Goal: Task Accomplishment & Management: Complete application form

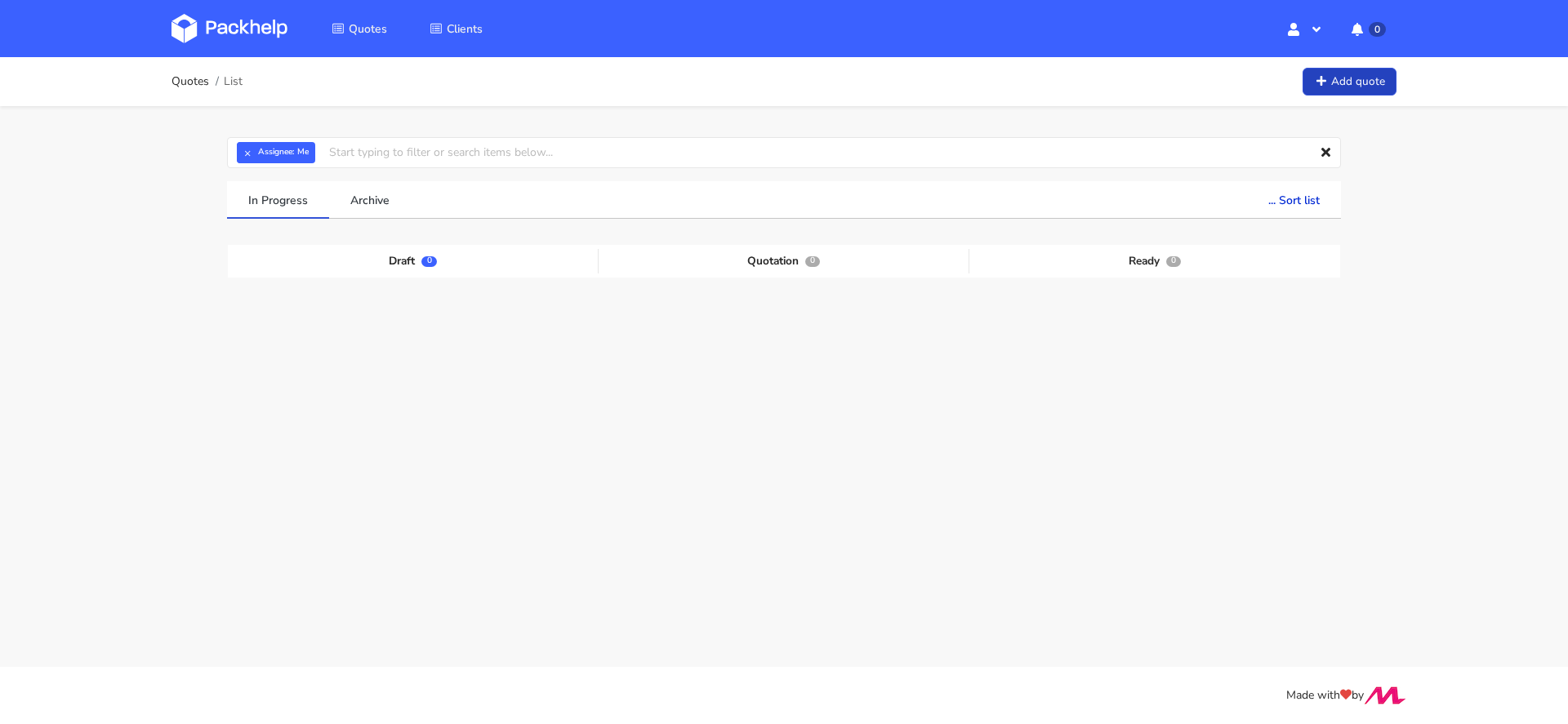
click at [1353, 85] on link "Add quote" at bounding box center [1350, 83] width 94 height 29
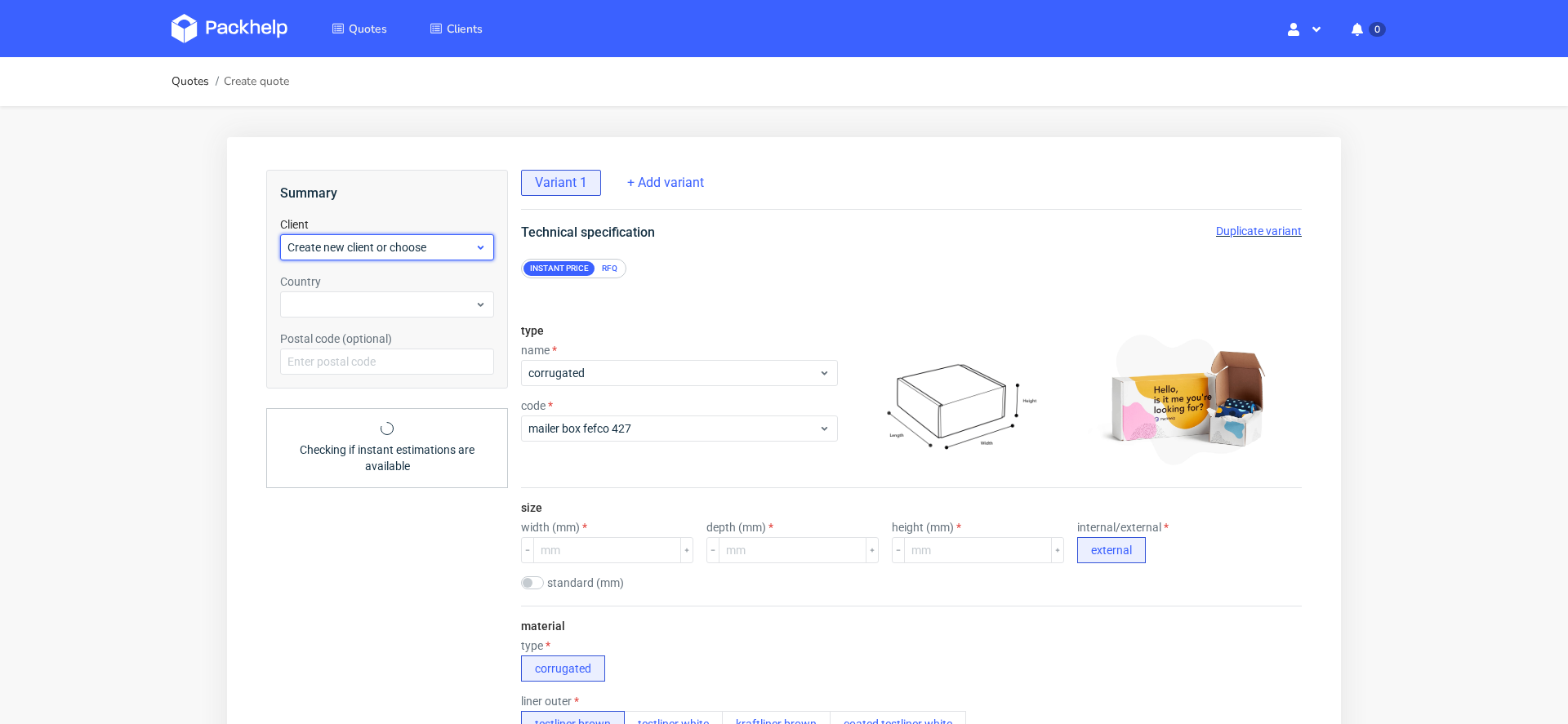
click at [382, 244] on span "Create new client or choose" at bounding box center [380, 247] width 187 height 16
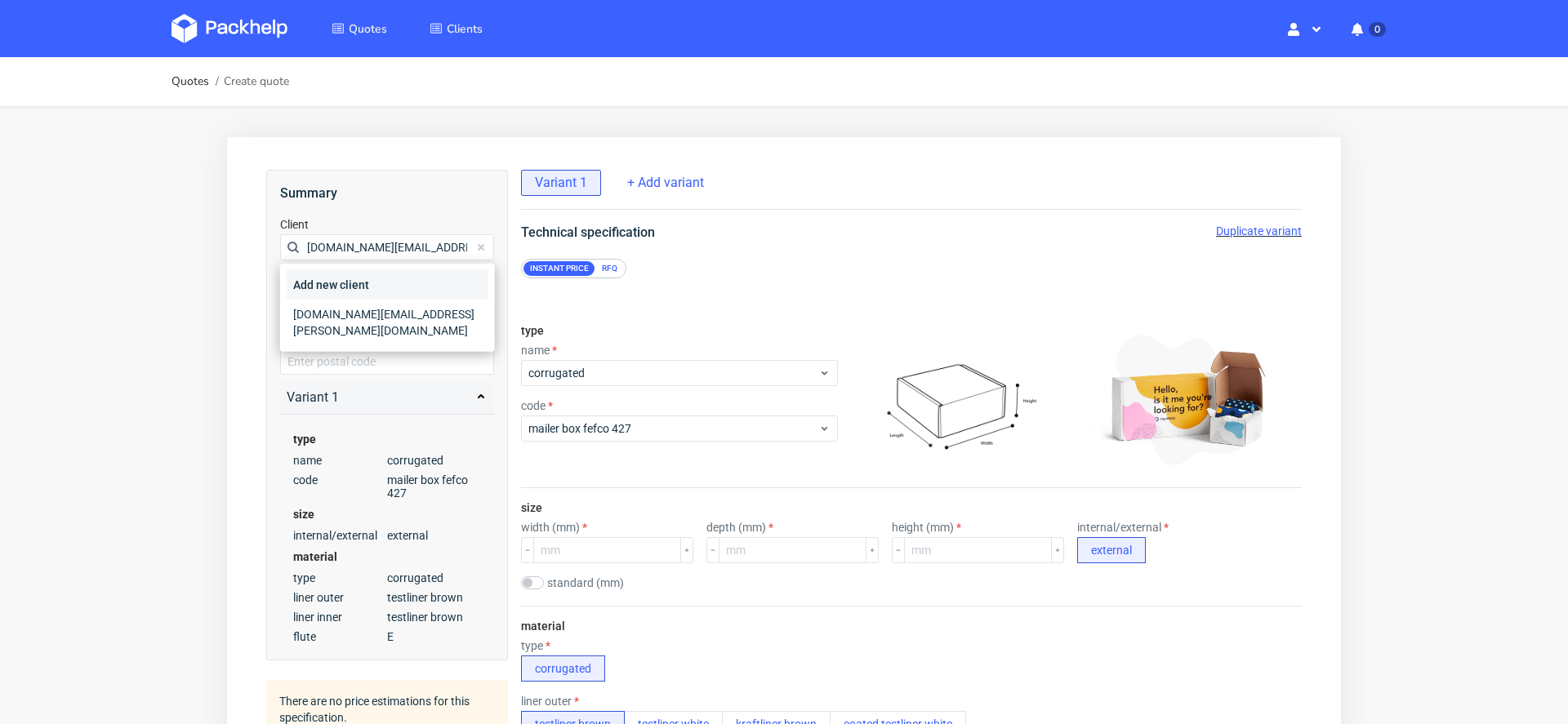
type input "[DOMAIN_NAME][EMAIL_ADDRESS][PERSON_NAME][DOMAIN_NAME]"
click at [390, 286] on div "Add new client" at bounding box center [387, 284] width 202 height 30
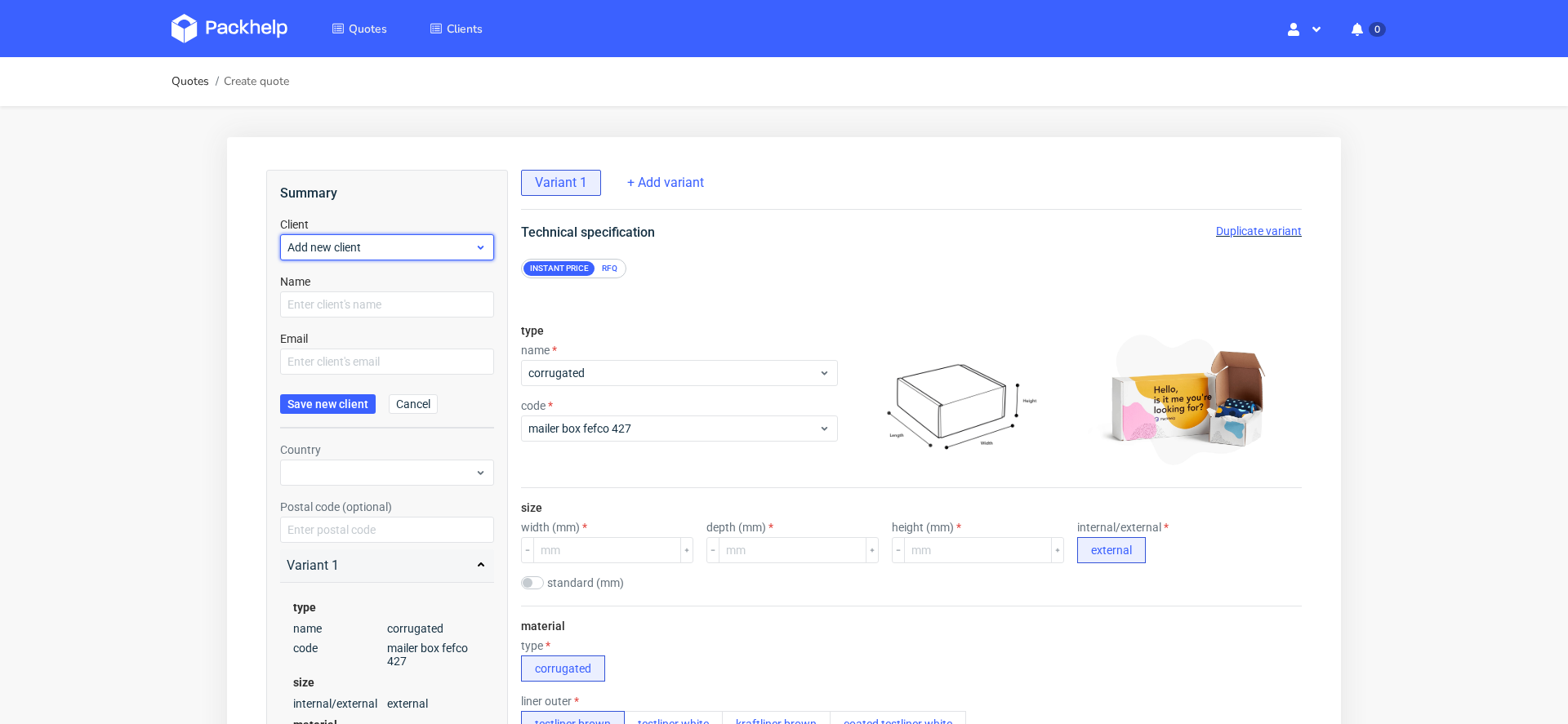
click at [368, 239] on span "Add new client" at bounding box center [380, 247] width 187 height 16
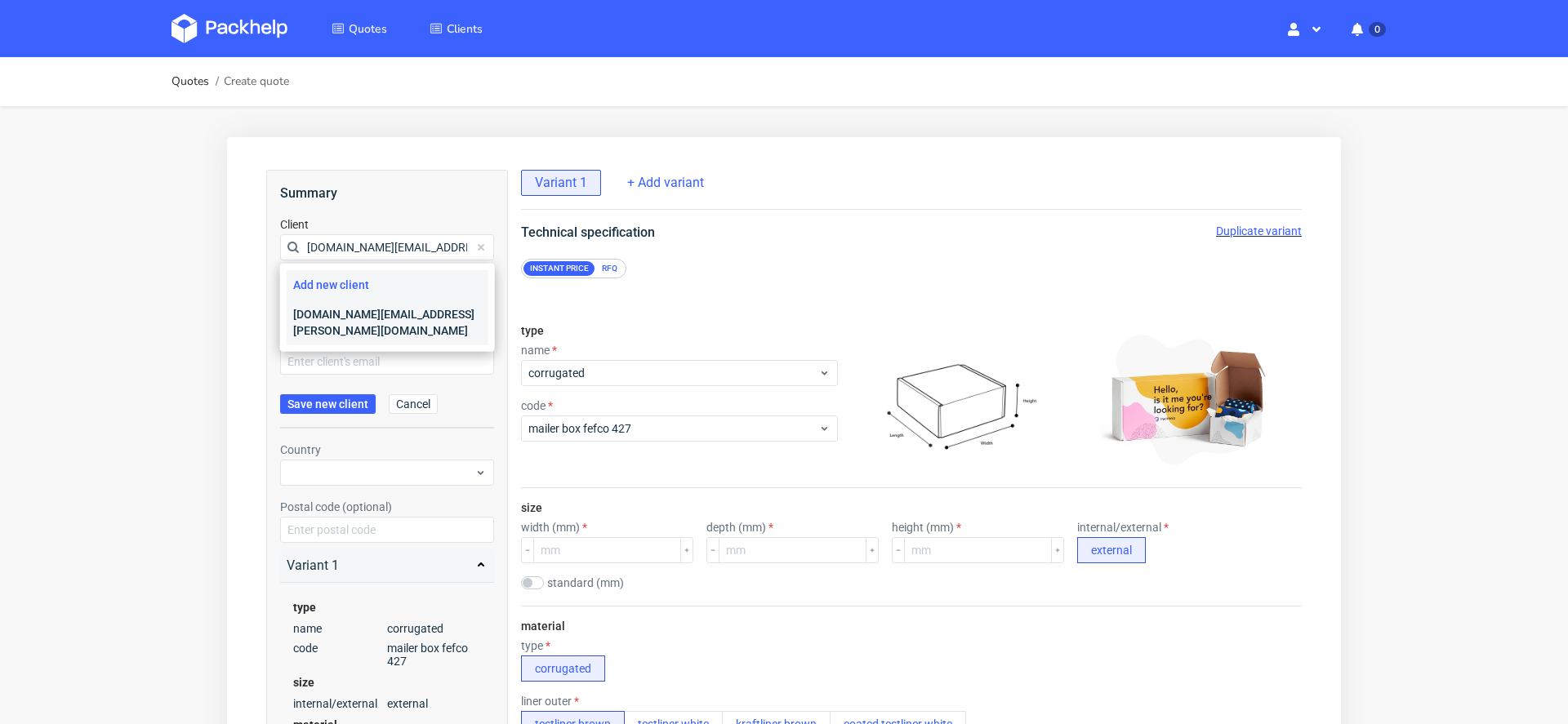
type input "[DOMAIN_NAME][EMAIL_ADDRESS][PERSON_NAME][DOMAIN_NAME]"
click at [375, 308] on div "[DOMAIN_NAME][EMAIL_ADDRESS][PERSON_NAME][DOMAIN_NAME]" at bounding box center [387, 323] width 202 height 46
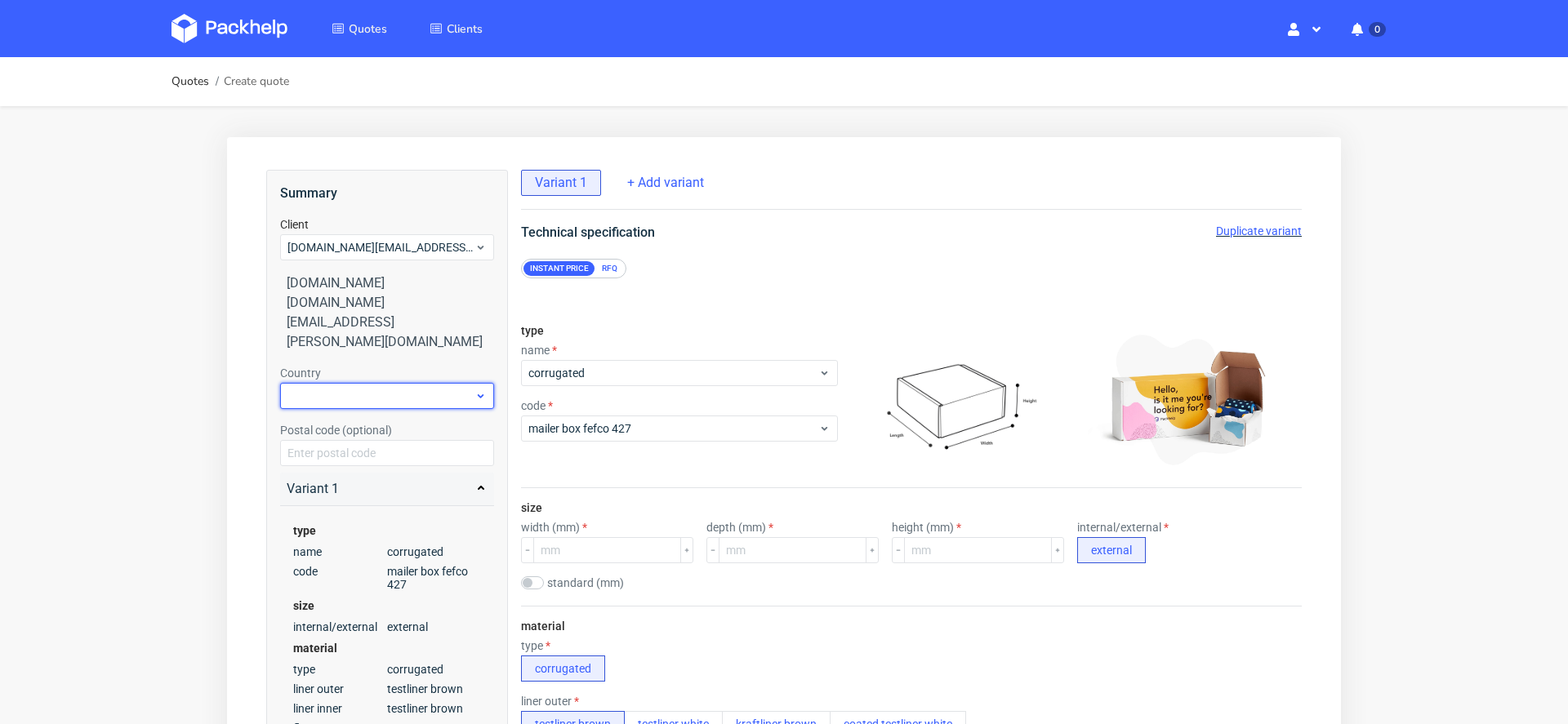
click at [337, 383] on div at bounding box center [387, 396] width 214 height 26
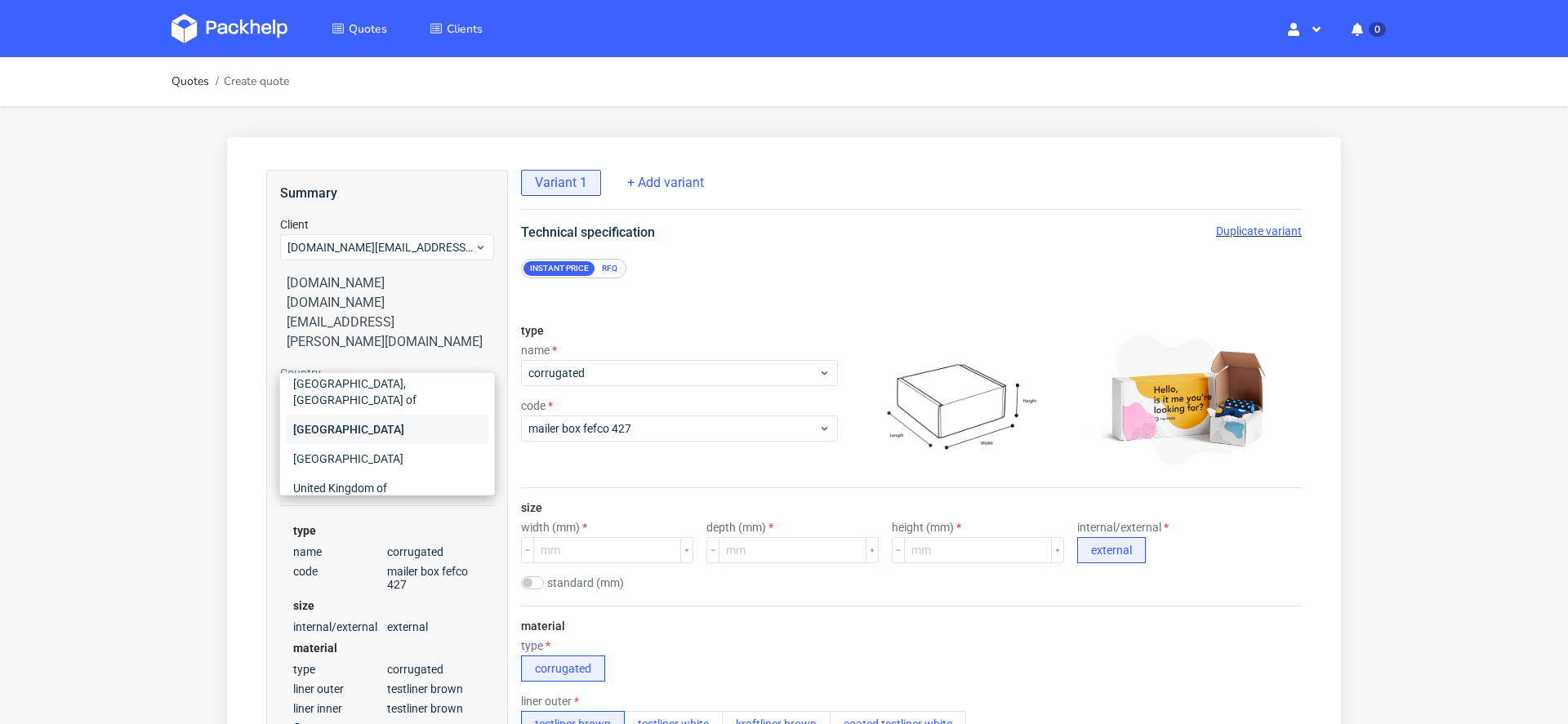
scroll to position [46, 0]
type input "uni"
click at [402, 468] on div "United Kingdom of Great Britain and Northern Ireland" at bounding box center [387, 498] width 202 height 62
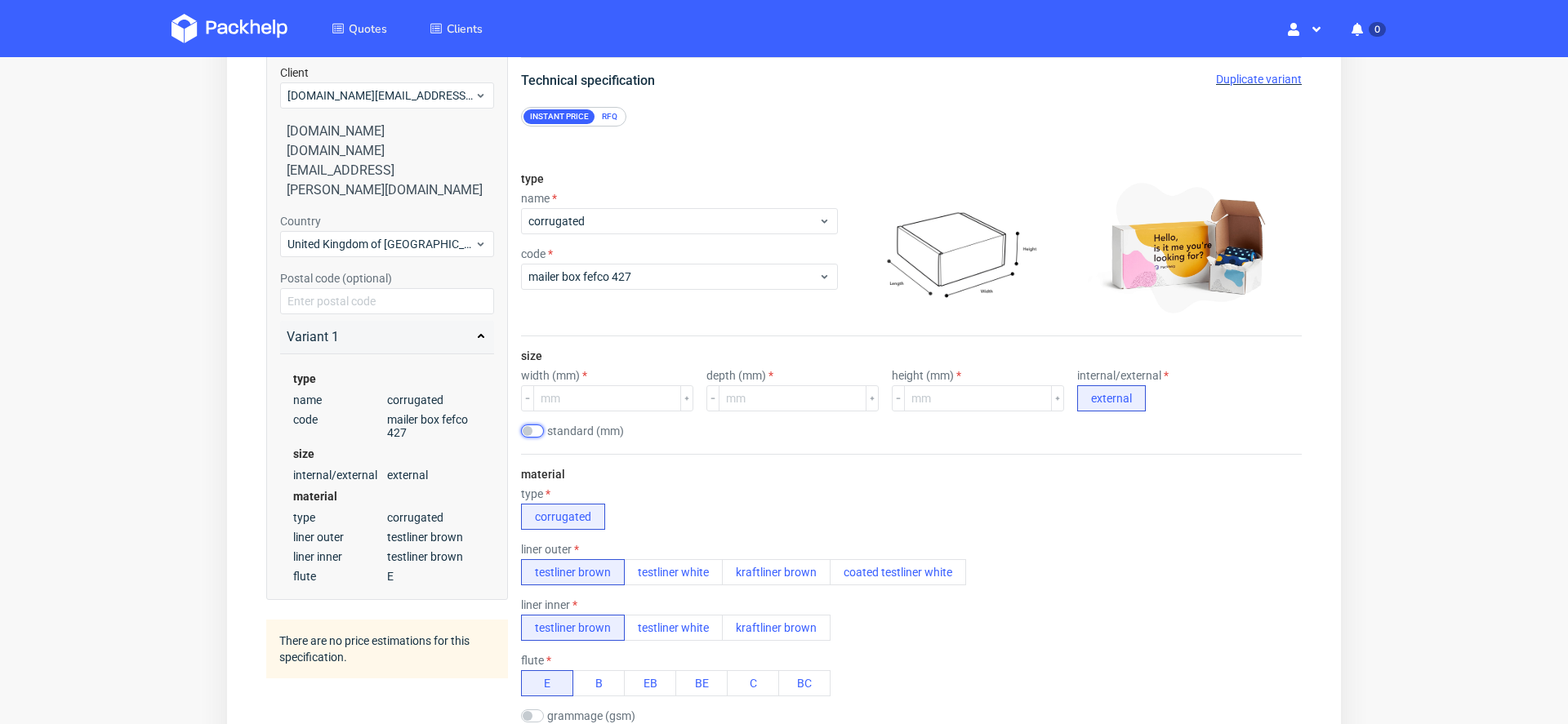
click at [536, 428] on input "checkbox" at bounding box center [533, 430] width 23 height 13
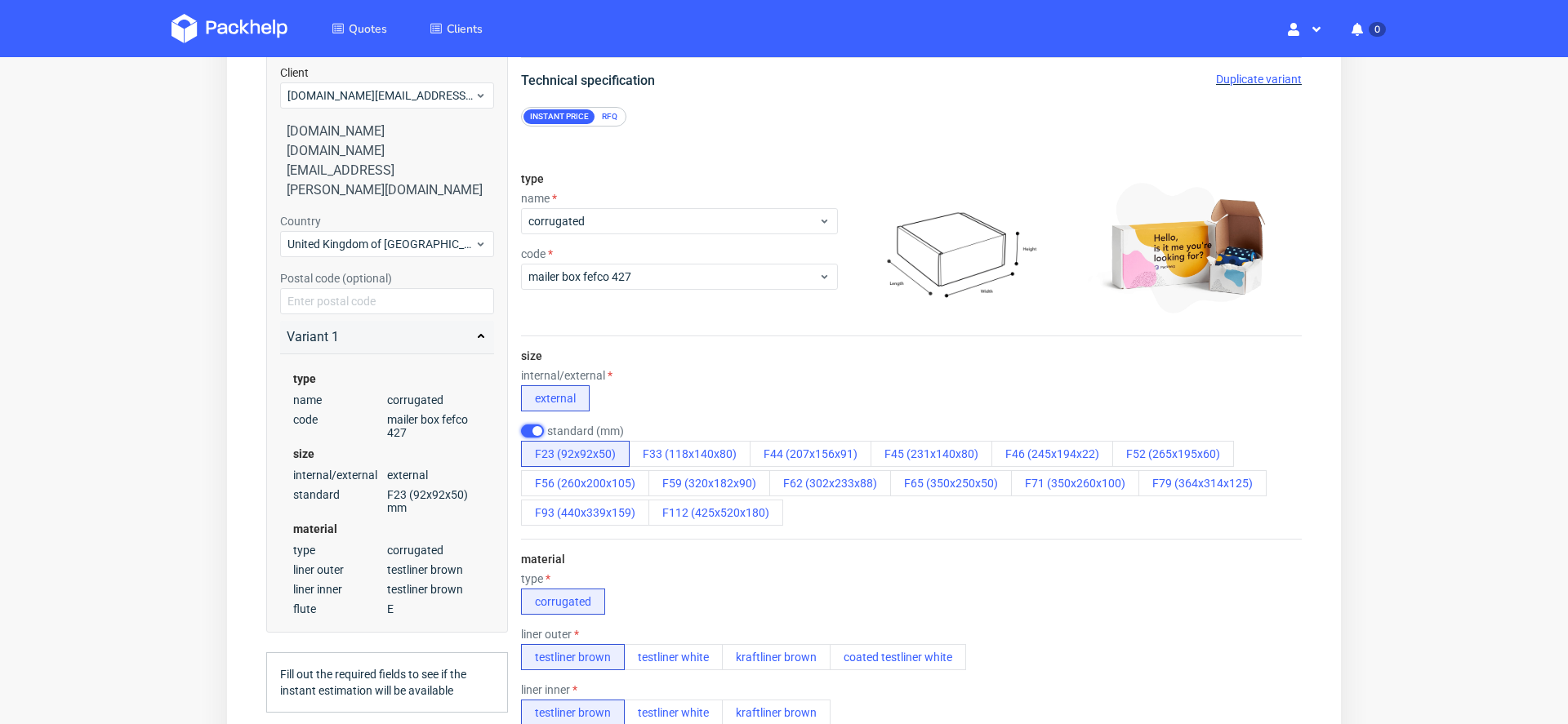
click at [532, 429] on input "checkbox" at bounding box center [533, 430] width 23 height 13
checkbox input "false"
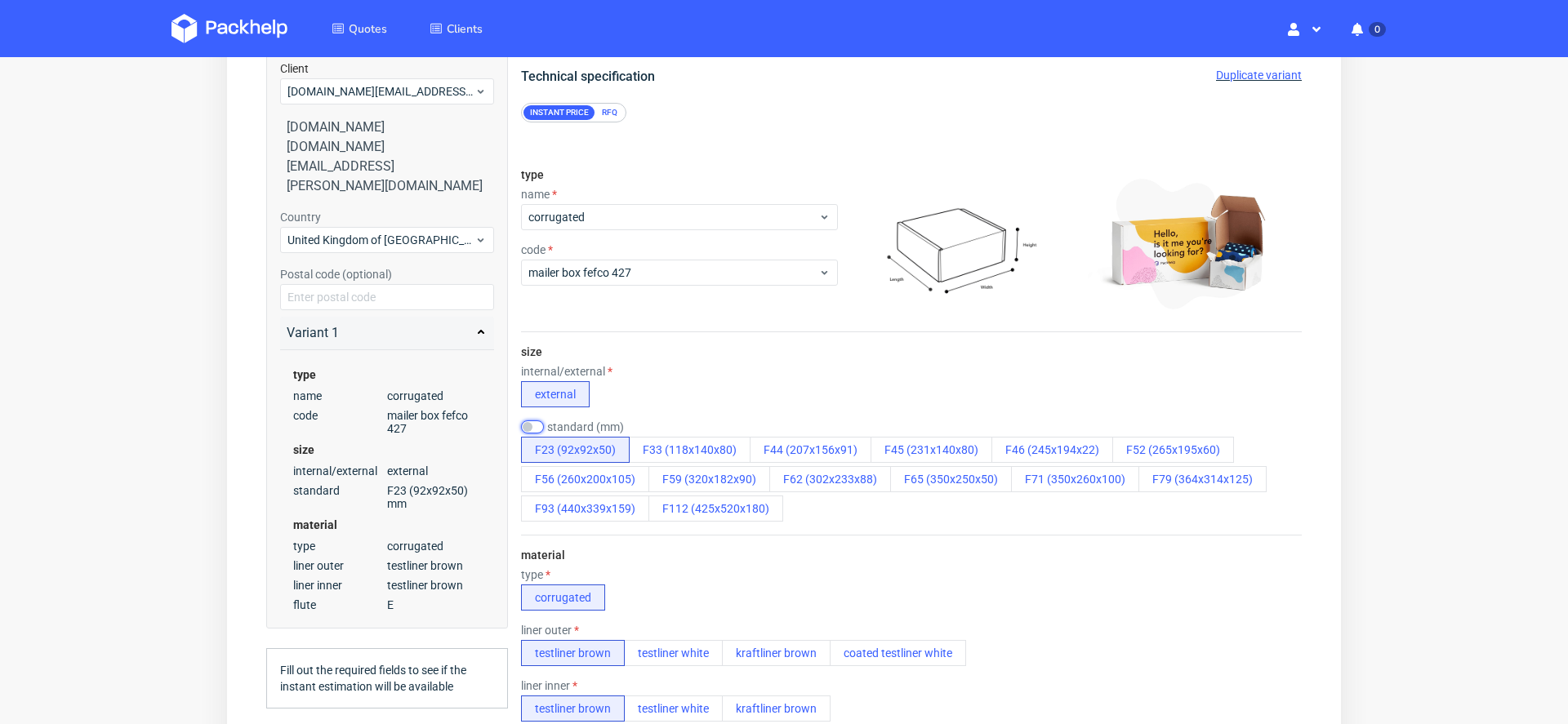
scroll to position [0, 0]
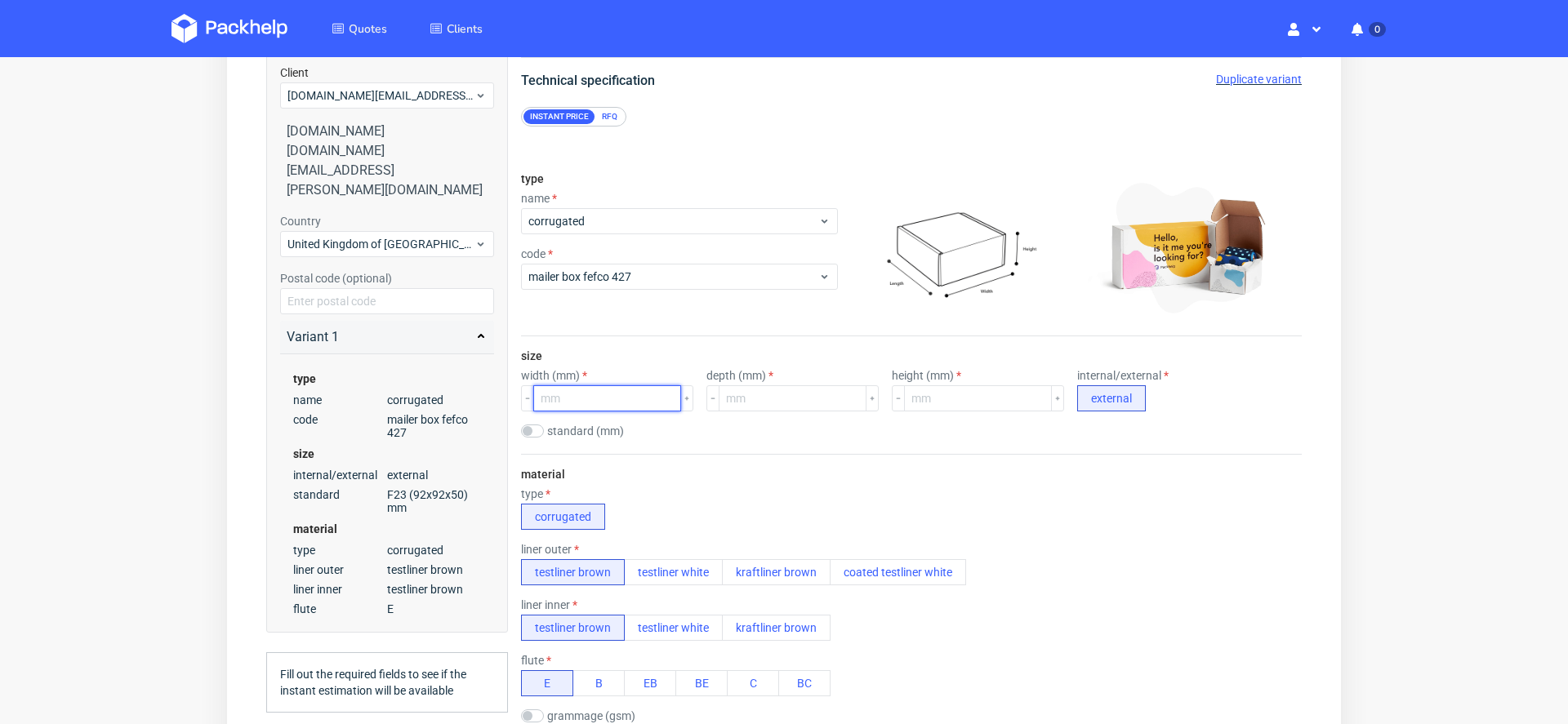
click at [579, 394] on input "number" at bounding box center [607, 398] width 147 height 26
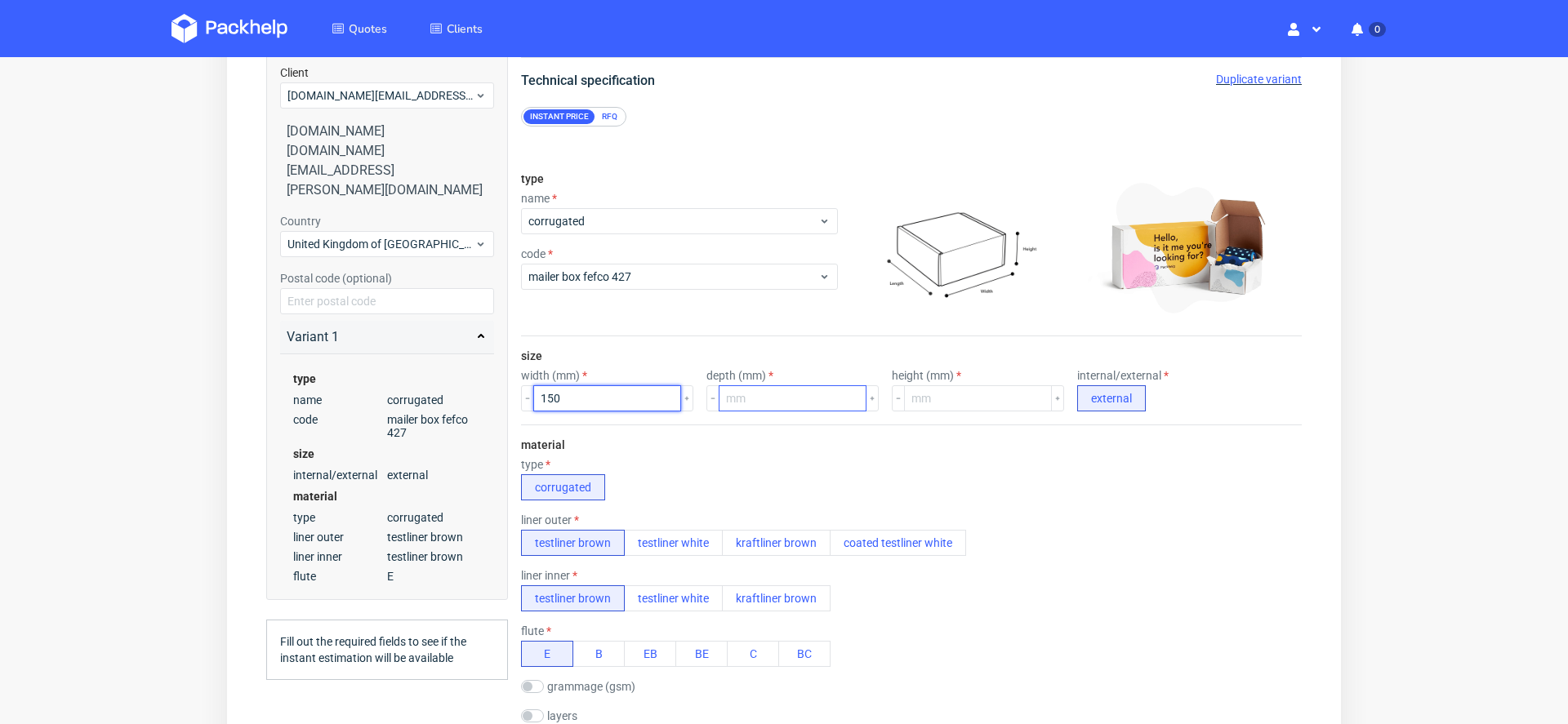
type input "150"
click at [783, 404] on input "number" at bounding box center [792, 398] width 147 height 26
type input "150"
click at [952, 389] on input "number" at bounding box center [977, 398] width 147 height 26
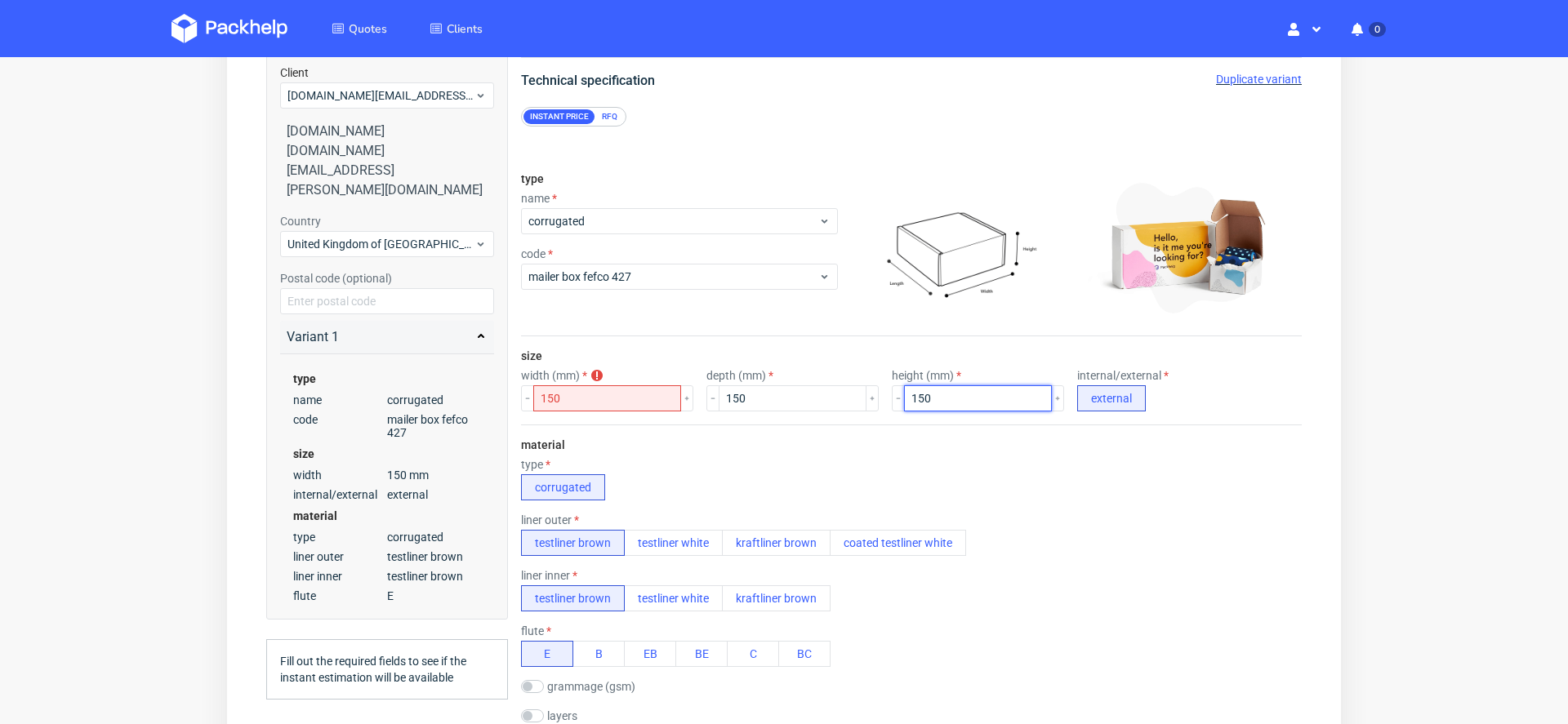
type input "150"
click at [1125, 507] on div "material type corrugated liner outer testliner brown testliner white kraftliner…" at bounding box center [912, 581] width 781 height 314
click at [620, 364] on div "size width (mm) width must be grather than height 150 depth (mm) 150 height (mm…" at bounding box center [912, 381] width 781 height 89
click at [603, 371] on div "width (mm) width must be grather than height" at bounding box center [608, 375] width 172 height 13
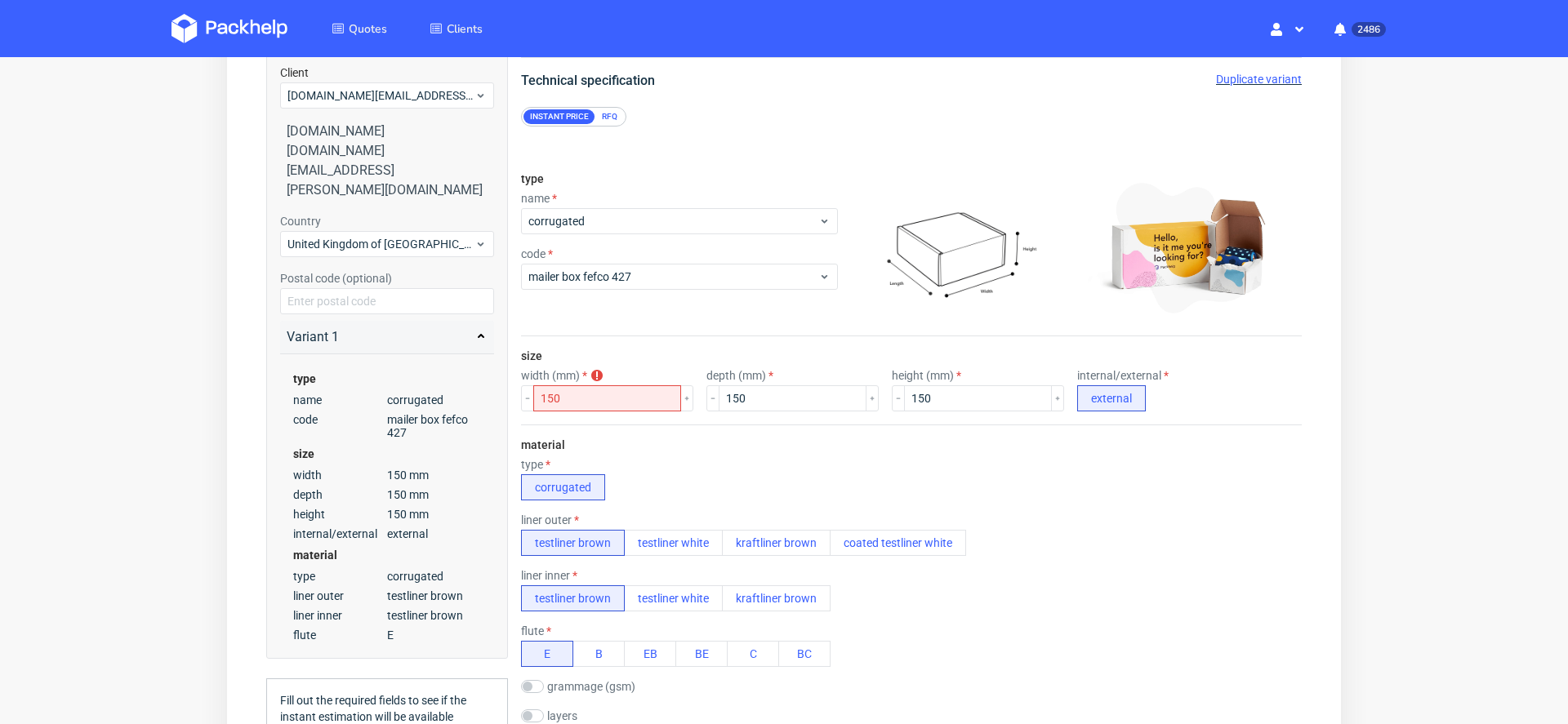
click at [606, 118] on div "RFQ" at bounding box center [610, 116] width 29 height 14
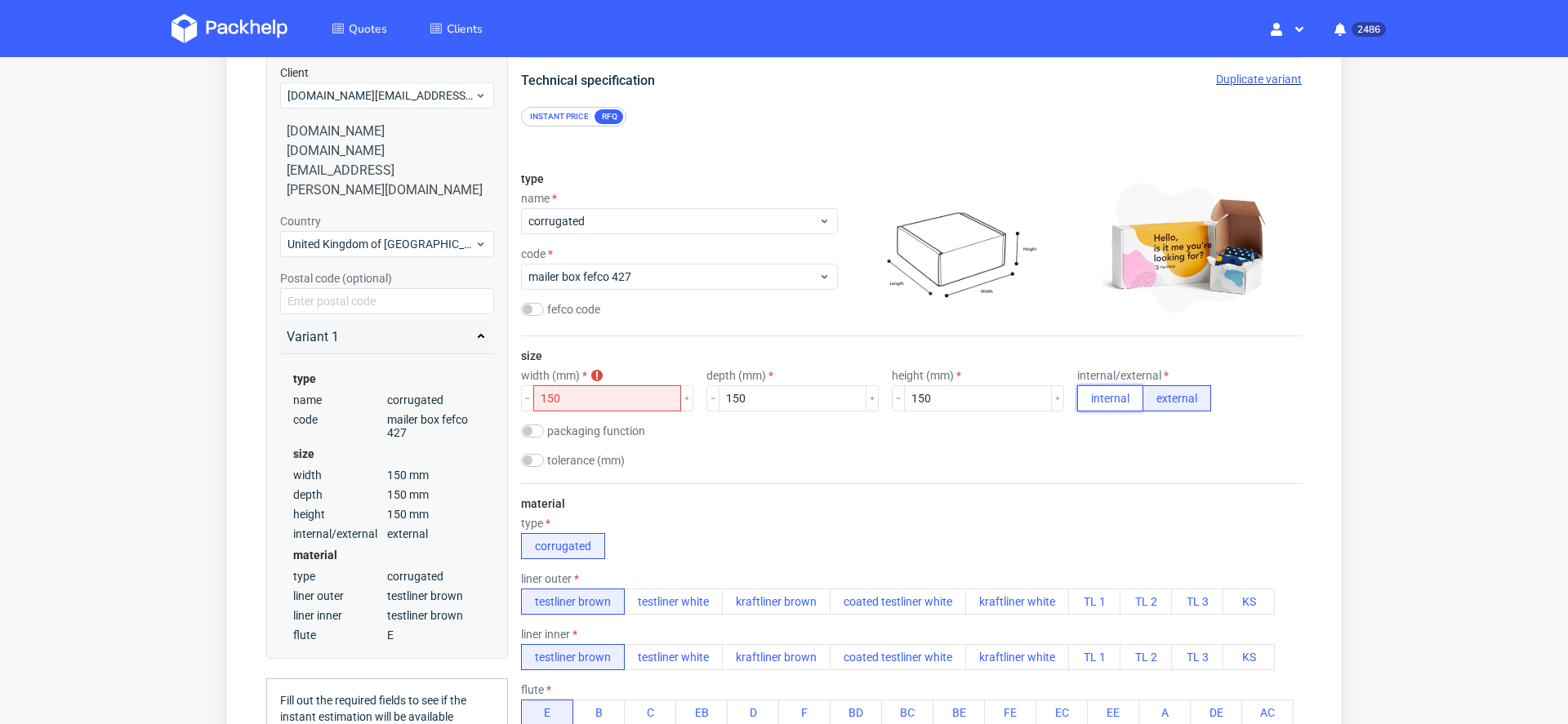
click at [1077, 395] on button "internal" at bounding box center [1110, 398] width 66 height 26
click at [850, 472] on div "size width (mm) width must be grather than height 150 depth (mm) 150 height (mm…" at bounding box center [912, 410] width 781 height 147
click at [844, 331] on div "type name corrugated code mailer box fefco 427 fefco code" at bounding box center [912, 248] width 781 height 177
click at [814, 525] on div "type corrugated" at bounding box center [912, 538] width 781 height 43
click at [551, 402] on input "150" at bounding box center [607, 398] width 147 height 26
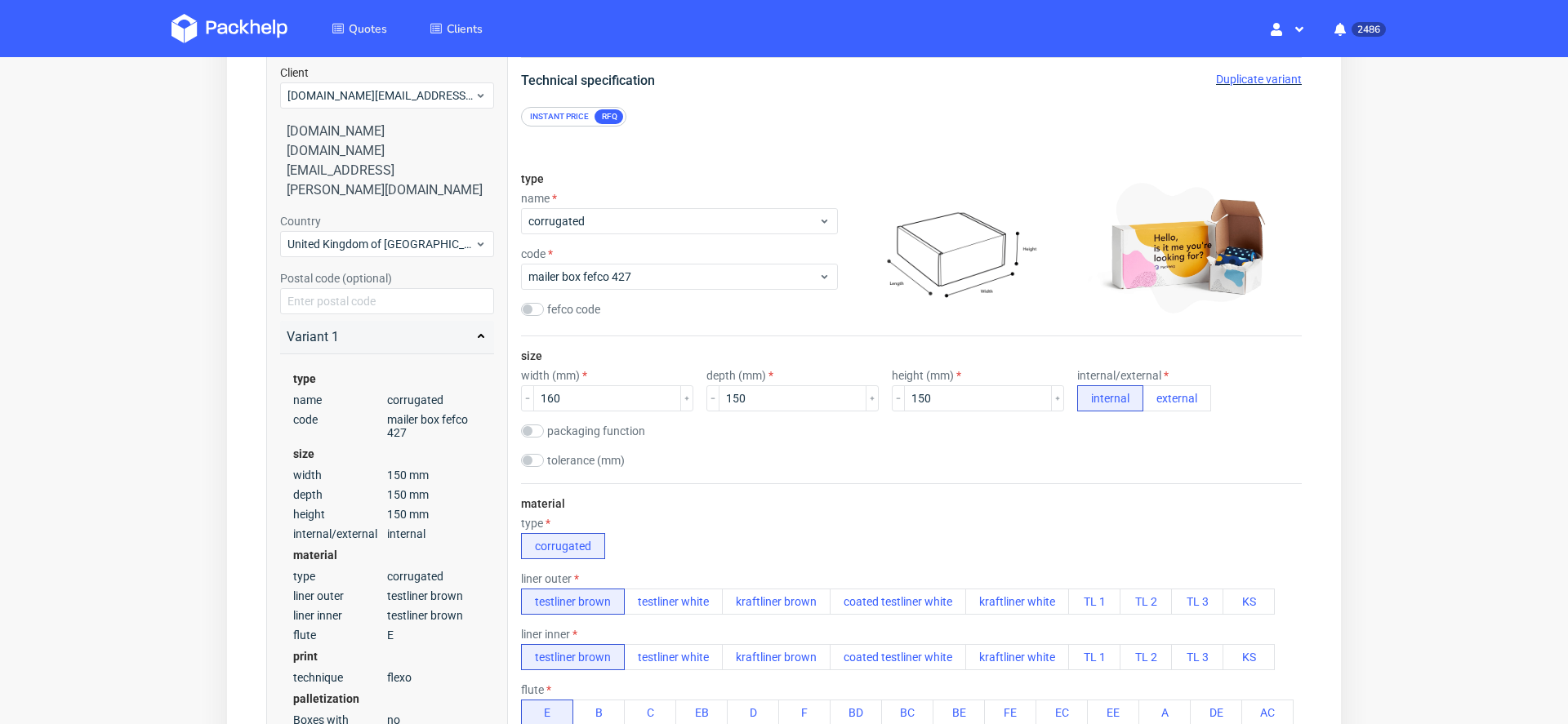
click at [810, 417] on div "size width (mm) 160 depth (mm) 150 height (mm) 150 internal/external internal e…" at bounding box center [912, 410] width 781 height 147
click at [565, 389] on input "160" at bounding box center [607, 398] width 147 height 26
click at [572, 400] on input "160" at bounding box center [607, 398] width 147 height 26
type input "151"
click at [822, 446] on div "size width (mm) 151 depth (mm) 150 height (mm) 150 internal/external internal e…" at bounding box center [912, 410] width 781 height 147
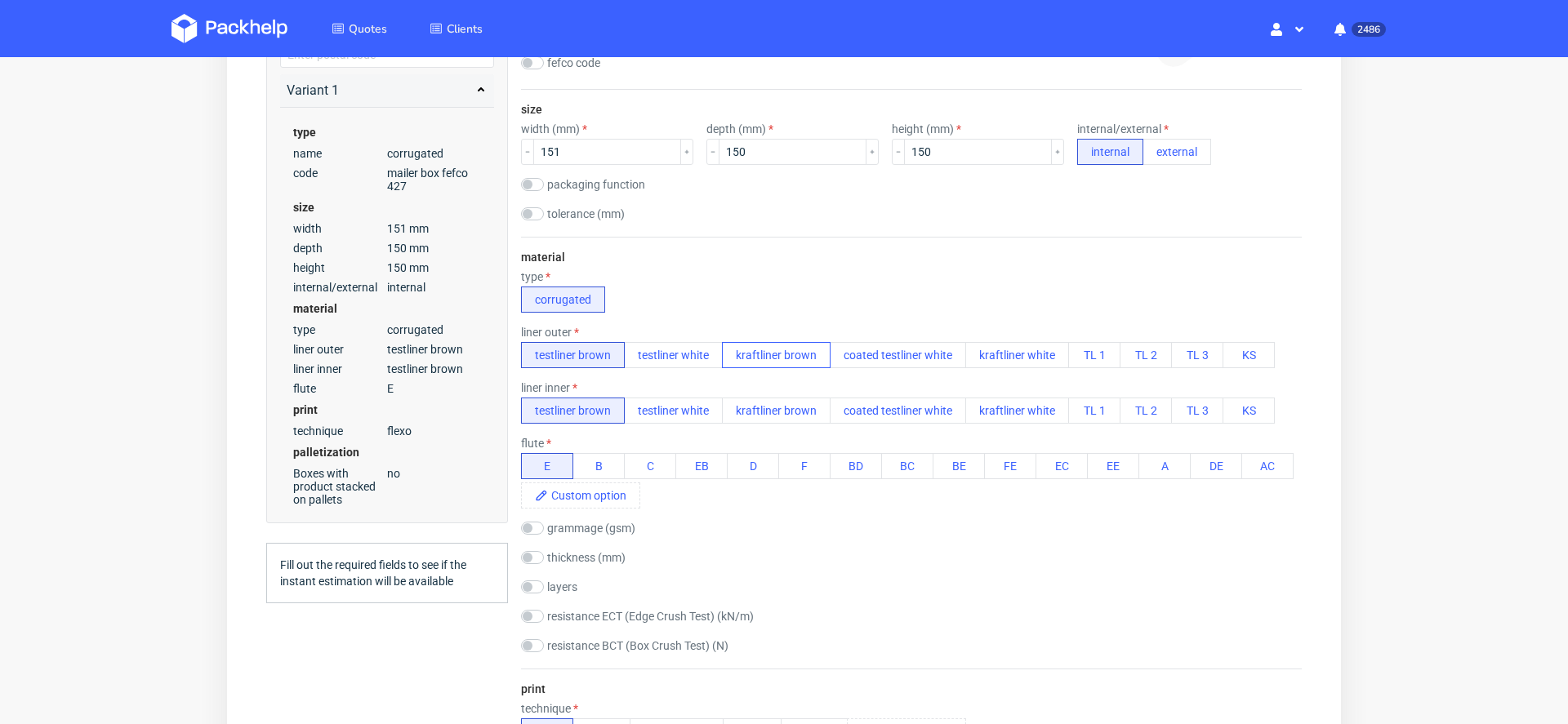
scroll to position [405, 0]
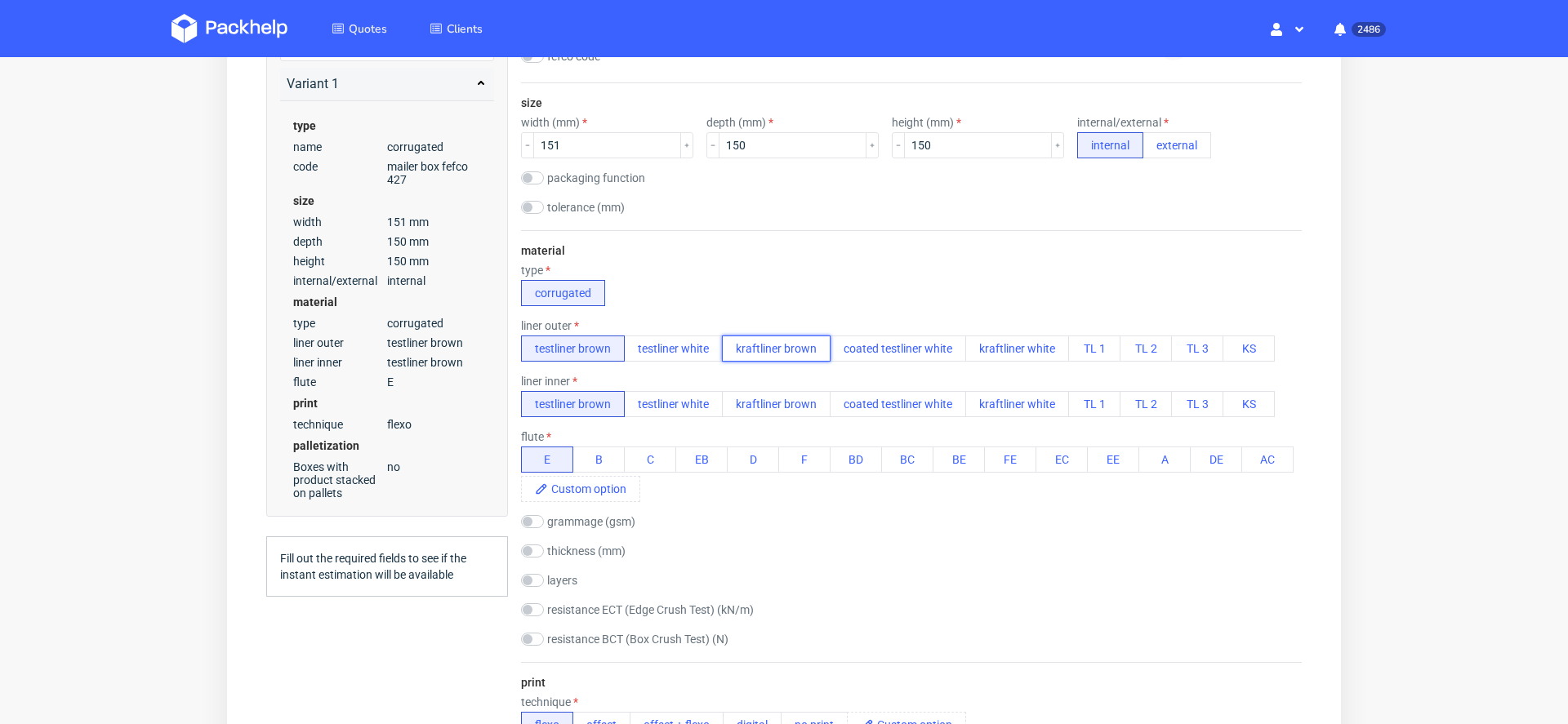
click at [761, 350] on button "kraftliner brown" at bounding box center [775, 348] width 108 height 26
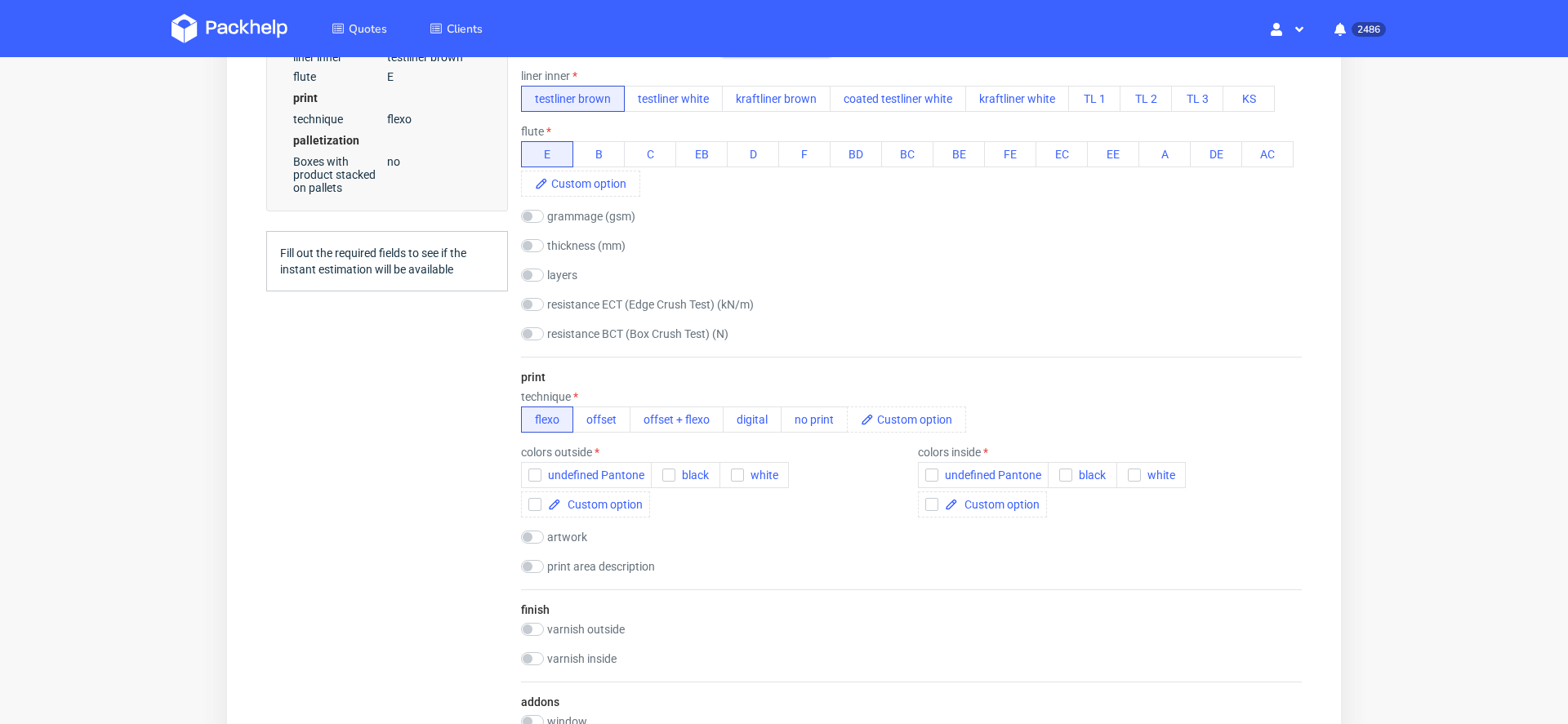
scroll to position [712, 0]
click at [754, 471] on span "white" at bounding box center [761, 473] width 34 height 13
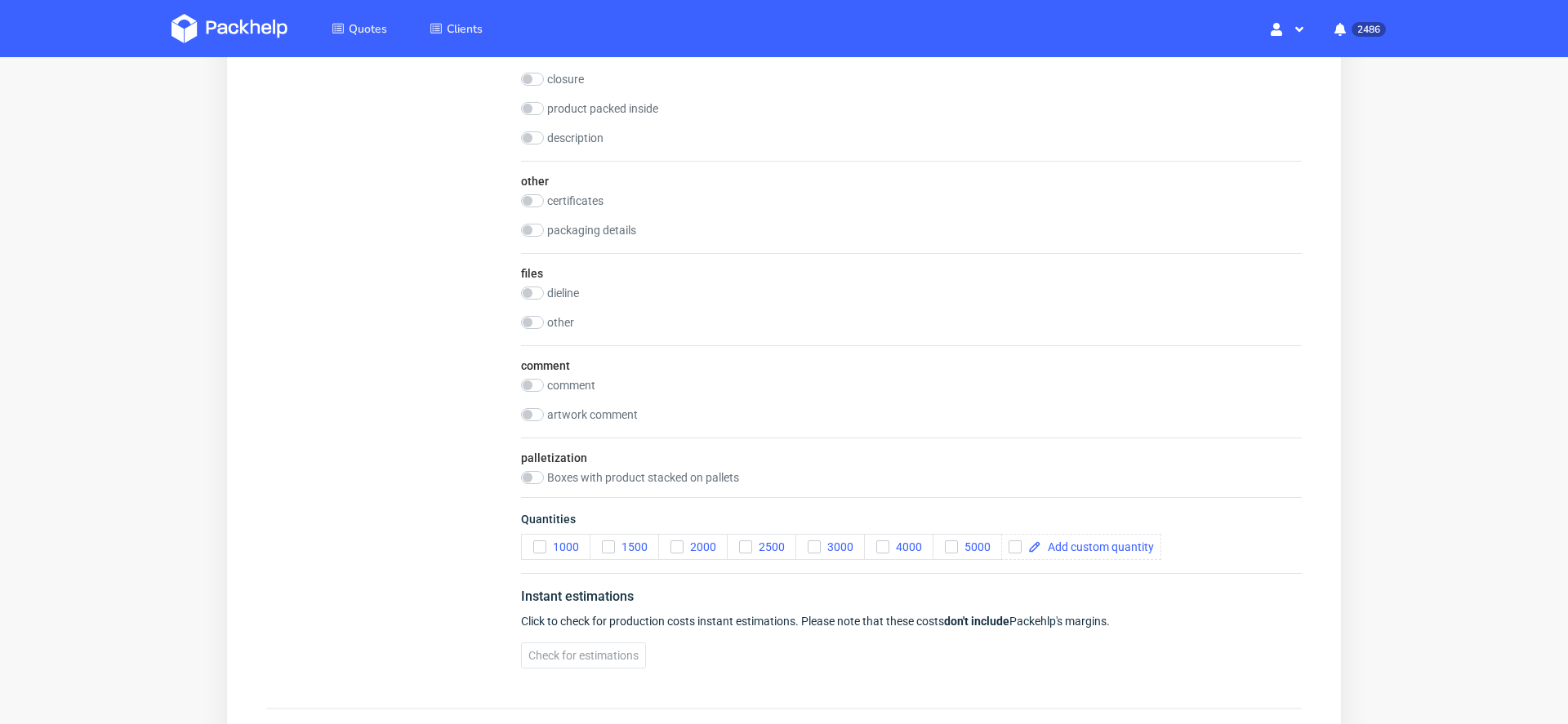
scroll to position [1513, 0]
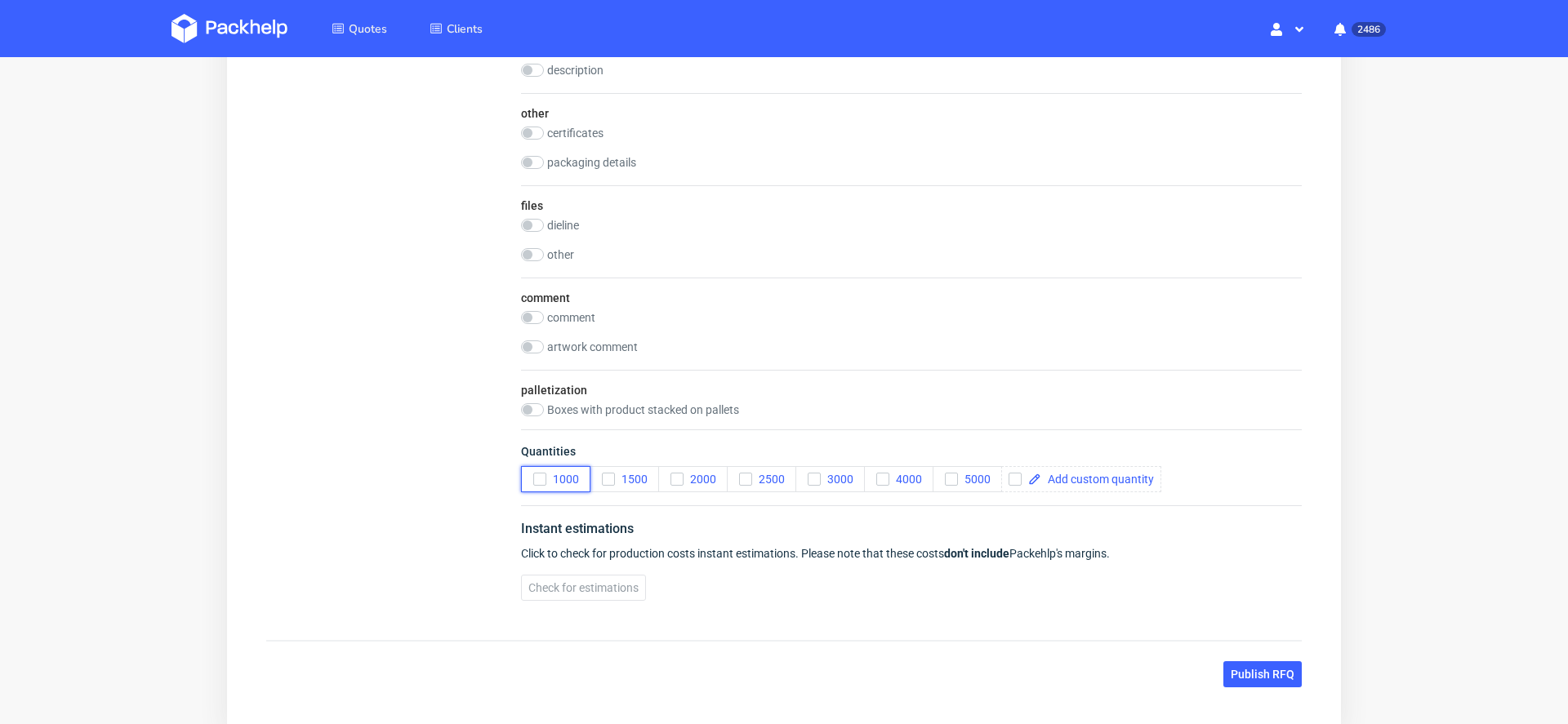
click at [546, 473] on span "1000" at bounding box center [562, 479] width 32 height 13
click at [640, 474] on span "1500" at bounding box center [631, 479] width 32 height 13
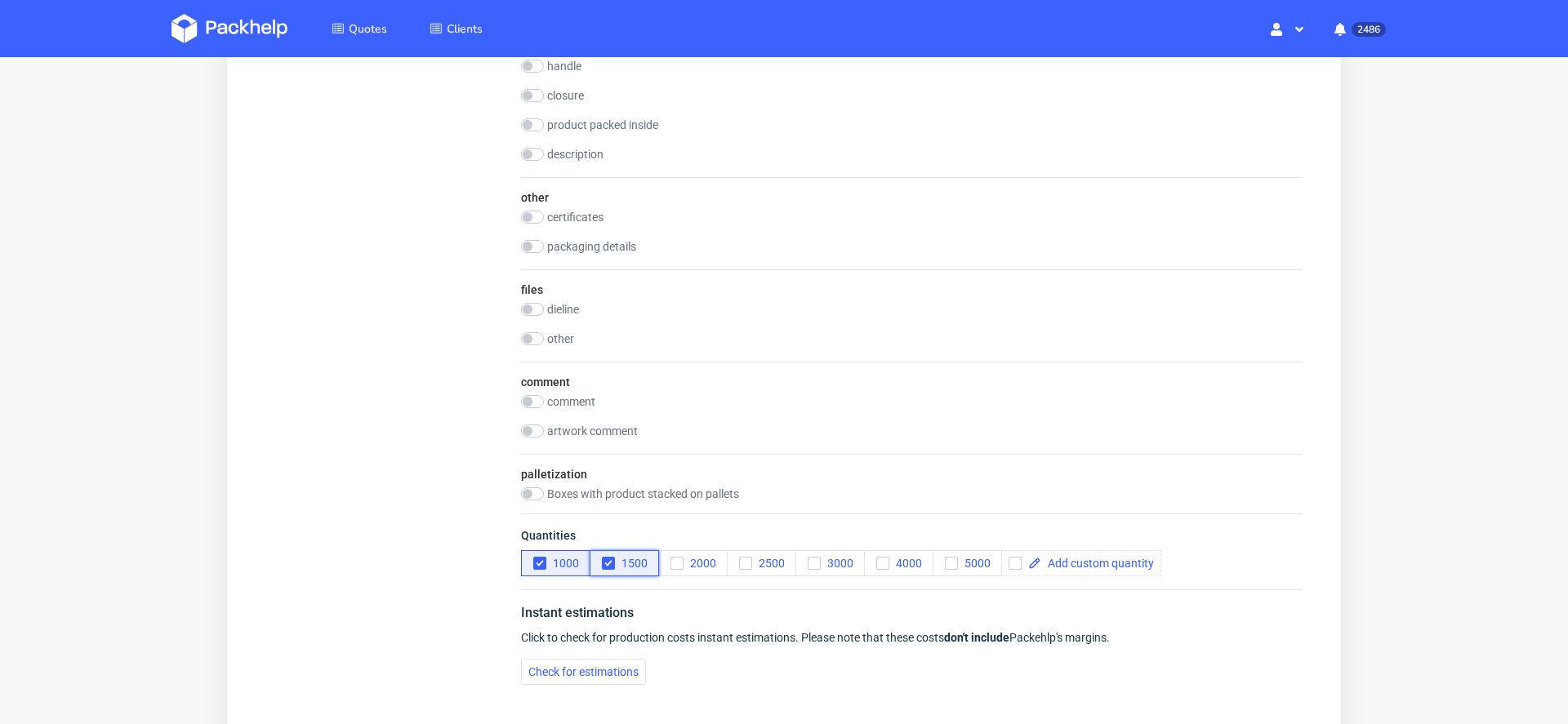
scroll to position [1428, 0]
click at [534, 218] on input "checkbox" at bounding box center [533, 217] width 23 height 13
checkbox input "true"
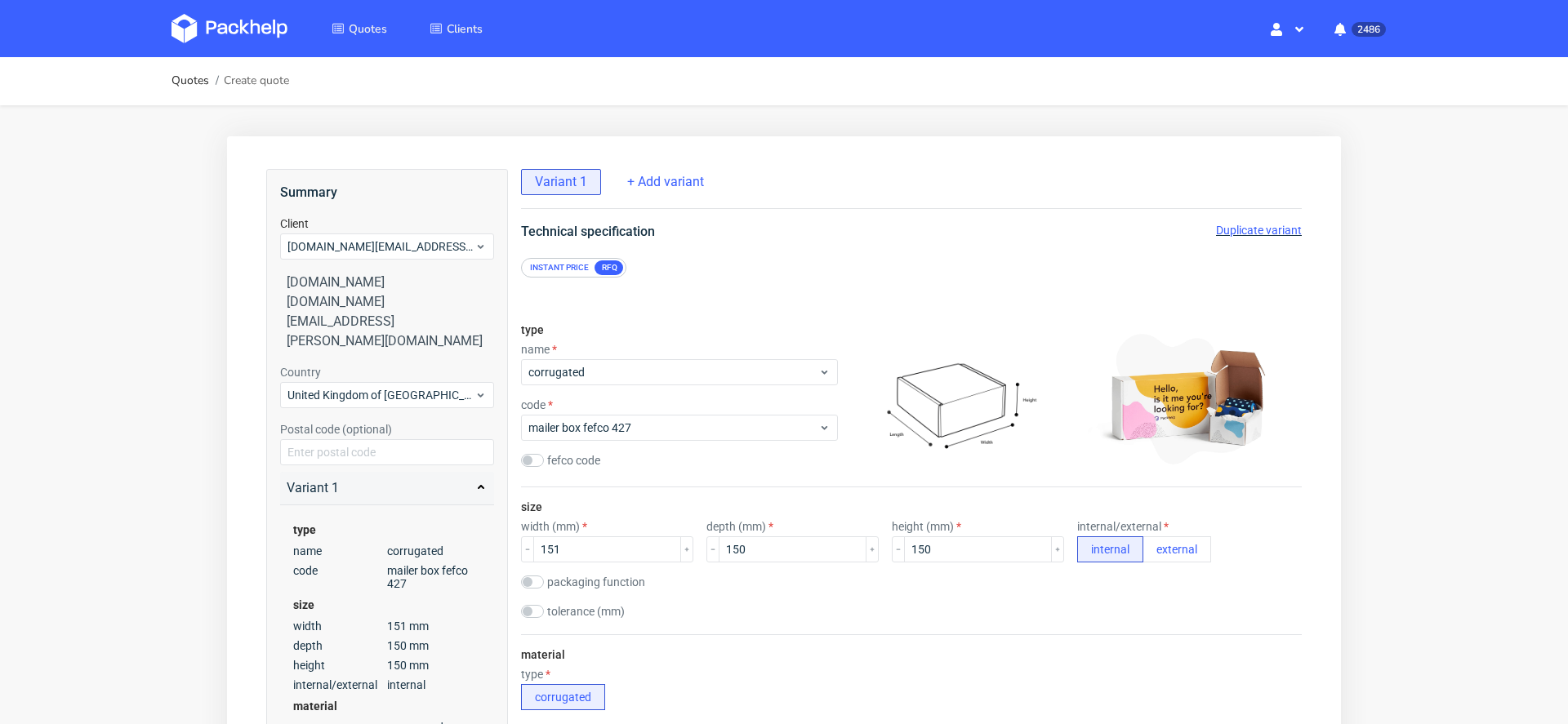
scroll to position [0, 0]
click at [1225, 227] on span "Duplicate variant" at bounding box center [1259, 231] width 86 height 13
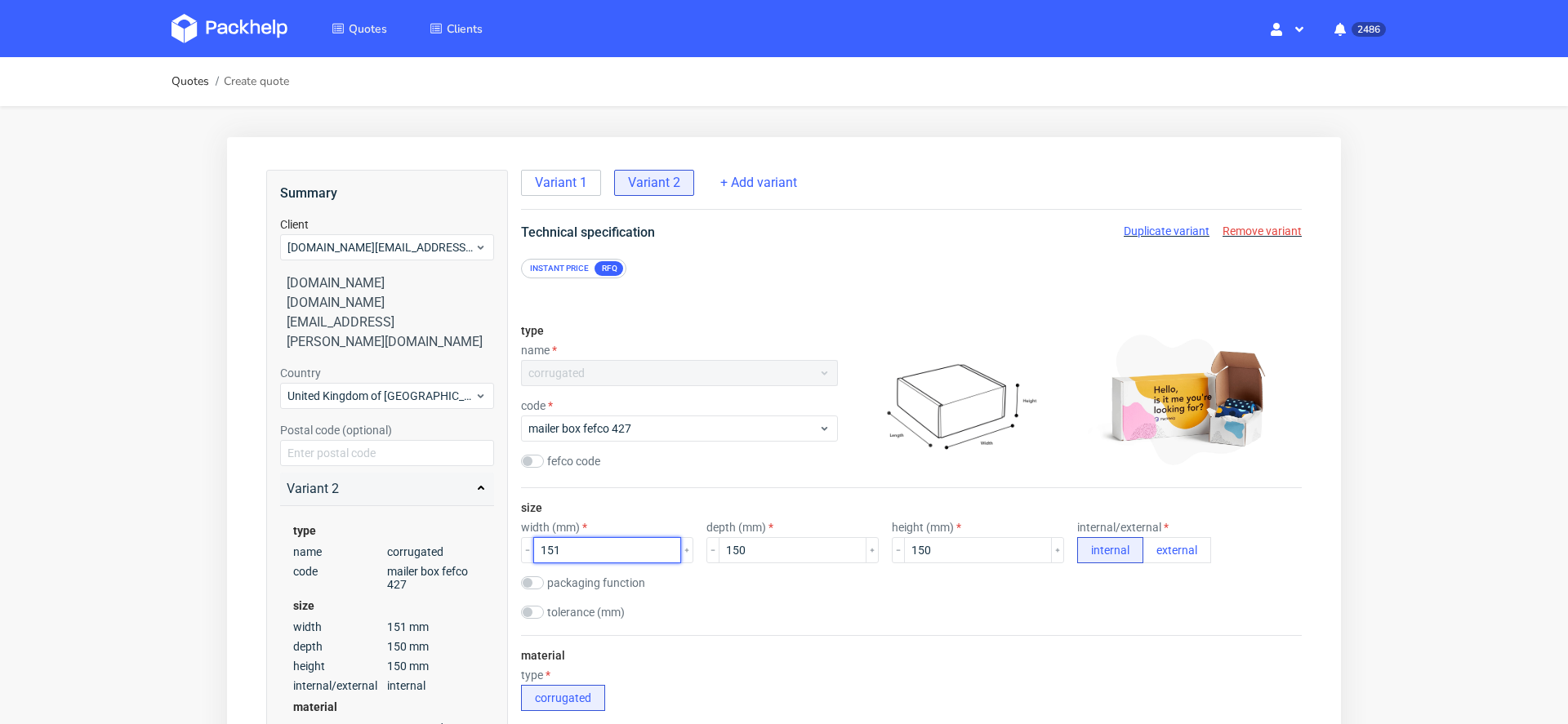
drag, startPoint x: 573, startPoint y: 550, endPoint x: 427, endPoint y: 543, distance: 146.2
type input "201"
drag, startPoint x: 772, startPoint y: 546, endPoint x: 566, endPoint y: 546, distance: 206.0
click at [566, 546] on div "width (mm) 201 depth (mm) 150 height (mm) 150 internal/external internal extern…" at bounding box center [912, 543] width 781 height 43
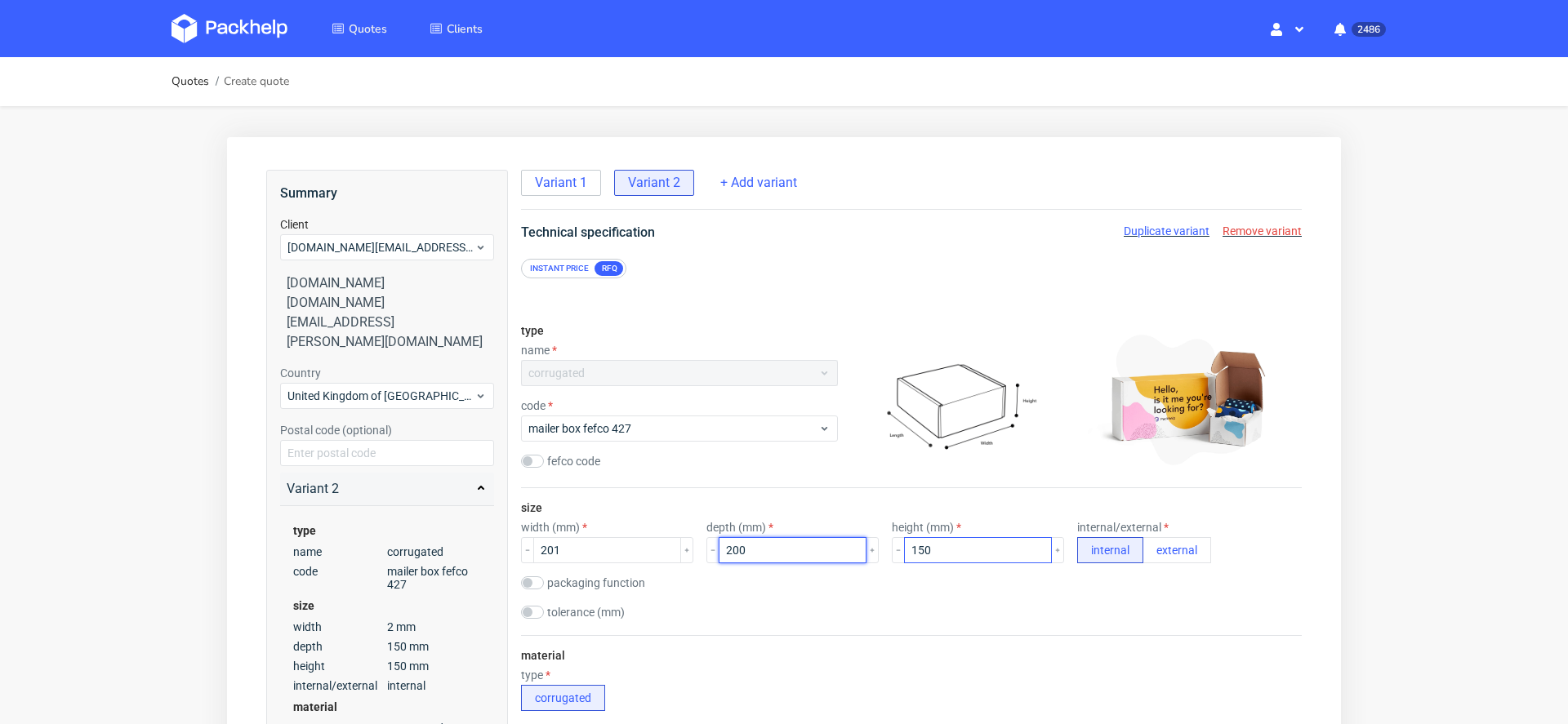
type input "200"
drag, startPoint x: 956, startPoint y: 544, endPoint x: 661, endPoint y: 526, distance: 295.5
click at [661, 526] on div "width (mm) 201 depth (mm) 200 height (mm) 150 internal/external internal extern…" at bounding box center [912, 543] width 781 height 43
type input "200"
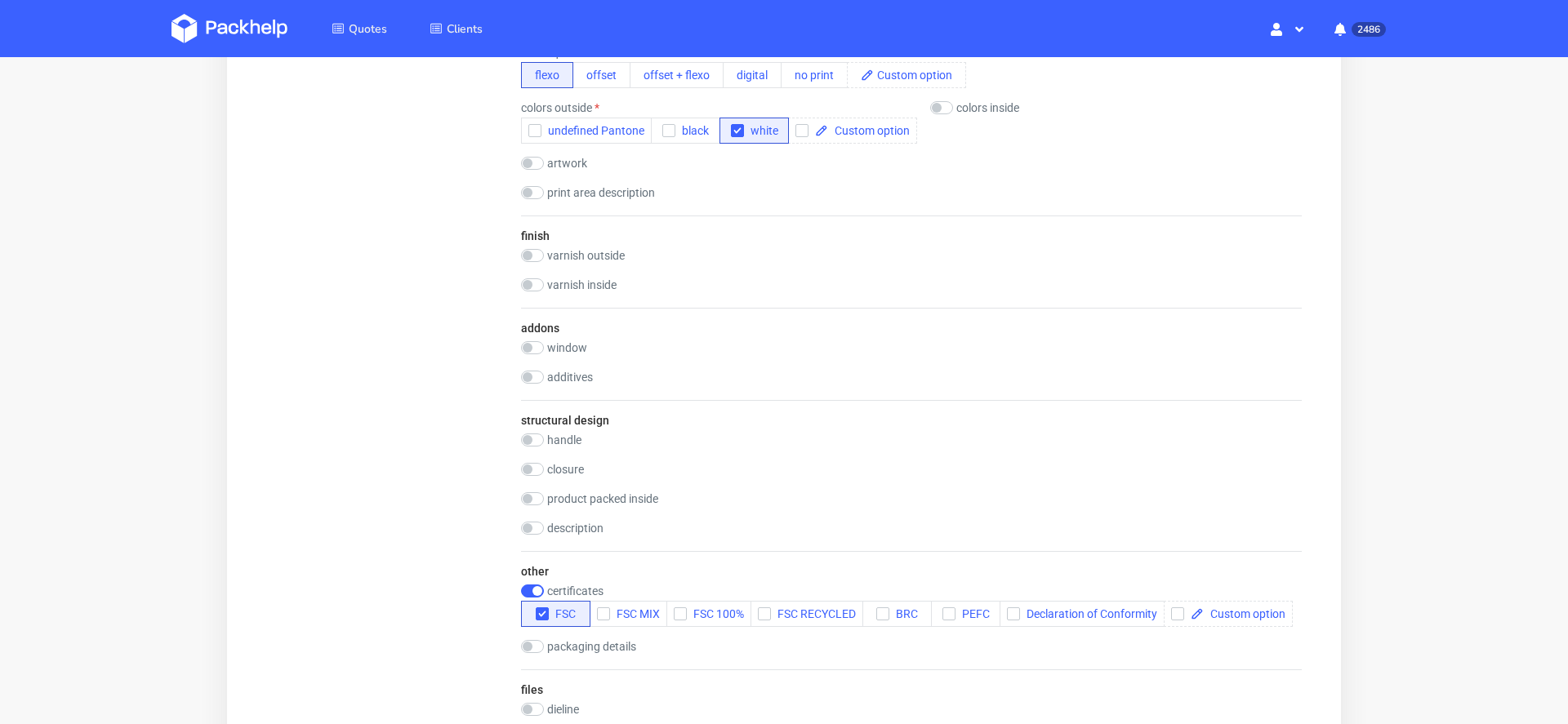
scroll to position [1629, 0]
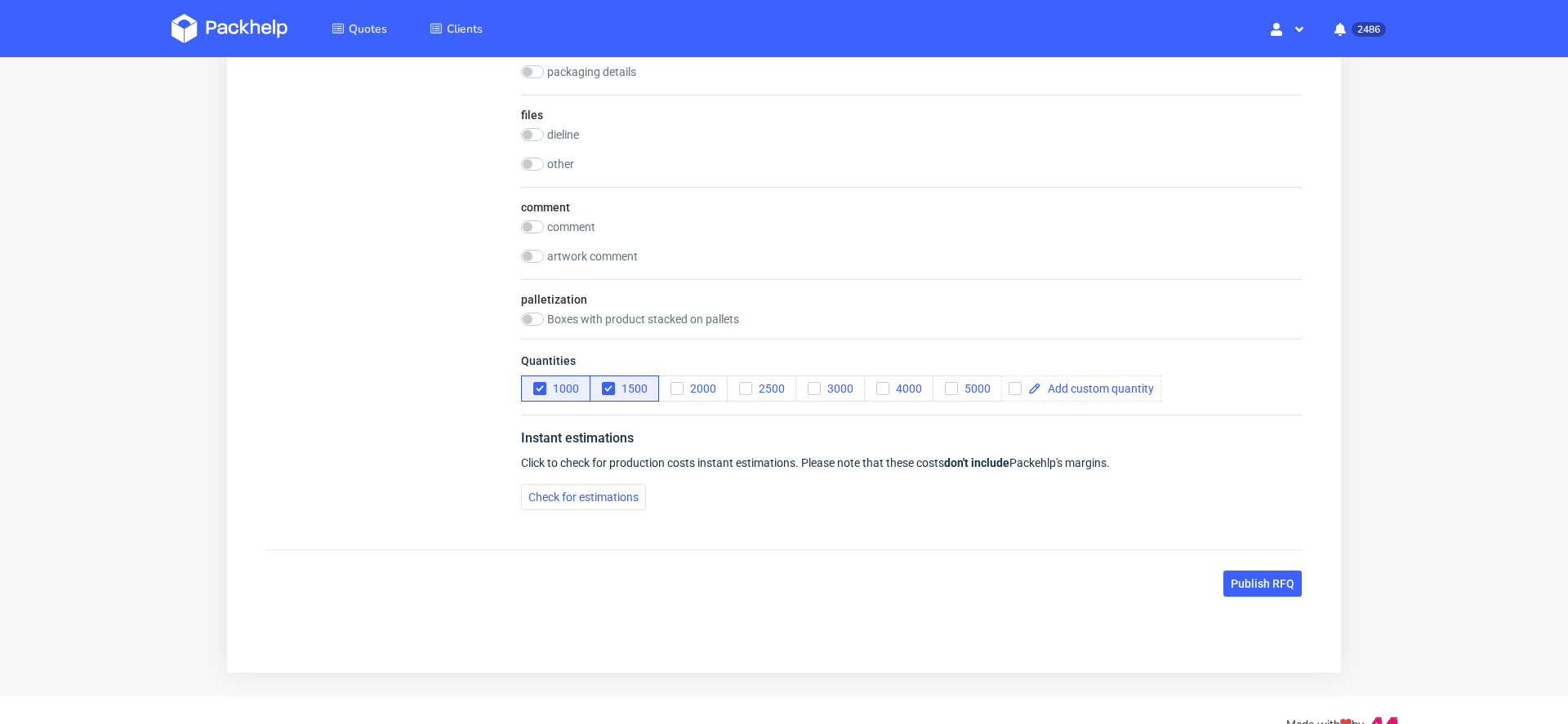
click at [1231, 579] on button "Publish RFQ" at bounding box center [1263, 583] width 78 height 26
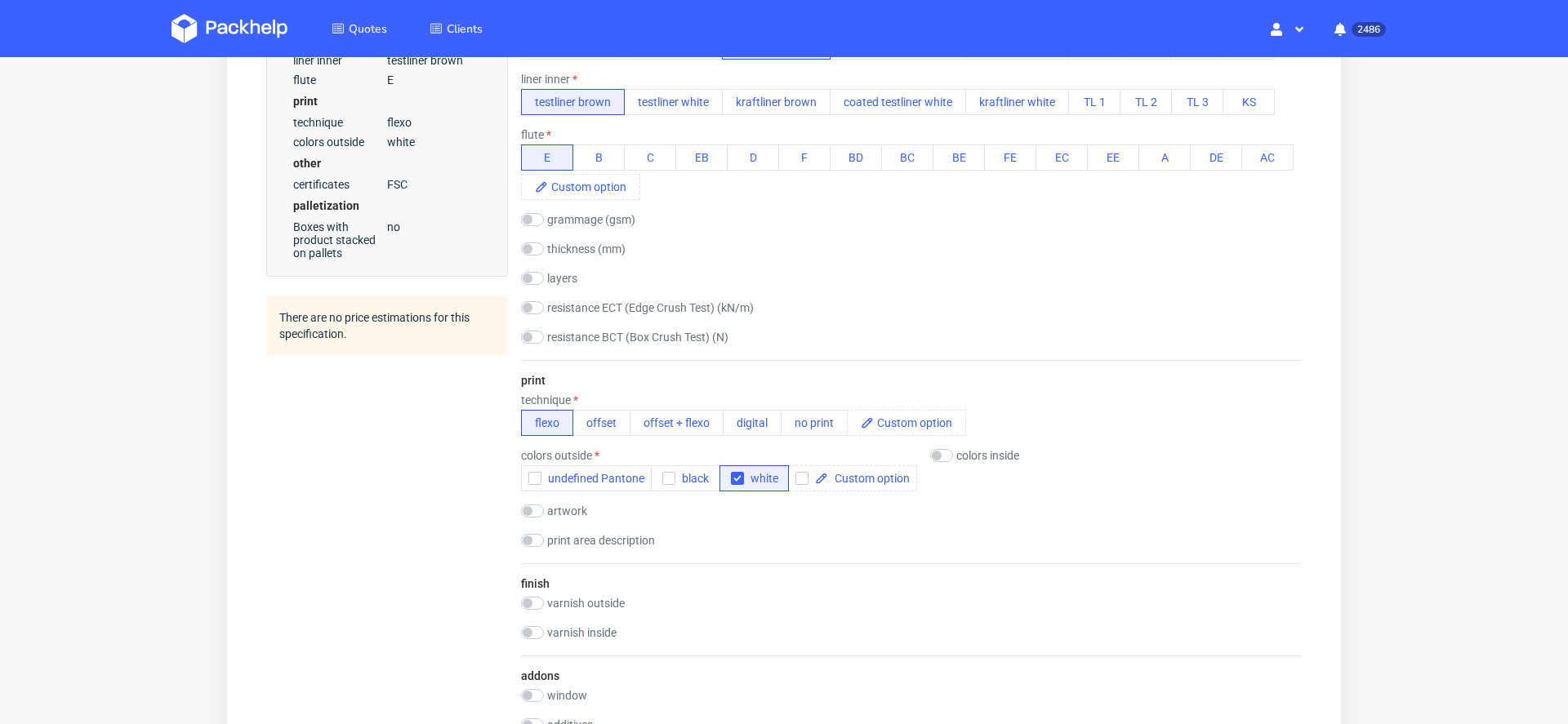
scroll to position [0, 0]
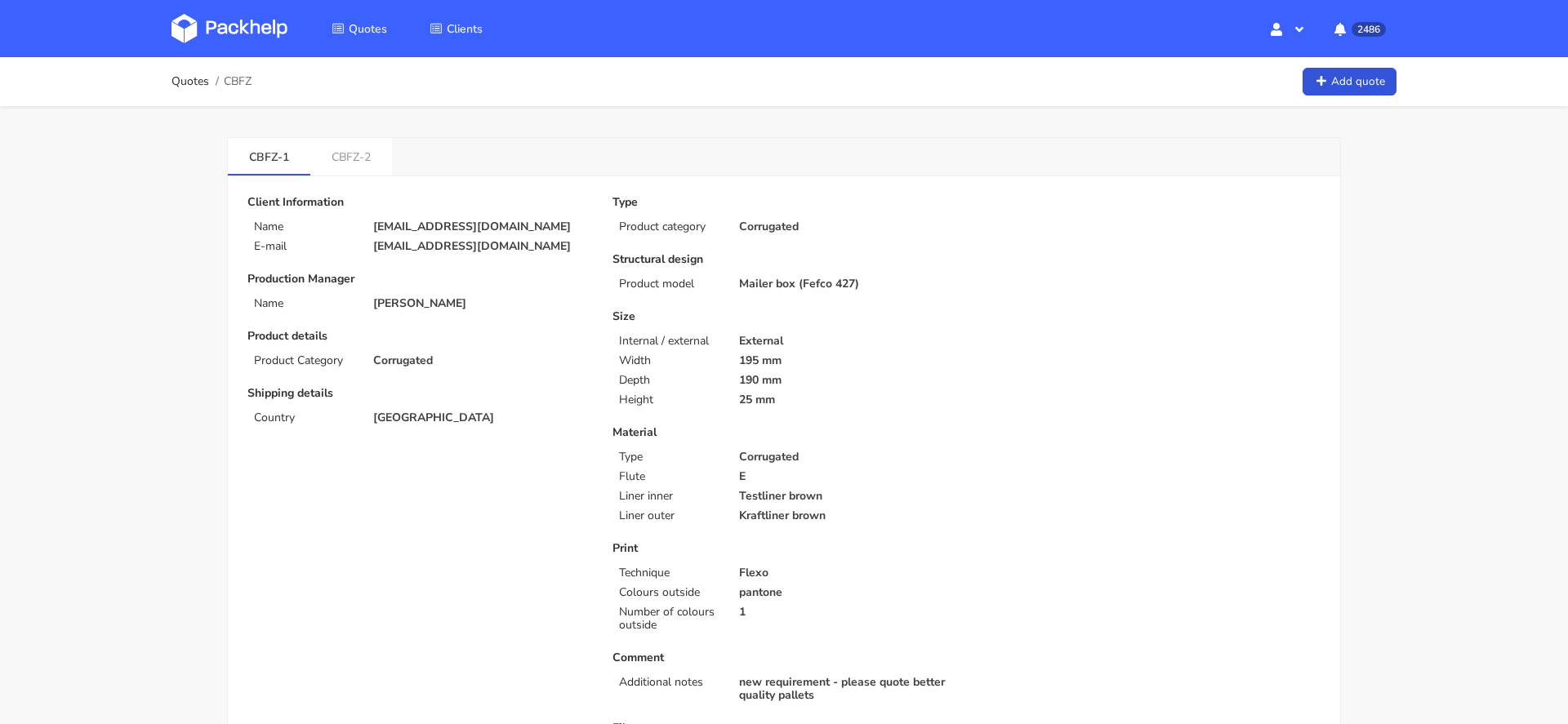
click at [347, 165] on link "CBFZ-2" at bounding box center [351, 156] width 82 height 36
click at [278, 152] on link "CBFZ-1" at bounding box center [268, 156] width 83 height 36
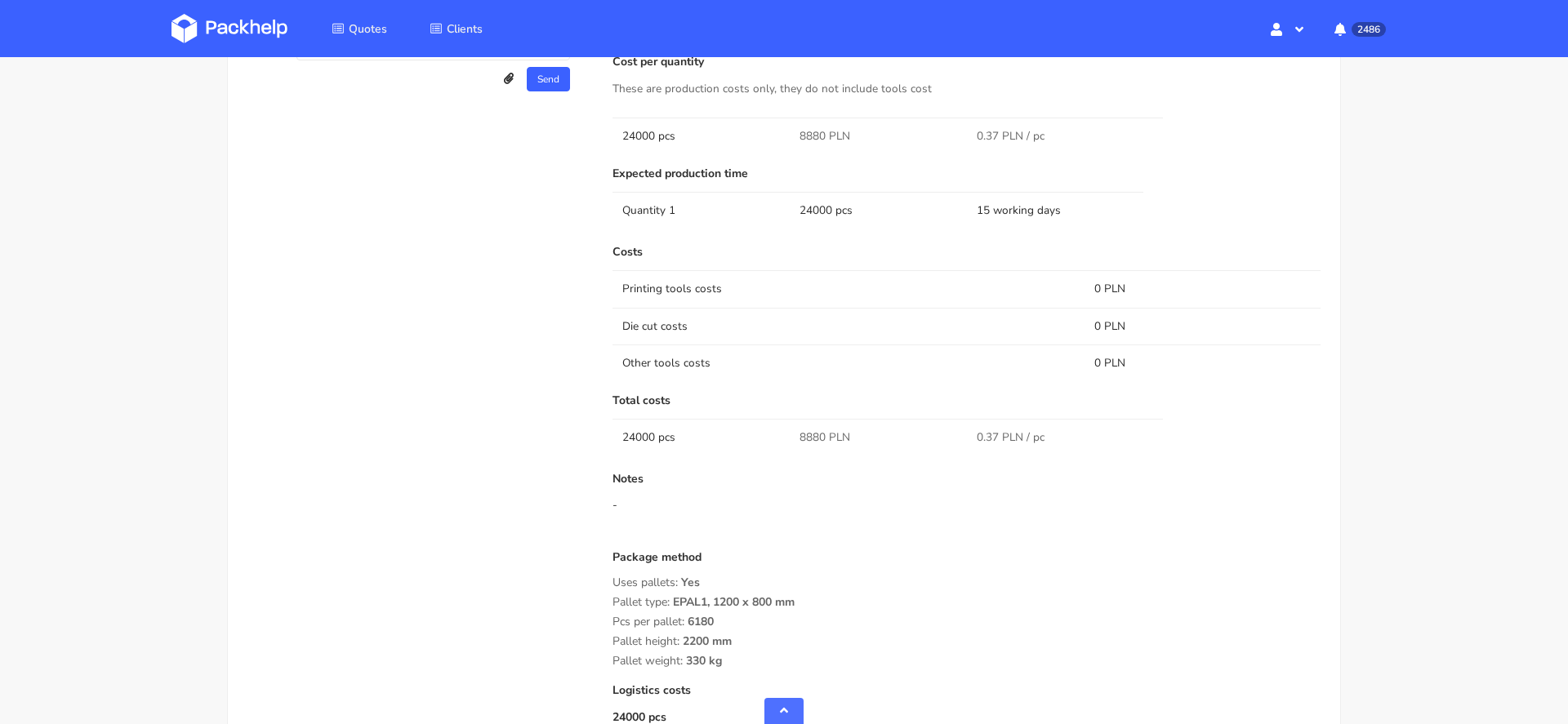
scroll to position [1289, 0]
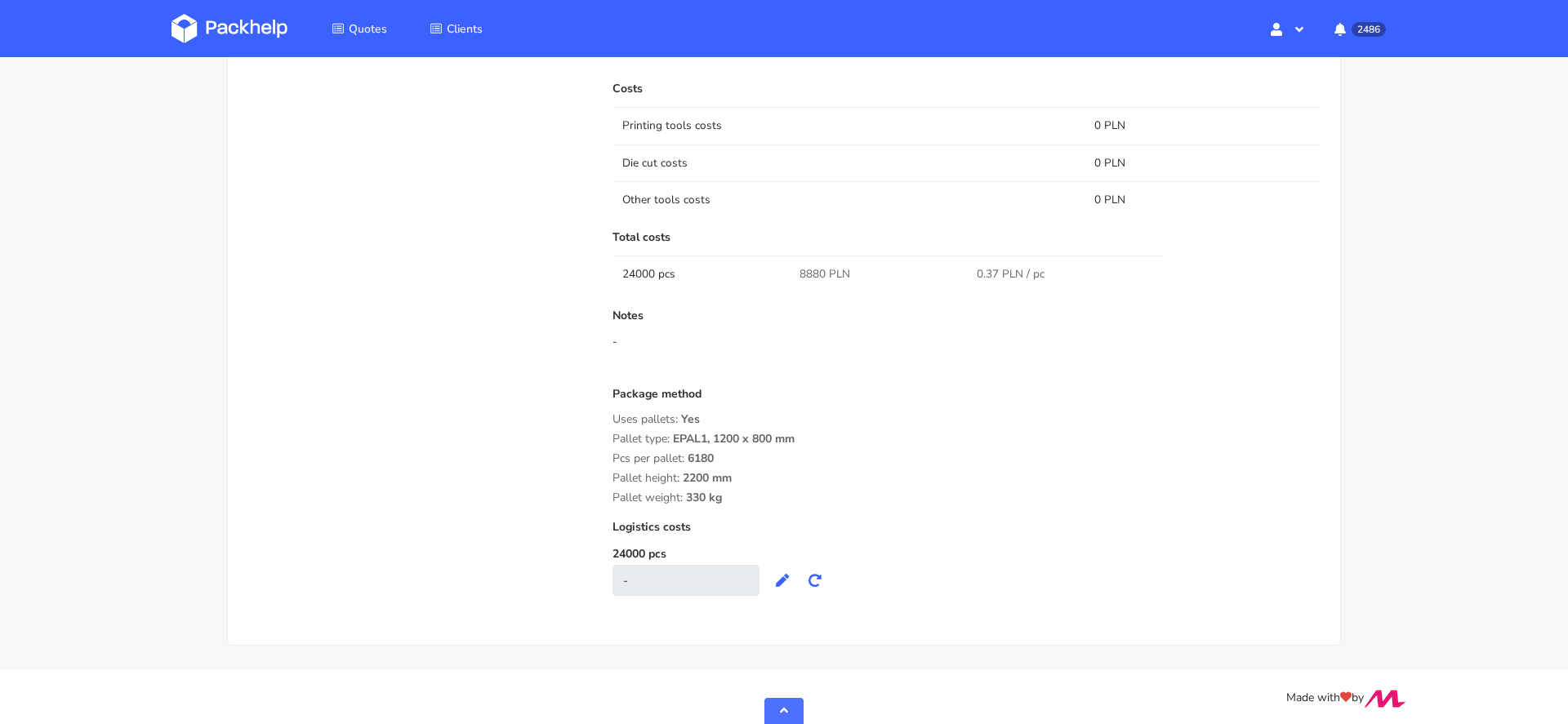
click at [897, 388] on div "Package method" at bounding box center [966, 400] width 708 height 26
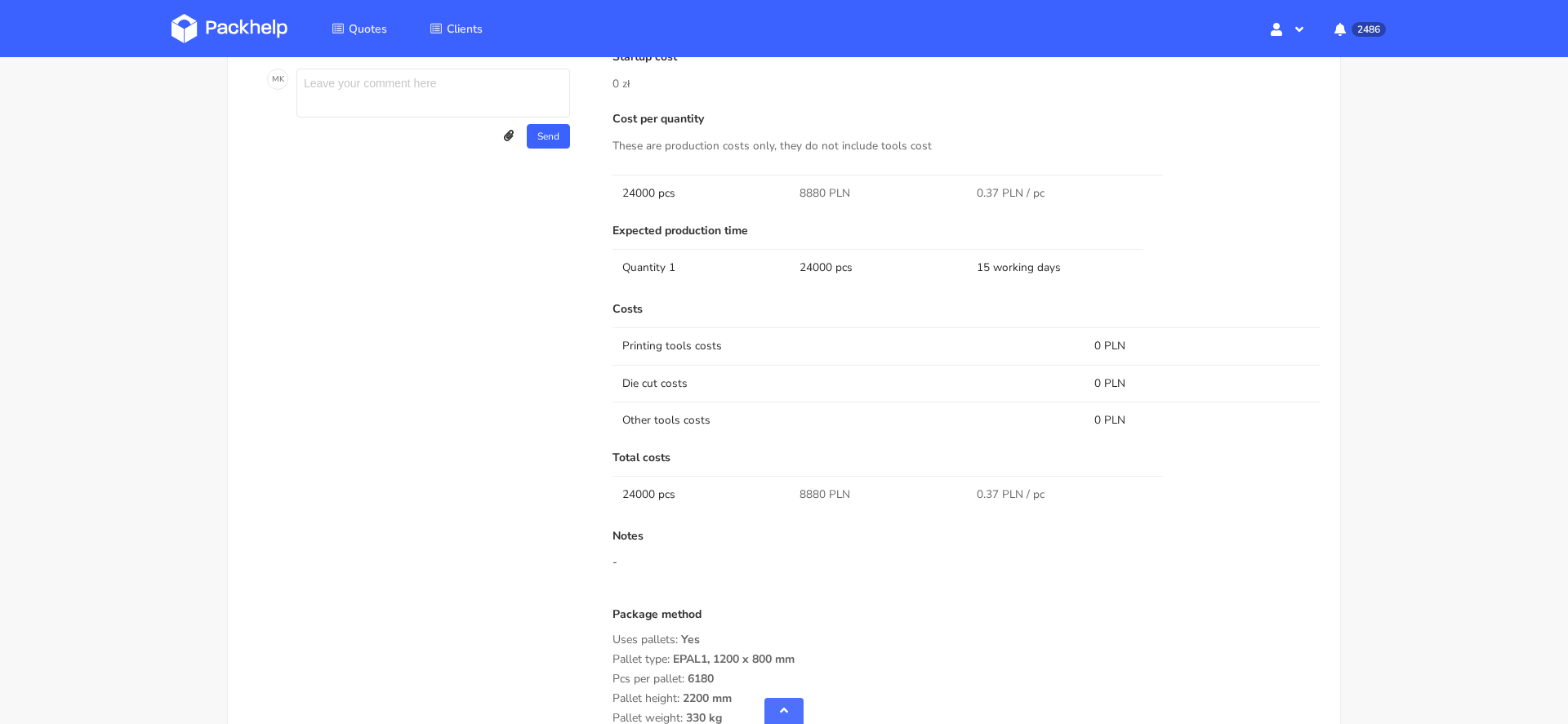
scroll to position [1076, 0]
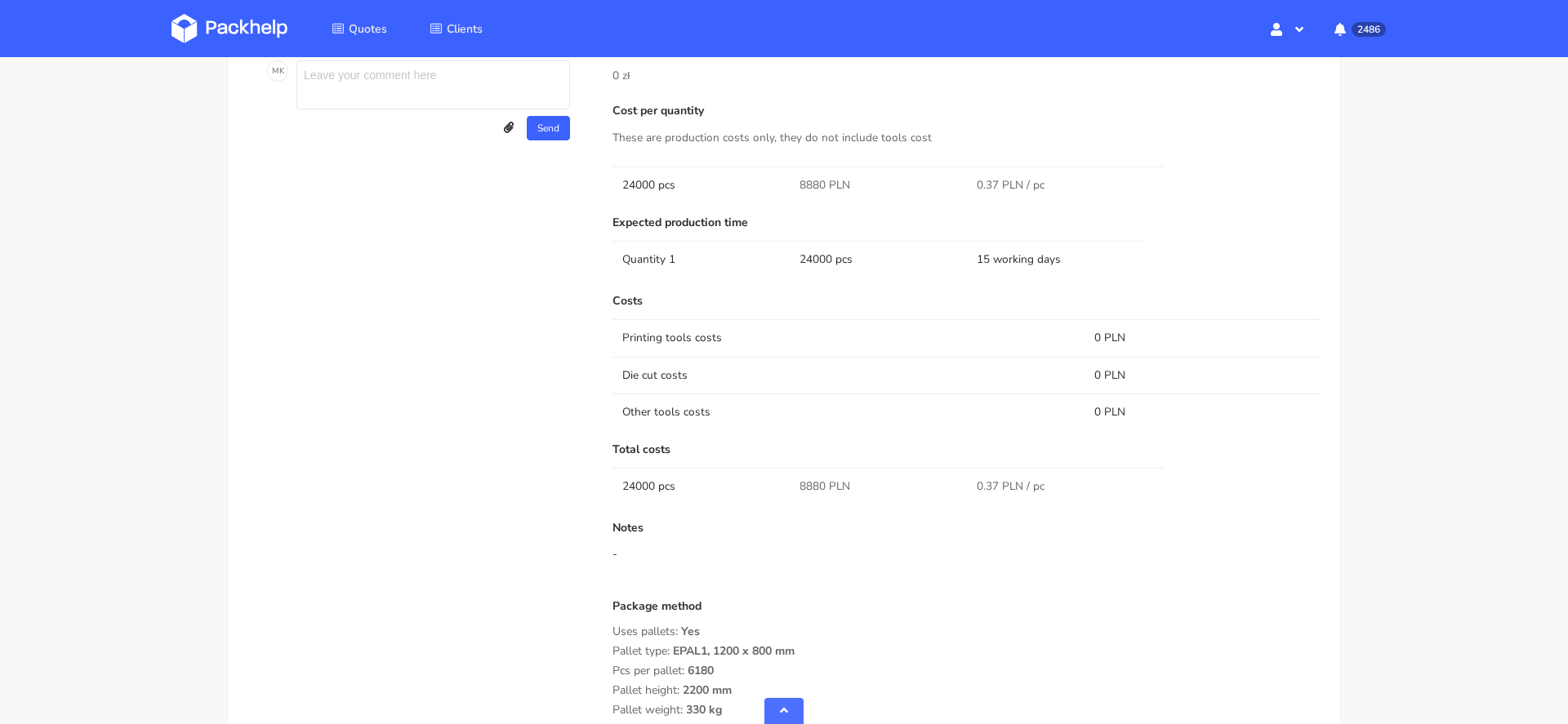
click at [228, 46] on link at bounding box center [241, 29] width 141 height 48
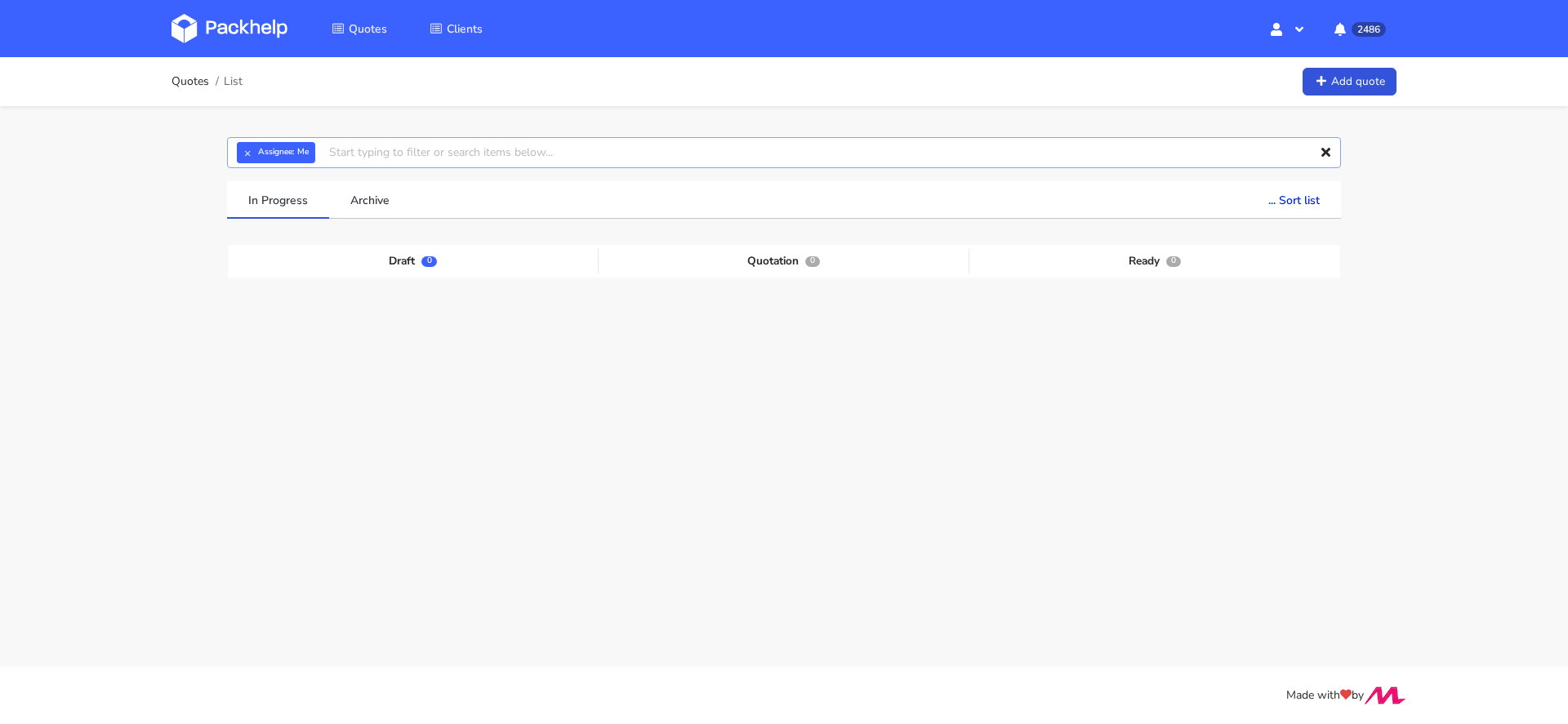
click at [499, 160] on input "text" at bounding box center [783, 152] width 1114 height 31
paste input "CBQT"
type input "CBQT"
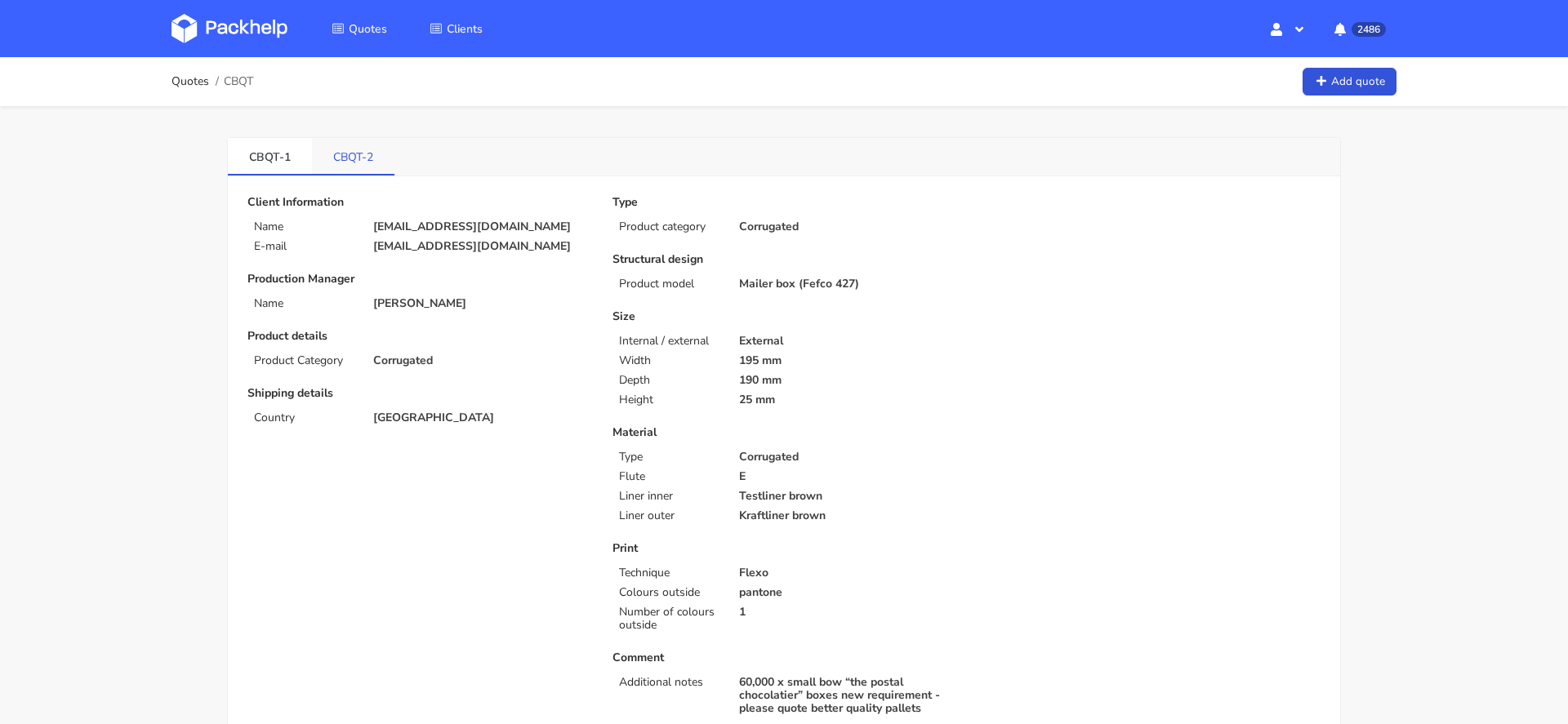
click at [358, 141] on link "CBQT-2" at bounding box center [353, 156] width 83 height 36
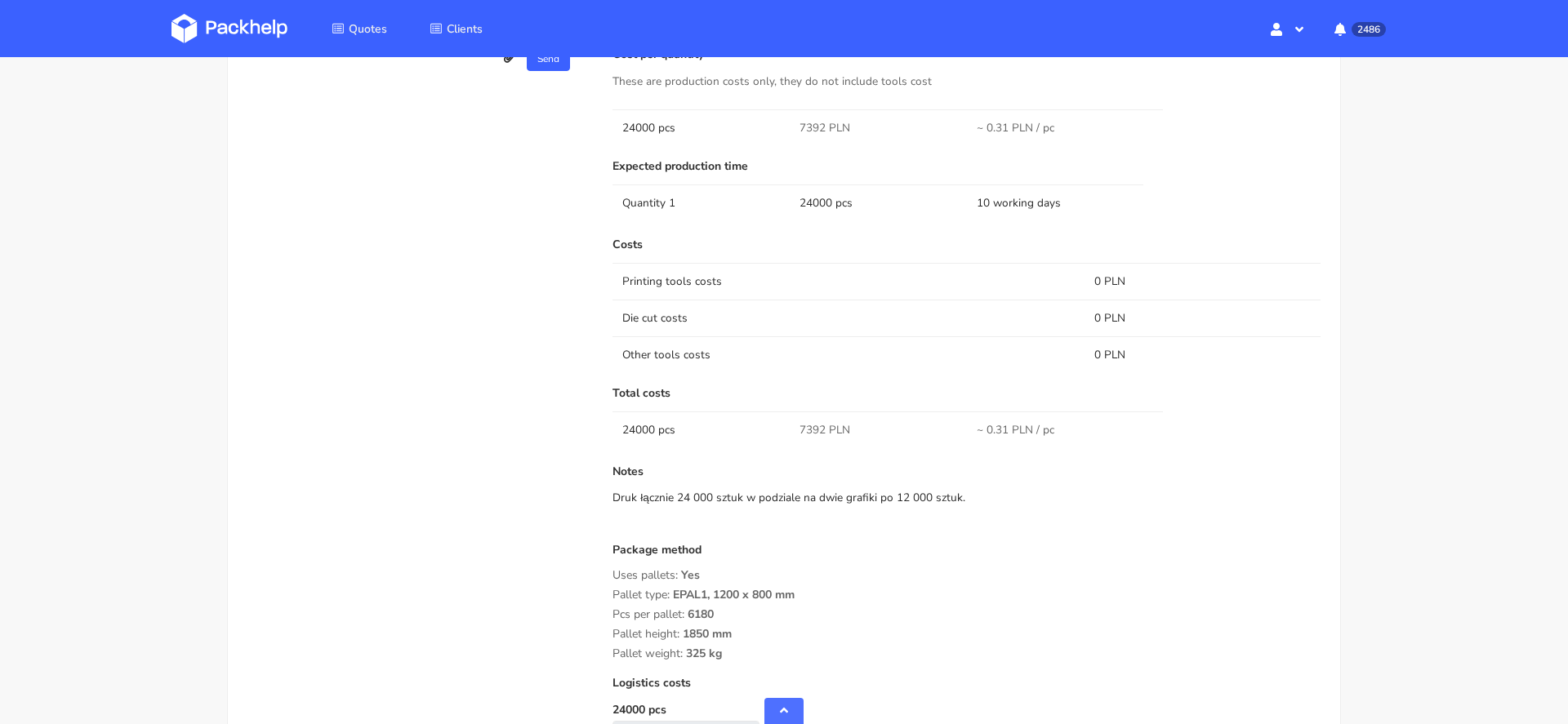
scroll to position [1358, 0]
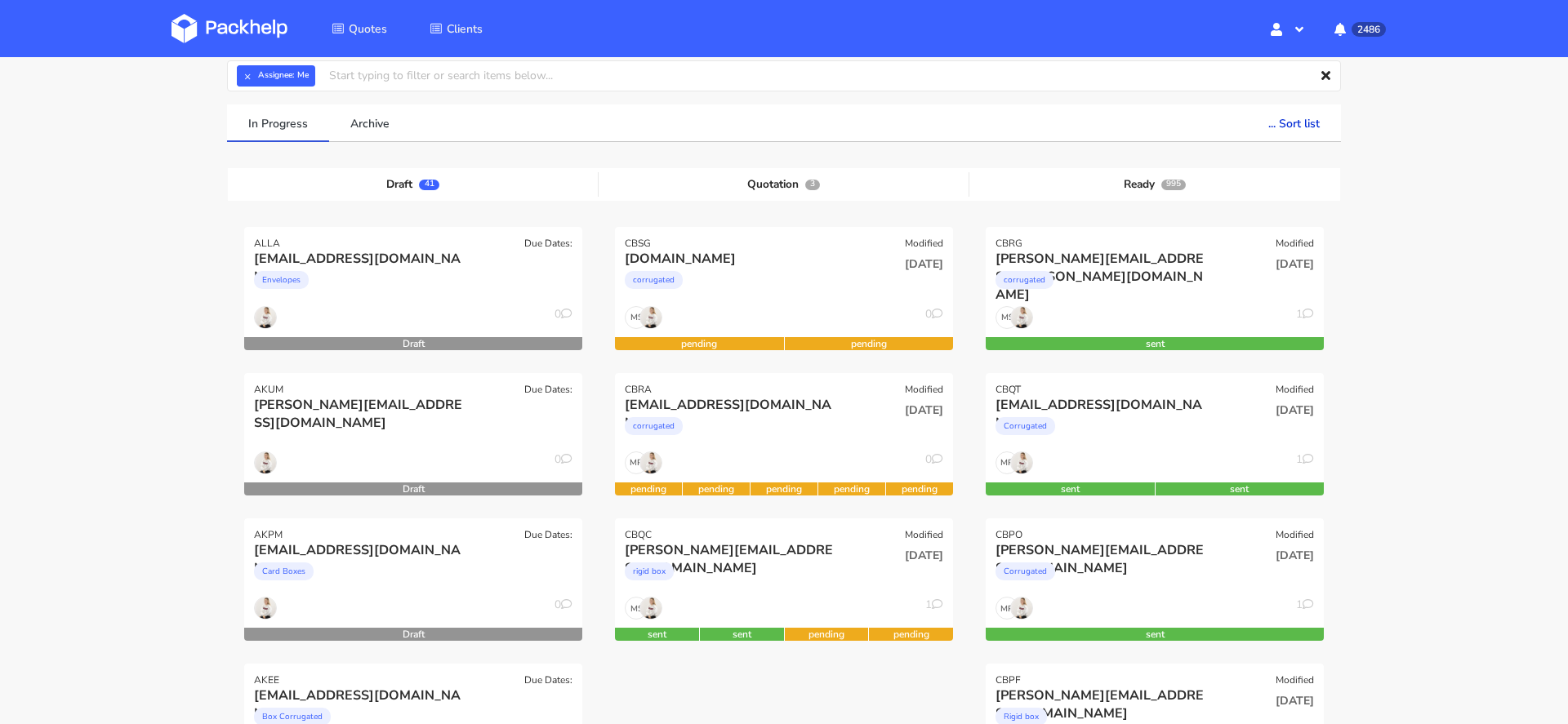
scroll to position [78, 0]
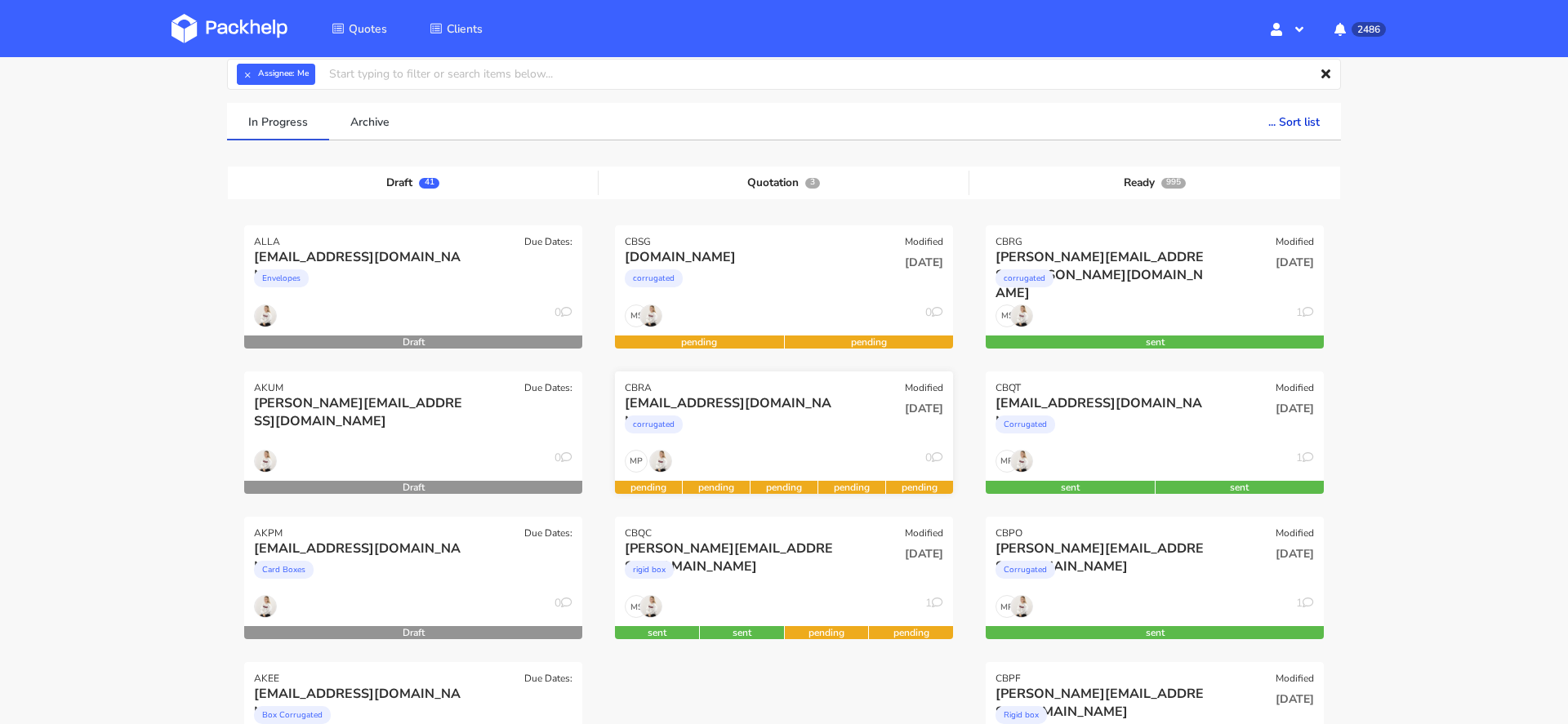
click at [787, 443] on div "corrugated" at bounding box center [733, 428] width 216 height 32
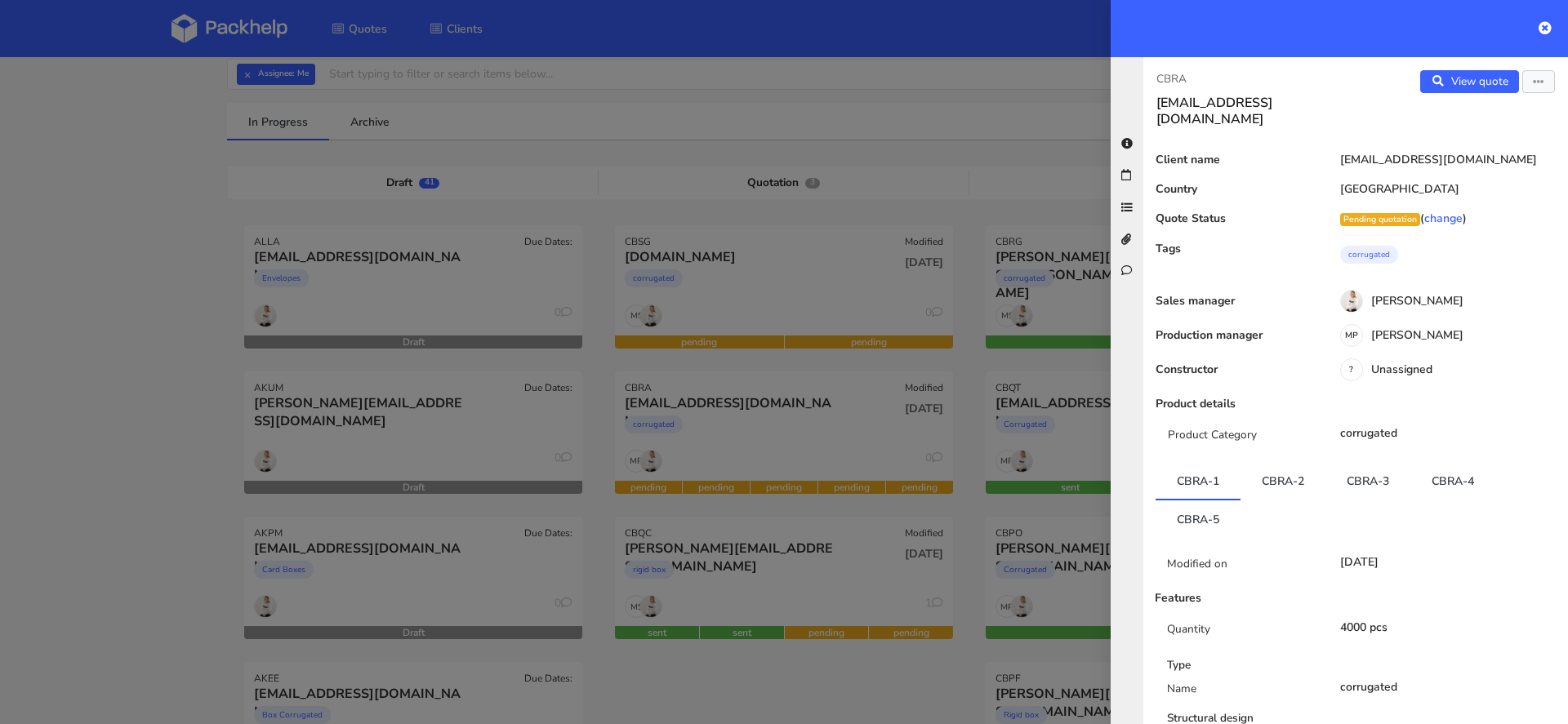
click at [1158, 82] on p "CBRA" at bounding box center [1249, 78] width 187 height 18
copy p "CBRA"
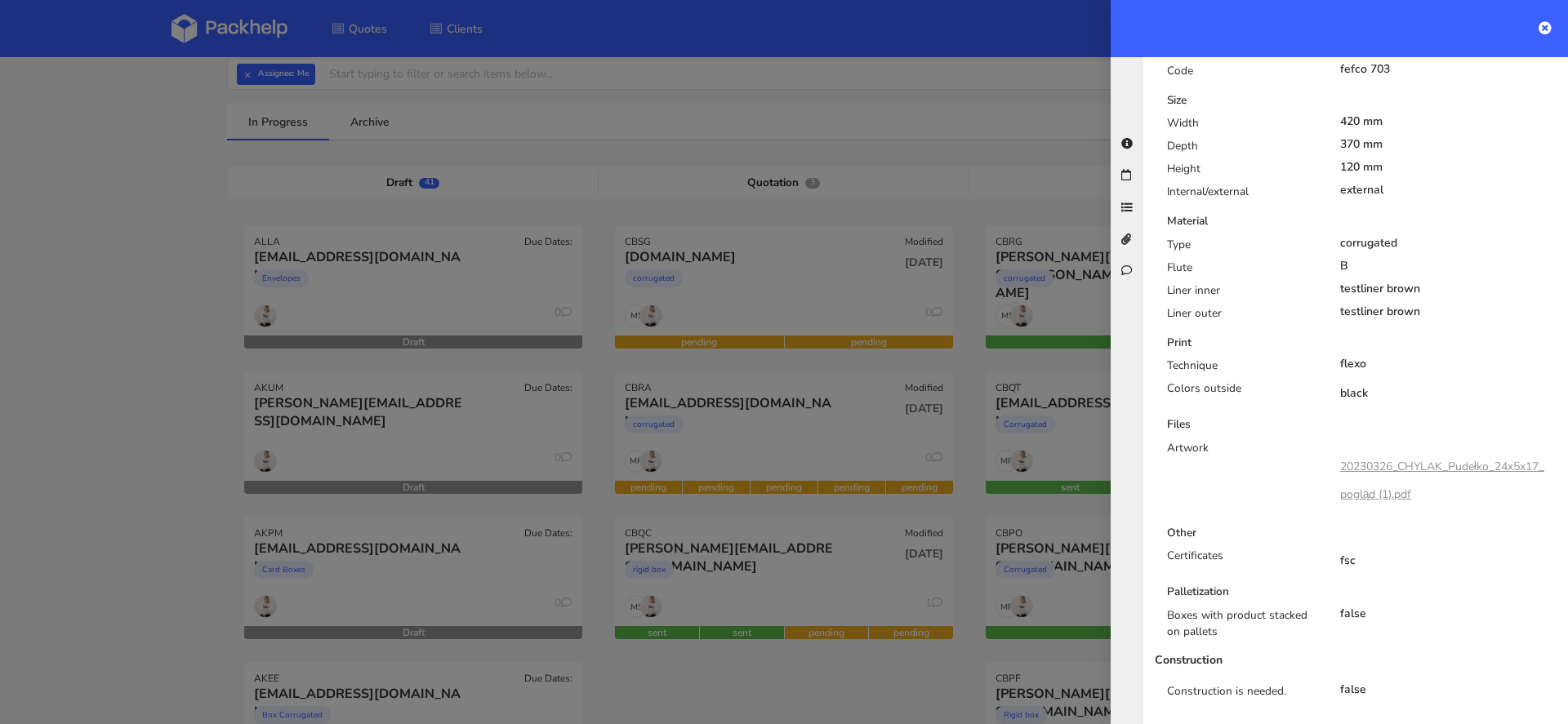
scroll to position [694, 0]
click at [760, 452] on div at bounding box center [784, 362] width 1568 height 724
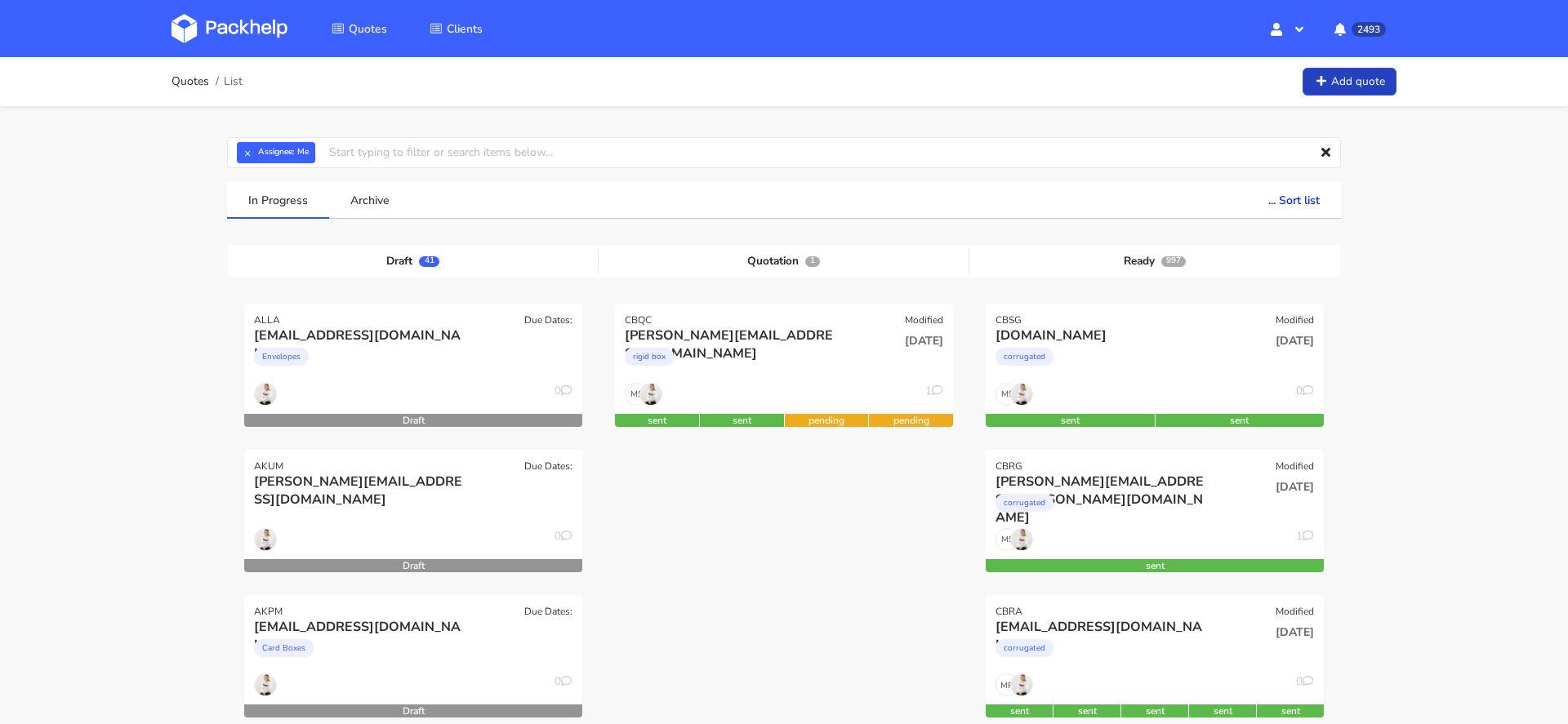
click at [1338, 84] on link "Add quote" at bounding box center [1350, 83] width 94 height 29
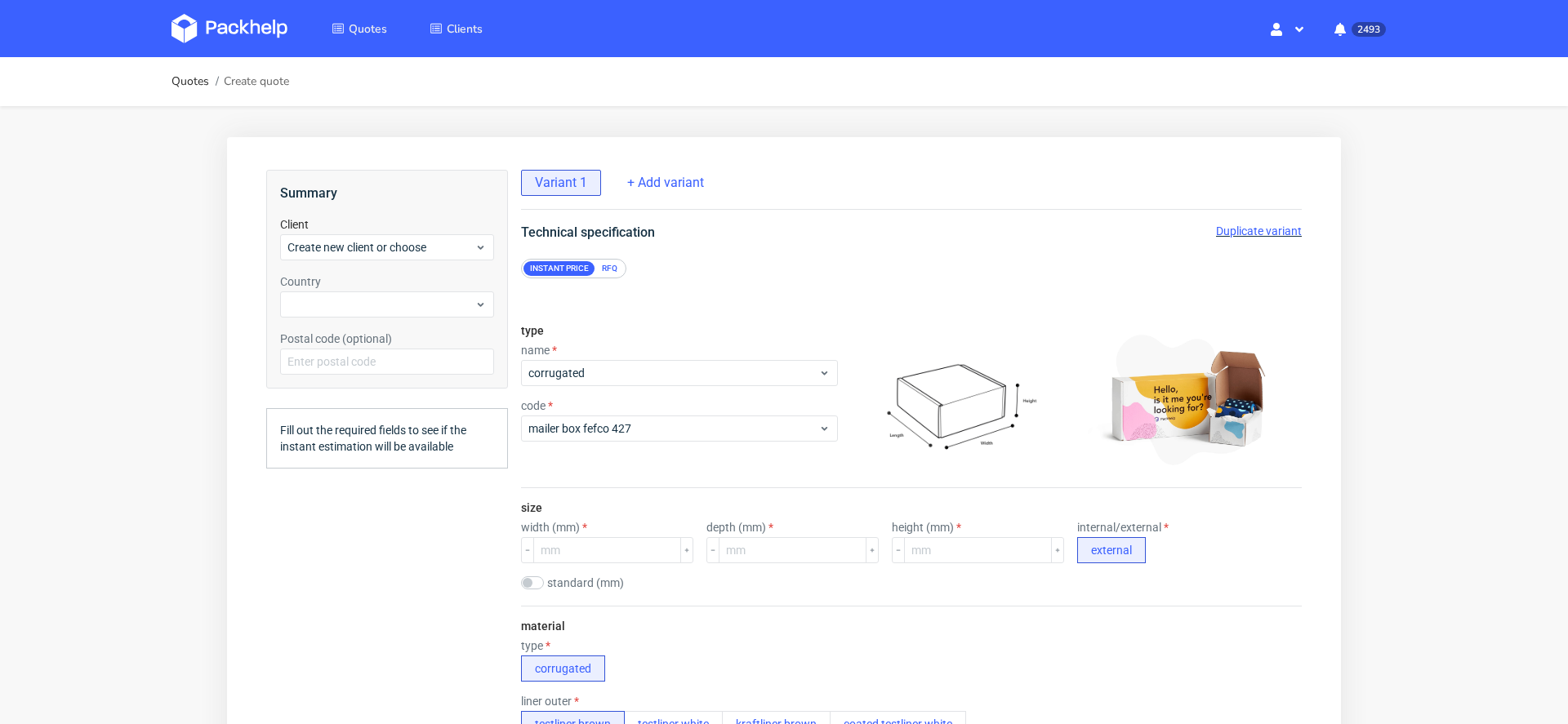
click at [602, 266] on div "RFQ" at bounding box center [610, 268] width 29 height 14
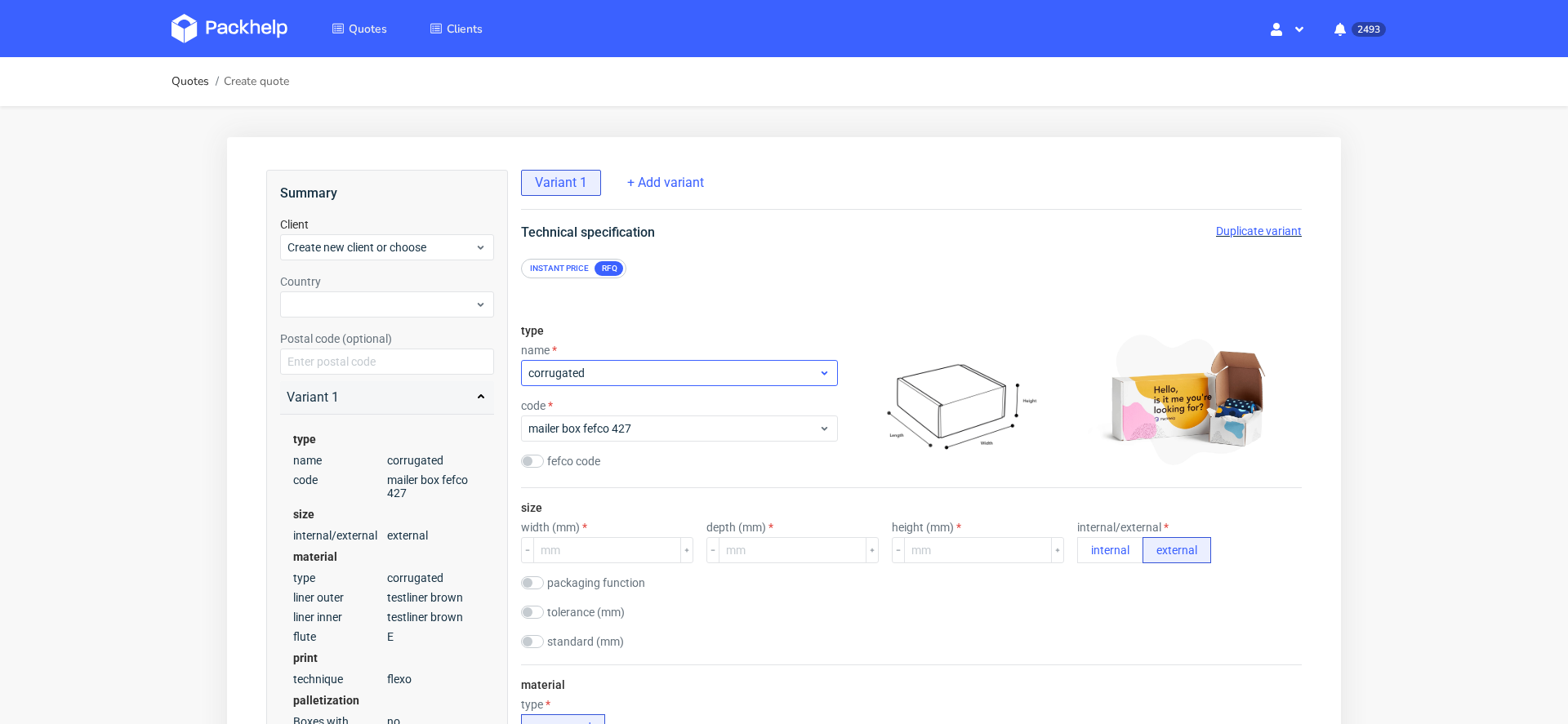
scroll to position [4, 0]
click at [649, 365] on span "corrugated" at bounding box center [673, 372] width 290 height 16
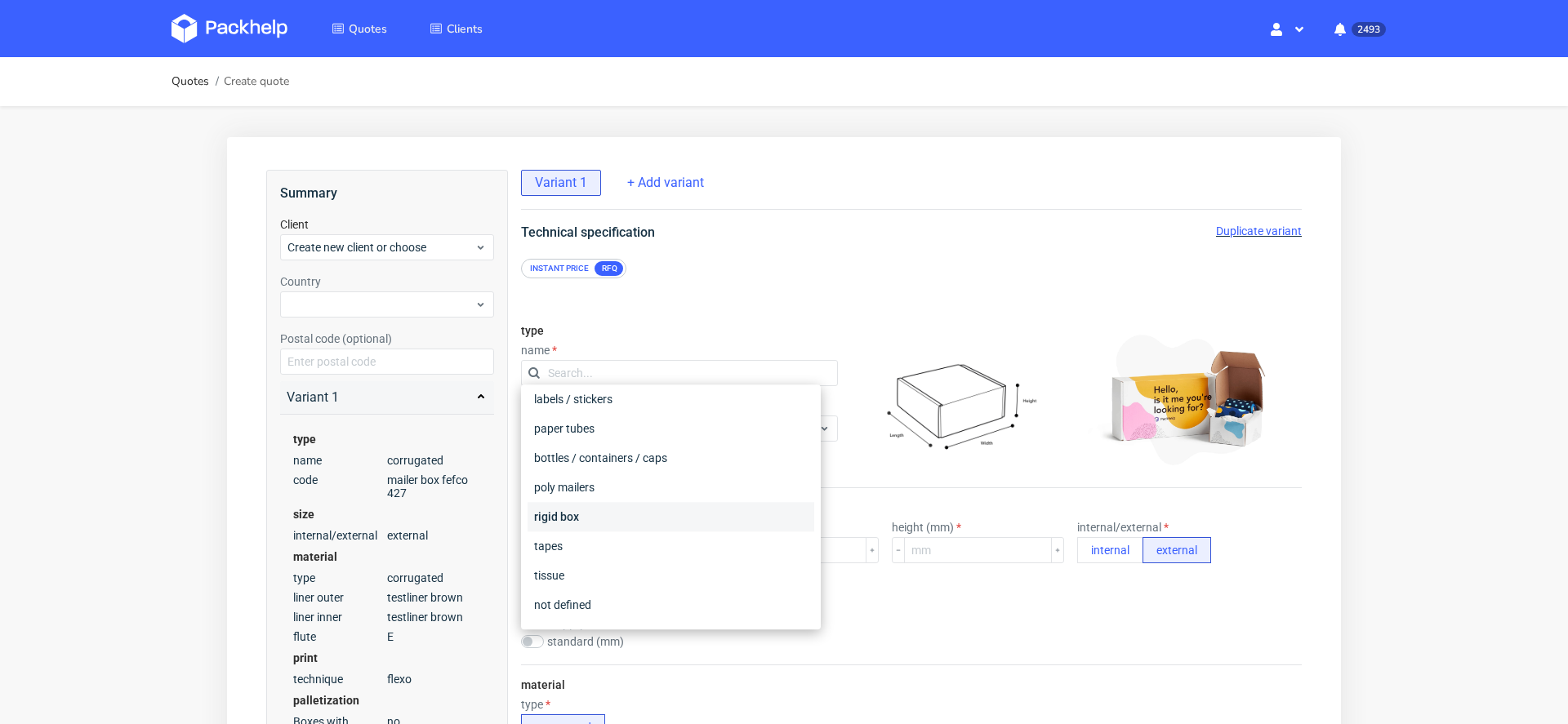
scroll to position [213, 0]
click at [590, 573] on div "tissue" at bounding box center [671, 575] width 286 height 30
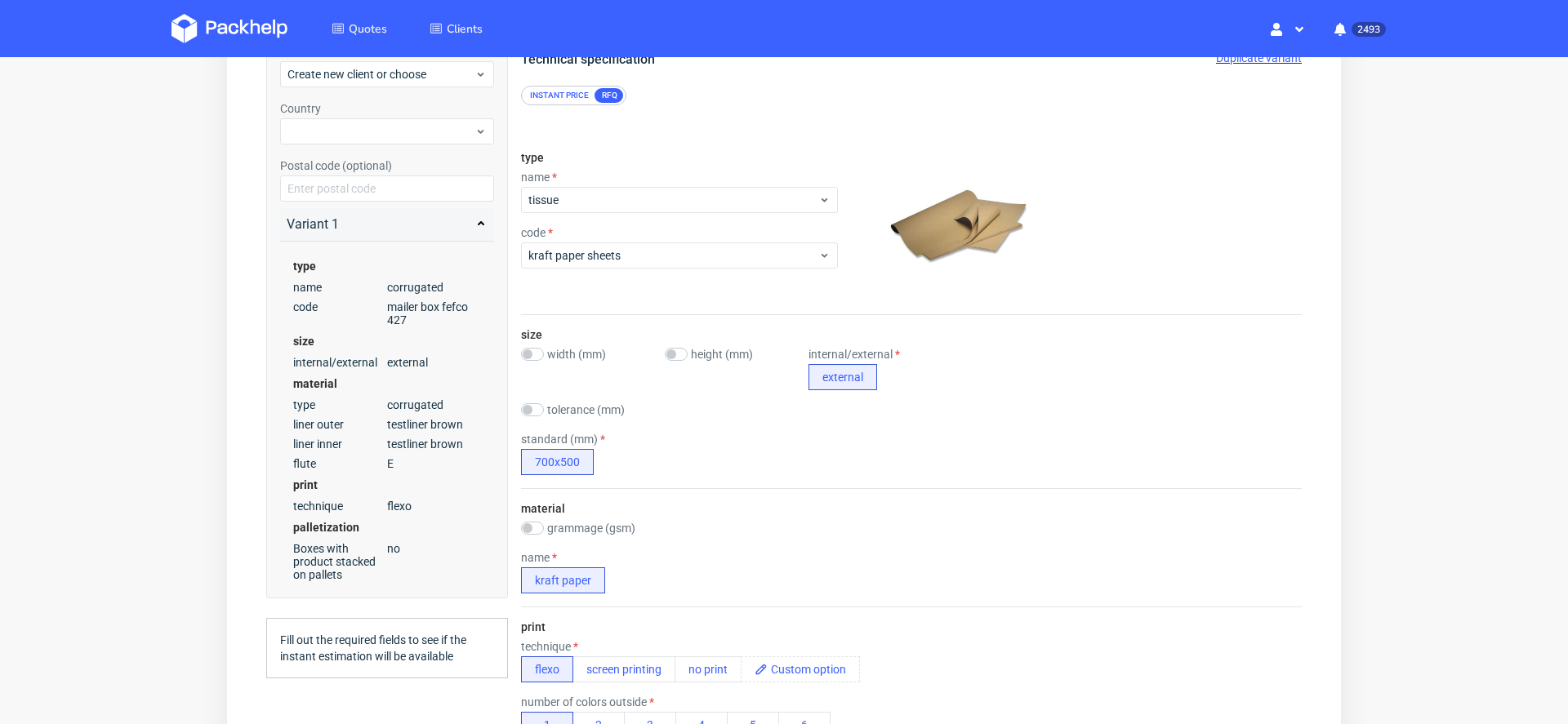
scroll to position [177, 0]
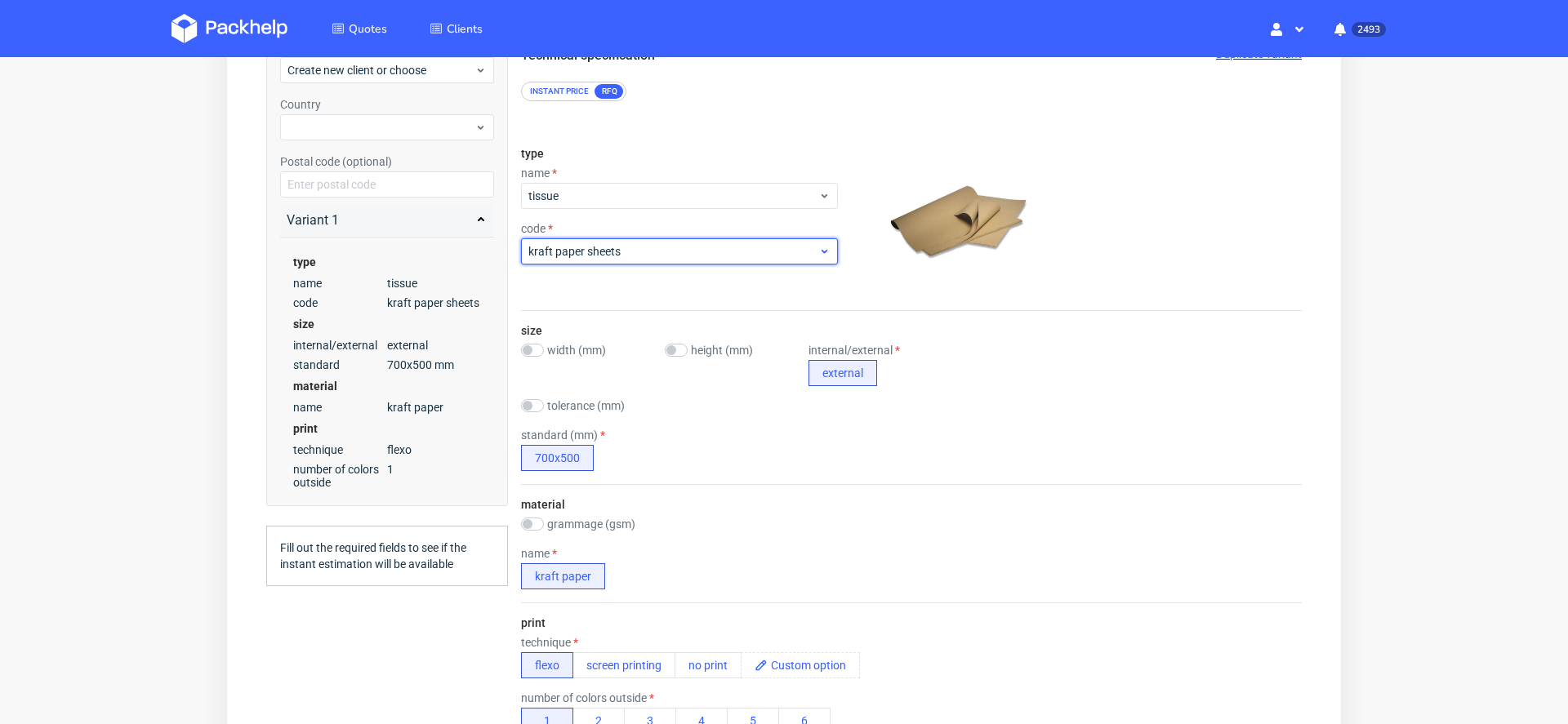
click at [653, 244] on span "kraft paper sheets" at bounding box center [673, 251] width 290 height 16
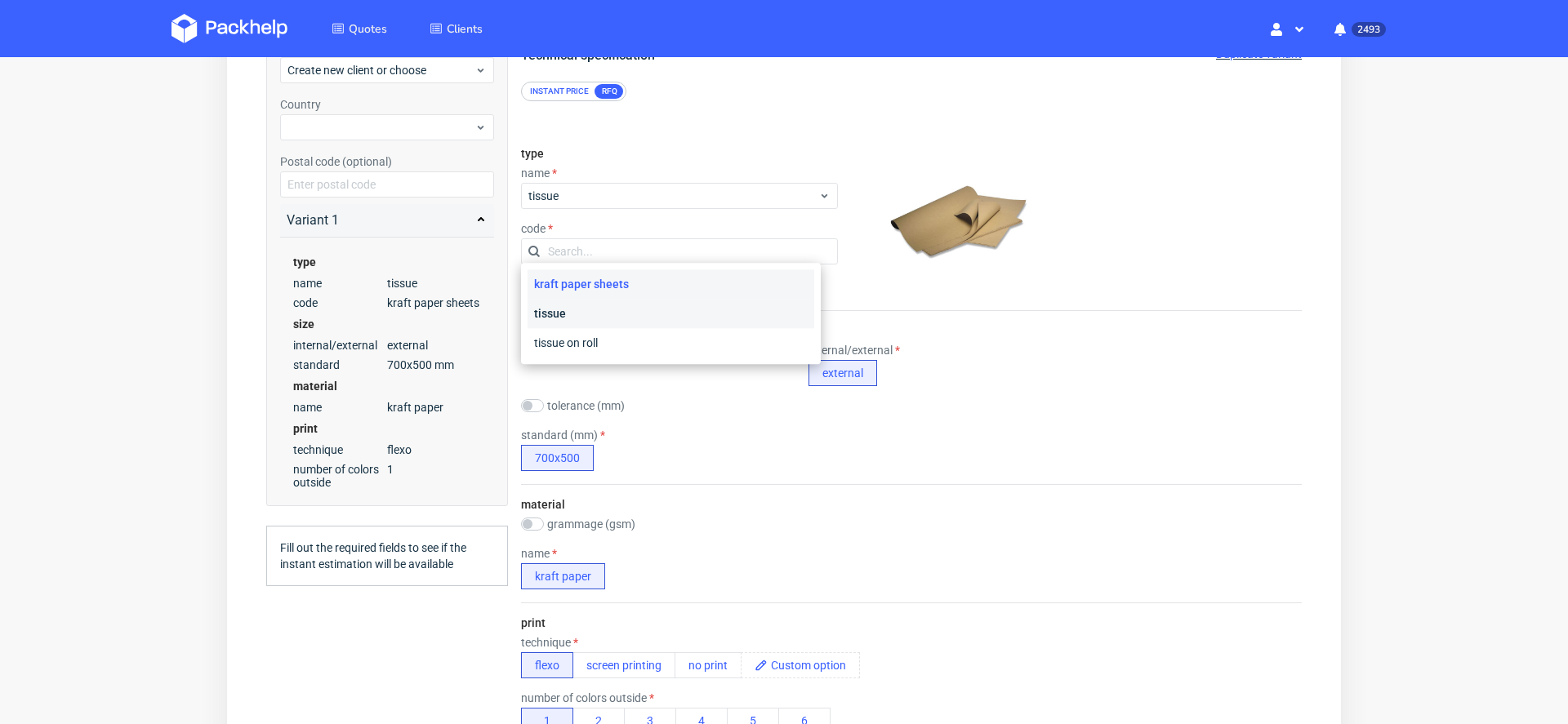
click at [621, 319] on div "tissue" at bounding box center [671, 313] width 286 height 30
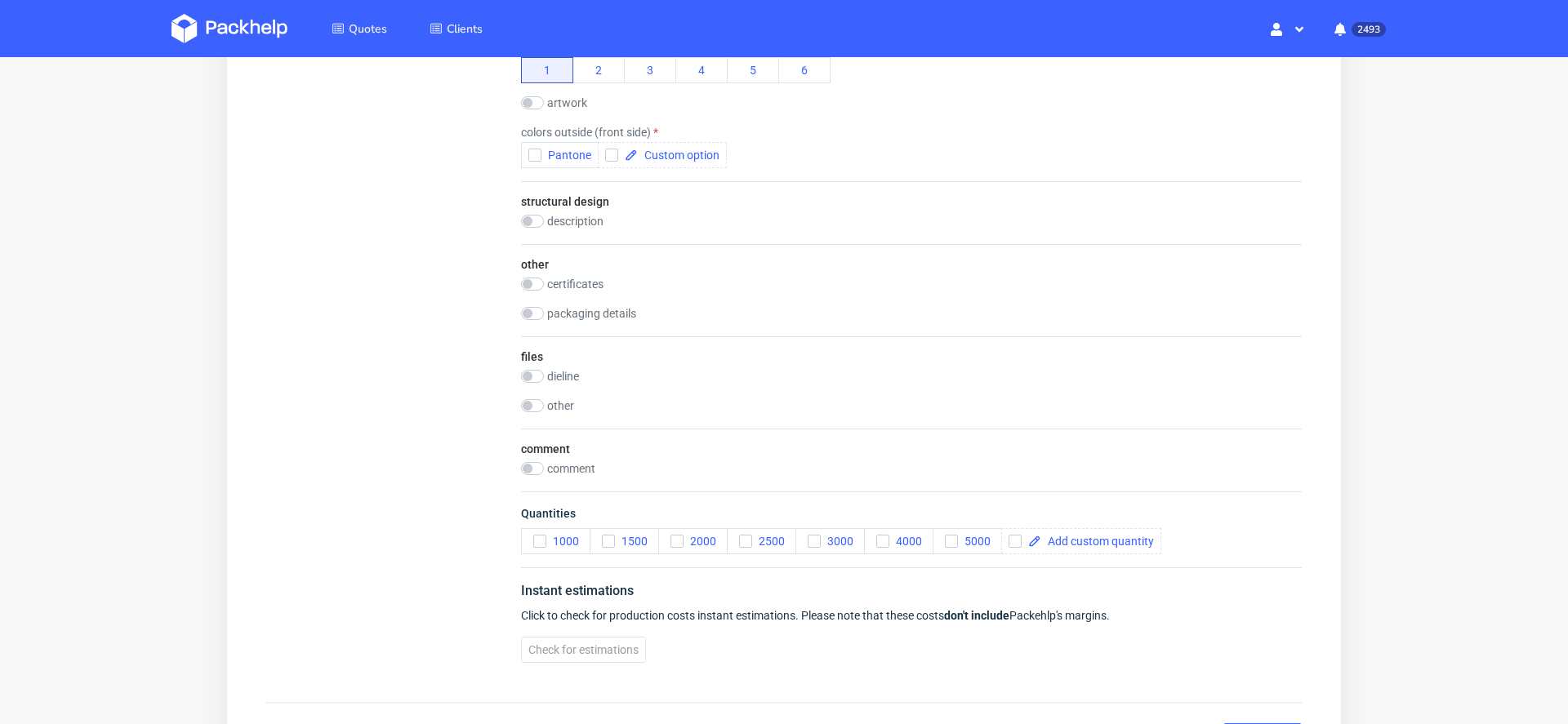
scroll to position [931, 0]
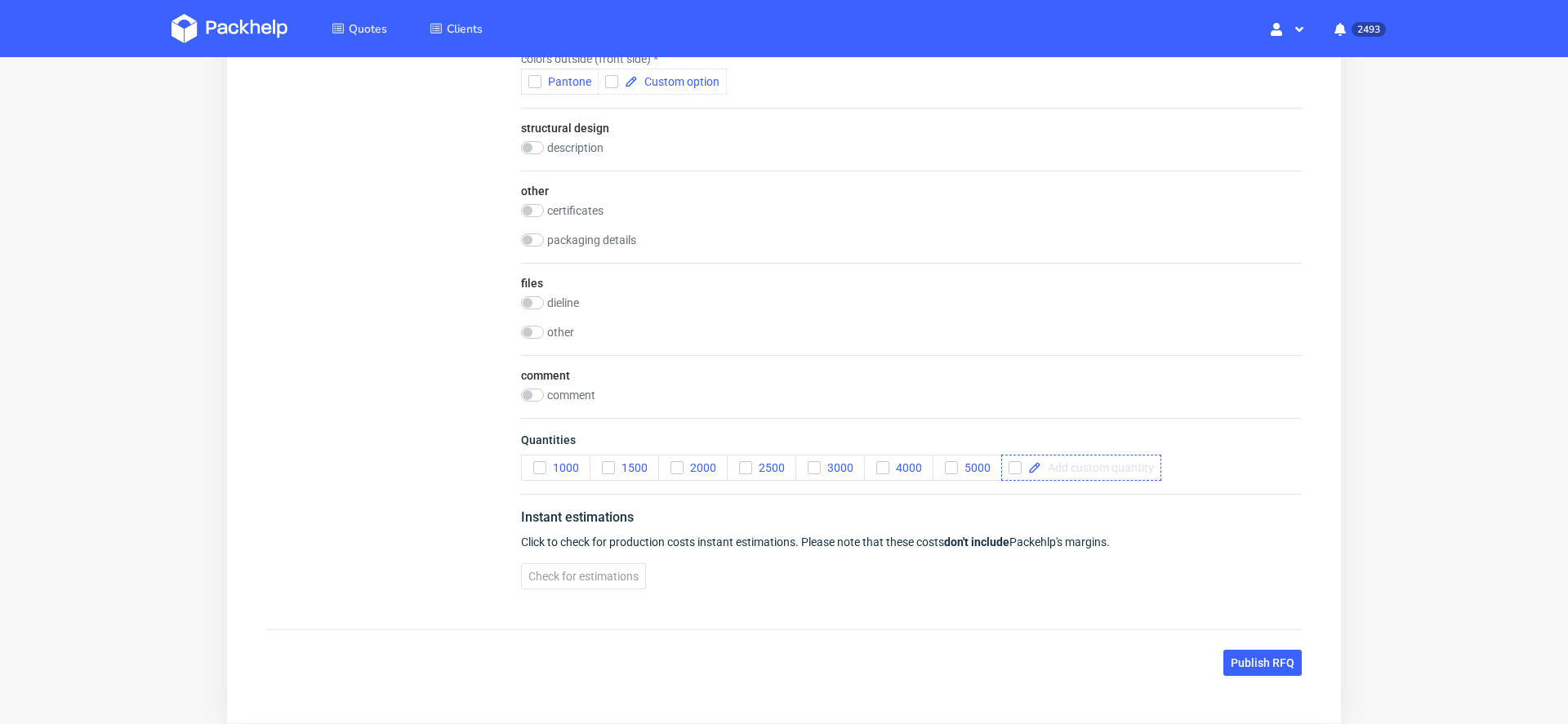
click at [1101, 470] on div at bounding box center [1081, 468] width 160 height 26
checkbox input "true"
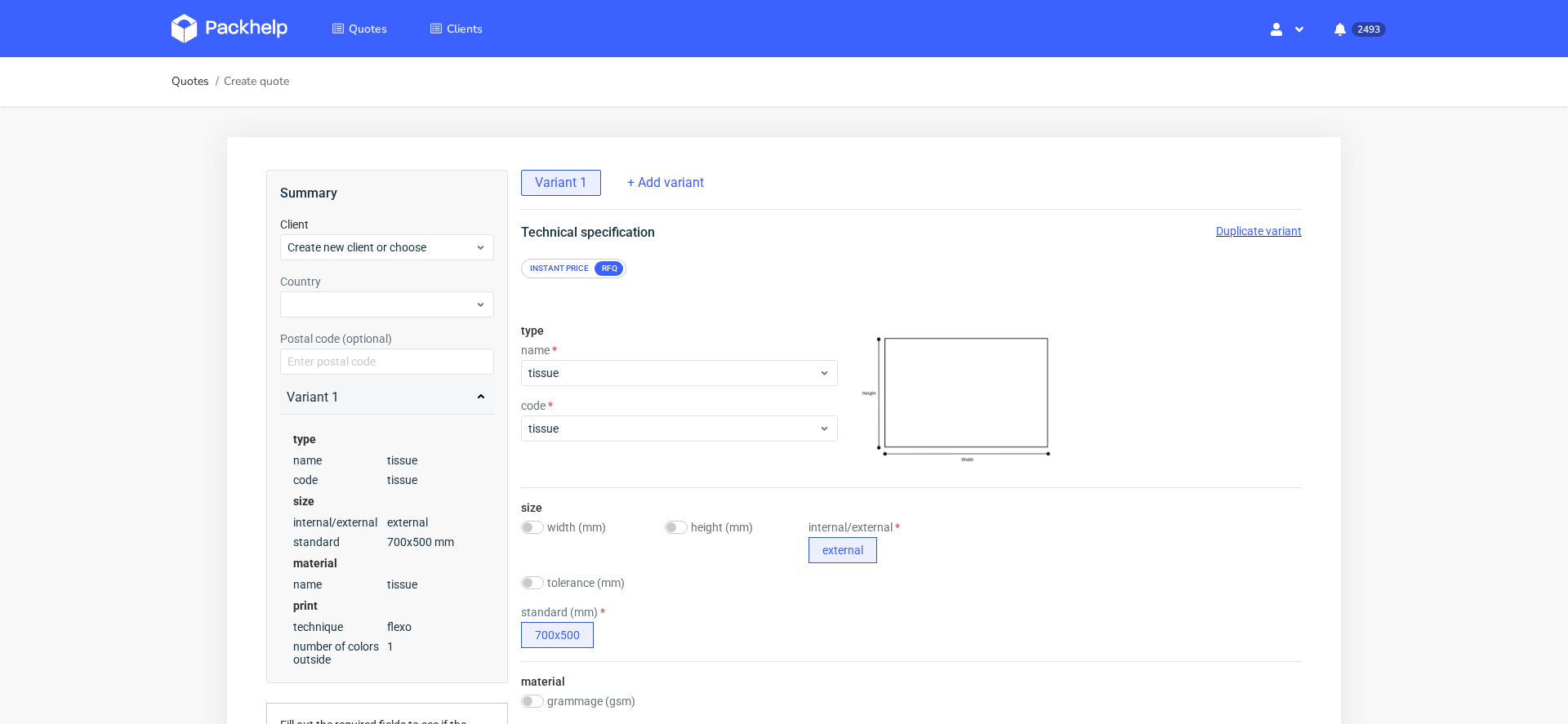
click at [1231, 228] on span "Duplicate variant" at bounding box center [1259, 231] width 86 height 13
click at [1243, 225] on span "Remove variant" at bounding box center [1262, 231] width 79 height 13
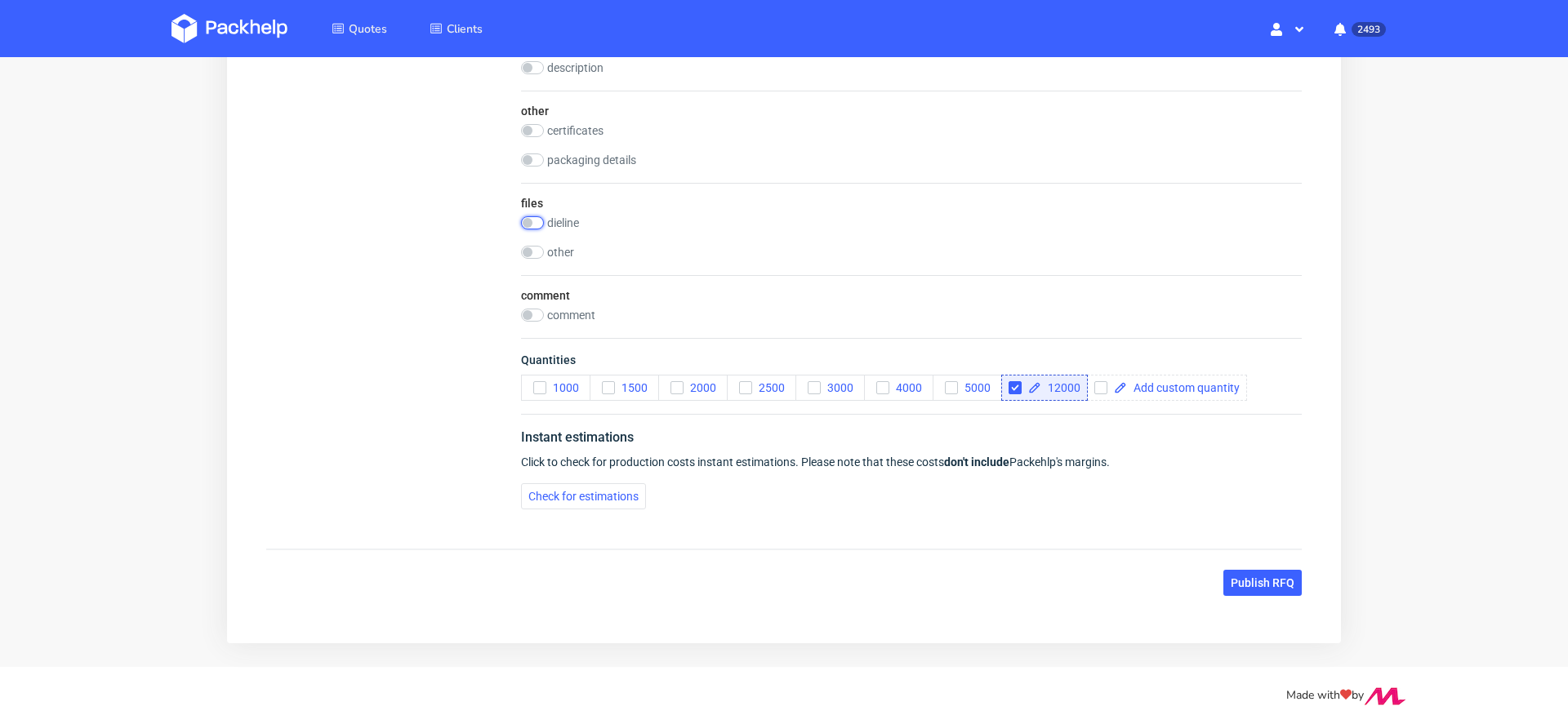
click at [537, 216] on input "checkbox" at bounding box center [533, 222] width 23 height 13
checkbox input "true"
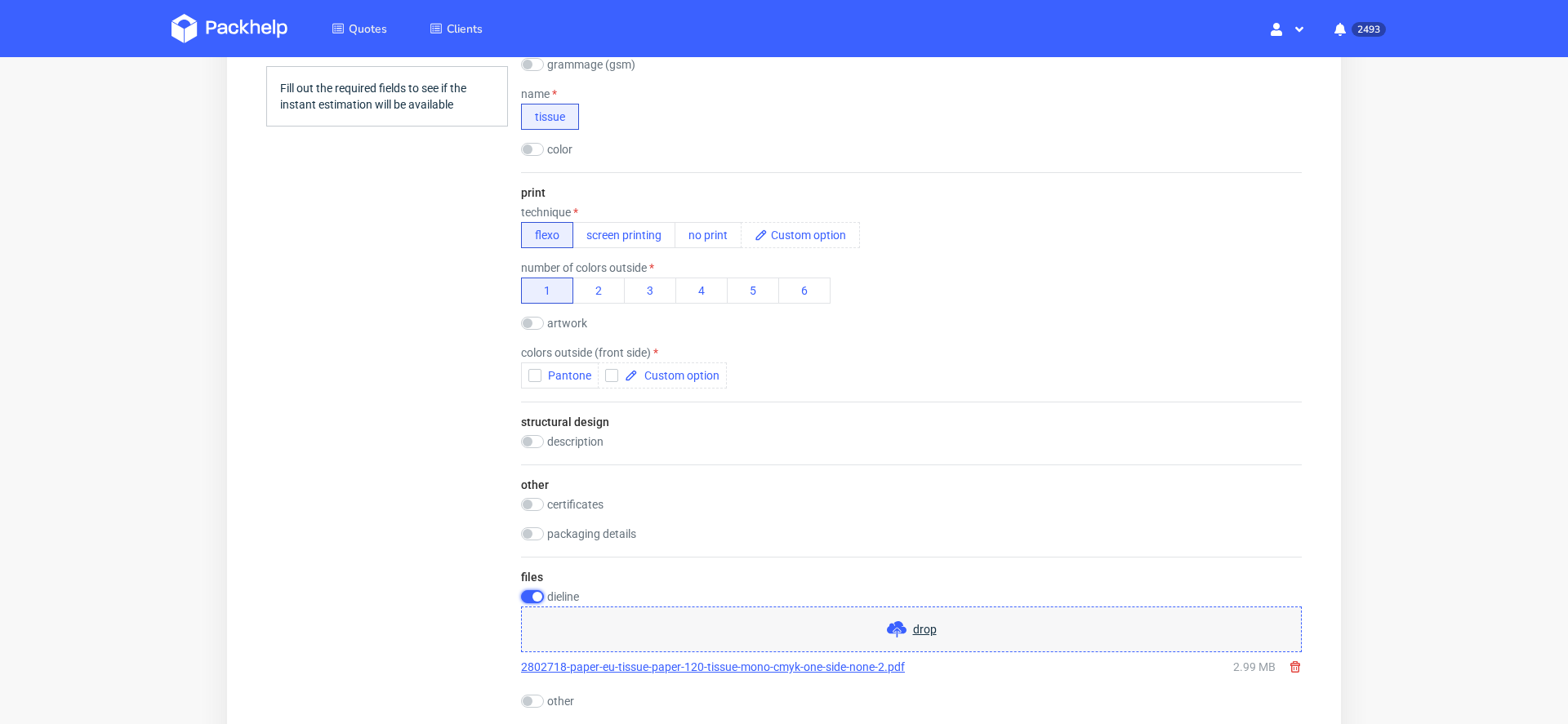
scroll to position [575, 0]
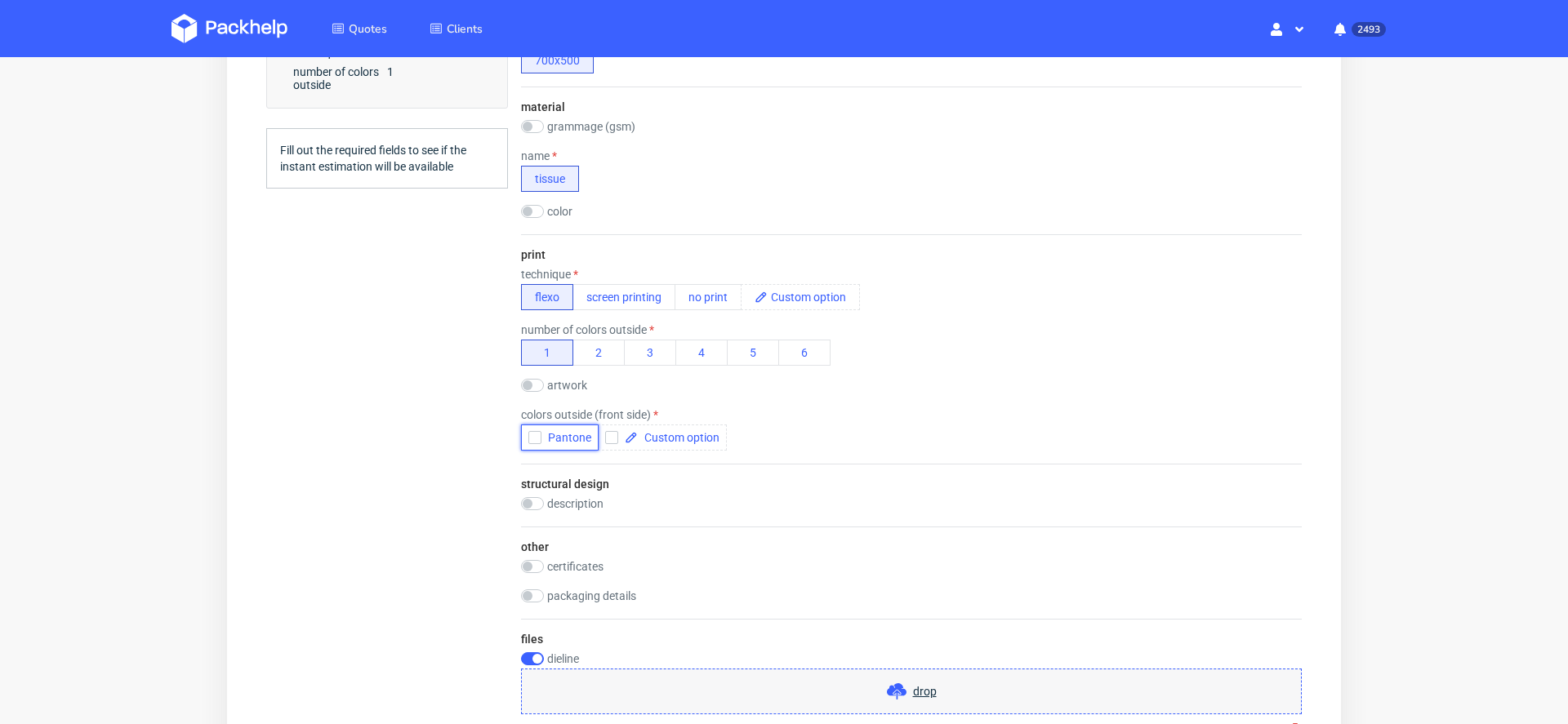
click at [533, 437] on icon "button" at bounding box center [534, 437] width 11 height 11
click at [1441, 509] on div "Quotes Create quote Your browser does not support iframes." at bounding box center [784, 330] width 1568 height 1696
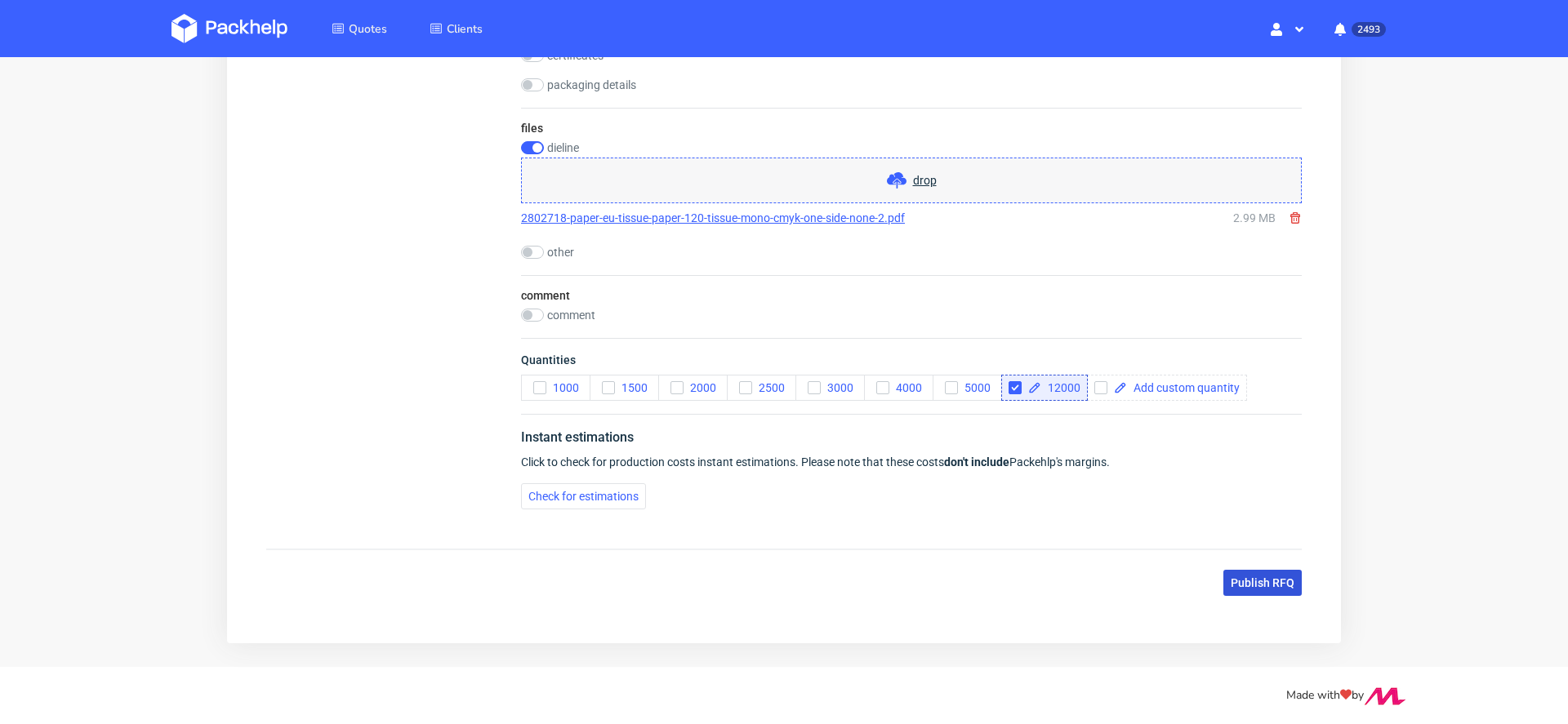
click at [1253, 587] on button "Publish RFQ" at bounding box center [1263, 583] width 78 height 26
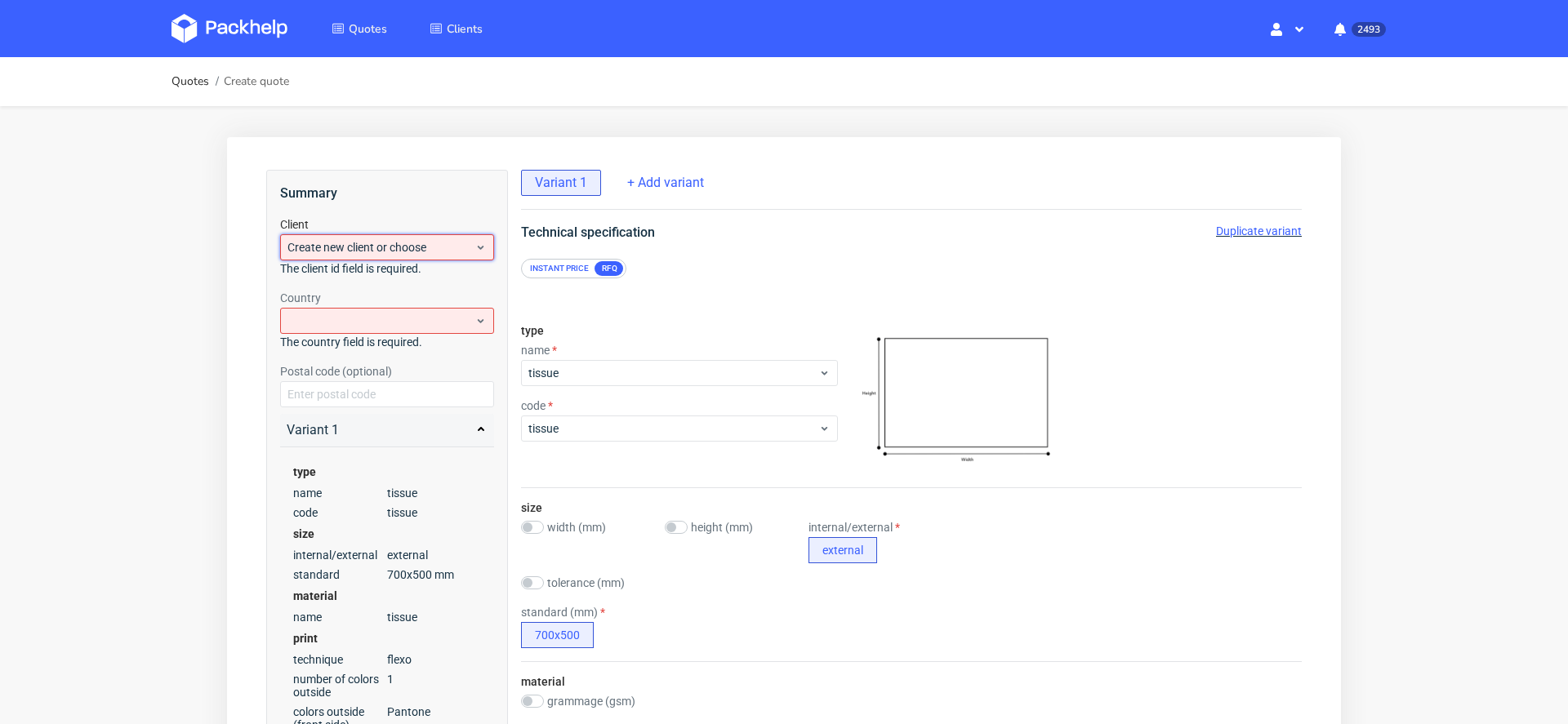
click at [446, 244] on span "Create new client or choose" at bounding box center [380, 247] width 187 height 16
type input "hello@21collagen.ro"
click at [411, 286] on div "Add new client" at bounding box center [387, 284] width 202 height 30
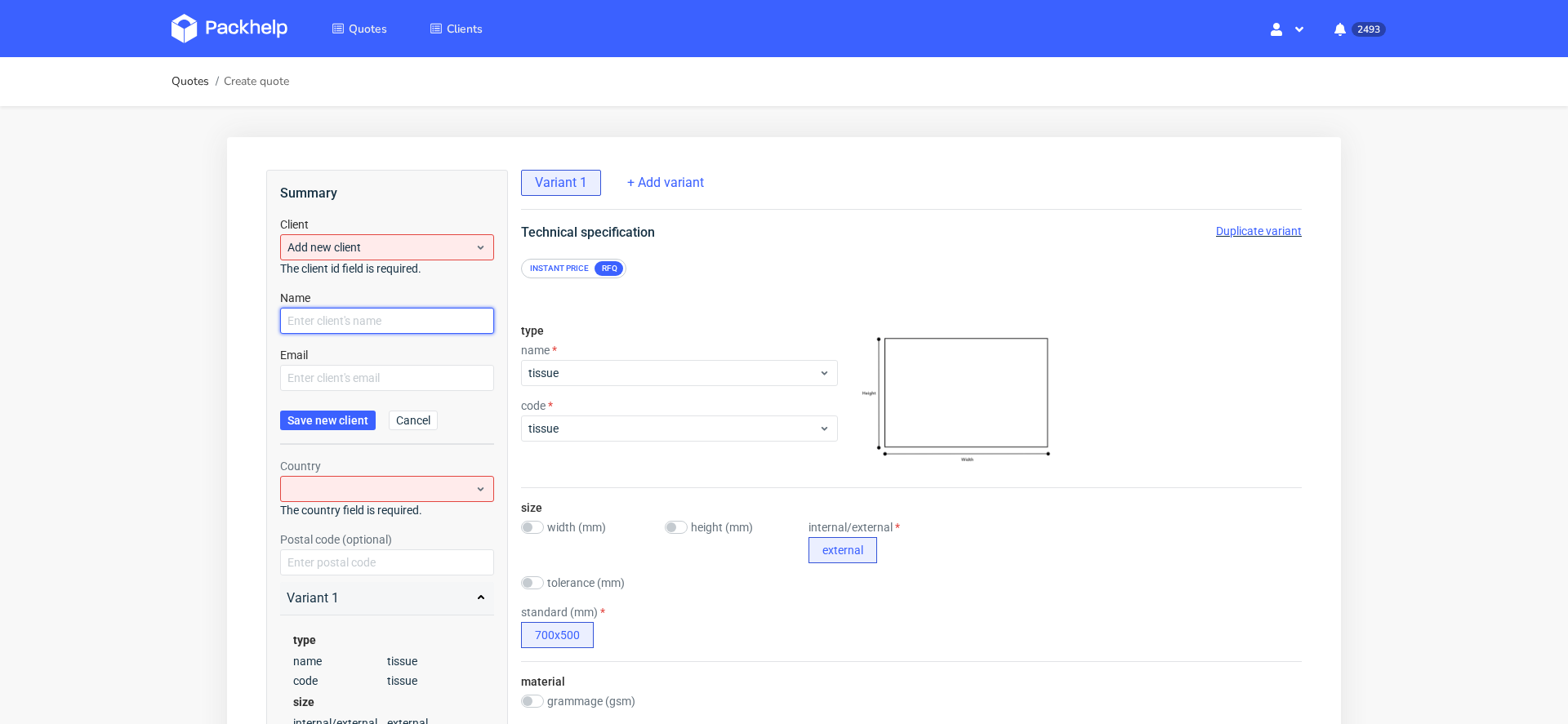
click at [377, 325] on input "text" at bounding box center [387, 320] width 214 height 26
paste input "hello@21collagen.ro"
type input "hello@21collagen.ro"
click at [358, 377] on input "text" at bounding box center [387, 377] width 214 height 26
paste input "hello@21collagen.ro"
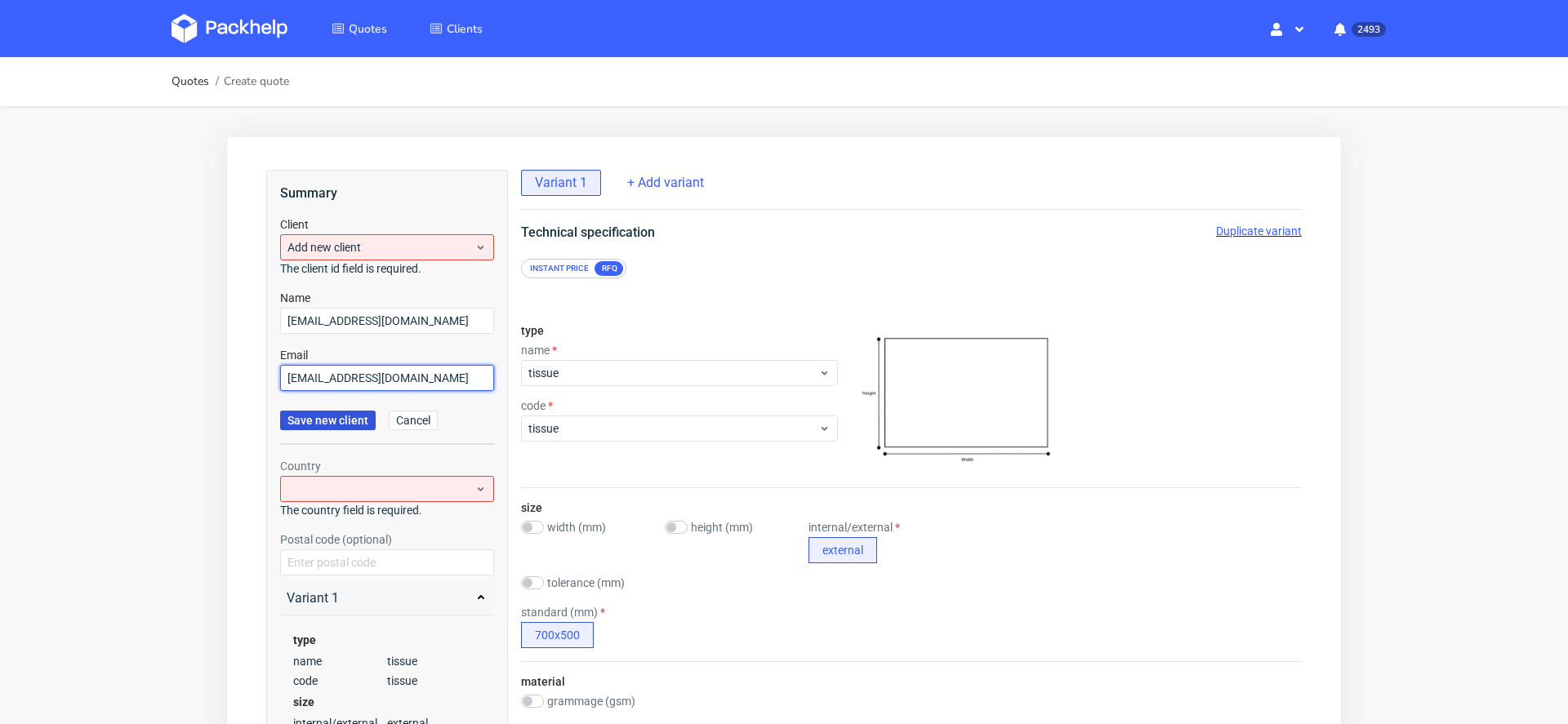
type input "hello@21collagen.ro"
click at [339, 417] on span "Save new client" at bounding box center [327, 420] width 81 height 11
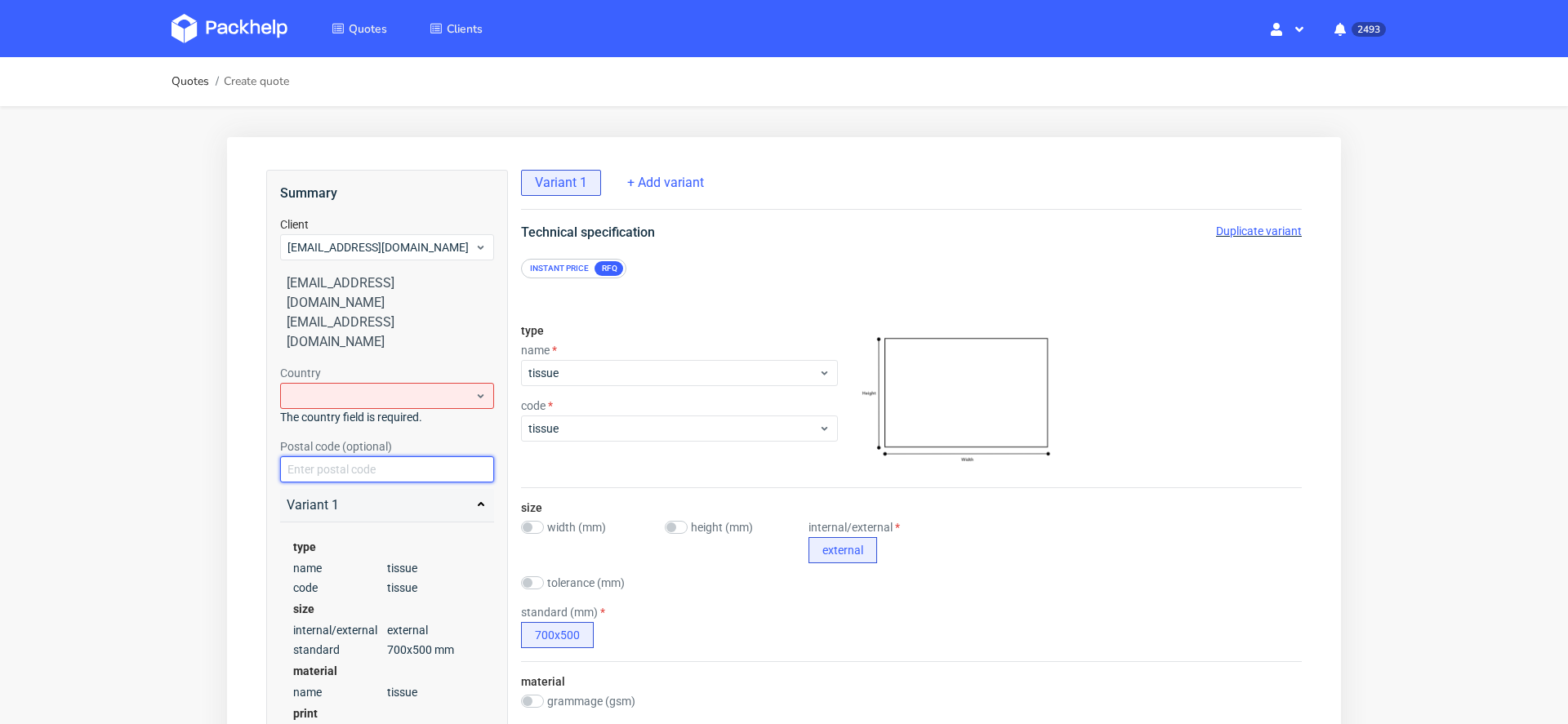
click at [335, 457] on input "text" at bounding box center [387, 469] width 214 height 26
click at [326, 383] on div at bounding box center [387, 396] width 214 height 26
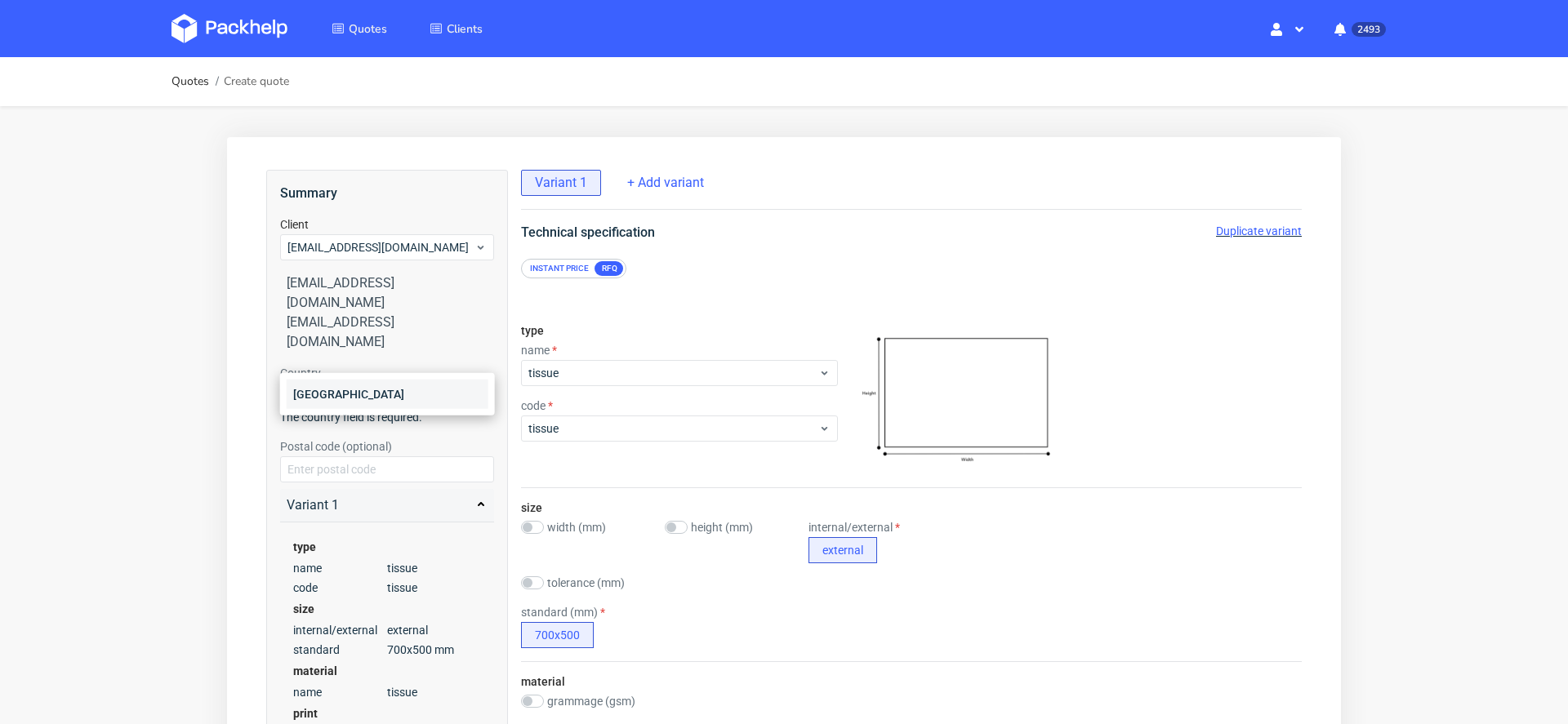
type input "rom"
click at [341, 393] on div "Romania" at bounding box center [387, 394] width 202 height 30
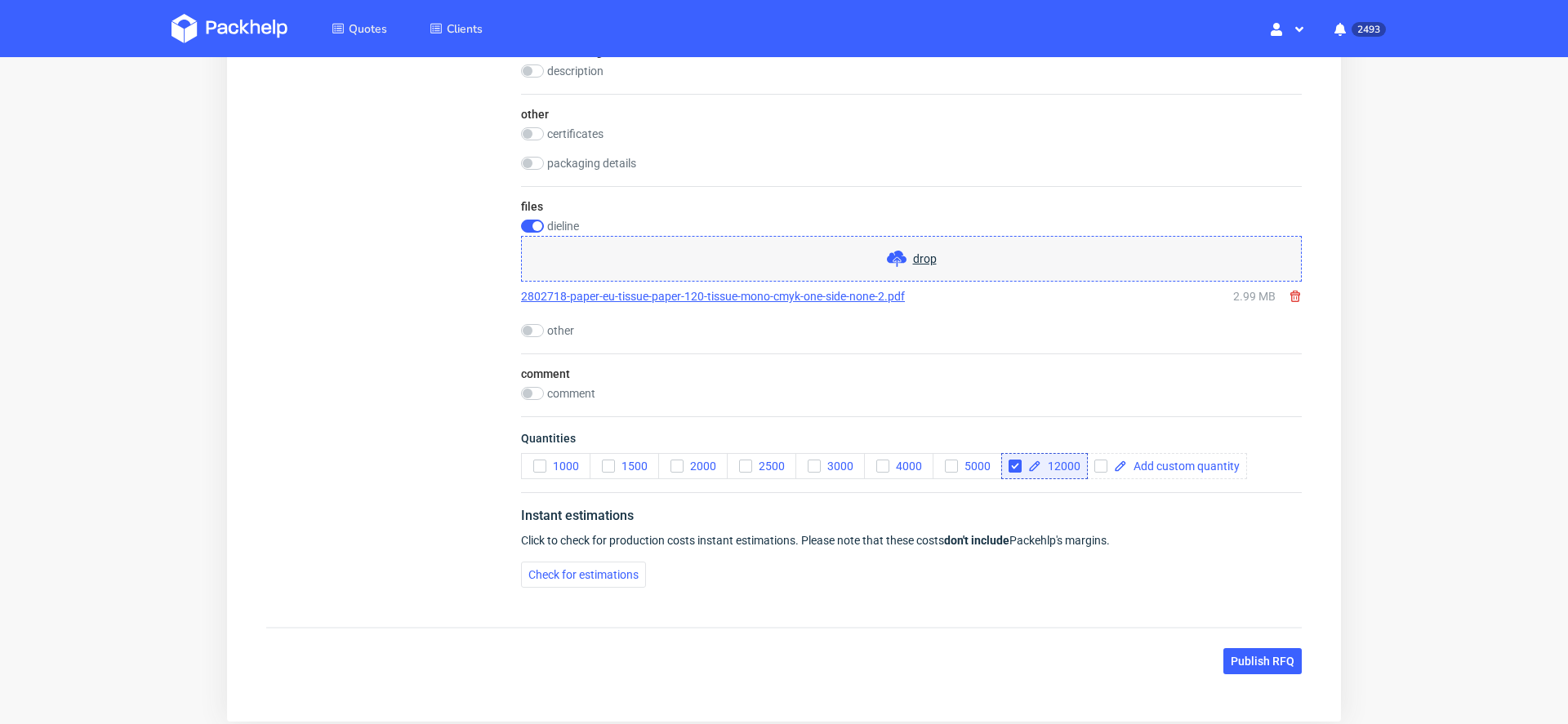
scroll to position [1086, 0]
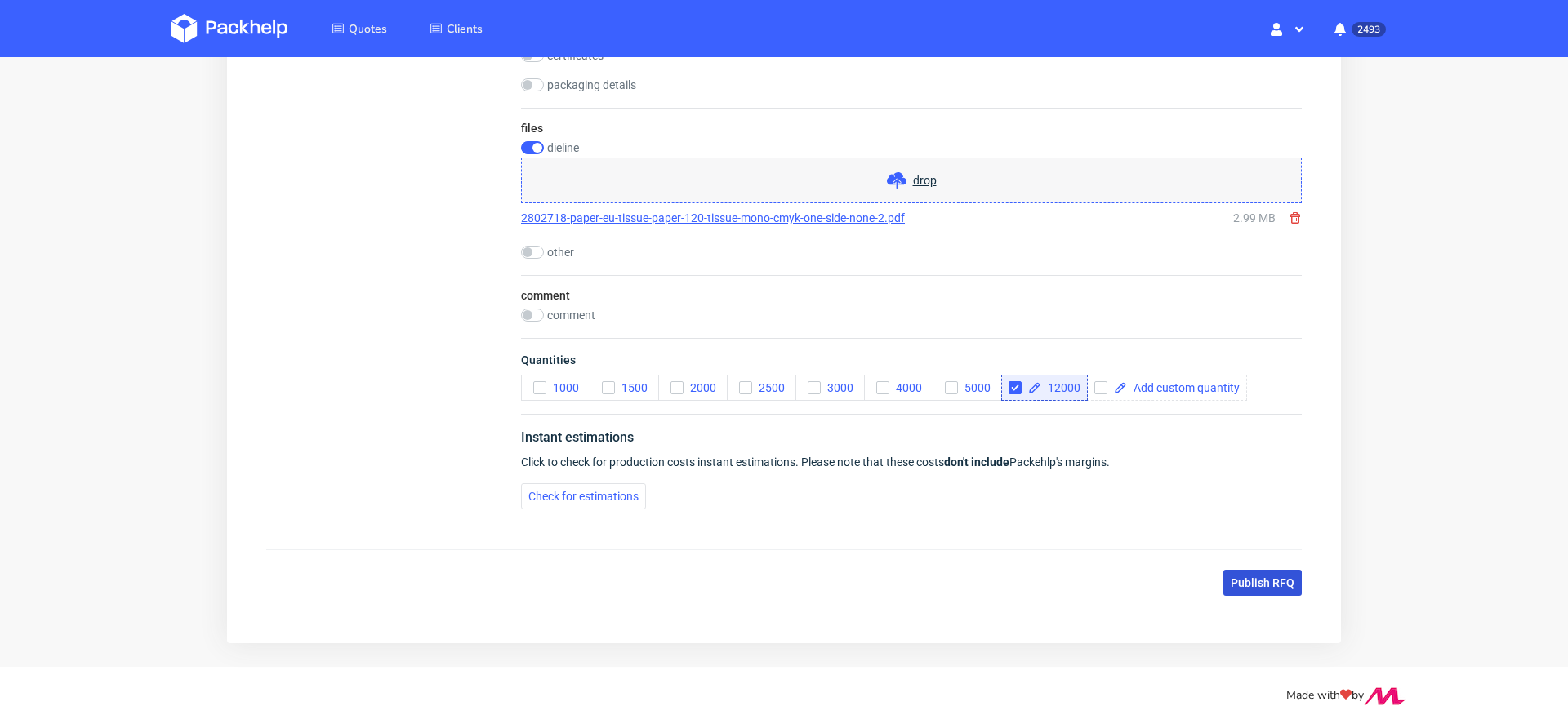
click at [1247, 577] on span "Publish RFQ" at bounding box center [1262, 583] width 64 height 11
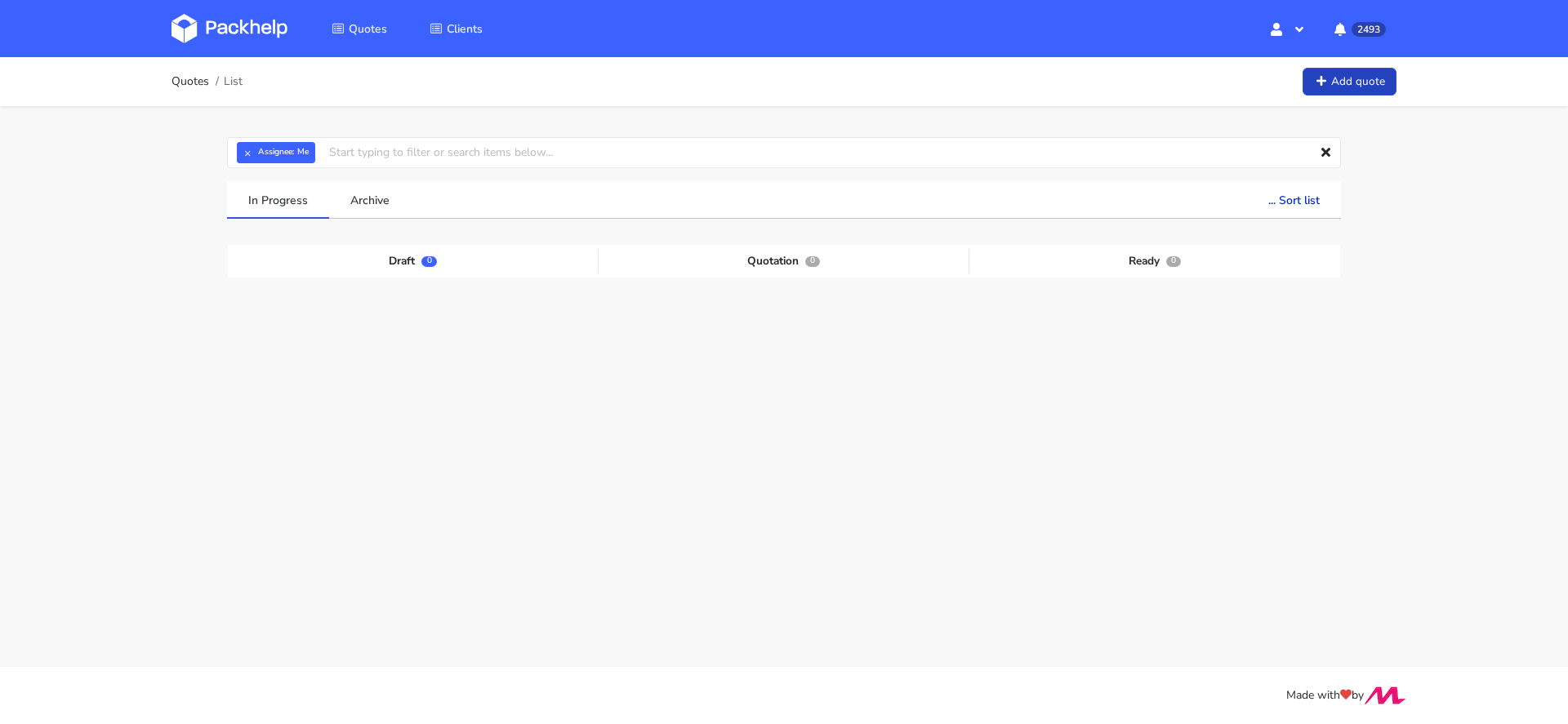
click at [1335, 84] on link "Add quote" at bounding box center [1350, 83] width 94 height 29
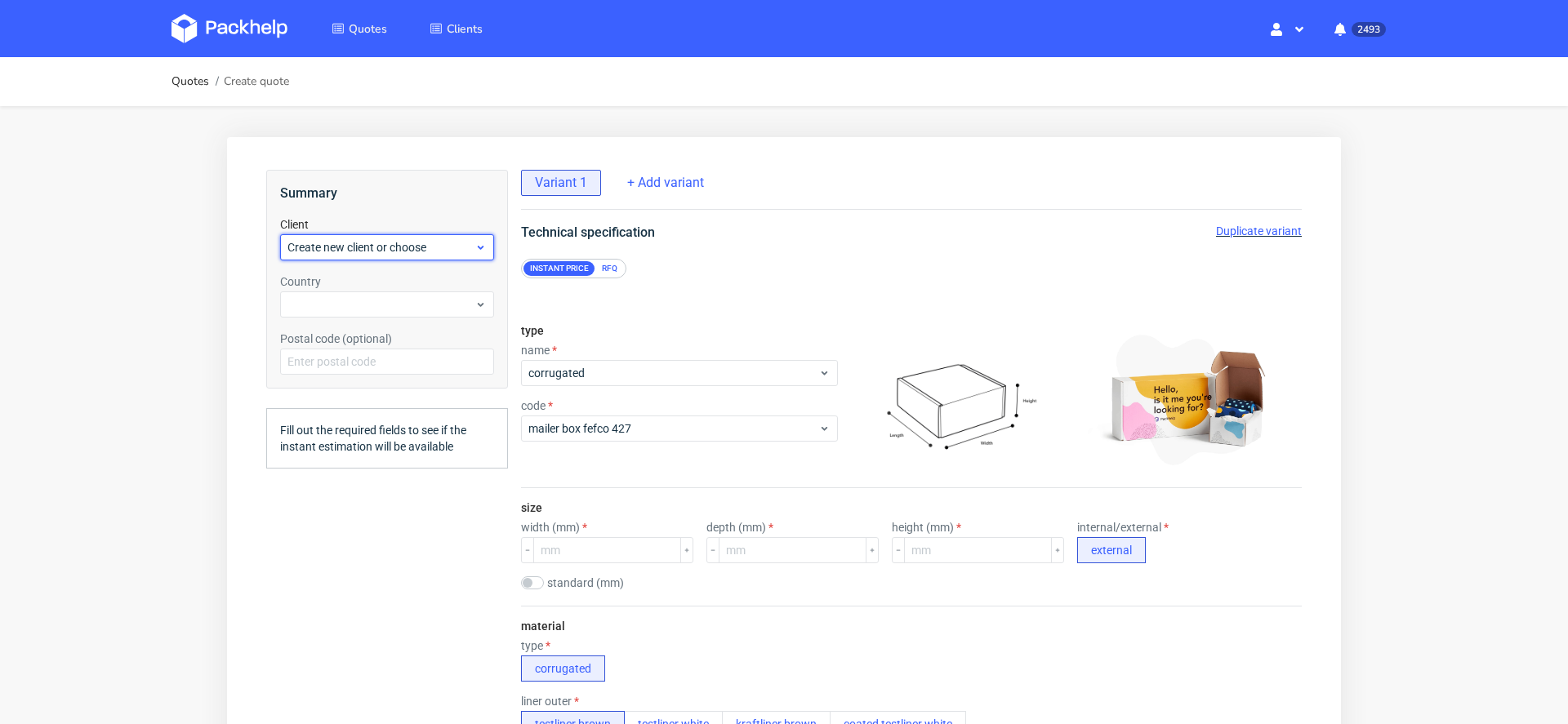
click at [410, 234] on div "Create new client or choose" at bounding box center [387, 247] width 214 height 26
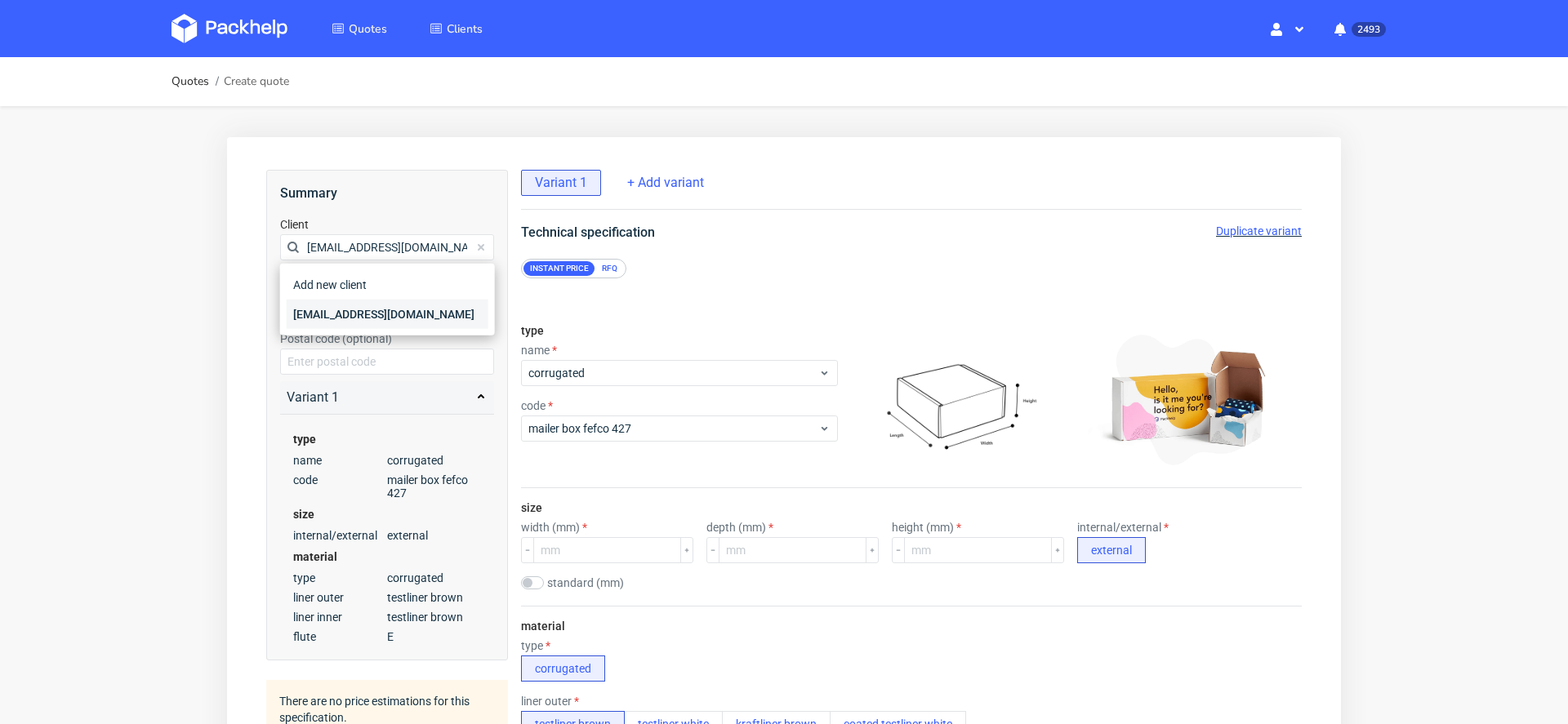
type input "[EMAIL_ADDRESS][DOMAIN_NAME]"
click at [378, 318] on div "[EMAIL_ADDRESS][DOMAIN_NAME]" at bounding box center [387, 314] width 202 height 30
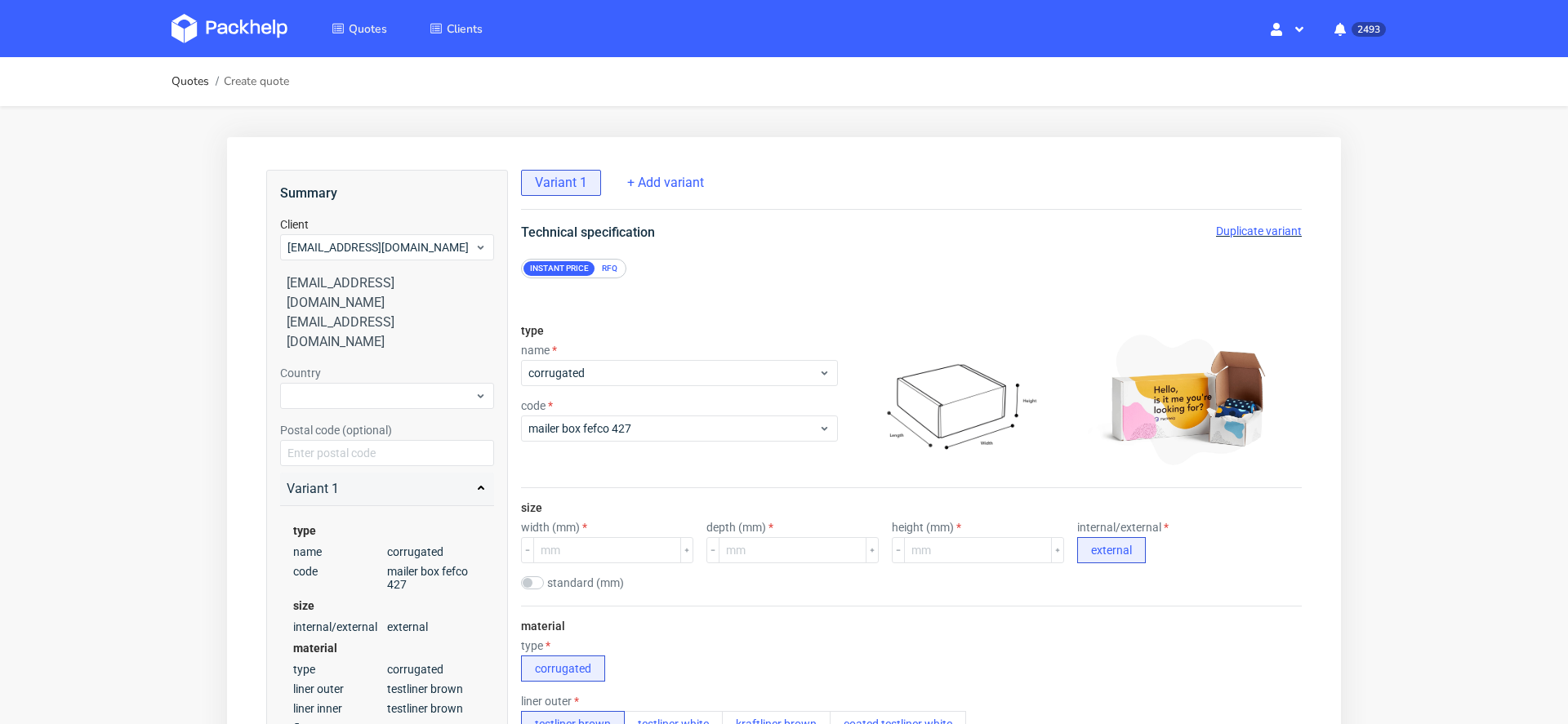
click at [378, 370] on div "Country Postal code (optional)" at bounding box center [387, 415] width 214 height 101
click at [369, 383] on div at bounding box center [387, 396] width 214 height 26
type input "[GEOGRAPHIC_DATA]"
click at [342, 398] on div "[GEOGRAPHIC_DATA]" at bounding box center [387, 394] width 202 height 30
click at [610, 267] on div "RFQ" at bounding box center [610, 268] width 29 height 14
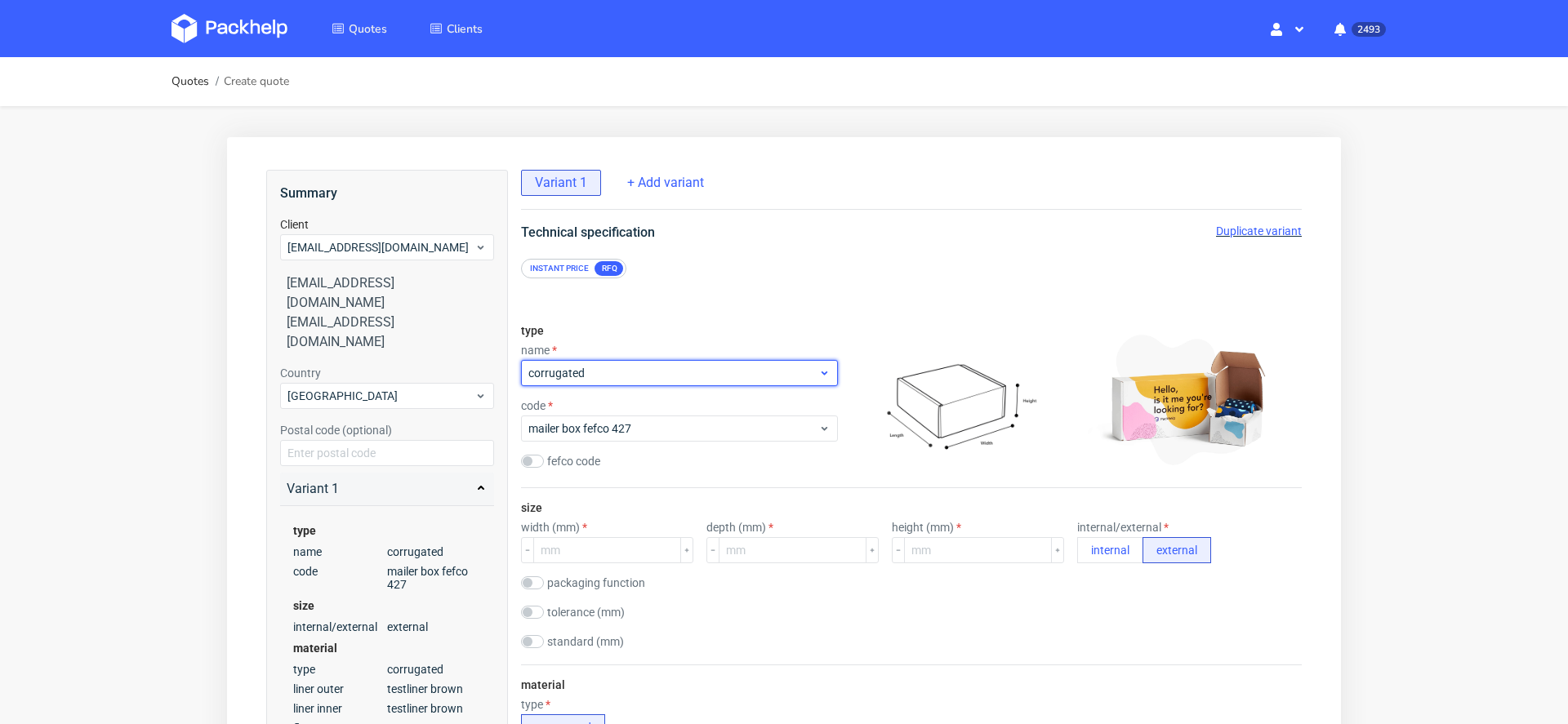
click at [595, 370] on span "corrugated" at bounding box center [673, 372] width 290 height 16
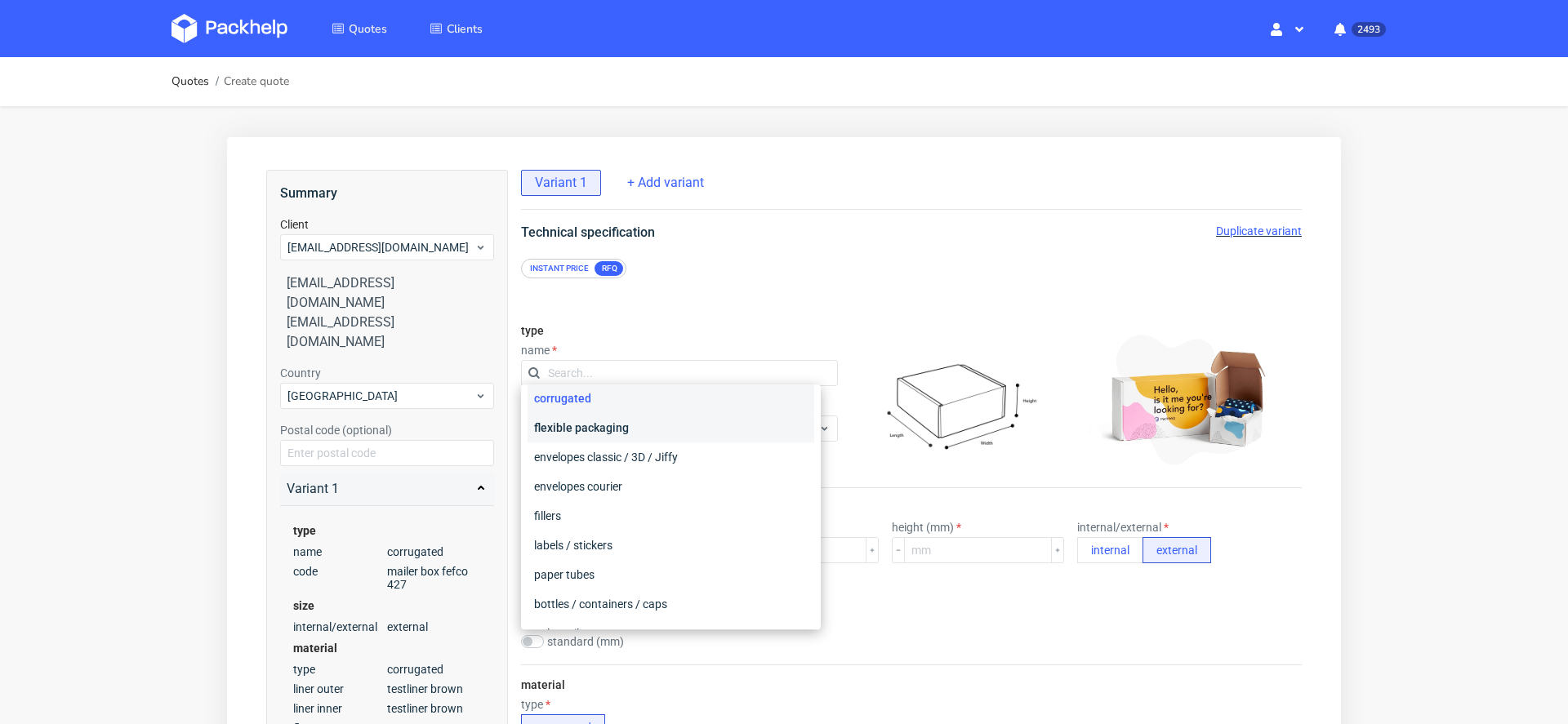
scroll to position [72, 0]
click at [620, 532] on div "labels / stickers" at bounding box center [671, 539] width 286 height 30
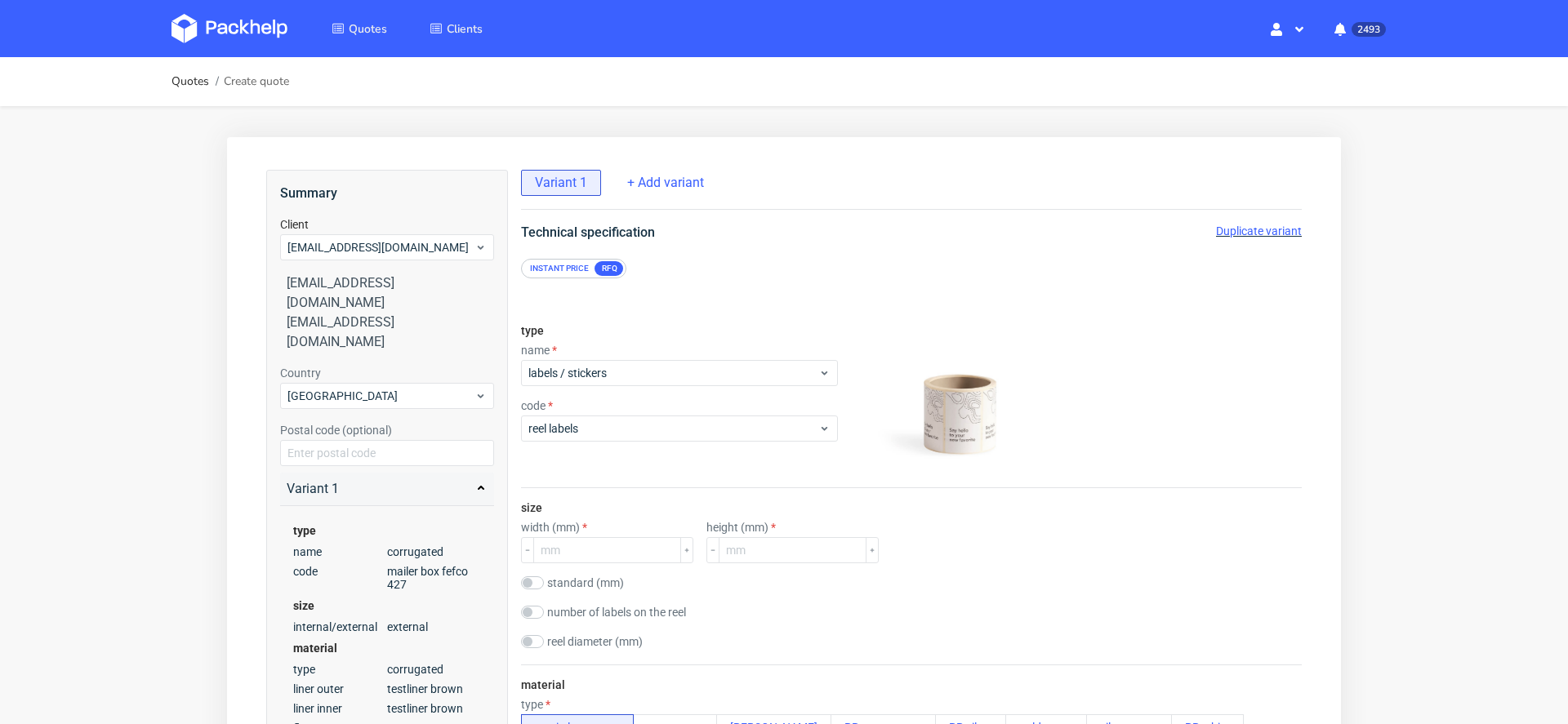
scroll to position [4, 0]
click at [768, 421] on span "reel labels" at bounding box center [673, 428] width 290 height 16
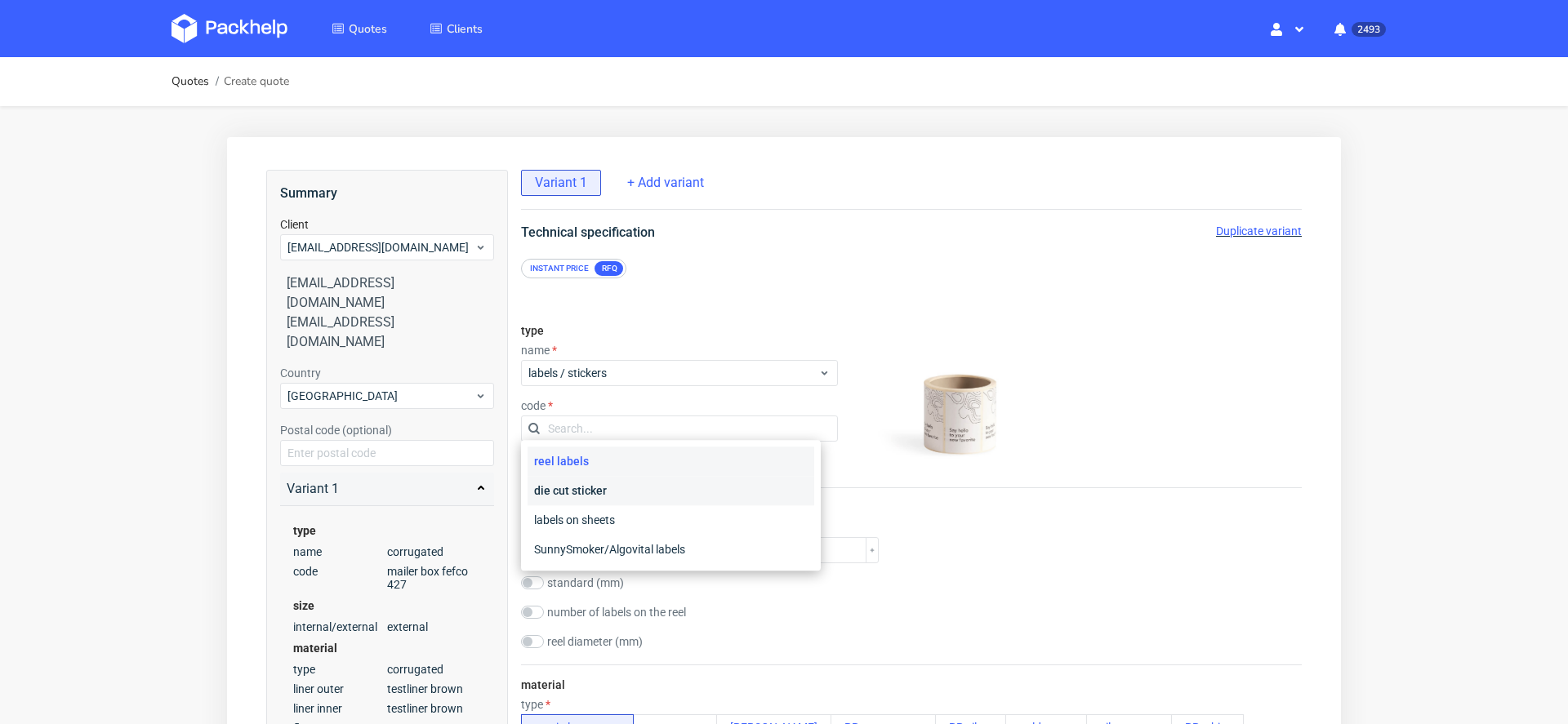
click at [723, 479] on div "die cut sticker" at bounding box center [671, 491] width 286 height 30
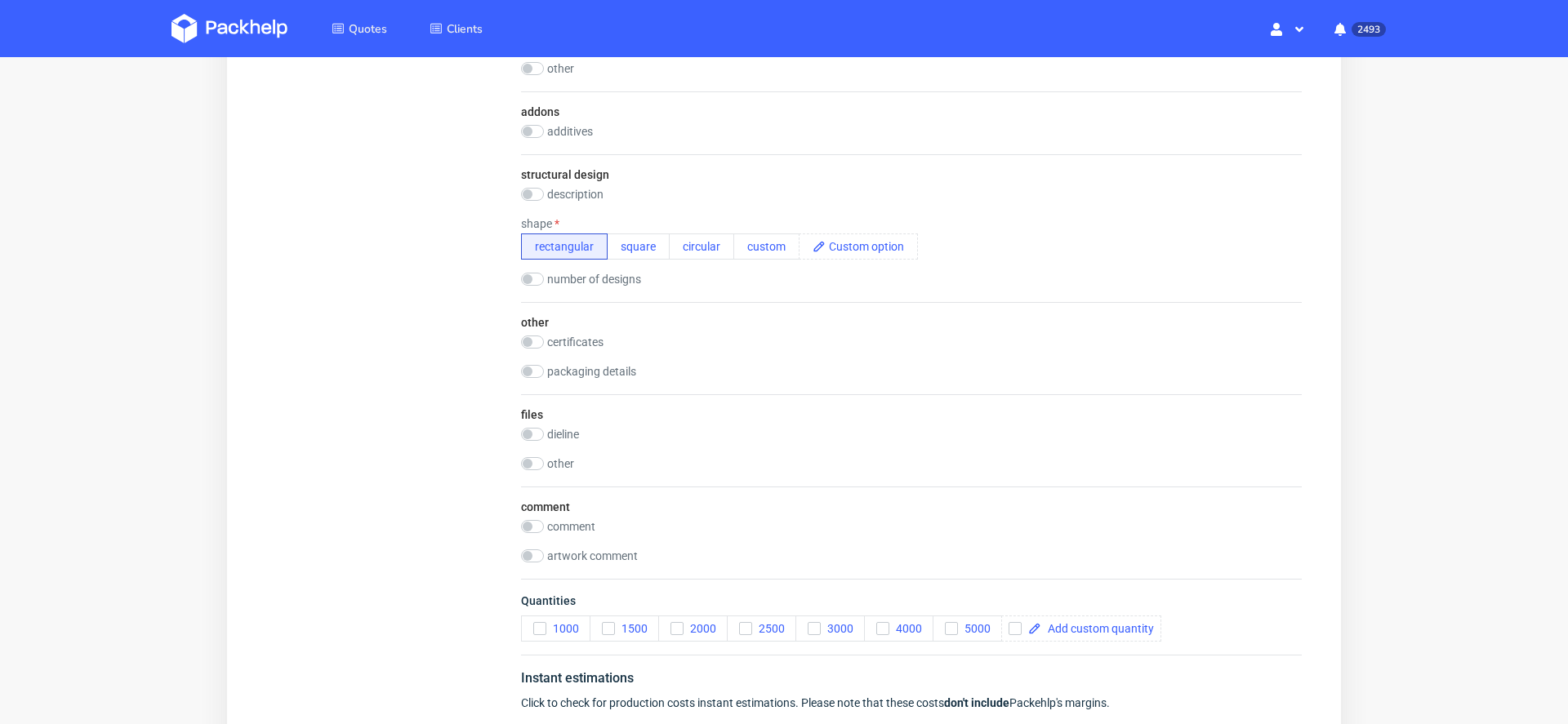
scroll to position [1336, 0]
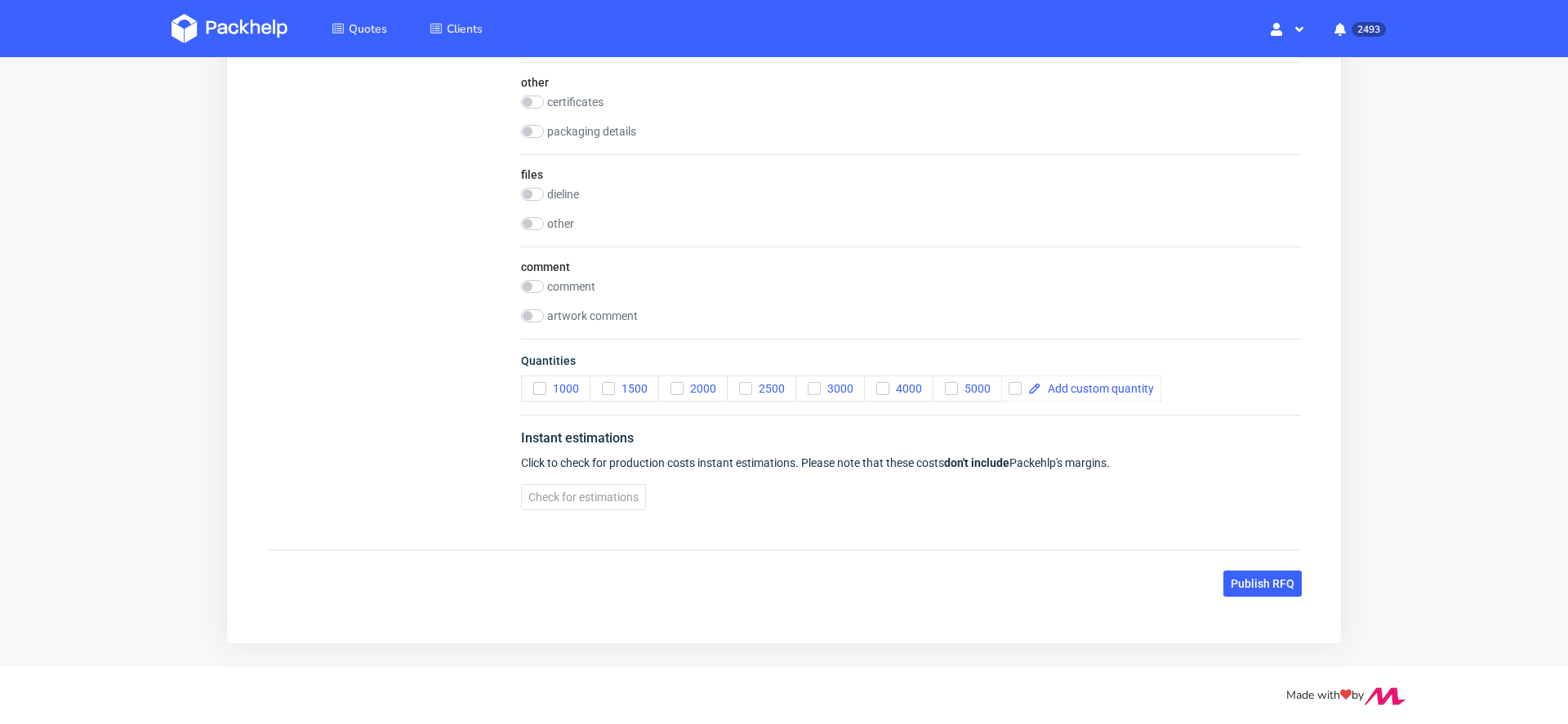
click at [1124, 395] on div "Quantities 1000 1500 2000 2500 3000 4000 5000" at bounding box center [912, 376] width 781 height 76
click at [1119, 384] on span at bounding box center [1098, 388] width 112 height 11
checkbox input "true"
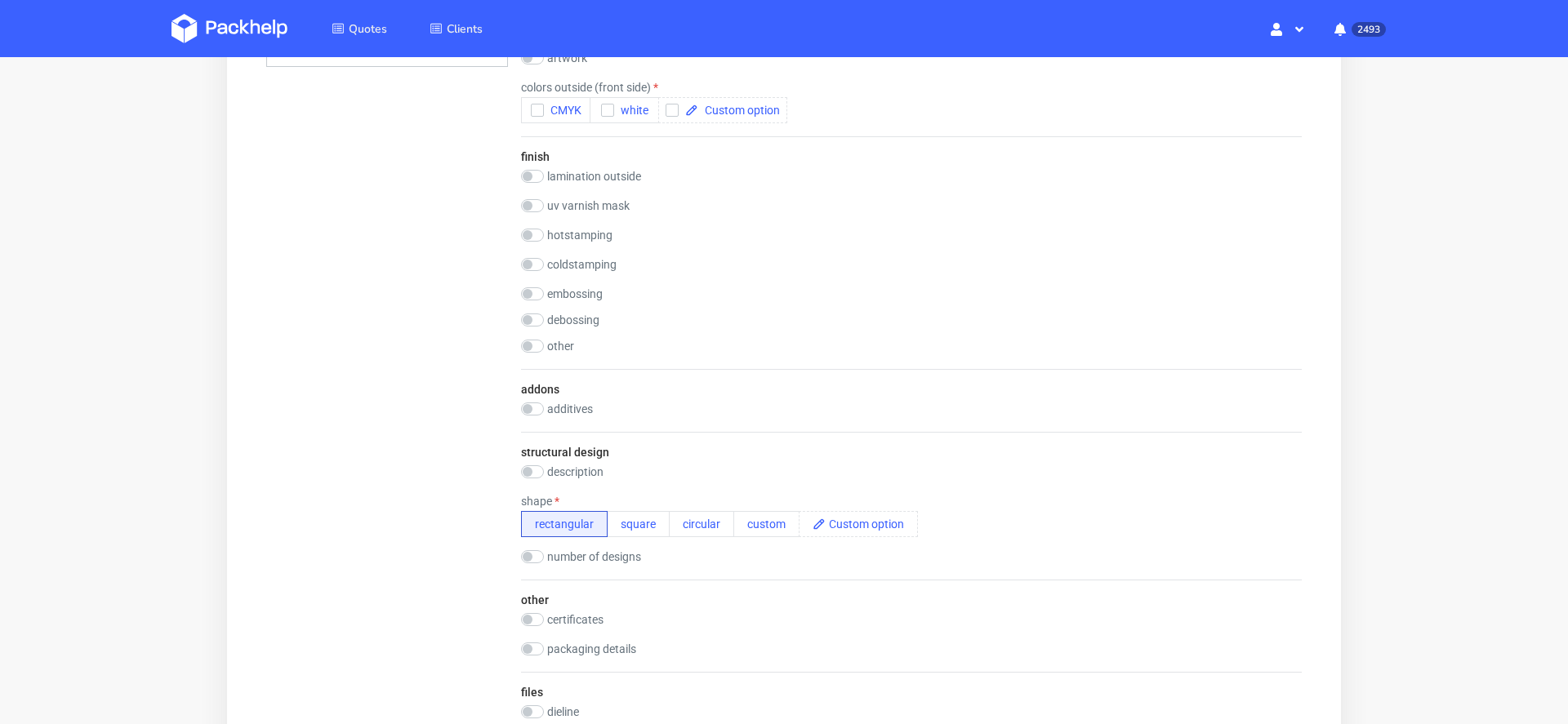
scroll to position [883, 0]
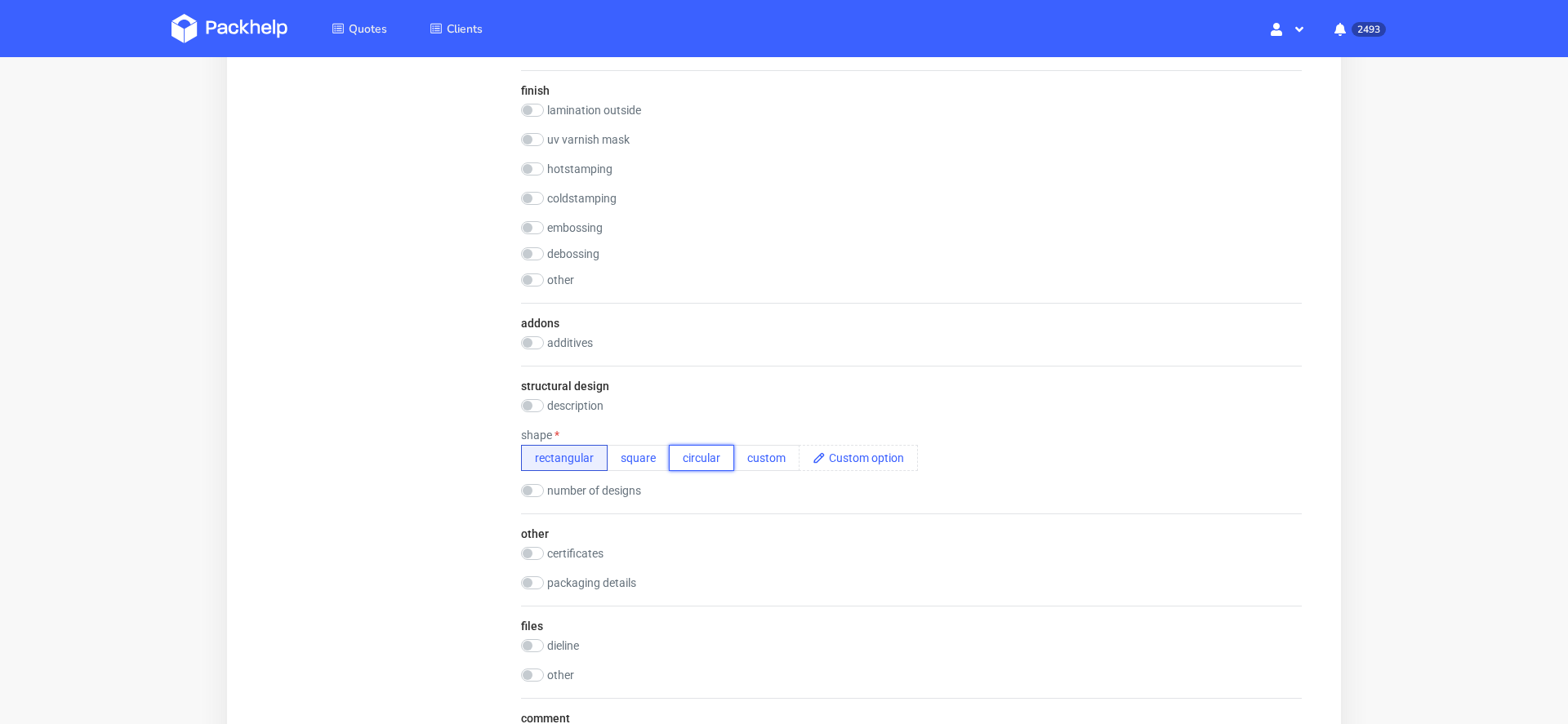
click at [710, 455] on button "circular" at bounding box center [701, 457] width 66 height 26
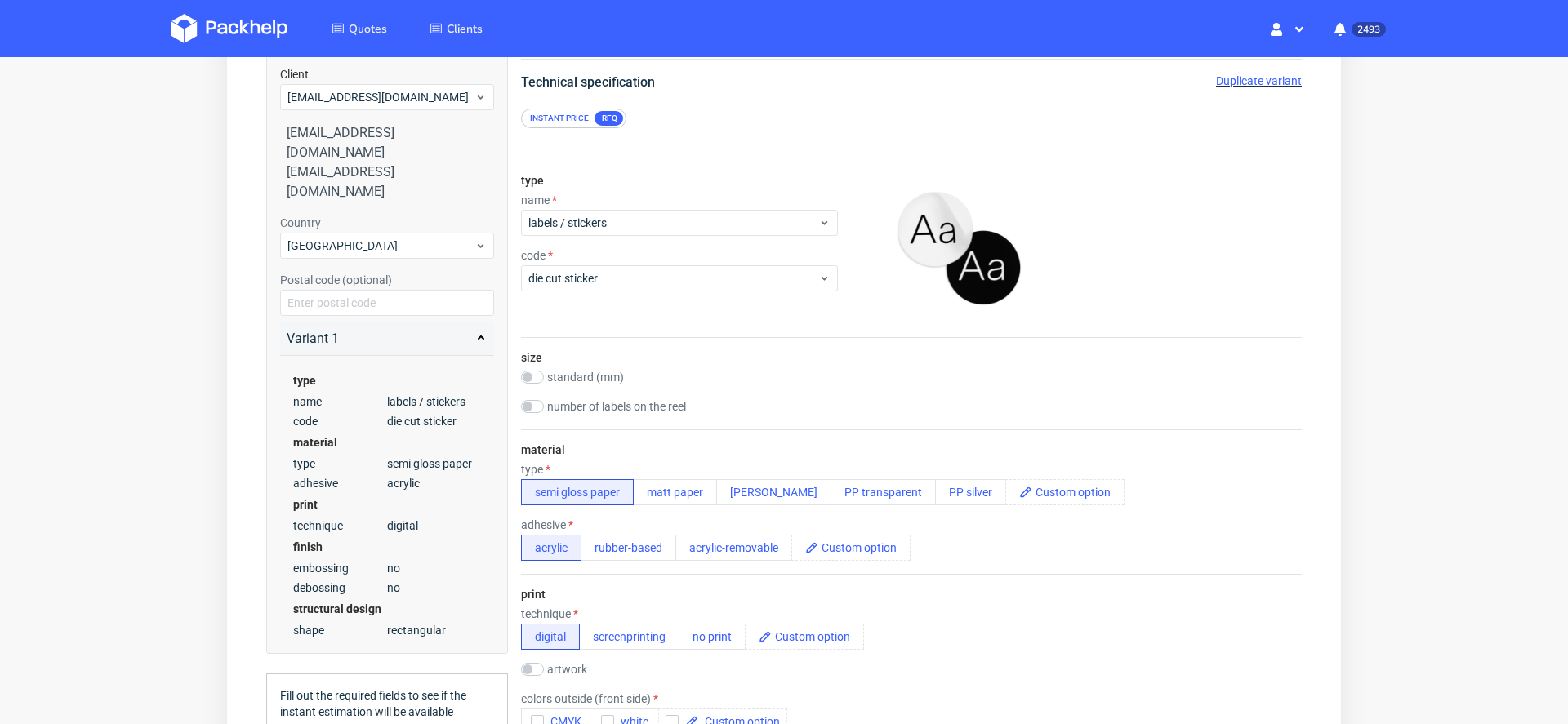
scroll to position [167, 0]
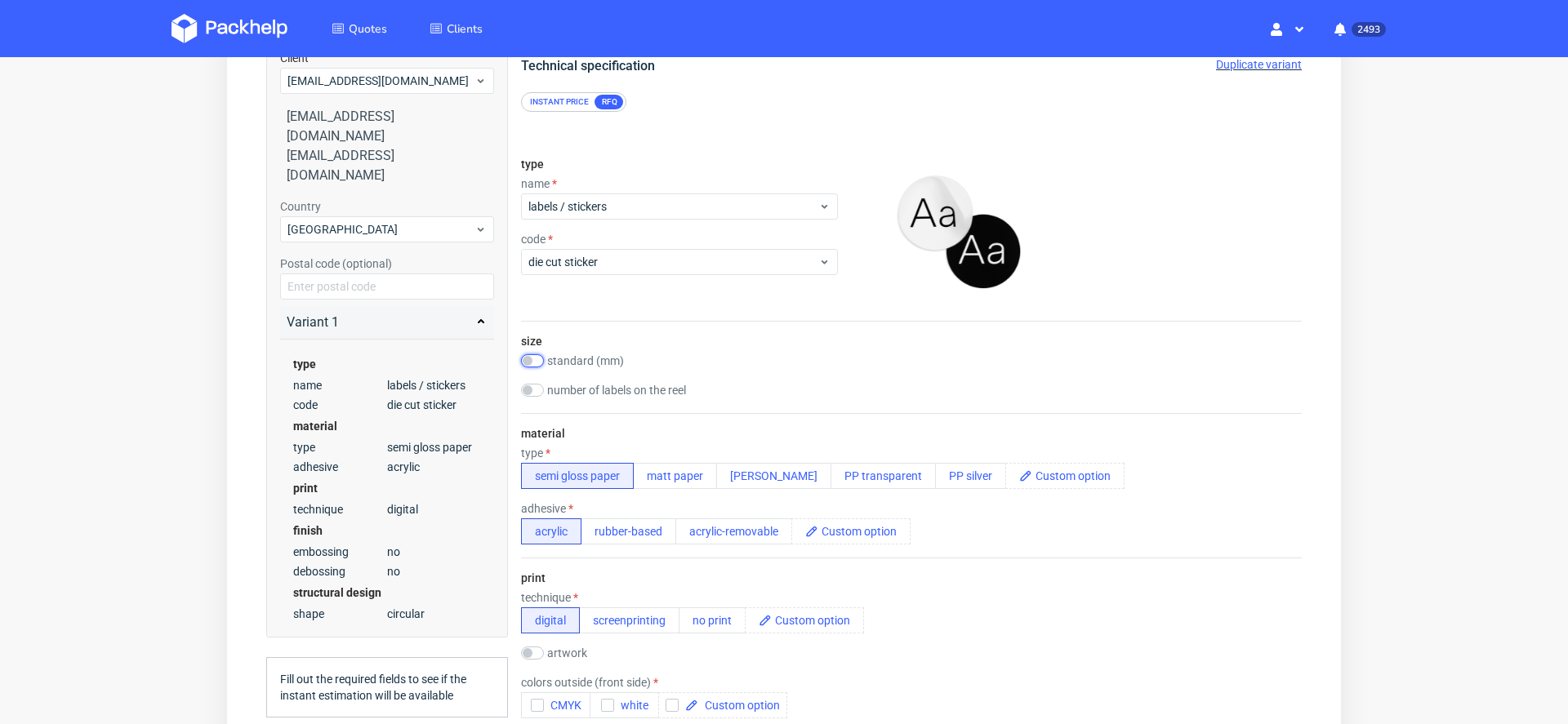
click at [539, 355] on input "checkbox" at bounding box center [533, 360] width 23 height 13
checkbox input "true"
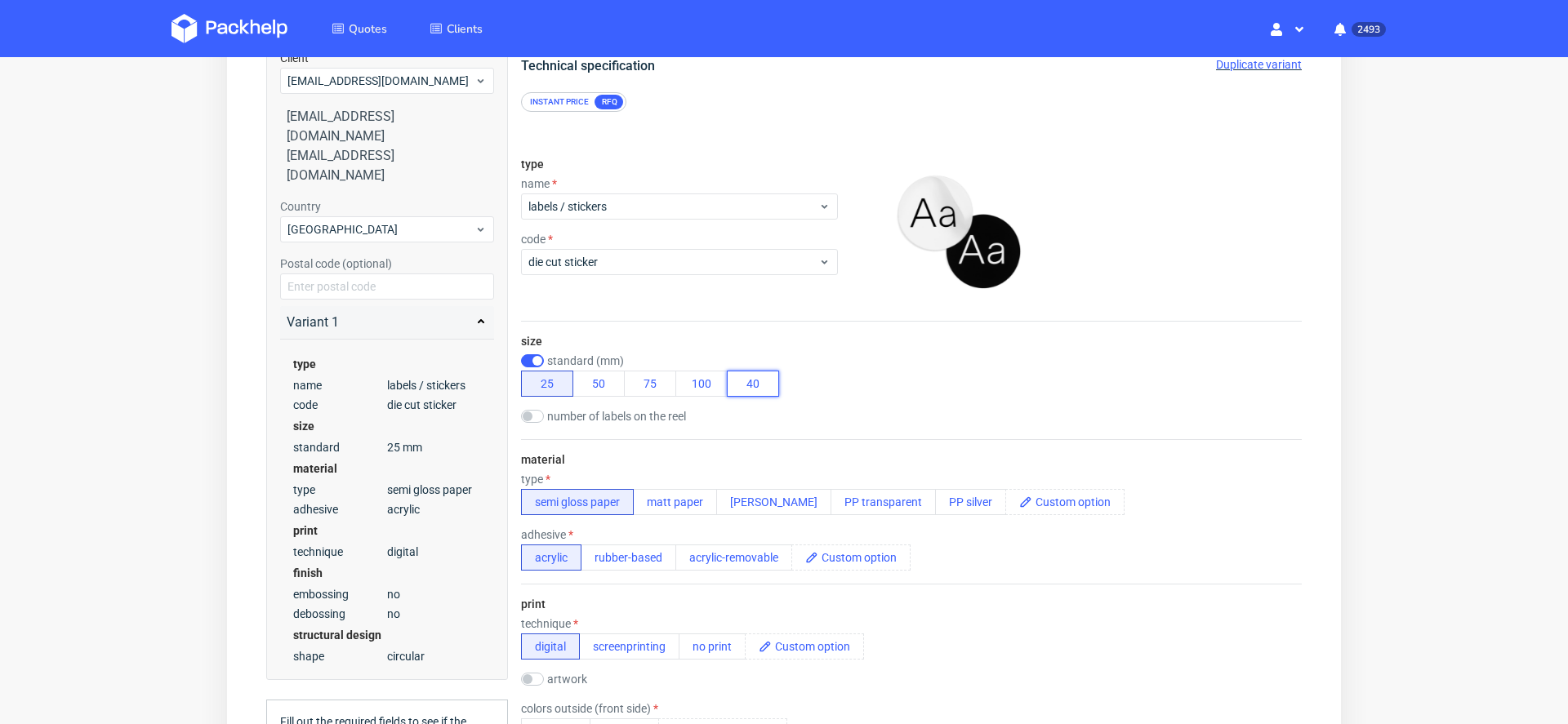
click at [754, 376] on button "40" at bounding box center [752, 383] width 52 height 26
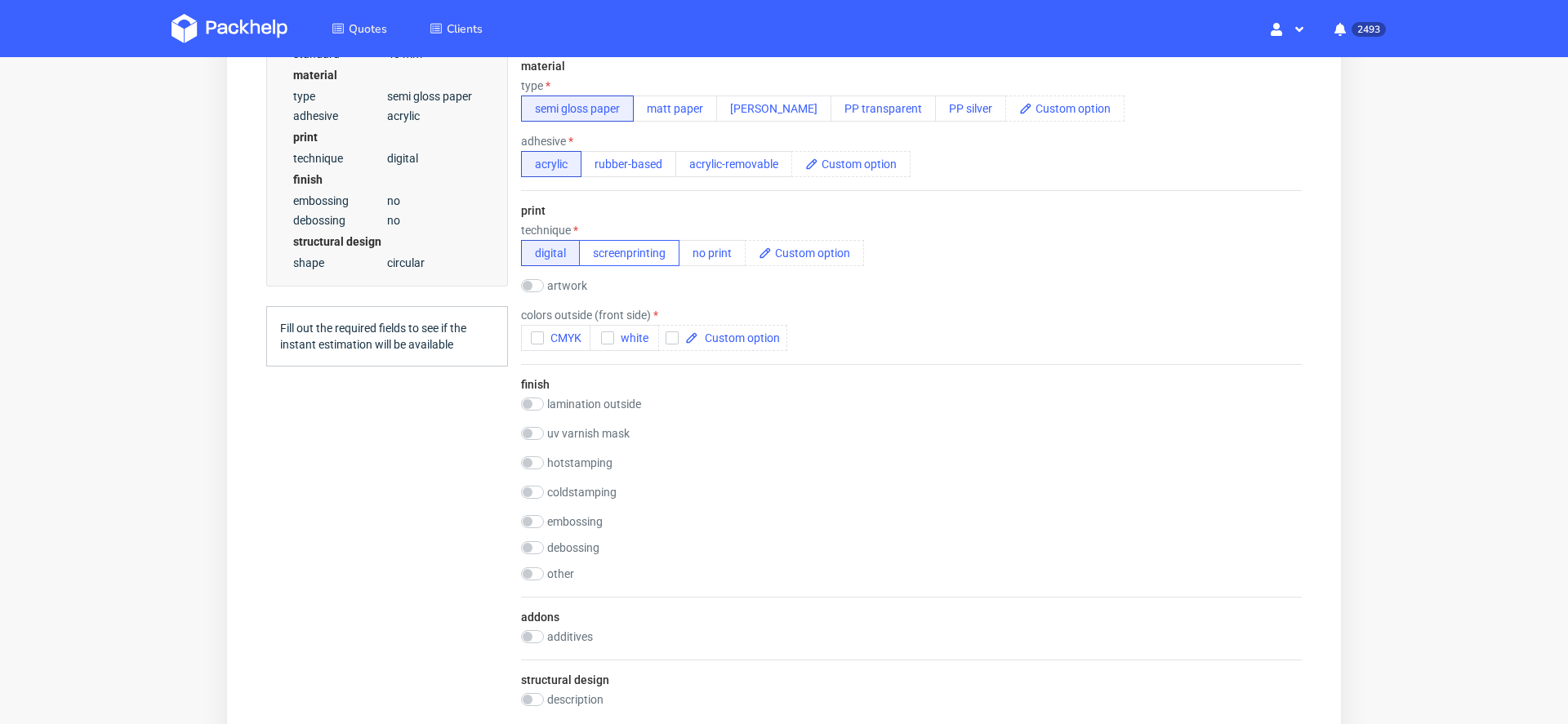
scroll to position [637, 0]
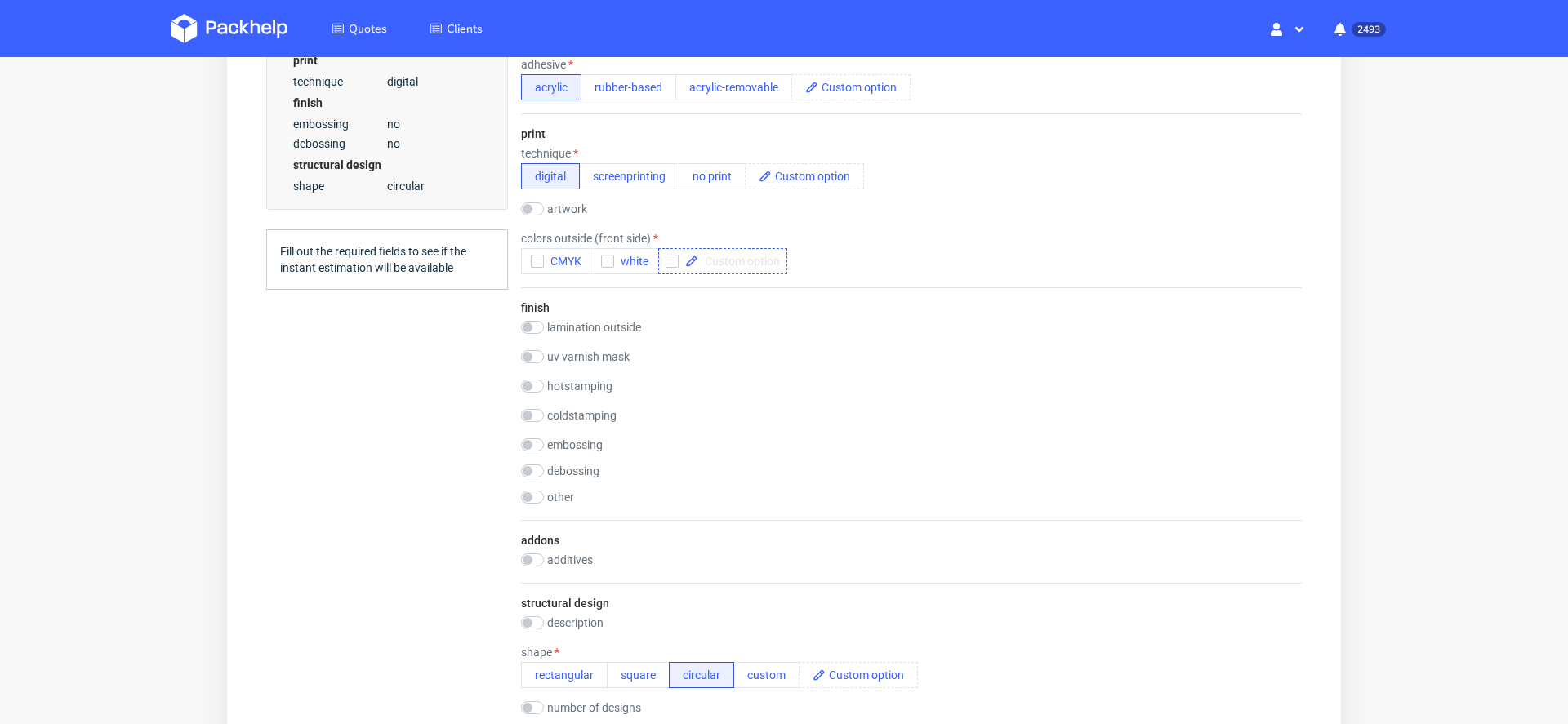
click at [711, 256] on span at bounding box center [740, 261] width 82 height 11
click at [663, 253] on div "pantone" at bounding box center [706, 261] width 96 height 26
checkbox input "true"
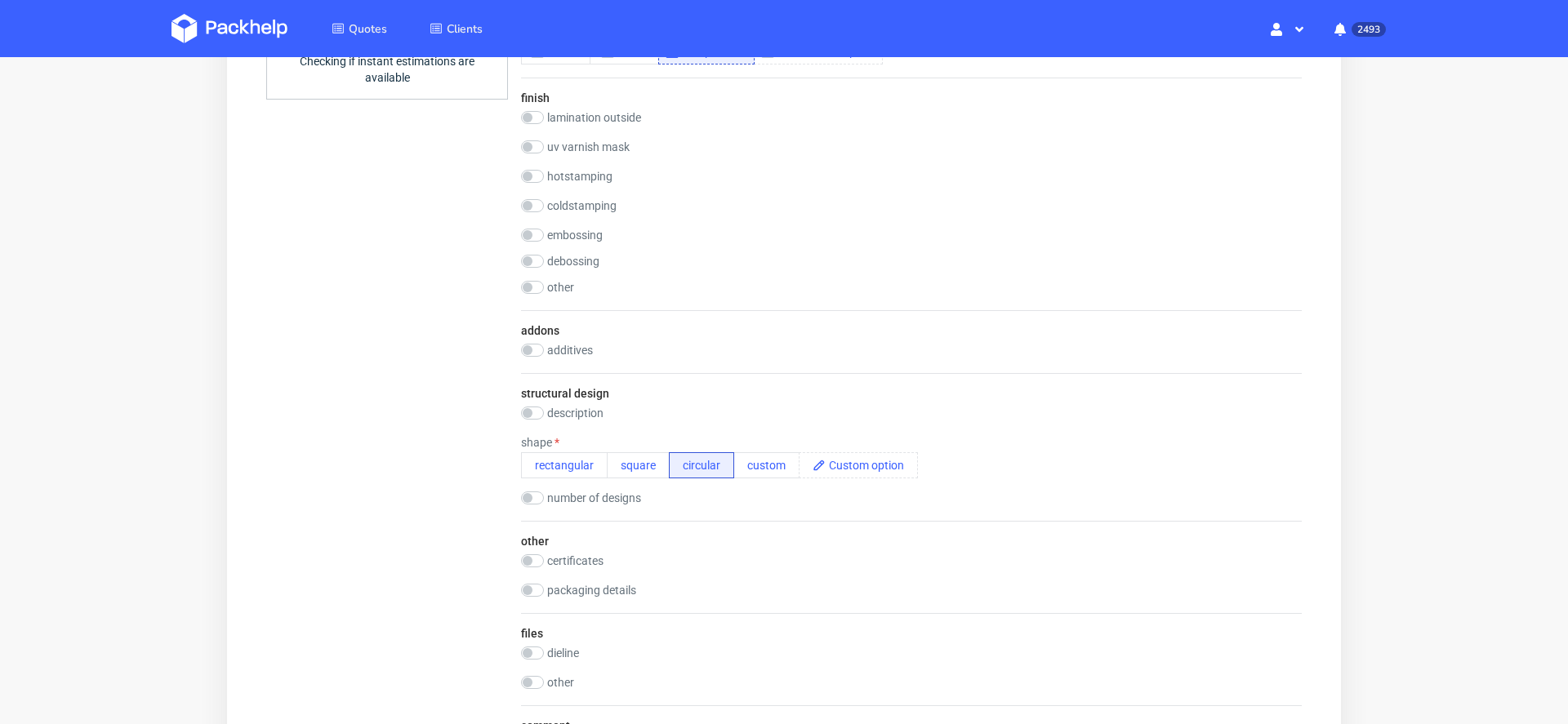
scroll to position [854, 0]
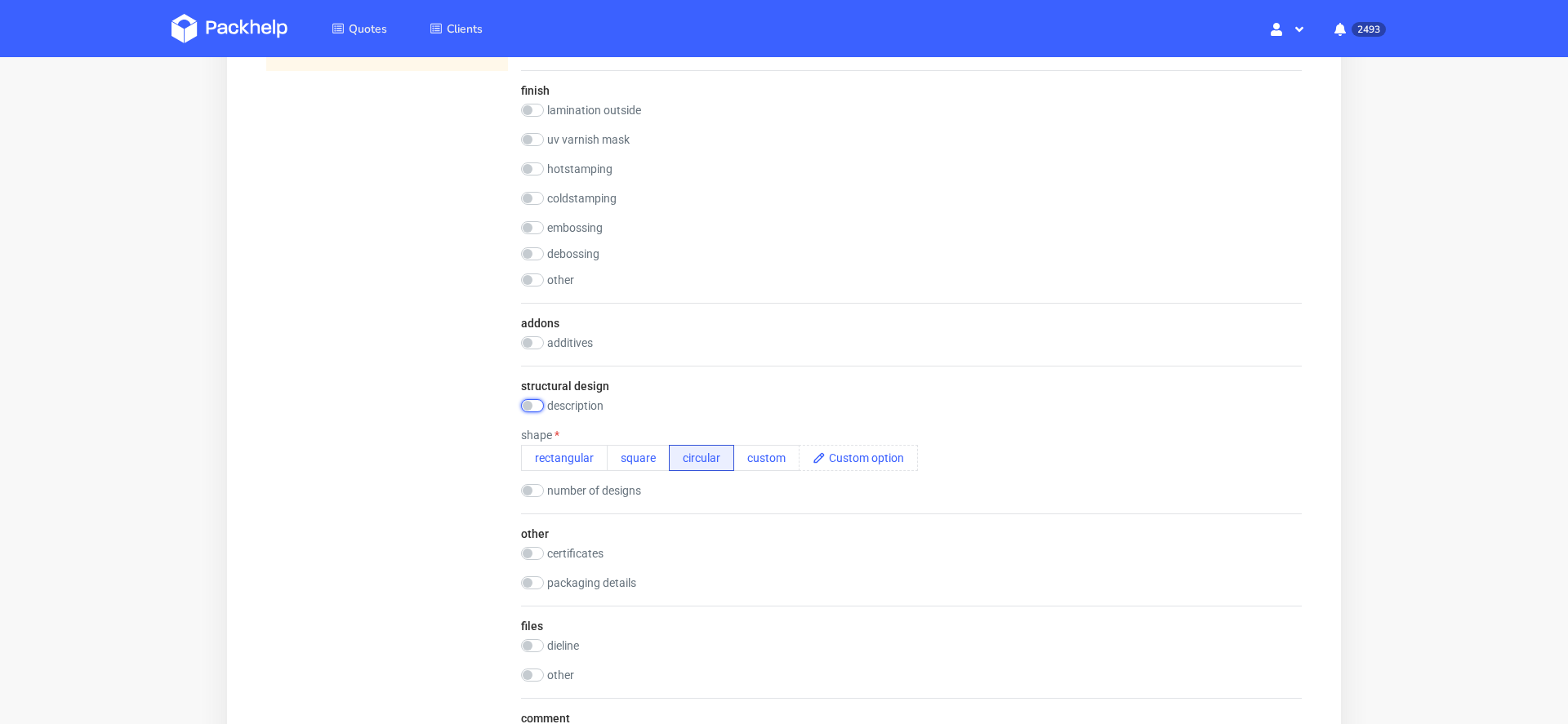
click at [534, 405] on input "checkbox" at bounding box center [533, 405] width 23 height 13
checkbox input "true"
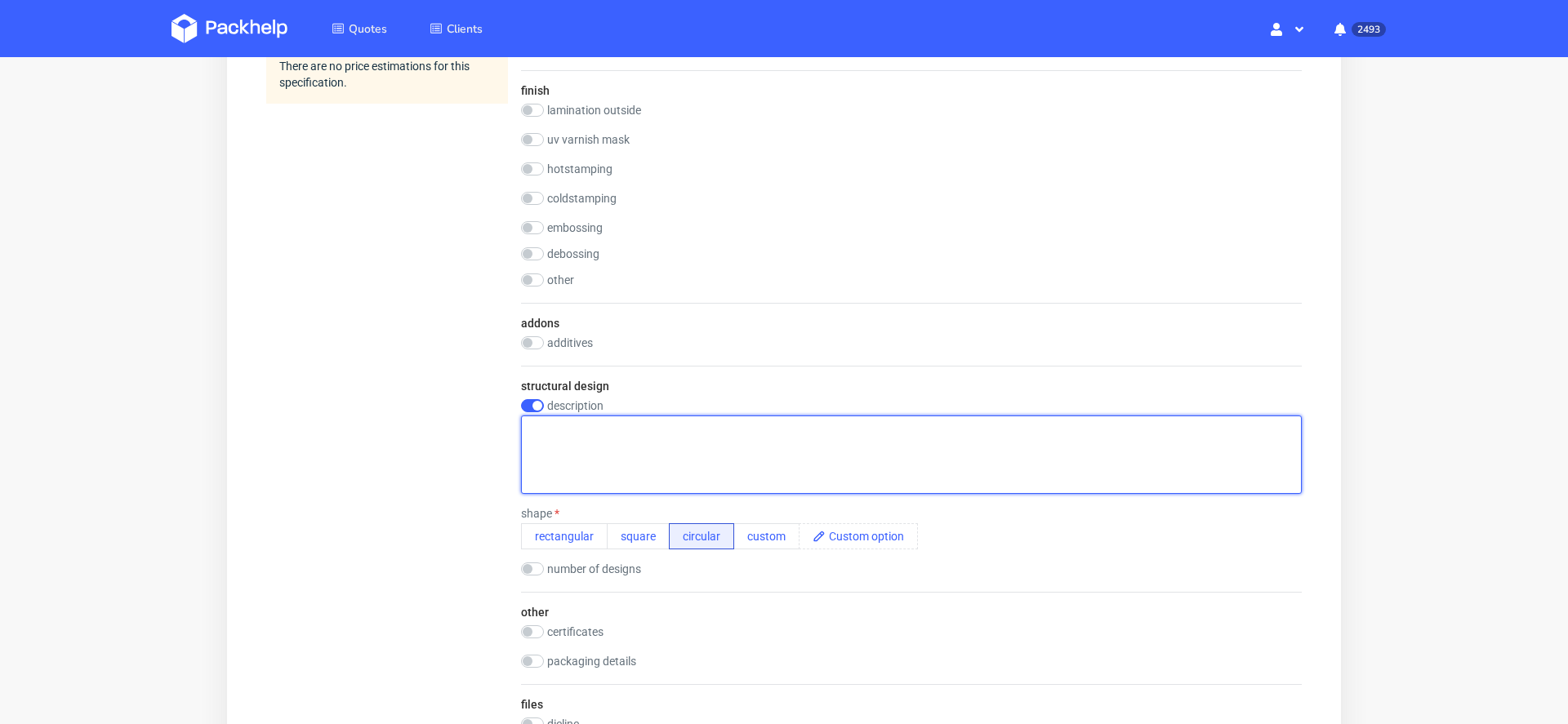
click at [701, 440] on textarea at bounding box center [912, 455] width 781 height 78
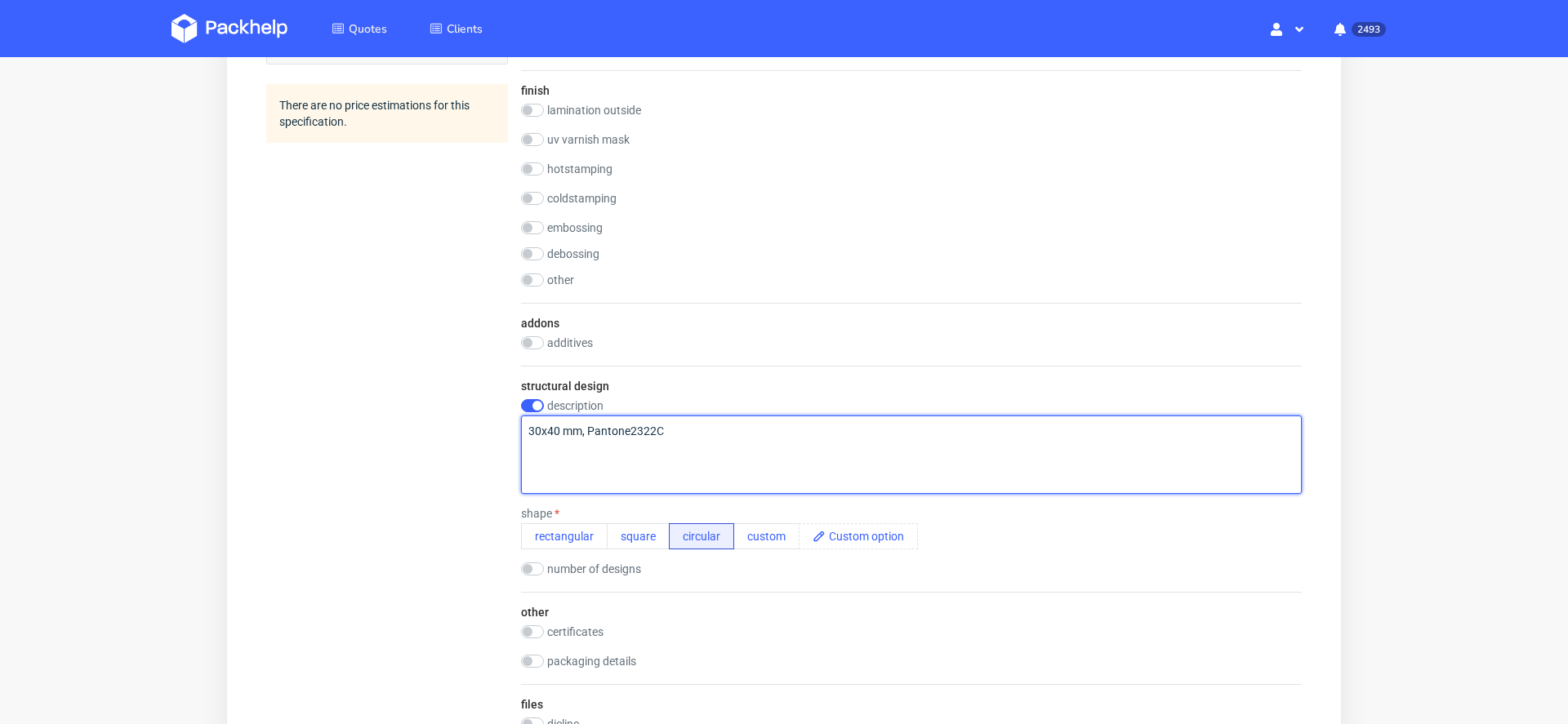
type textarea "30x40 mm, Pantone2322C"
click at [1503, 520] on div "Quotes Create quote Your browser does not support iframes." at bounding box center [784, 199] width 1568 height 1994
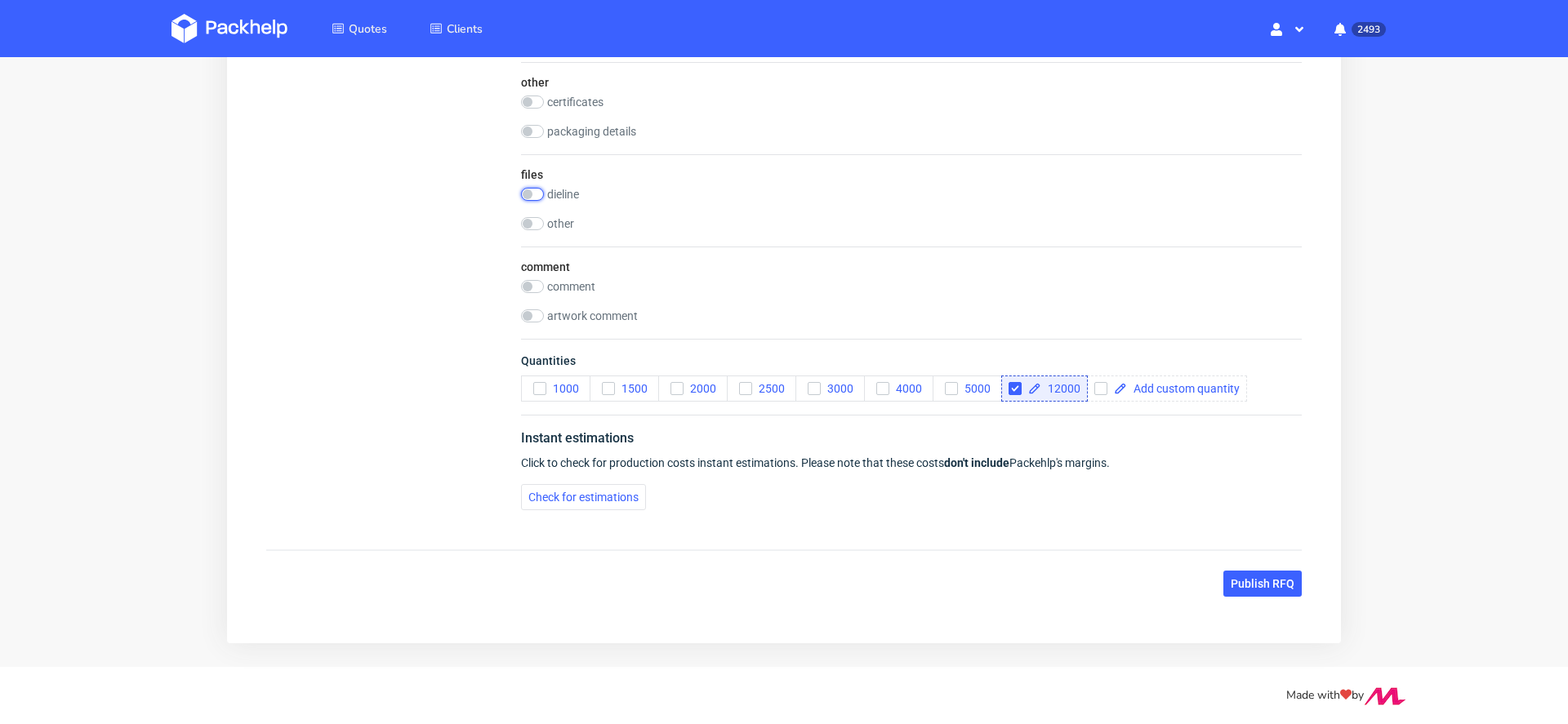
click at [537, 187] on input "checkbox" at bounding box center [533, 193] width 23 height 13
checkbox input "true"
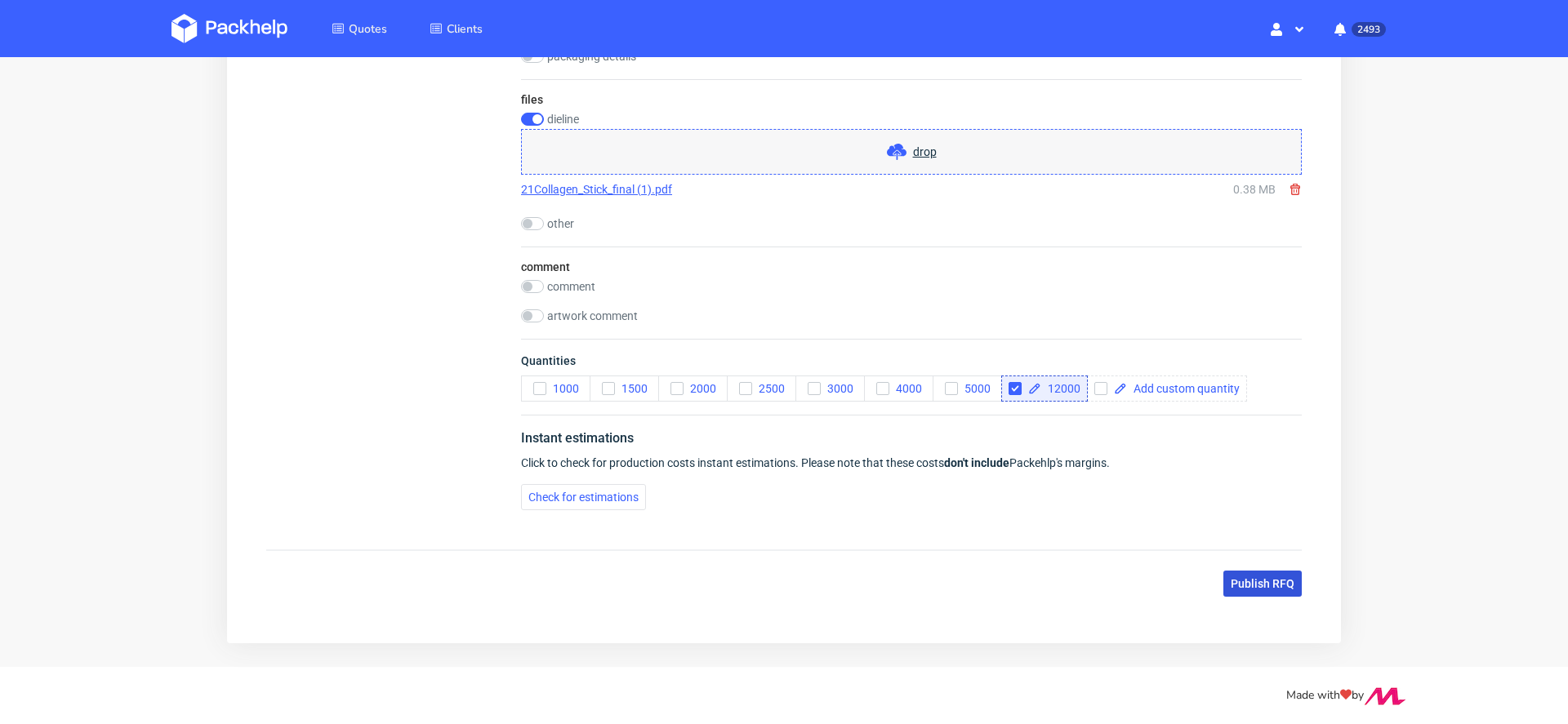
click at [1259, 578] on span "Publish RFQ" at bounding box center [1262, 583] width 64 height 11
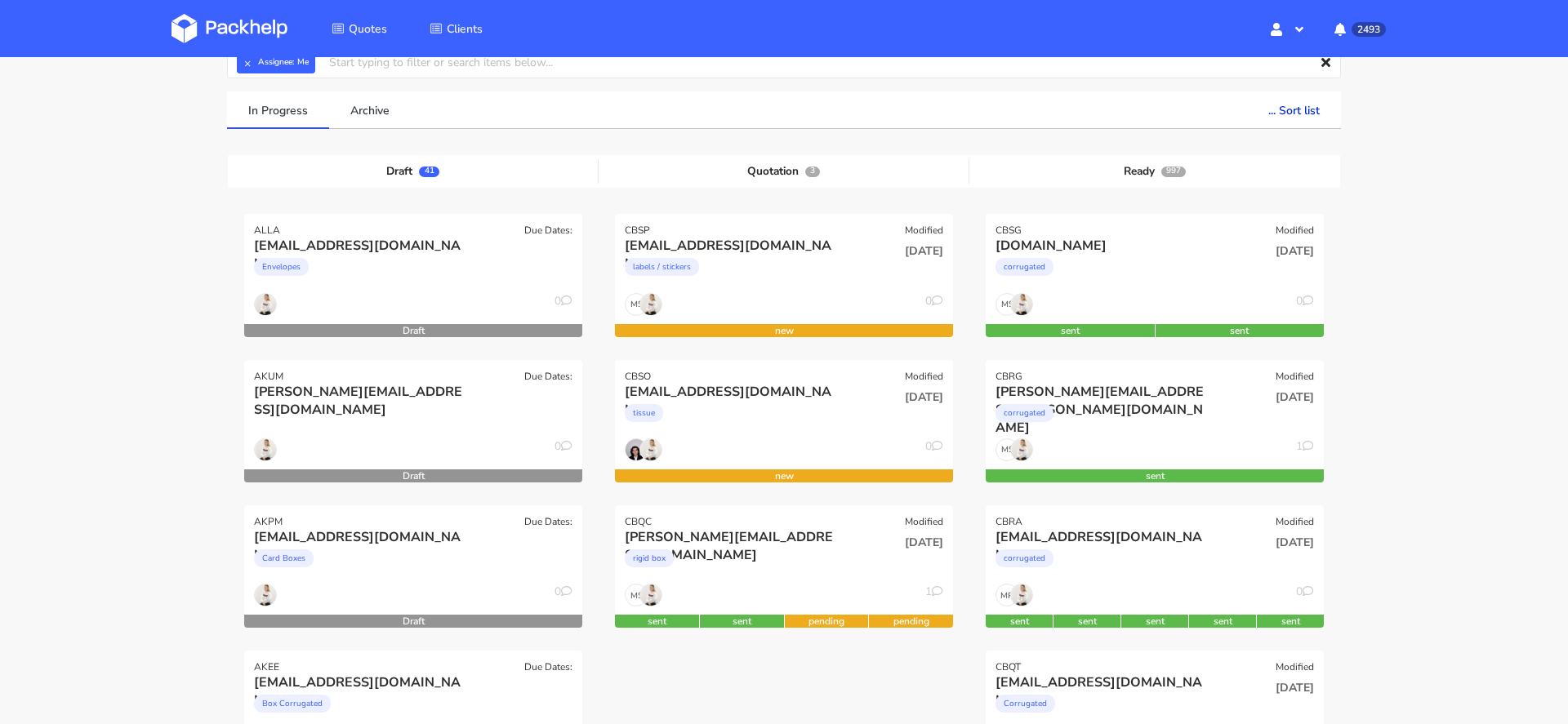
scroll to position [91, 0]
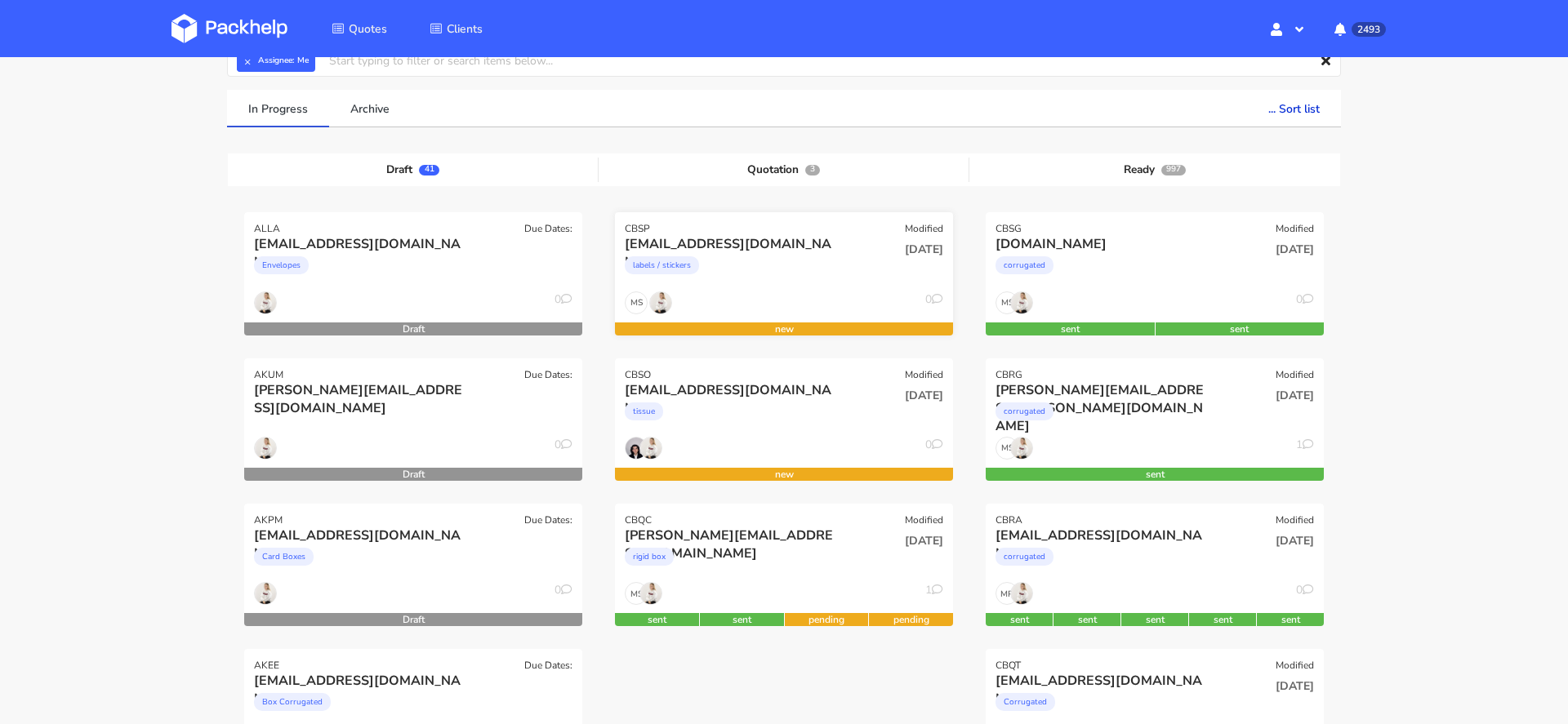
click at [710, 287] on div "hello@21collagen.ro labels / stickers" at bounding box center [727, 262] width 228 height 55
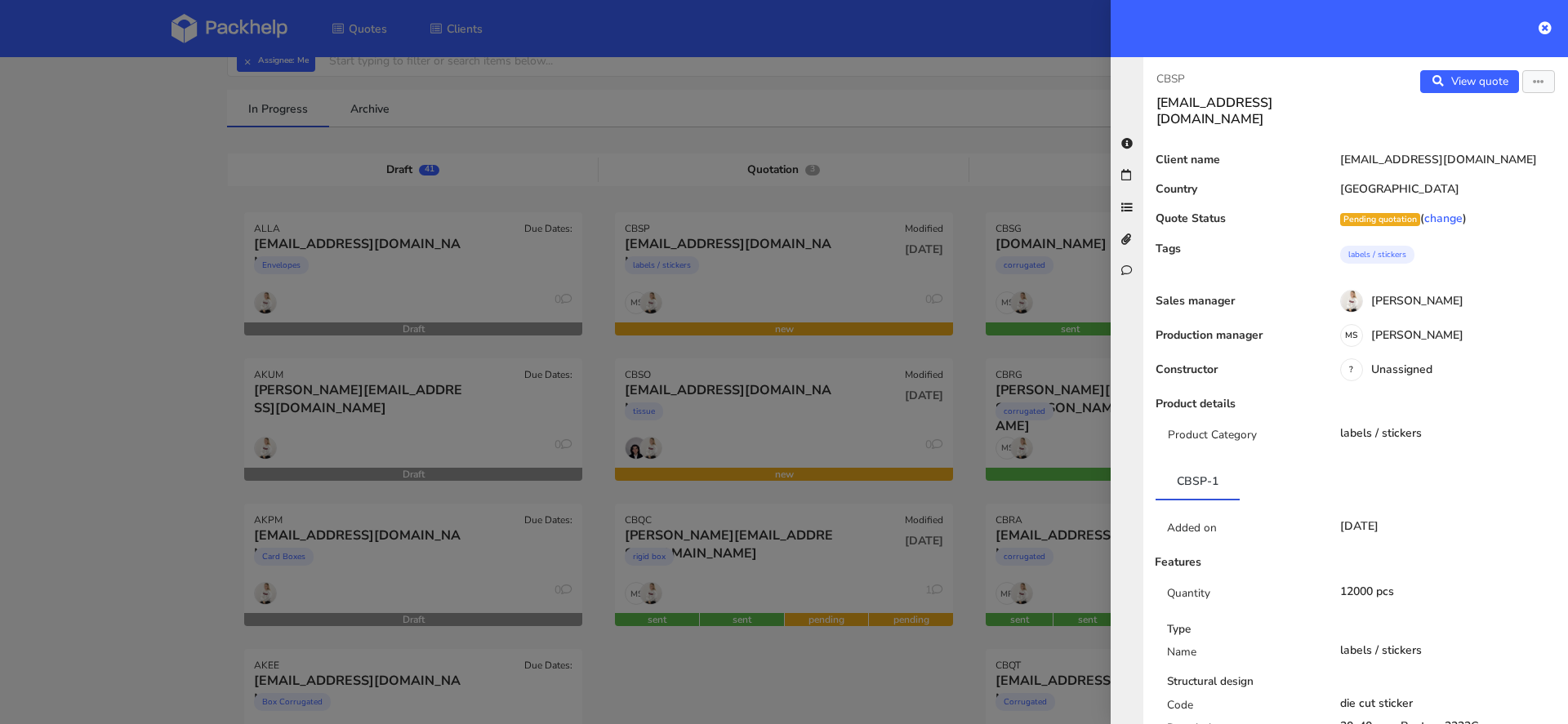
click at [1171, 83] on p "CBSP" at bounding box center [1249, 78] width 187 height 18
copy p "CBSP"
click at [273, 469] on div at bounding box center [784, 362] width 1568 height 724
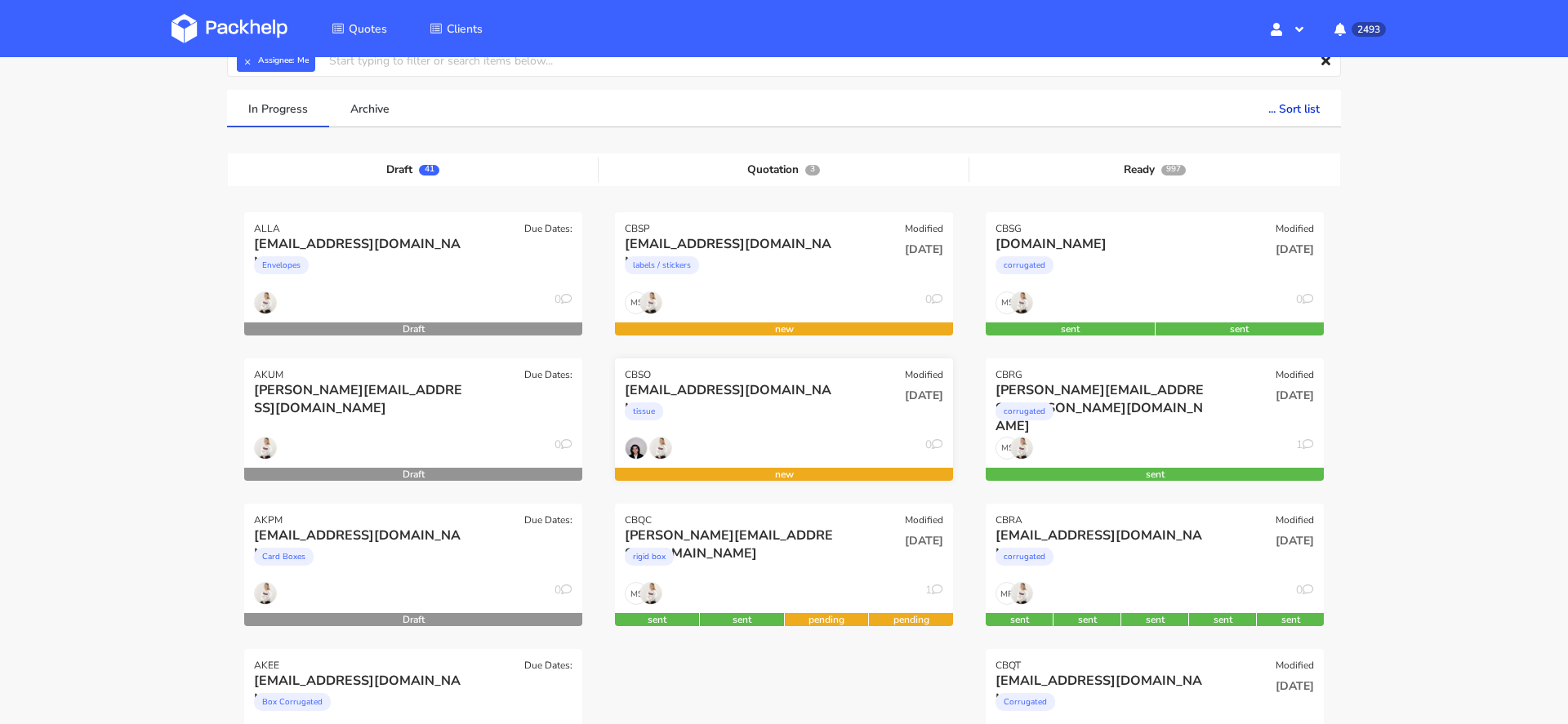
click at [691, 416] on div "tissue" at bounding box center [733, 416] width 216 height 32
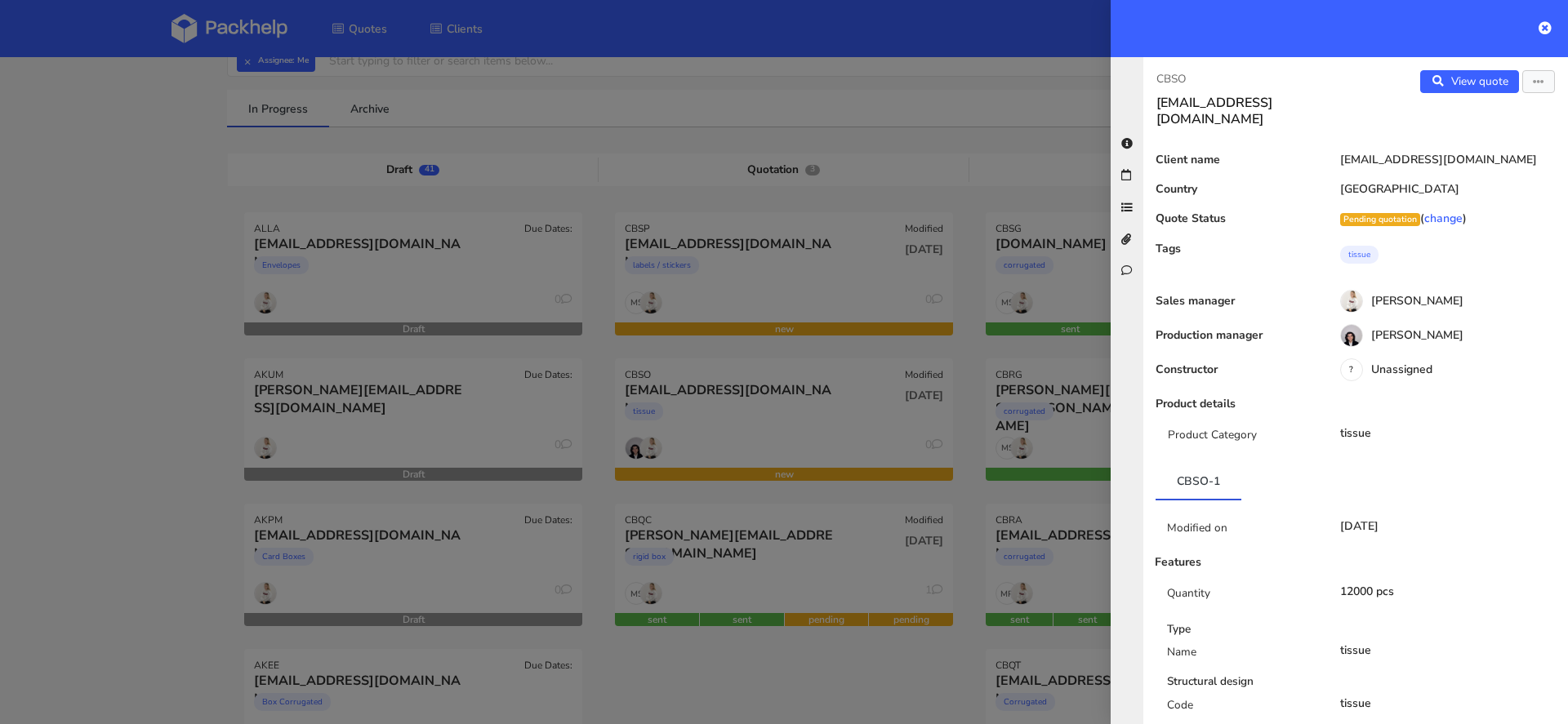
click at [1172, 79] on p "CBSO" at bounding box center [1249, 78] width 187 height 18
copy p "CBSO"
click at [691, 392] on div at bounding box center [784, 362] width 1568 height 724
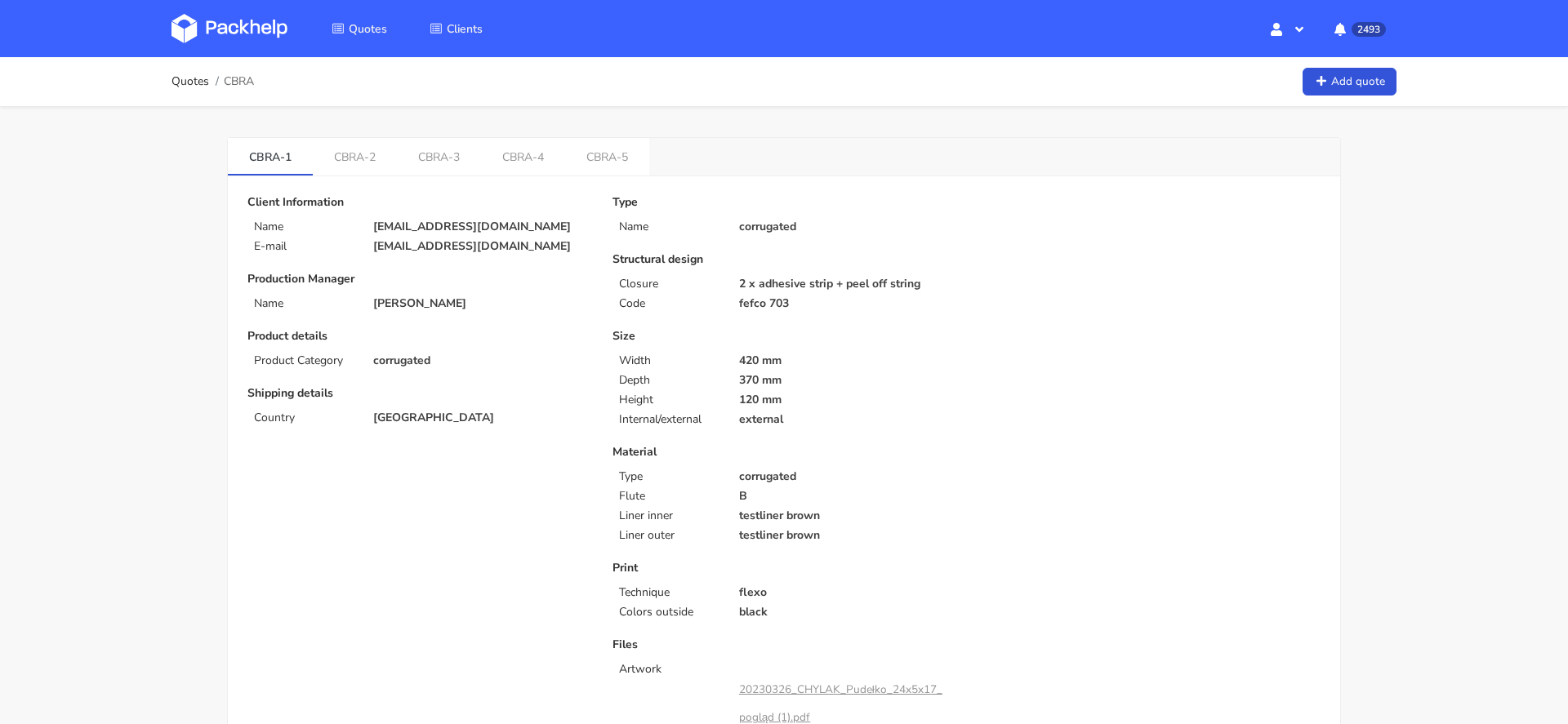
click at [241, 76] on span "CBRA" at bounding box center [239, 81] width 30 height 13
copy span "CBRA"
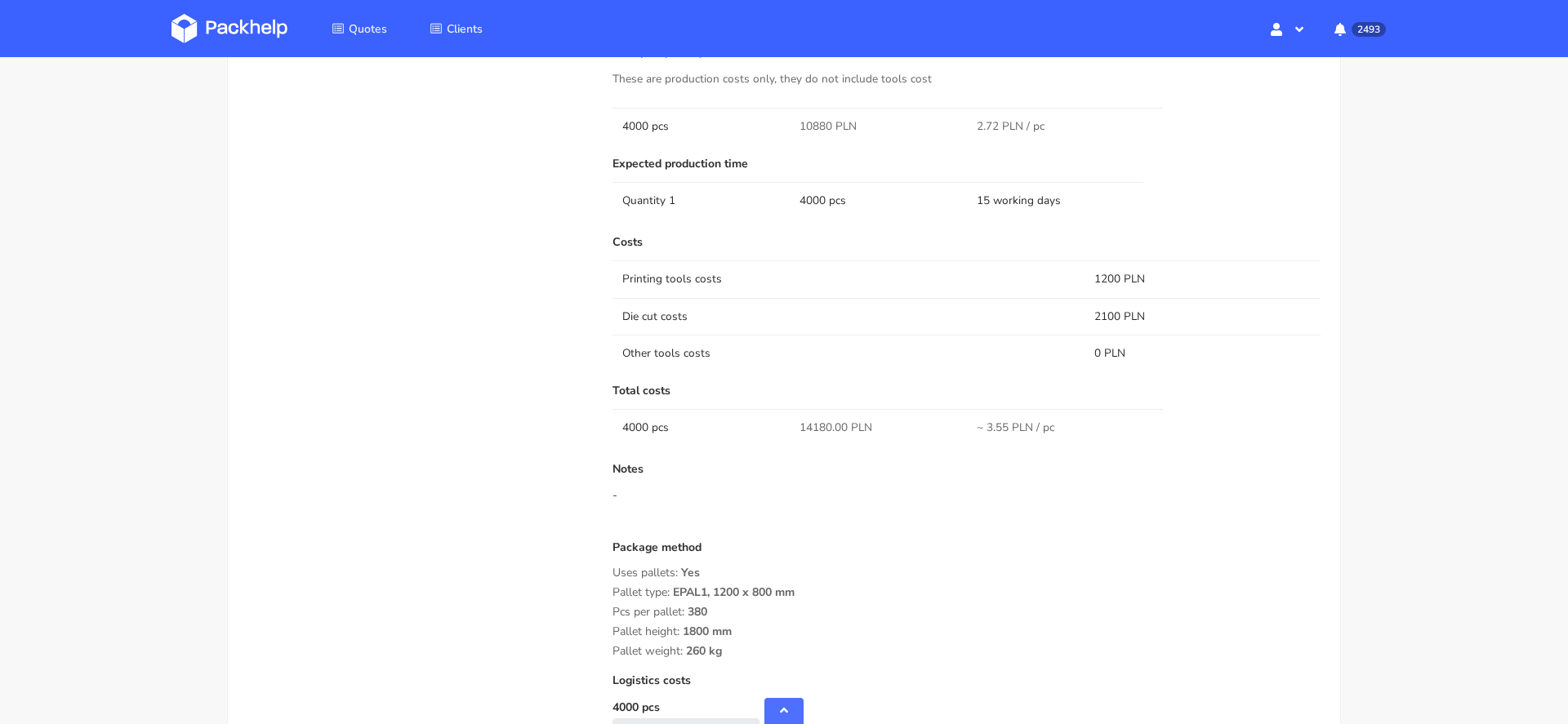
scroll to position [1262, 0]
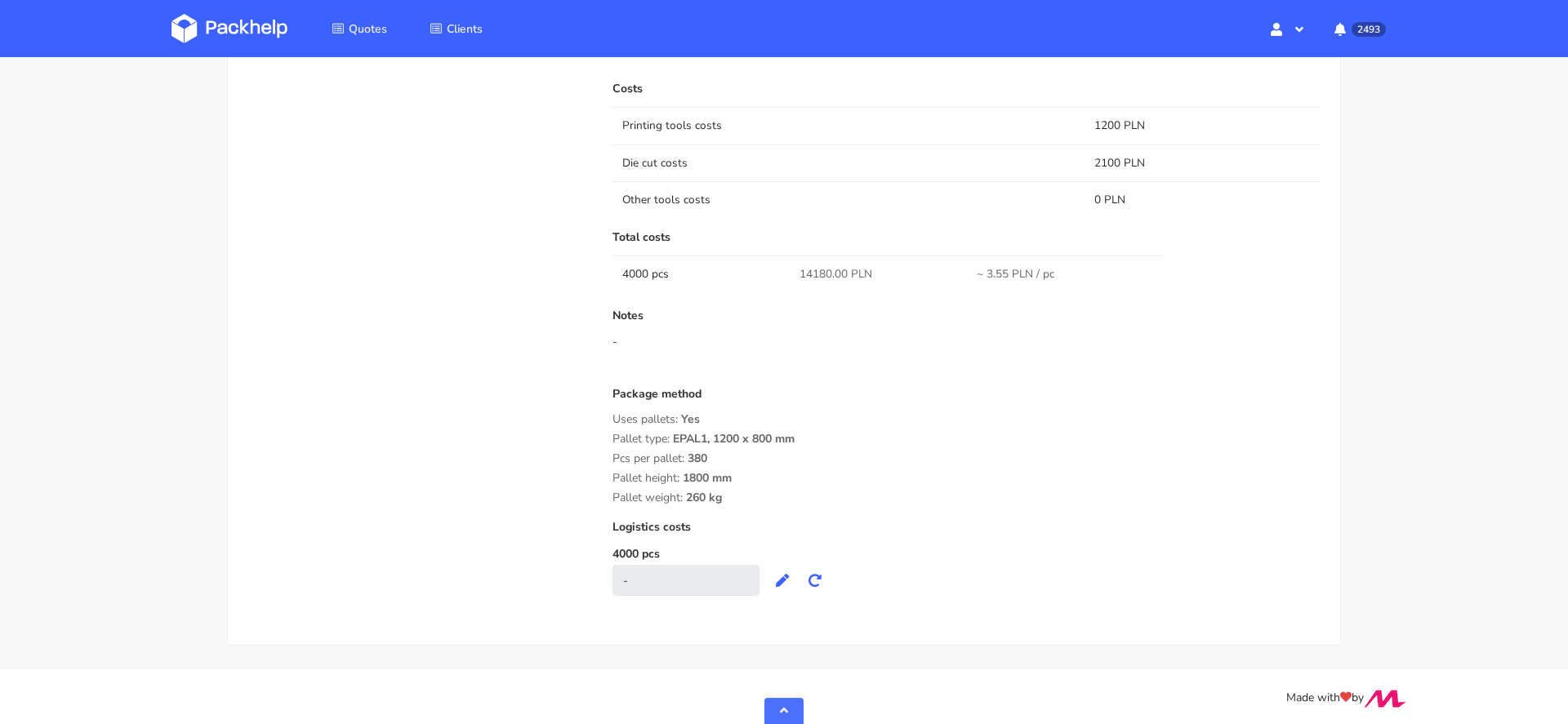
click at [816, 272] on span "14180.00 PLN" at bounding box center [835, 273] width 72 height 16
copy span "14180.00"
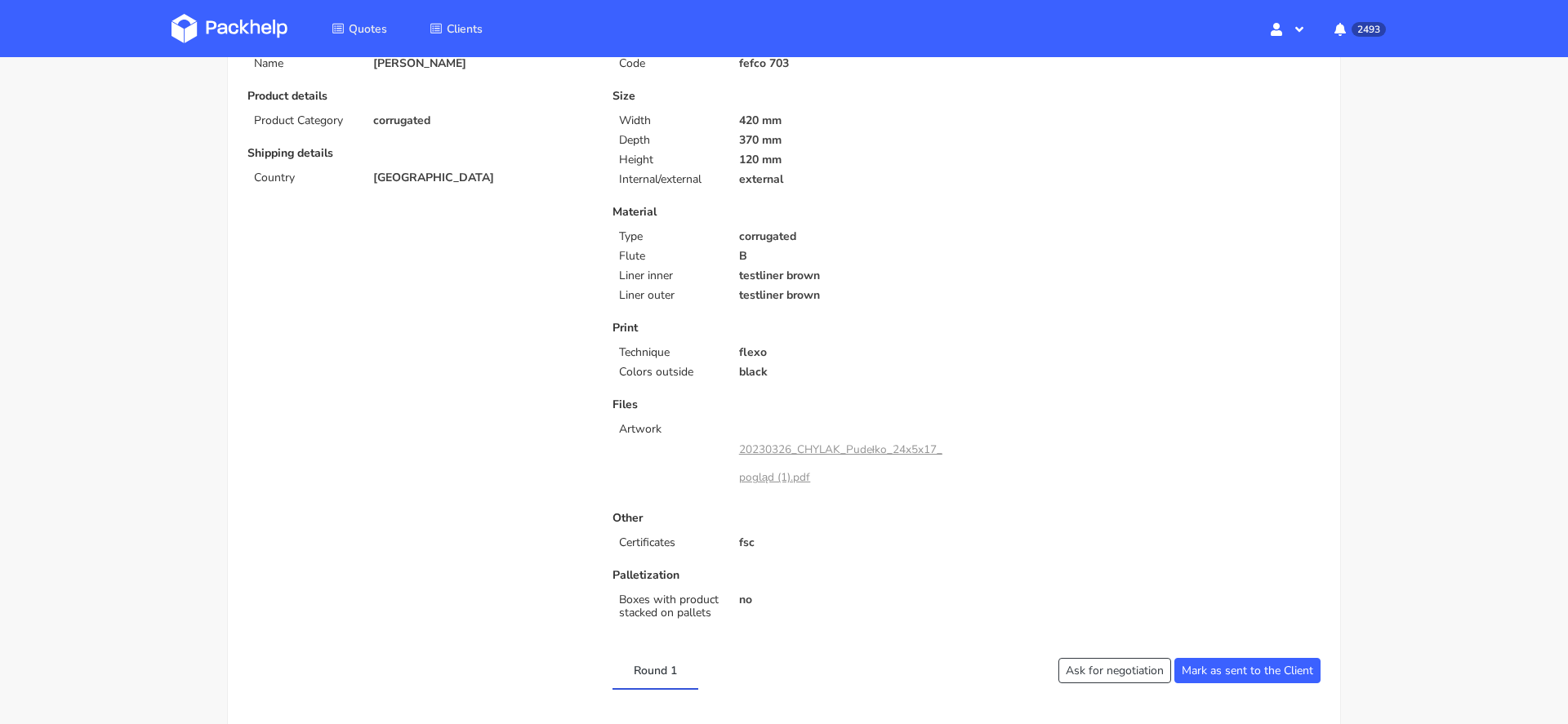
scroll to position [0, 0]
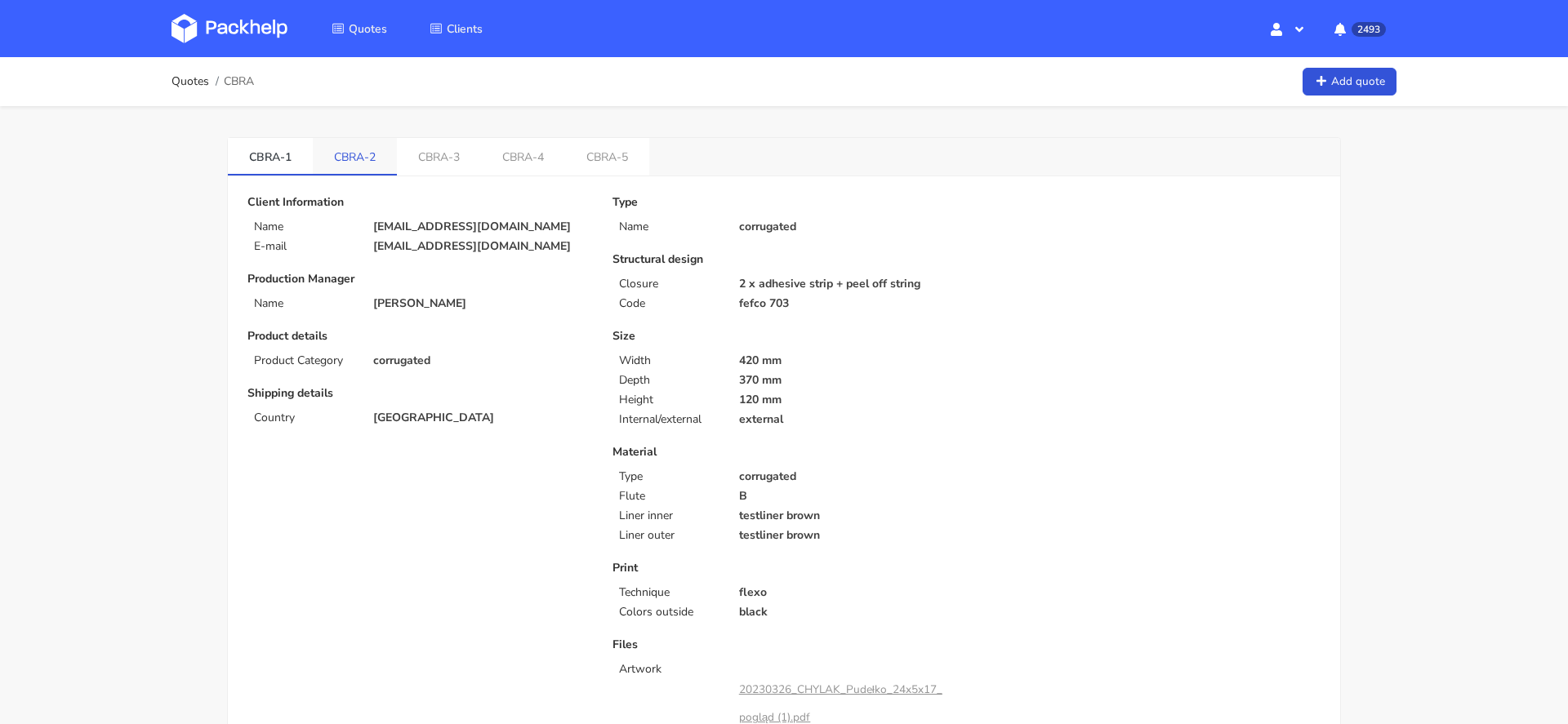
click at [362, 151] on link "CBRA-2" at bounding box center [355, 156] width 84 height 36
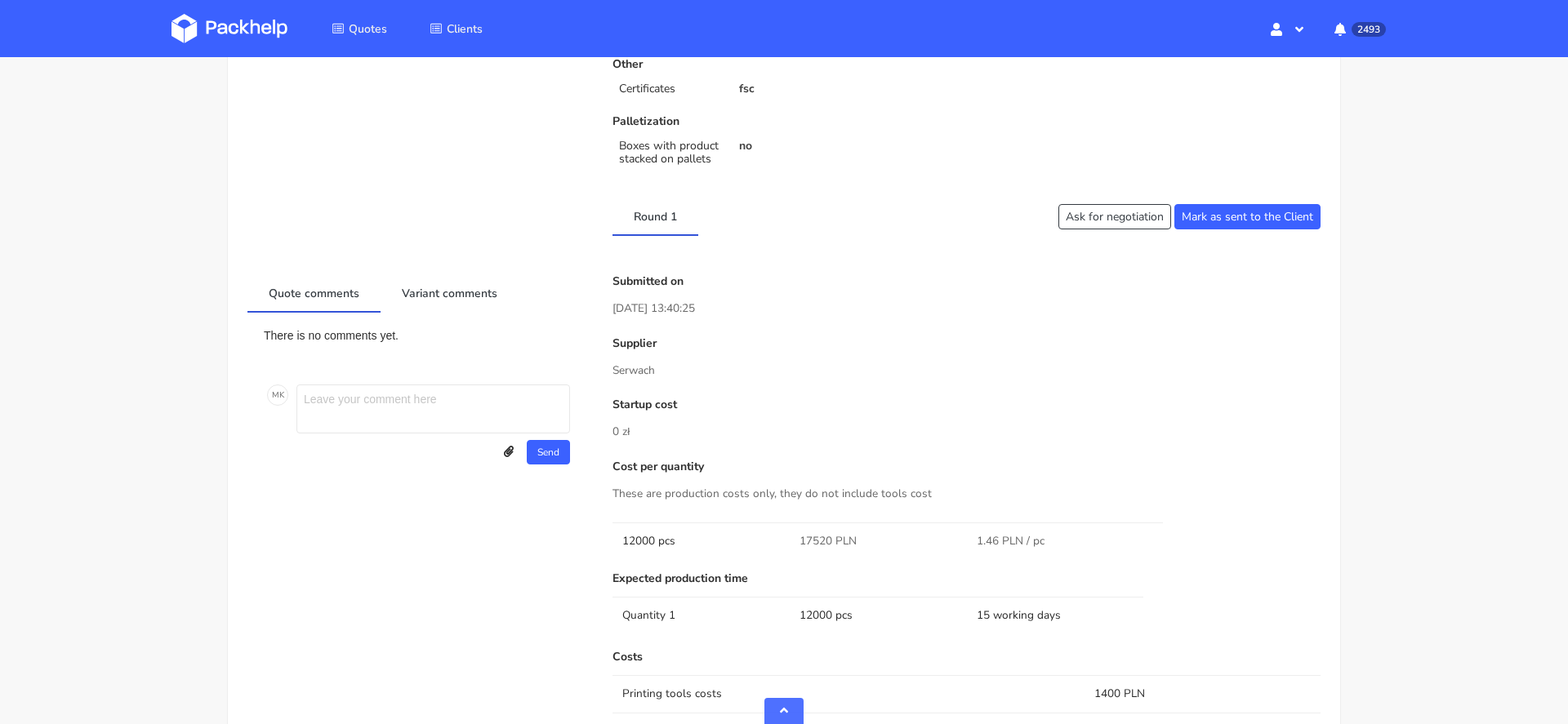
scroll to position [1262, 0]
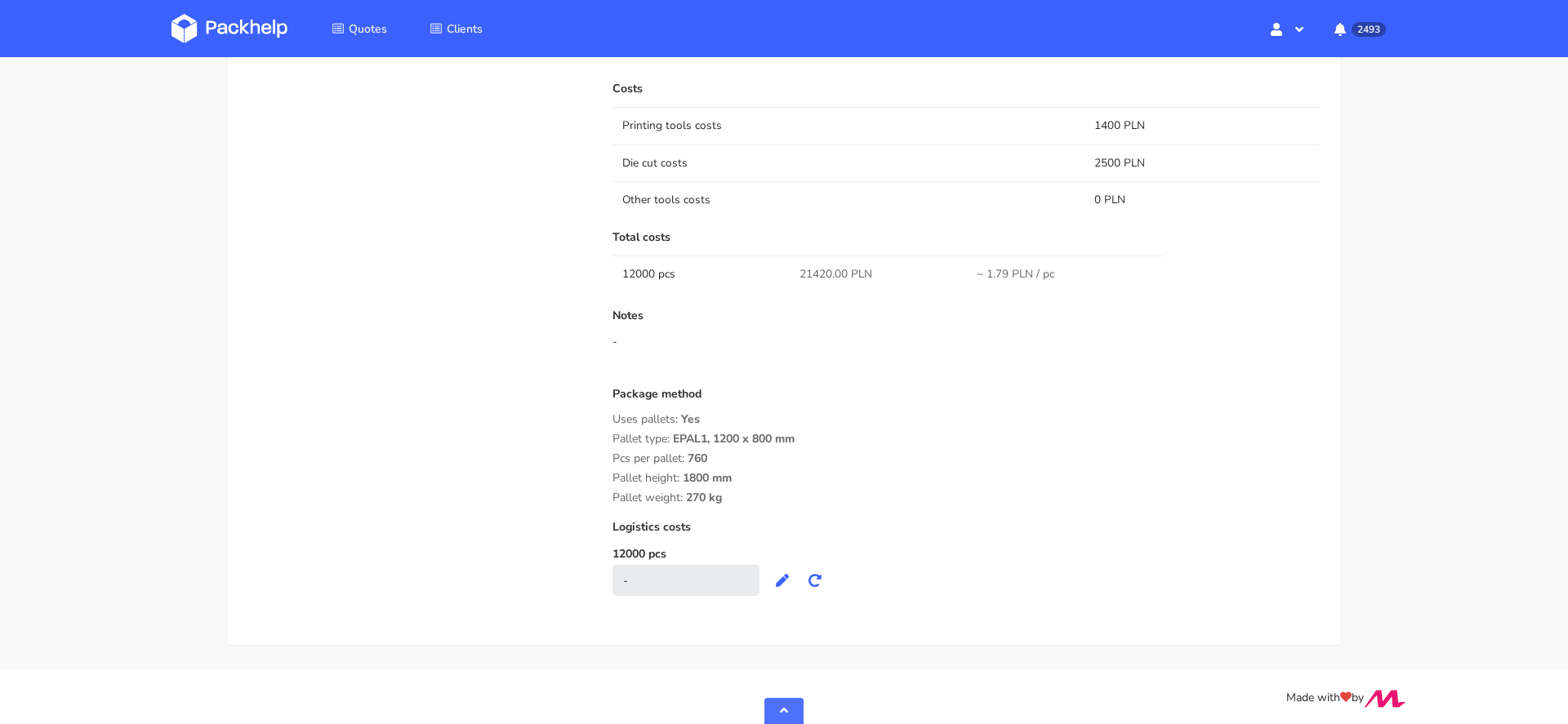
click at [821, 270] on span "21420.00 PLN" at bounding box center [835, 273] width 72 height 16
copy span "21420.00"
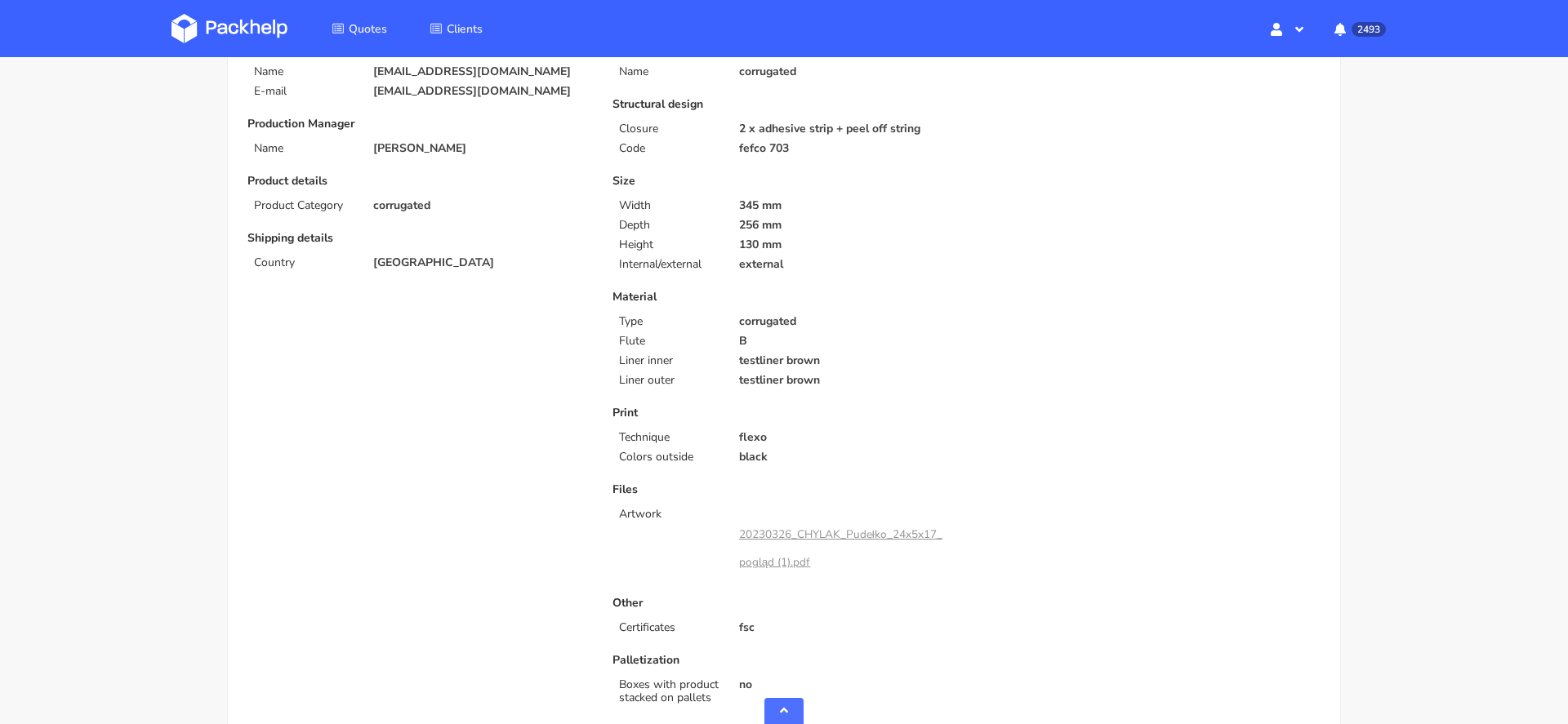
scroll to position [0, 0]
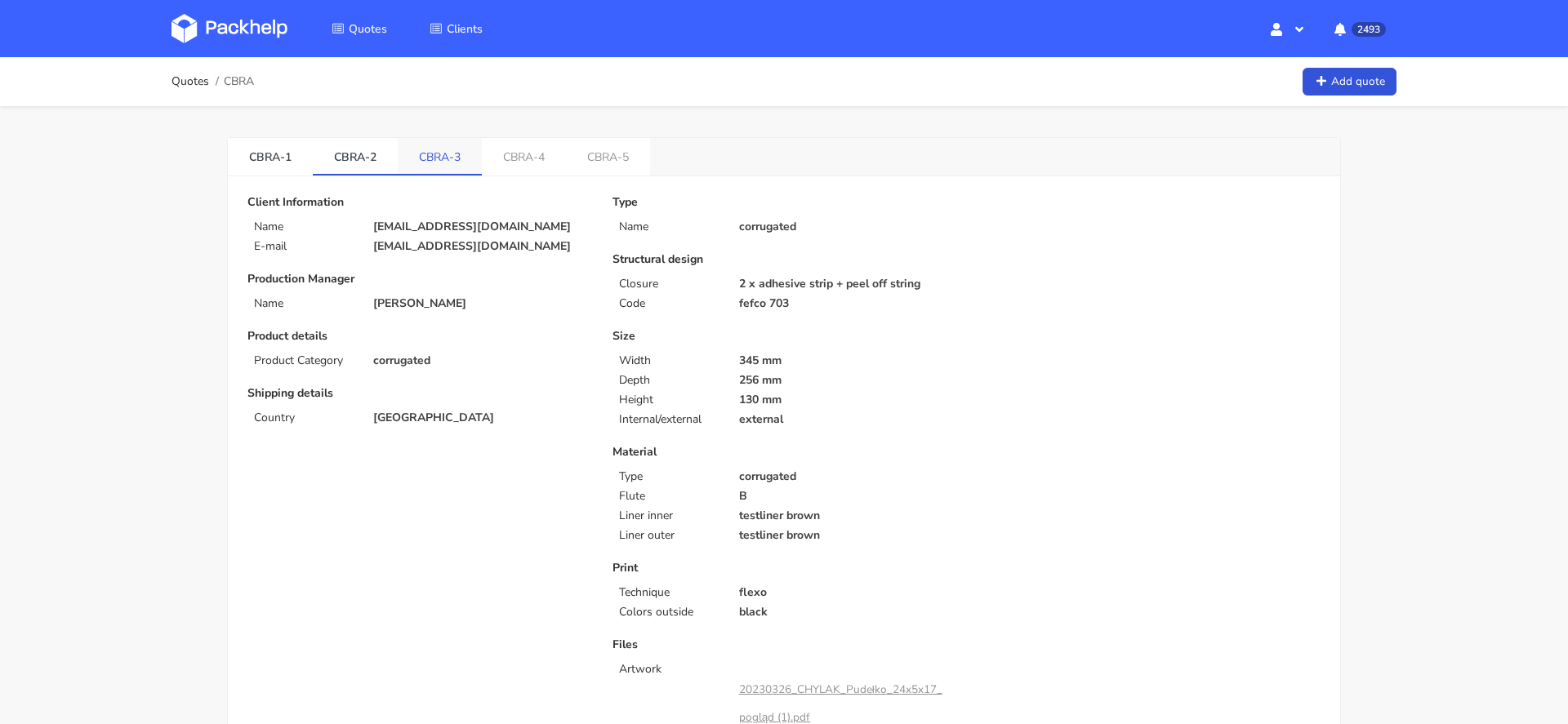
click at [432, 152] on link "CBRA-3" at bounding box center [440, 156] width 84 height 36
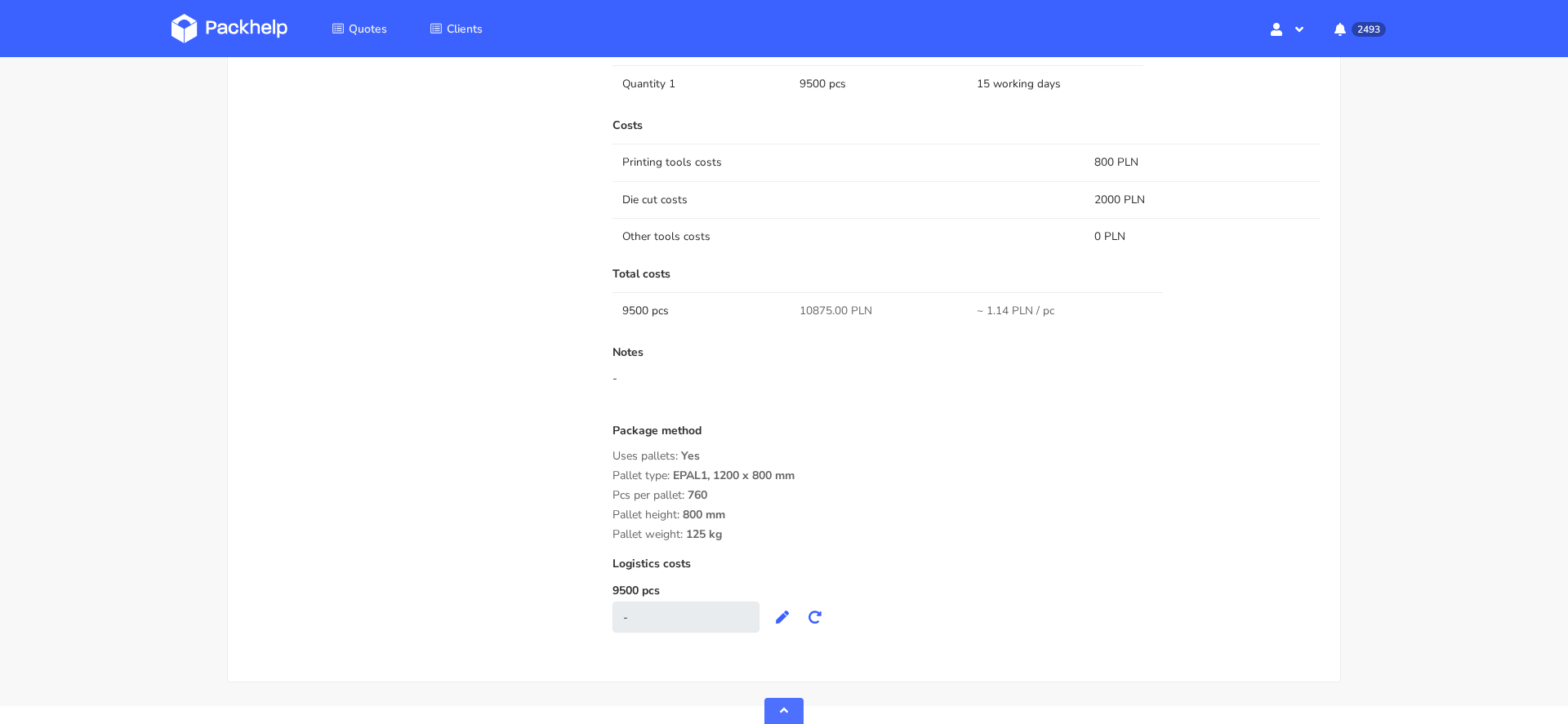
scroll to position [1221, 0]
click at [816, 319] on span "10875.00 PLN" at bounding box center [835, 314] width 72 height 16
copy span "10875.00"
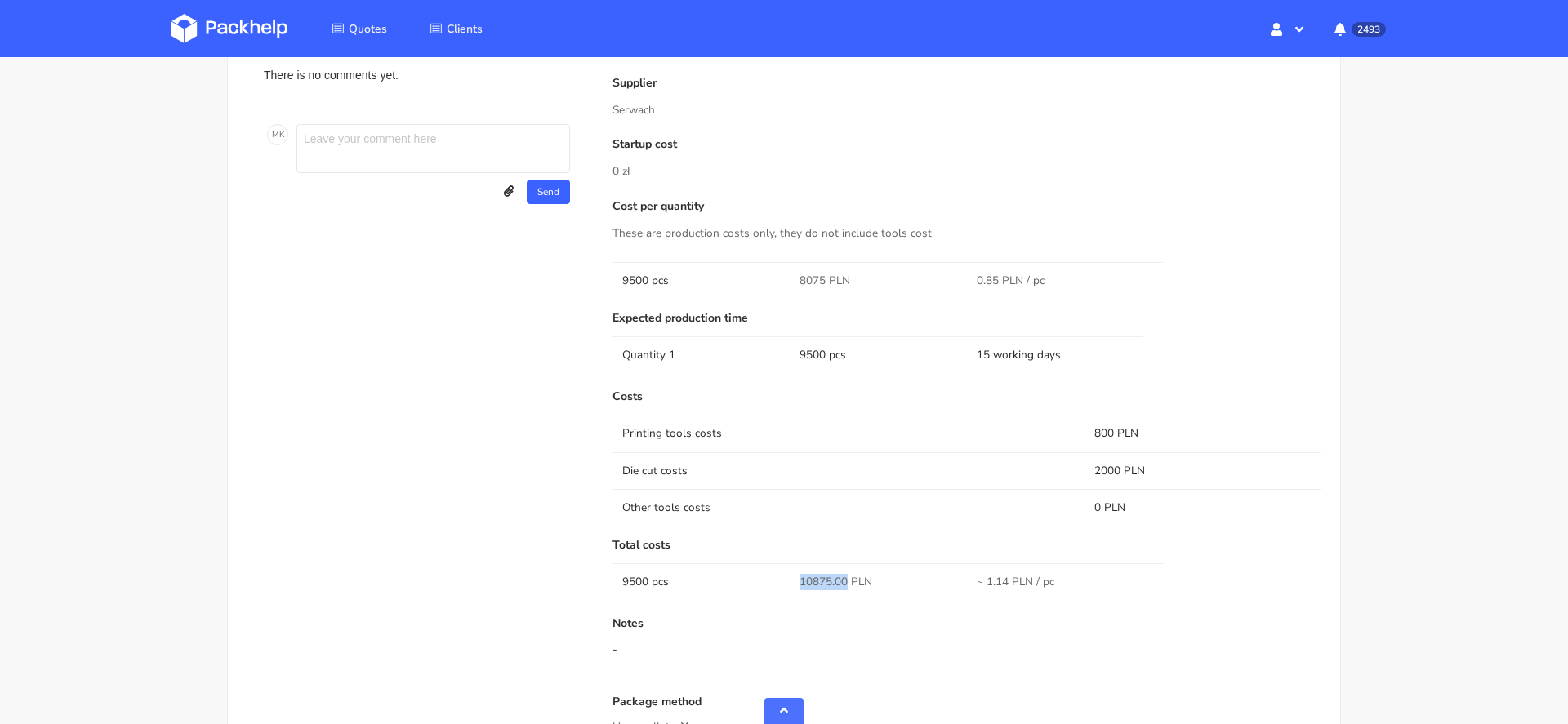
scroll to position [955, 0]
click at [809, 273] on span "8075 PLN" at bounding box center [824, 279] width 50 height 16
copy span "8075"
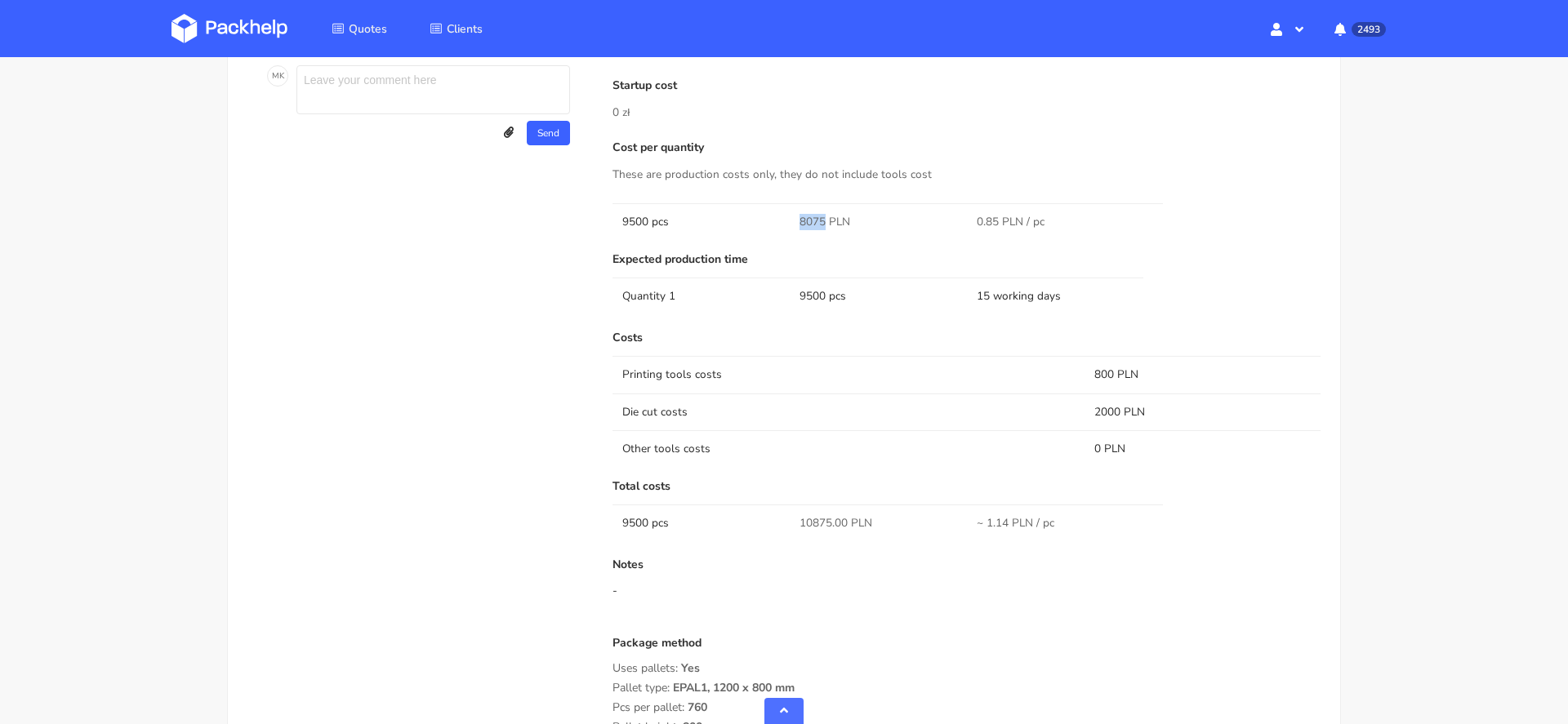
scroll to position [0, 0]
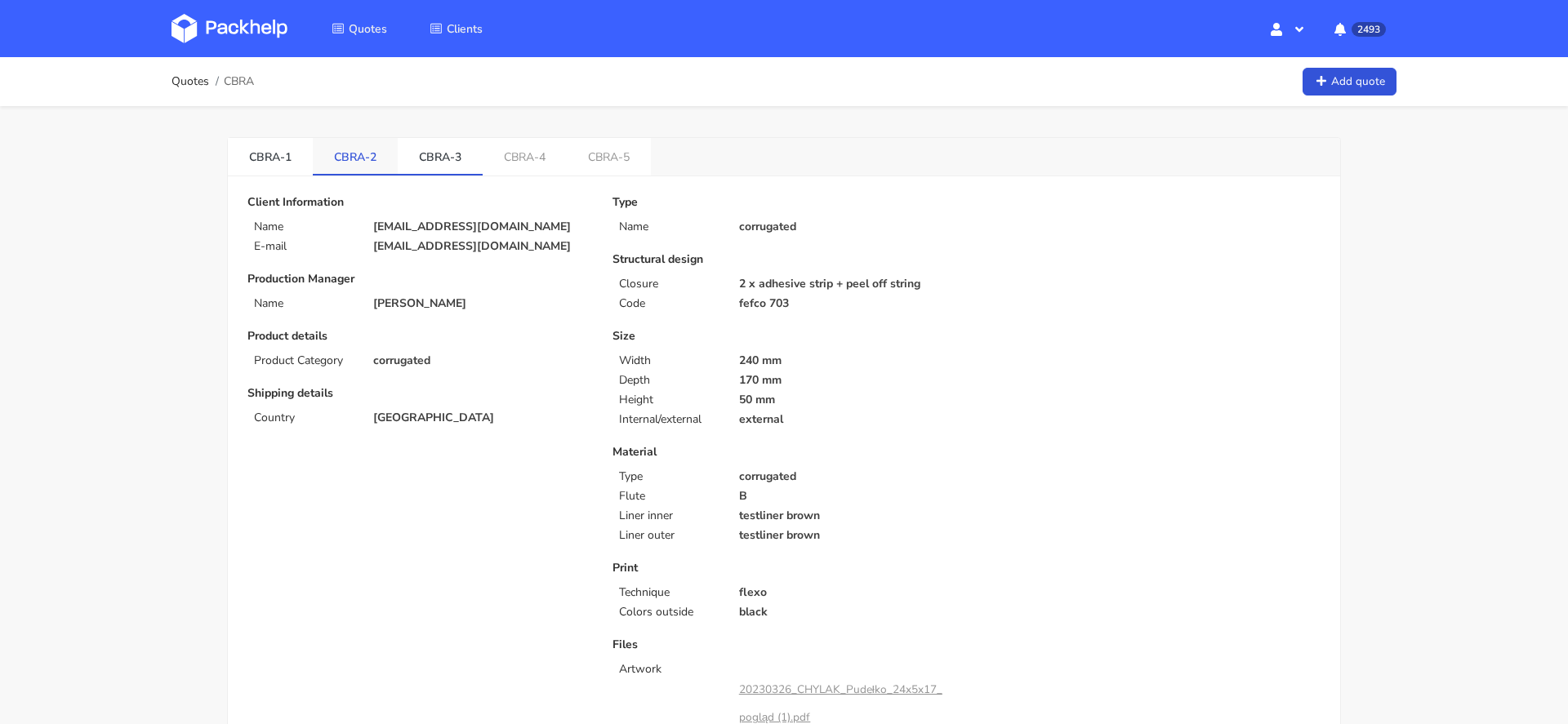
click at [365, 157] on link "CBRA-2" at bounding box center [355, 156] width 85 height 36
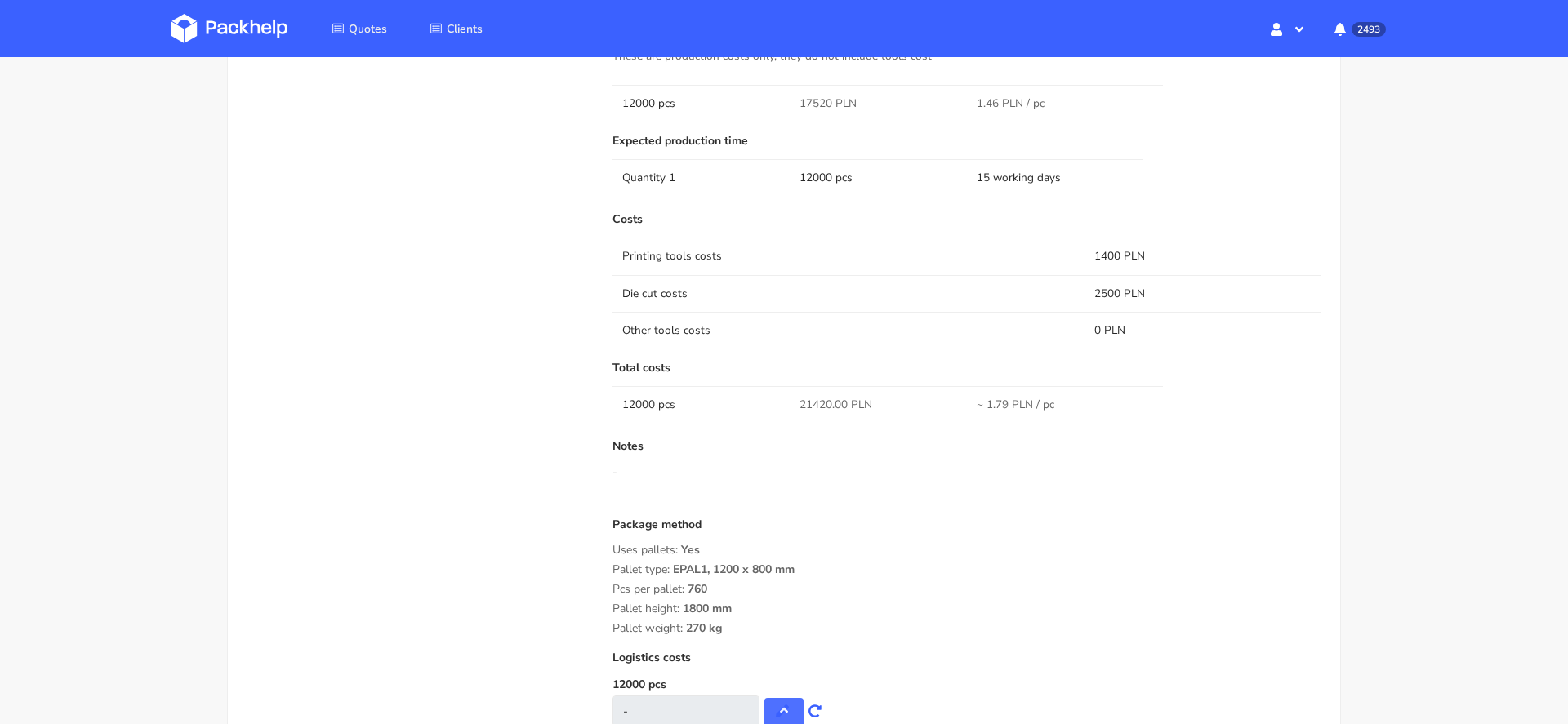
scroll to position [1108, 0]
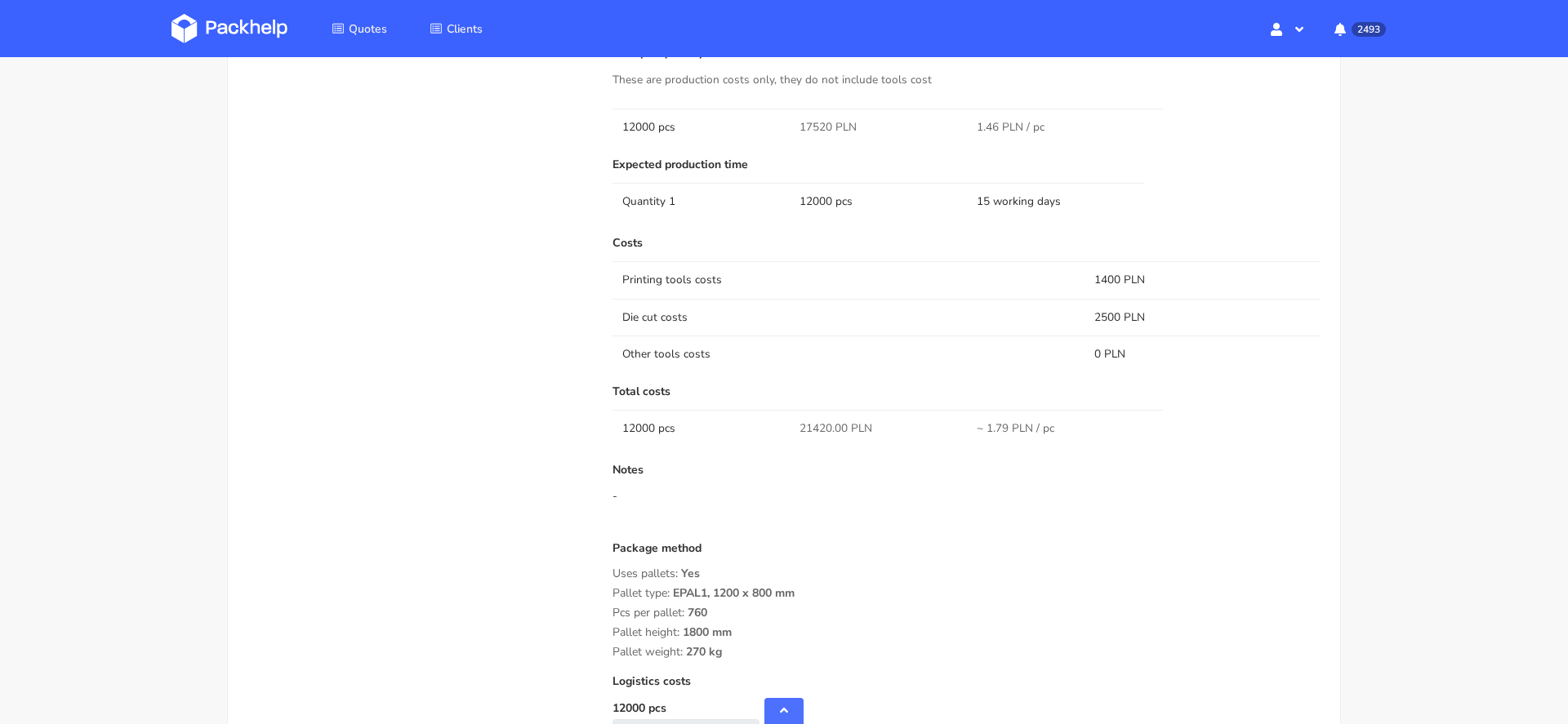
click at [804, 129] on span "17520 PLN" at bounding box center [827, 127] width 57 height 16
copy span "17520"
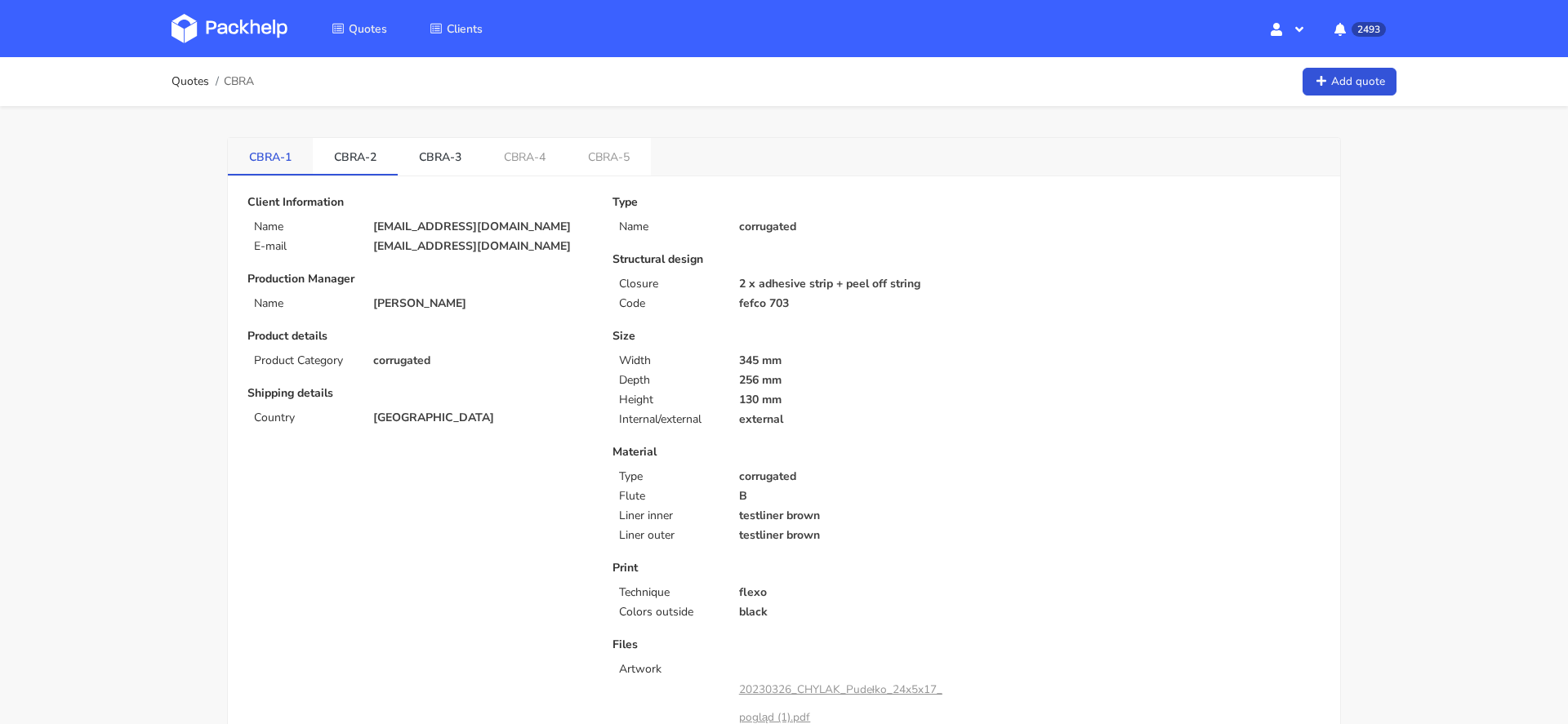
click at [282, 146] on link "CBRA-1" at bounding box center [270, 156] width 85 height 36
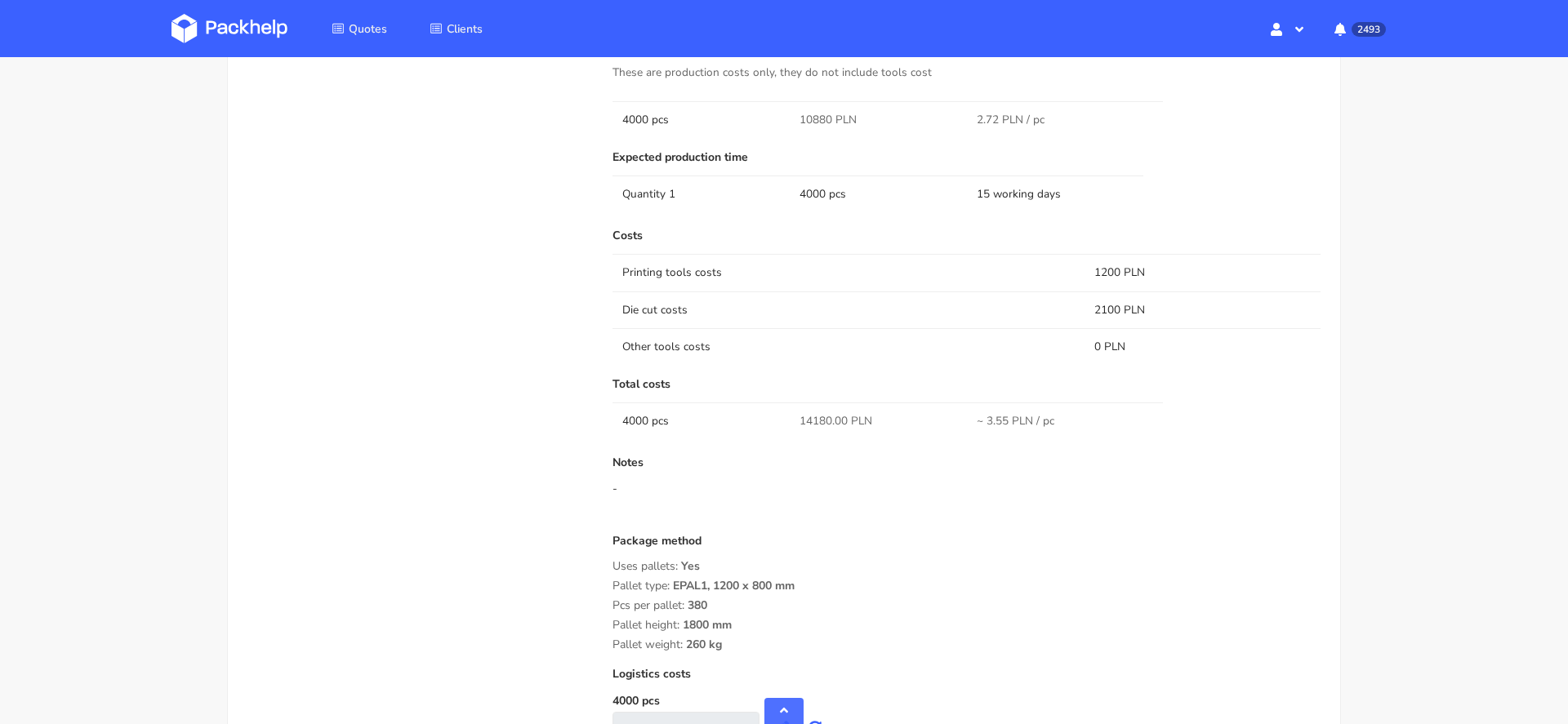
scroll to position [1112, 0]
click at [817, 119] on span "10880 PLN" at bounding box center [827, 123] width 57 height 16
copy span "10880"
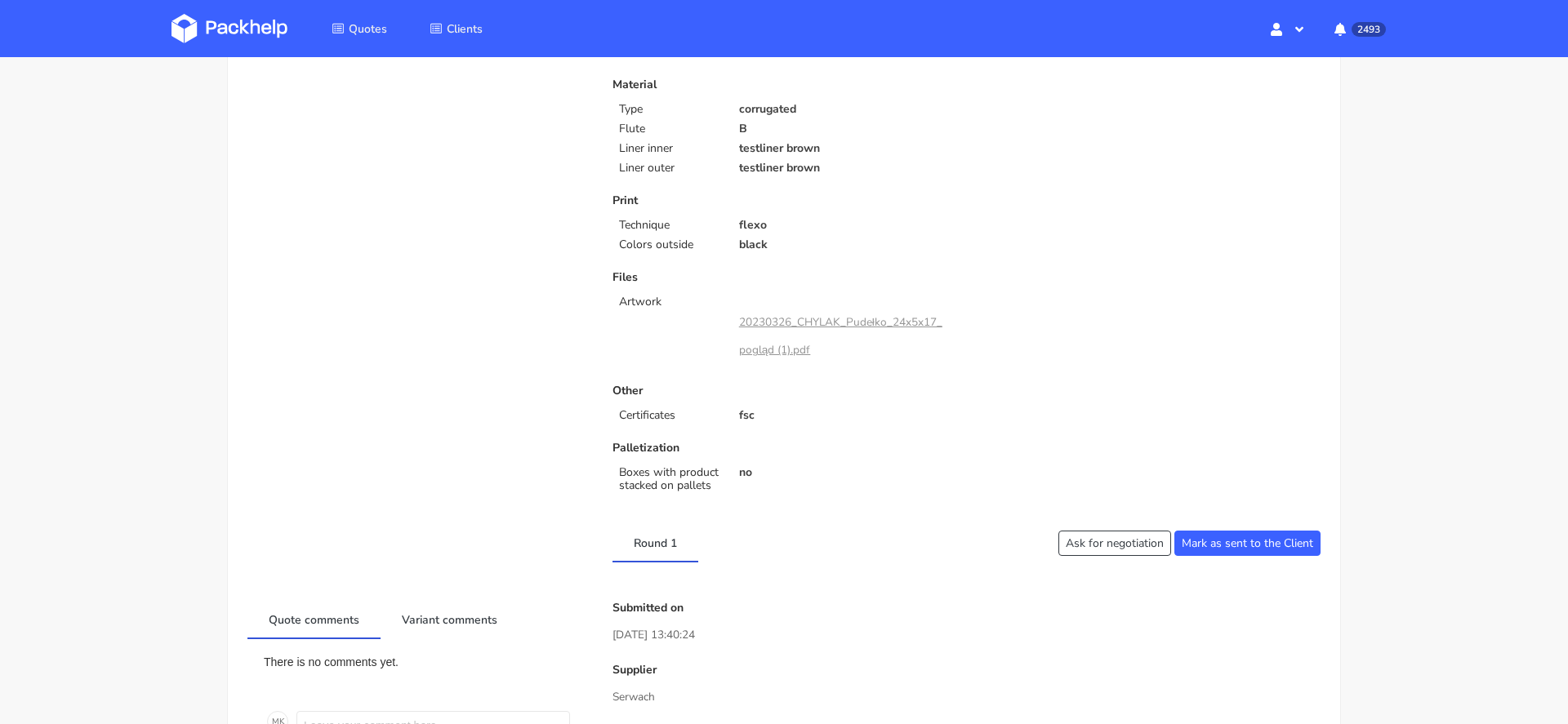
scroll to position [0, 0]
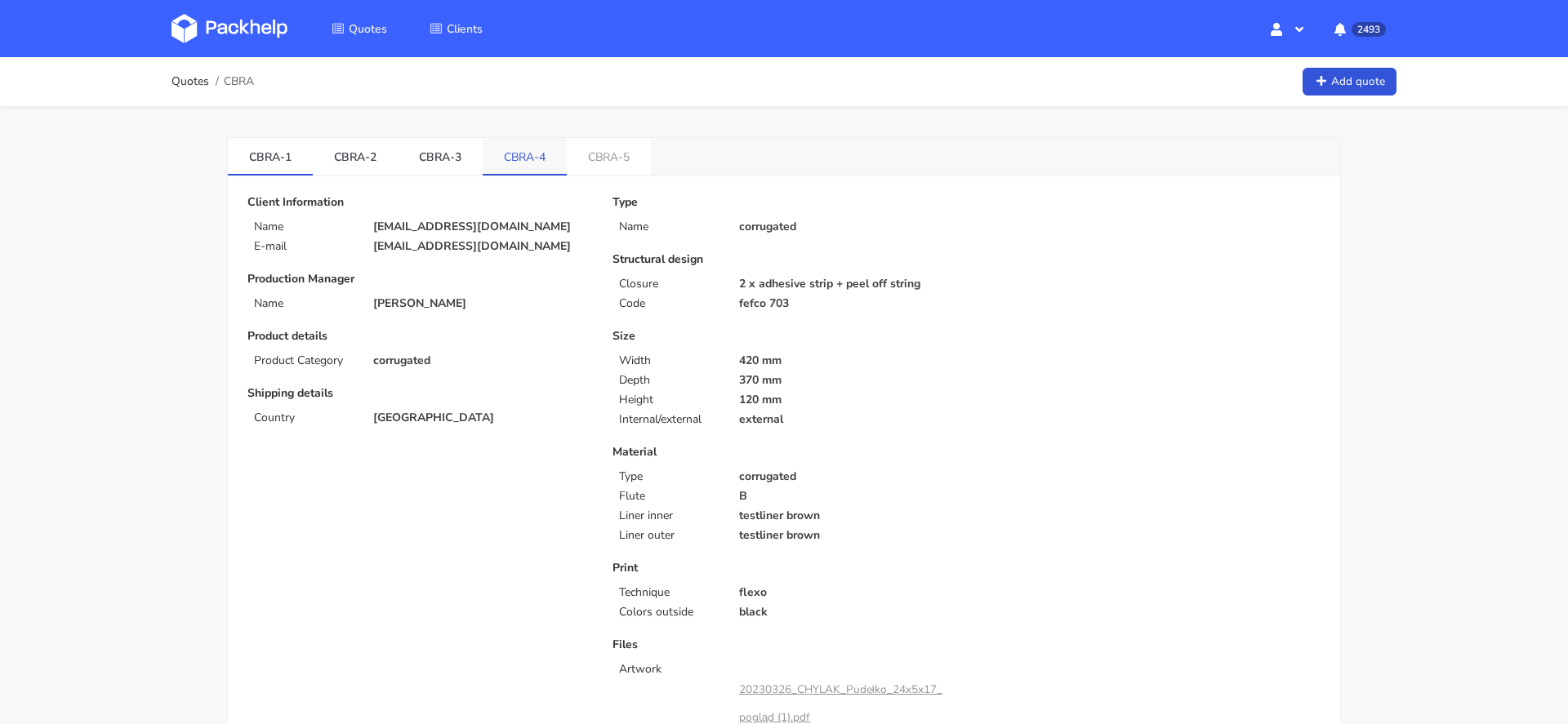
click at [525, 164] on link "CBRA-4" at bounding box center [524, 156] width 84 height 36
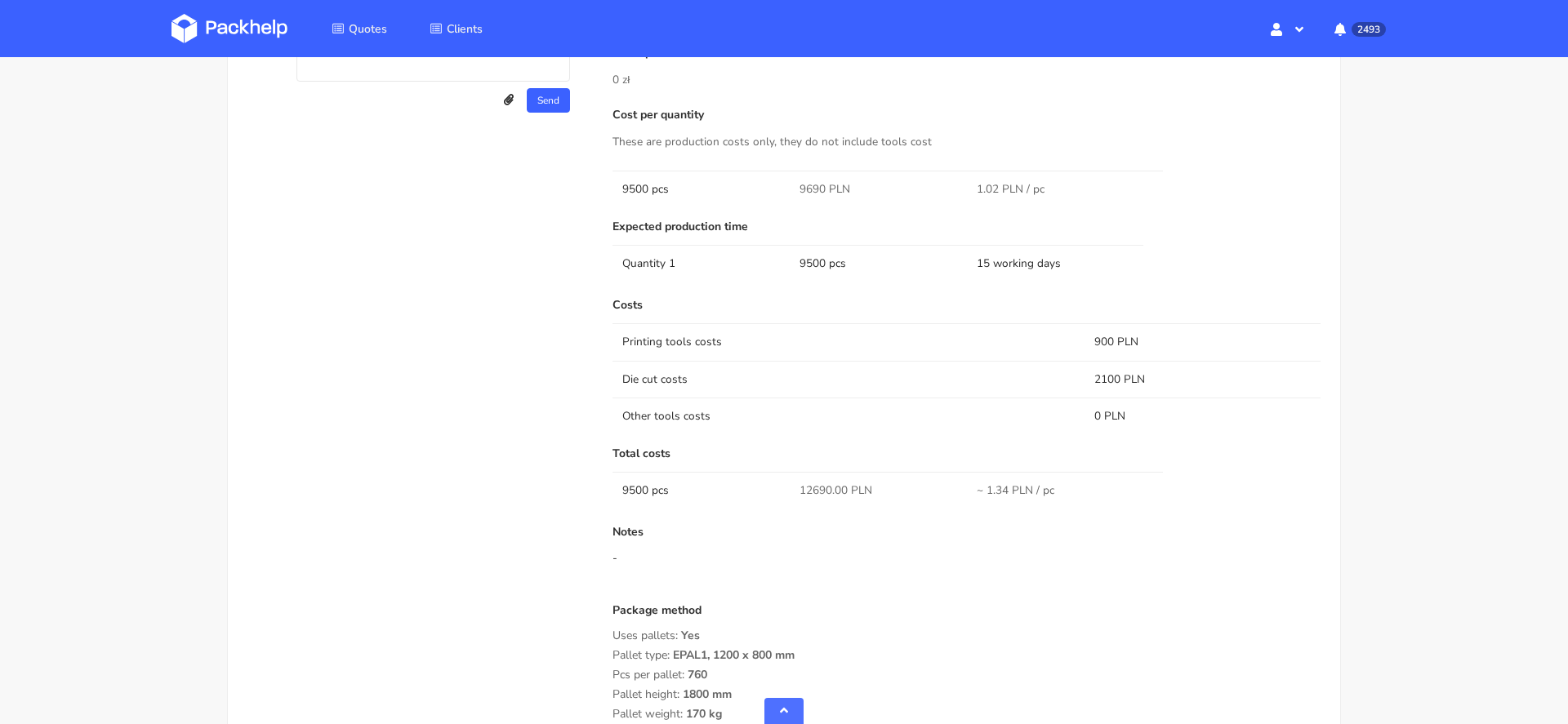
scroll to position [1045, 0]
click at [813, 190] on span "9690 PLN" at bounding box center [824, 190] width 50 height 16
copy span "9690"
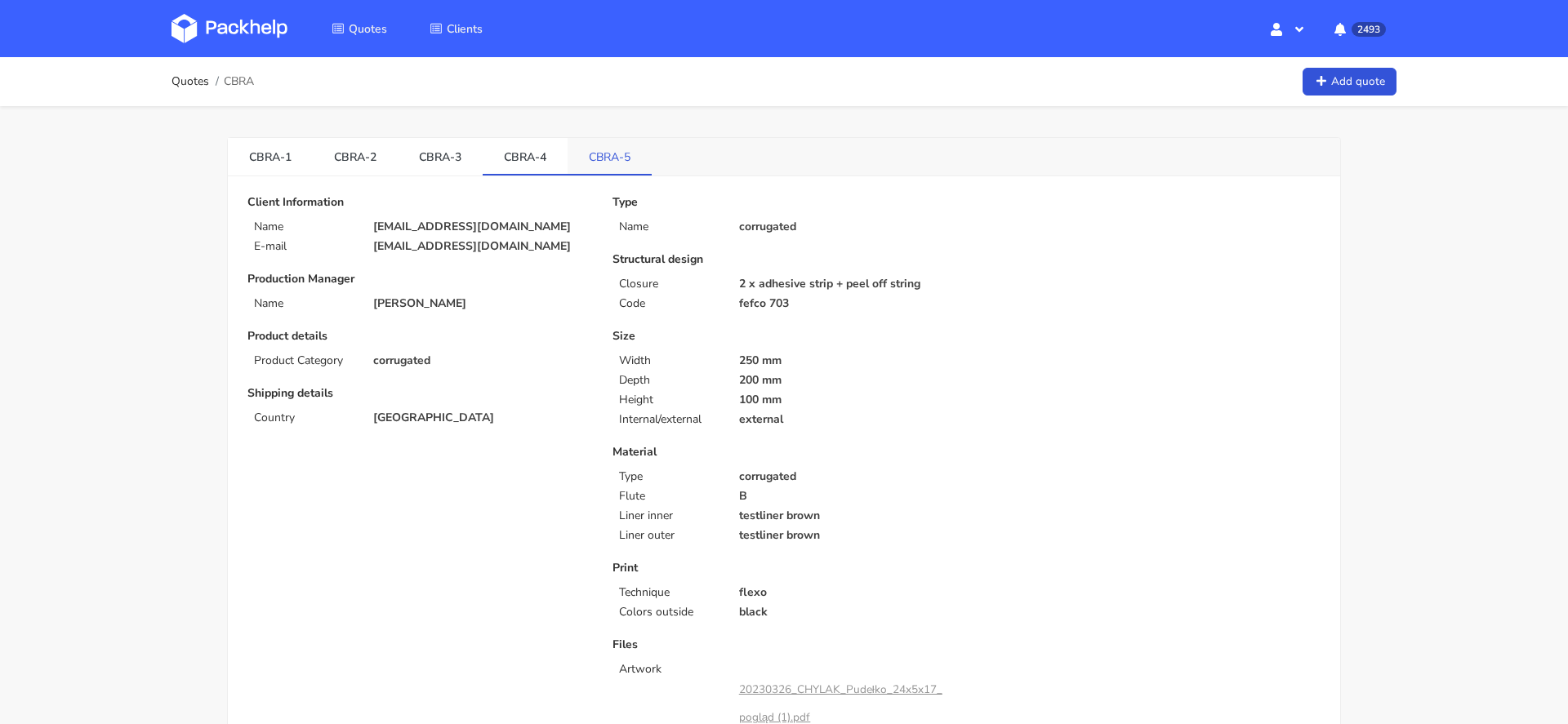
click at [587, 167] on link "CBRA-5" at bounding box center [609, 156] width 84 height 36
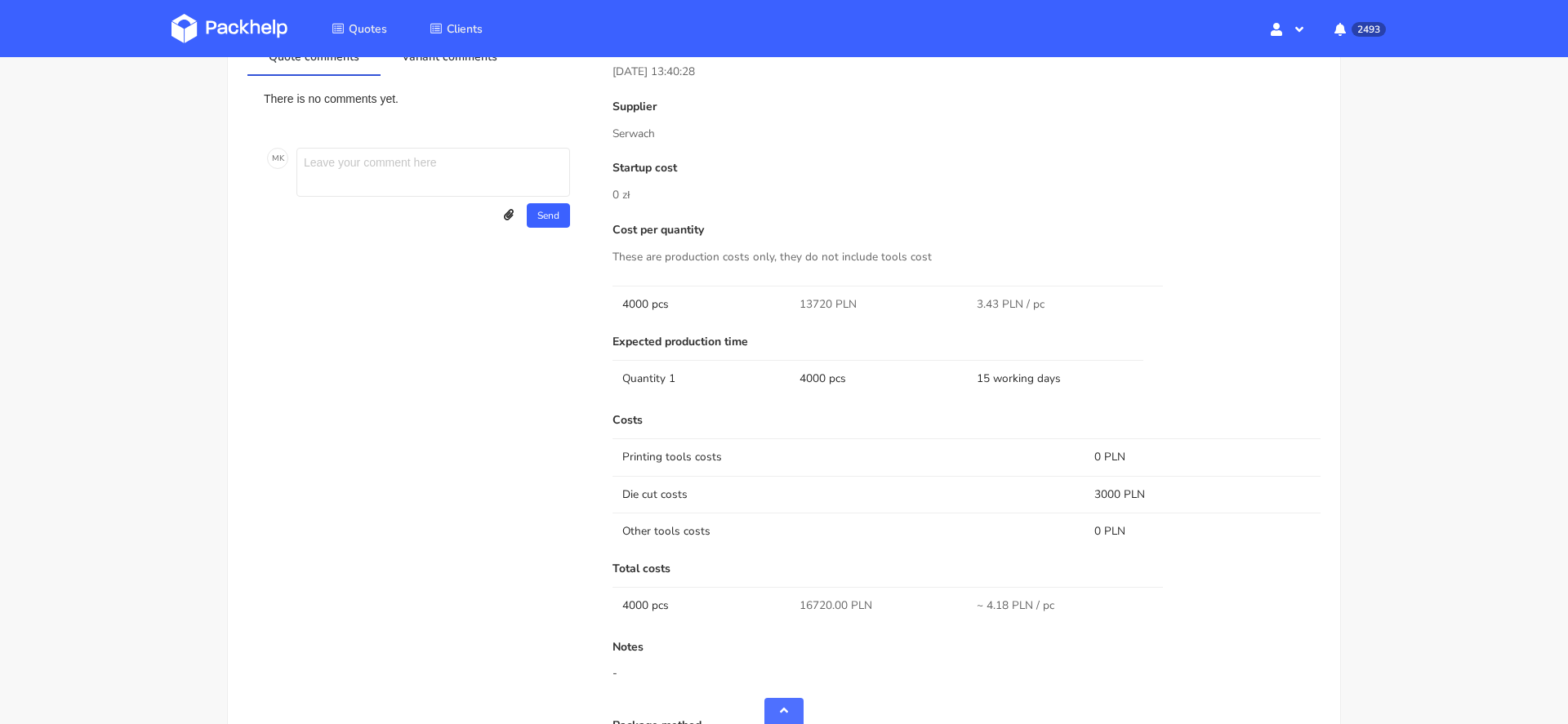
scroll to position [932, 0]
click at [813, 304] on span "13720 PLN" at bounding box center [827, 303] width 57 height 16
copy span "13720"
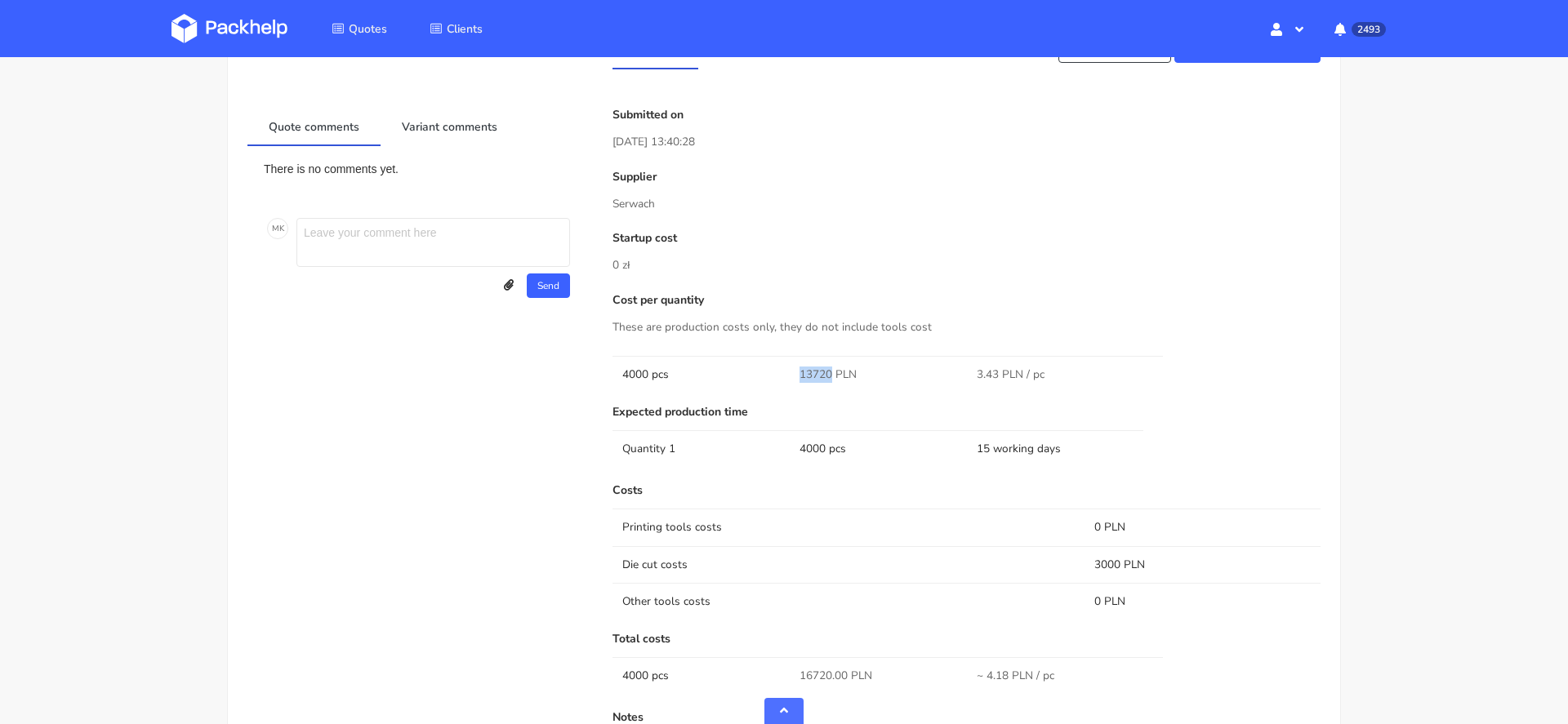
scroll to position [856, 0]
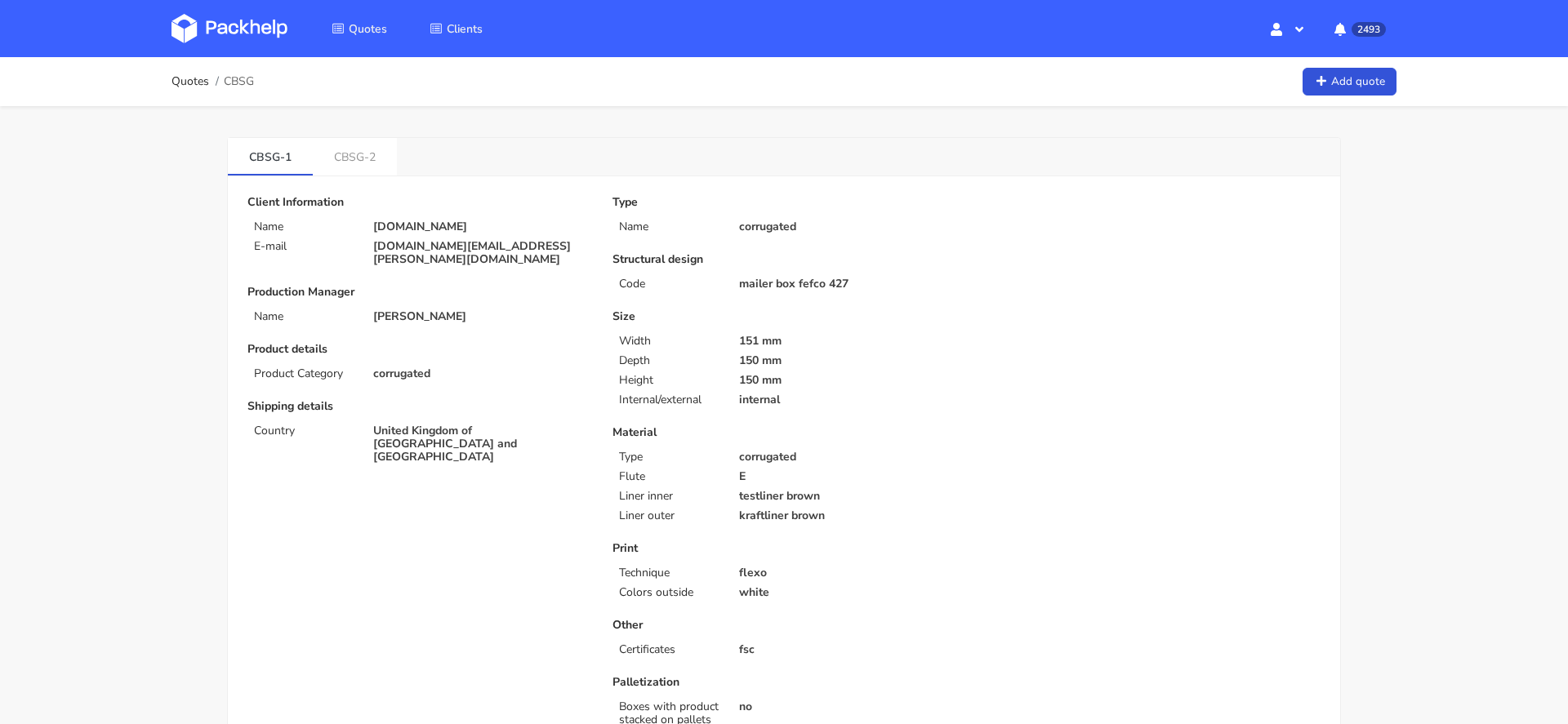
click at [249, 76] on span "CBSG" at bounding box center [239, 81] width 30 height 13
copy span "CBSG"
click at [455, 240] on p "[DOMAIN_NAME][EMAIL_ADDRESS][PERSON_NAME][DOMAIN_NAME]" at bounding box center [481, 253] width 216 height 26
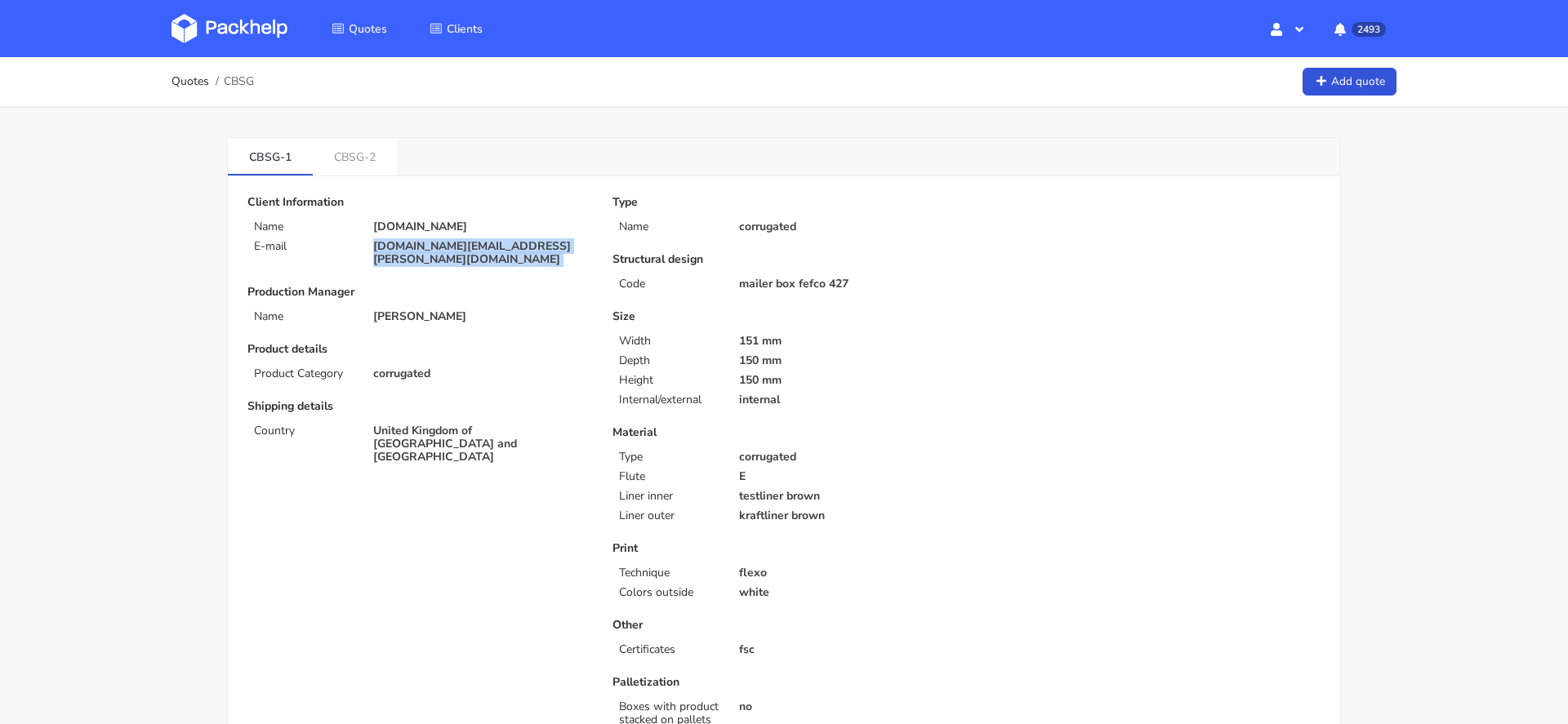
click at [455, 240] on p "[DOMAIN_NAME][EMAIL_ADDRESS][PERSON_NAME][DOMAIN_NAME]" at bounding box center [481, 253] width 216 height 26
copy div "[DOMAIN_NAME][EMAIL_ADDRESS][PERSON_NAME][DOMAIN_NAME]"
click at [242, 75] on span "CBSG" at bounding box center [239, 81] width 30 height 13
copy span "CBSG"
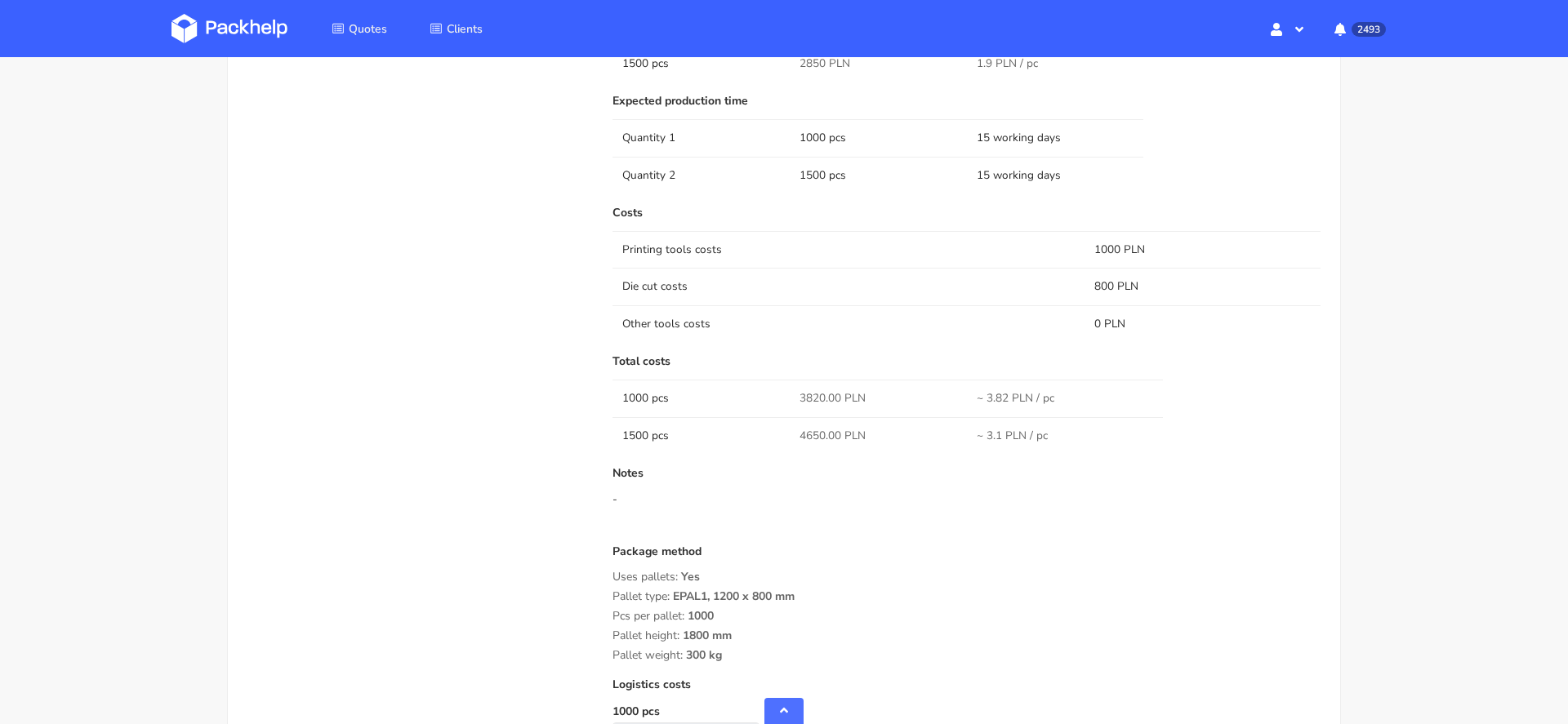
scroll to position [1078, 0]
click at [817, 390] on span "3820.00 PLN" at bounding box center [833, 395] width 66 height 16
copy span "3820.00"
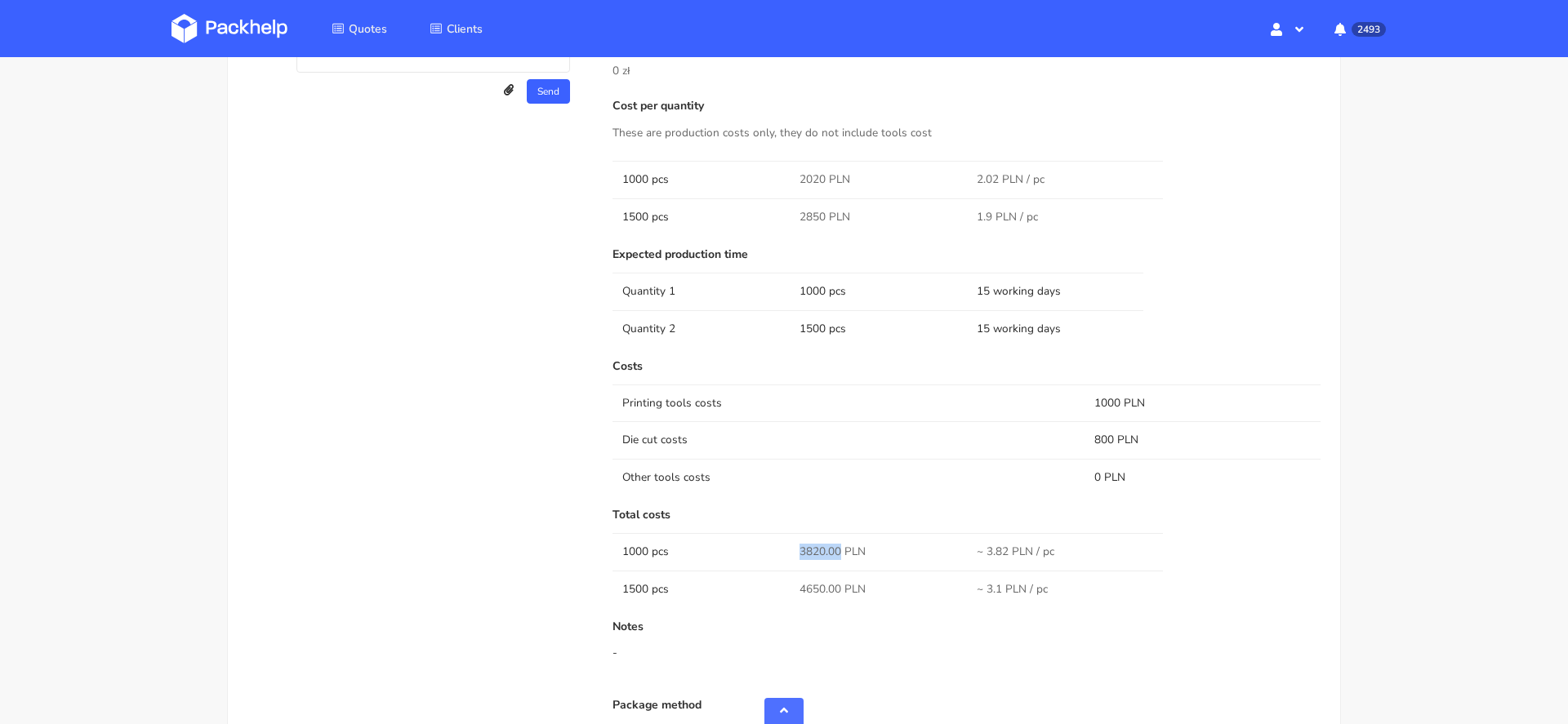
scroll to position [1107, 0]
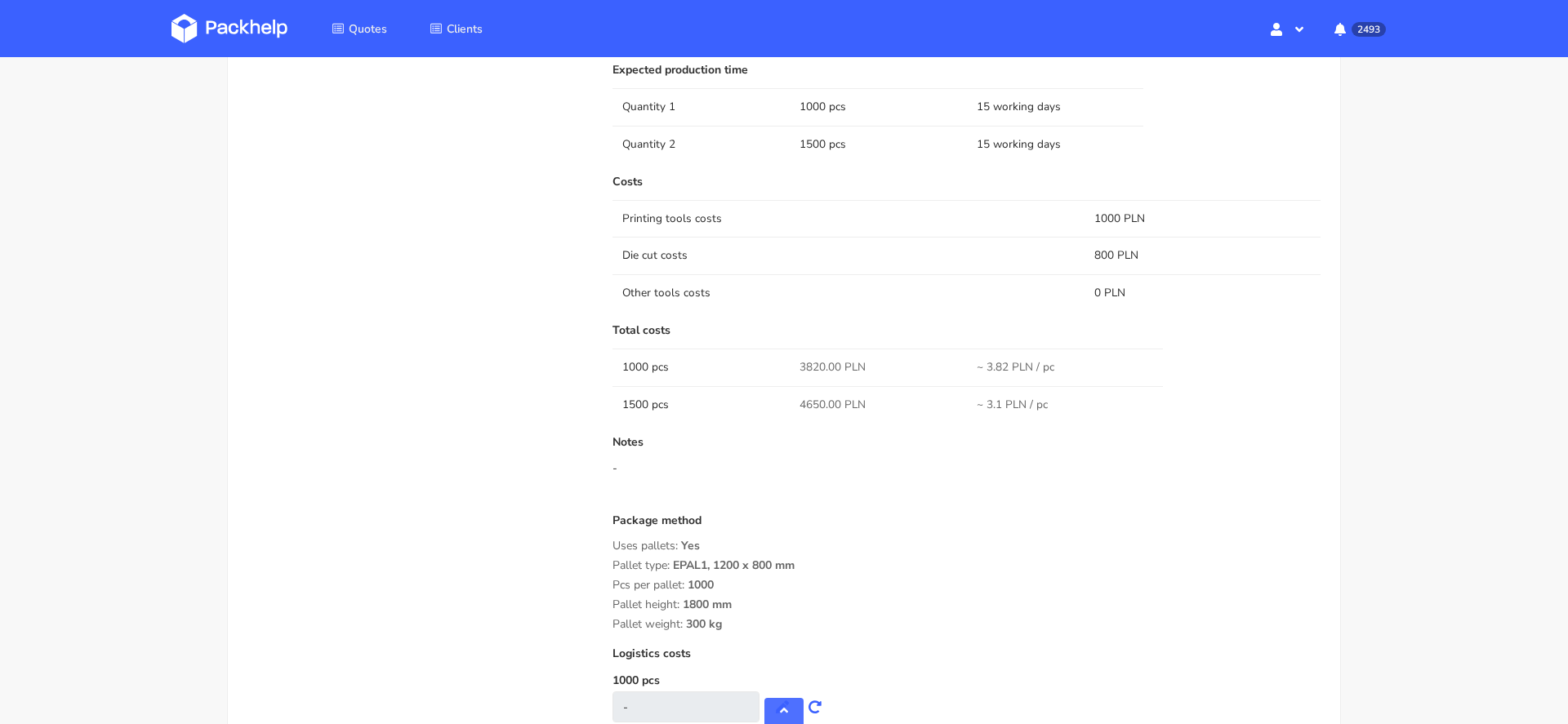
click at [811, 407] on span "4650.00 PLN" at bounding box center [833, 405] width 66 height 16
copy span "4650.00"
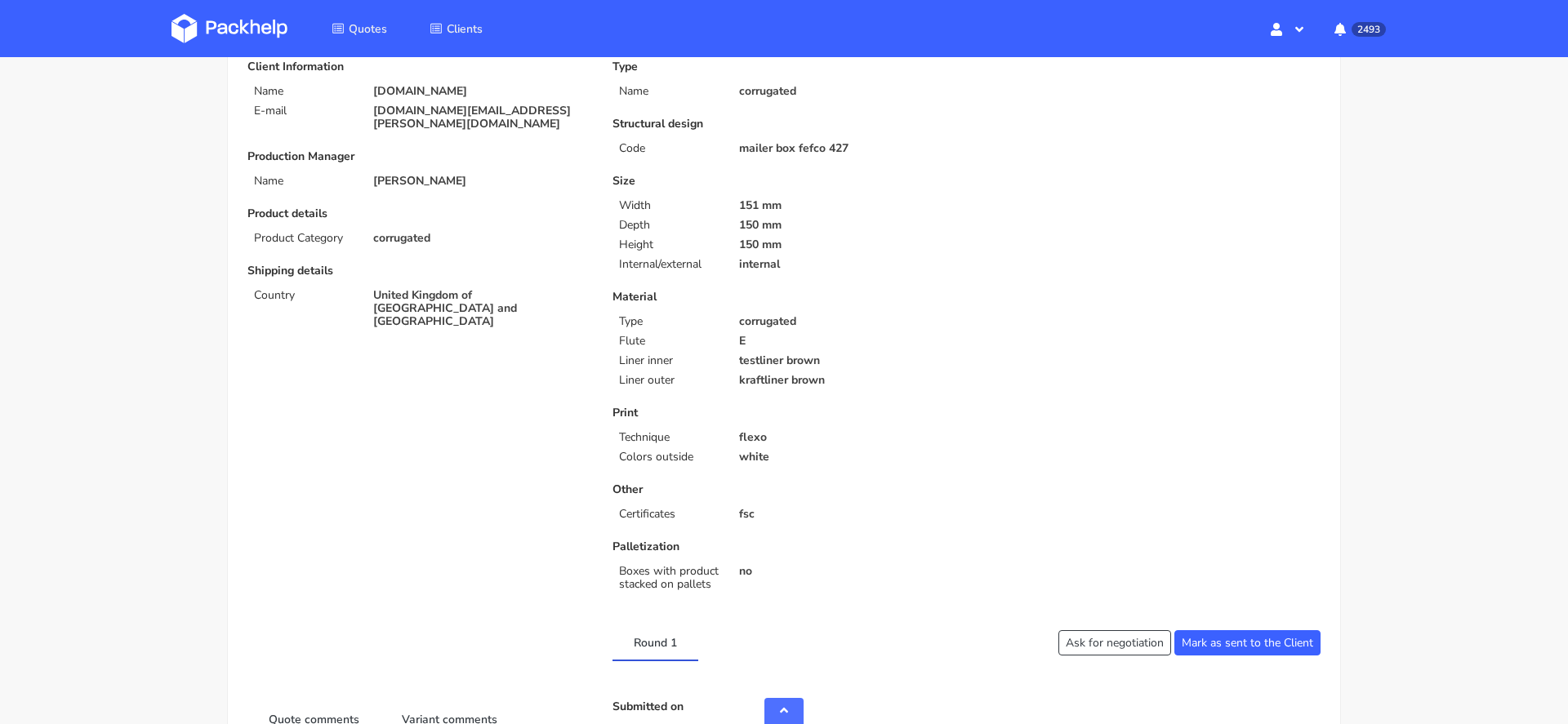
scroll to position [0, 0]
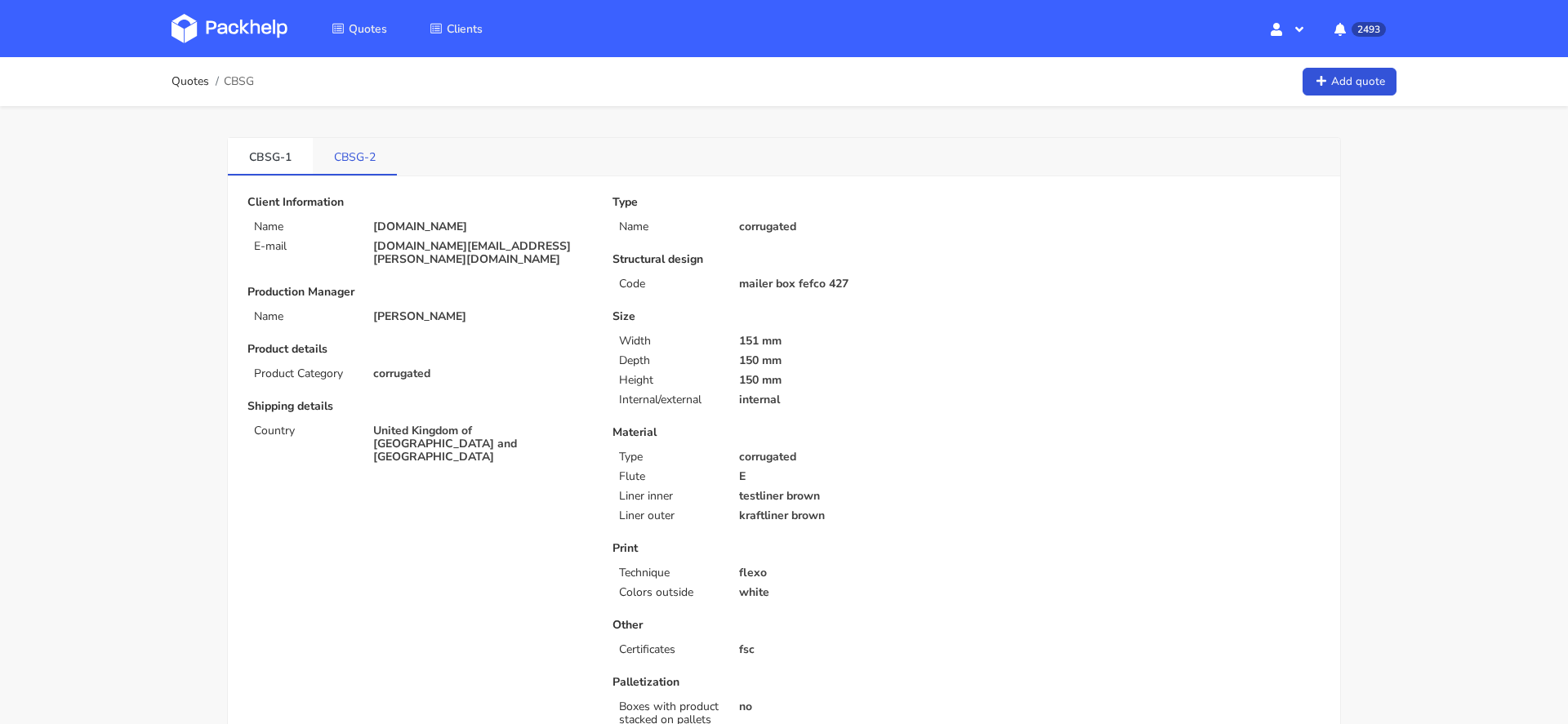
click at [364, 158] on link "CBSG-2" at bounding box center [355, 156] width 84 height 36
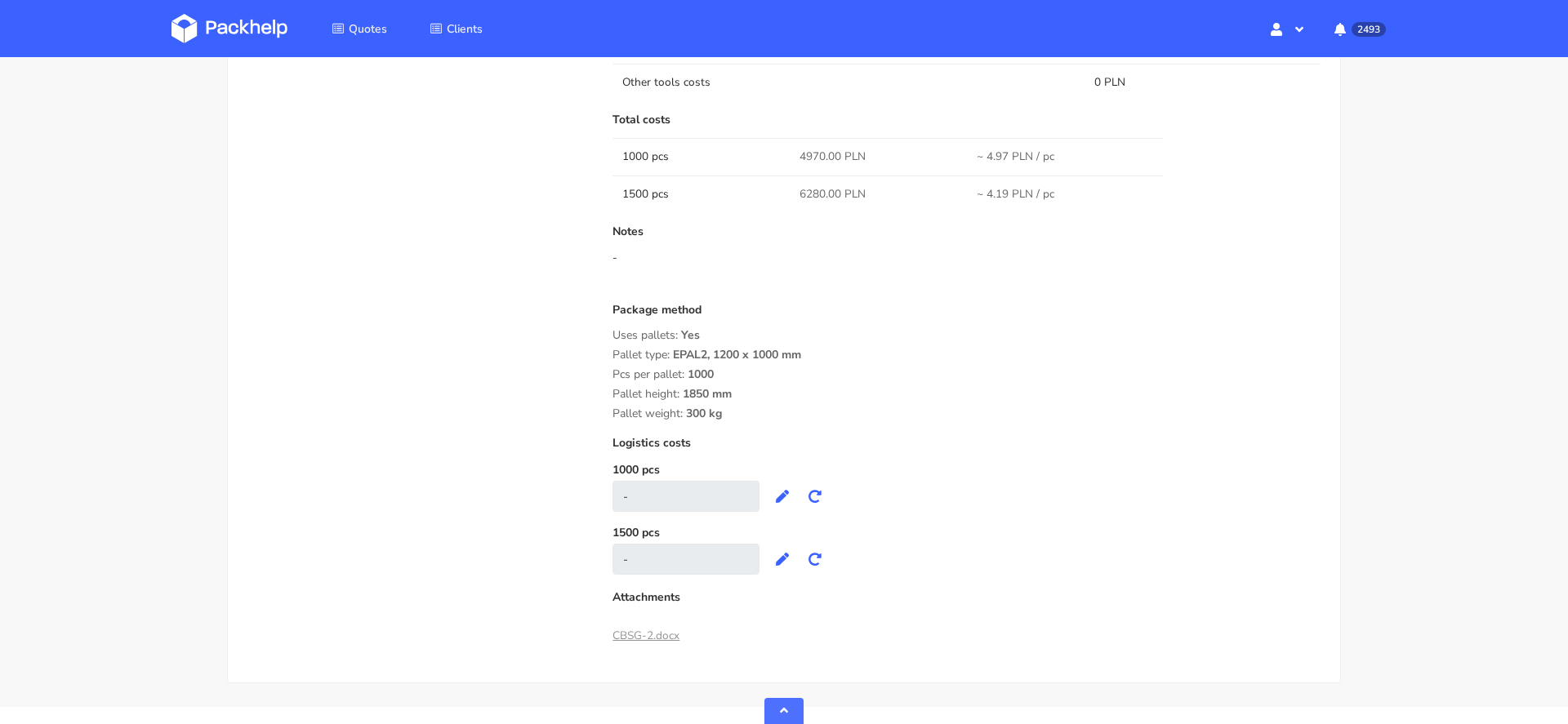
scroll to position [1301, 0]
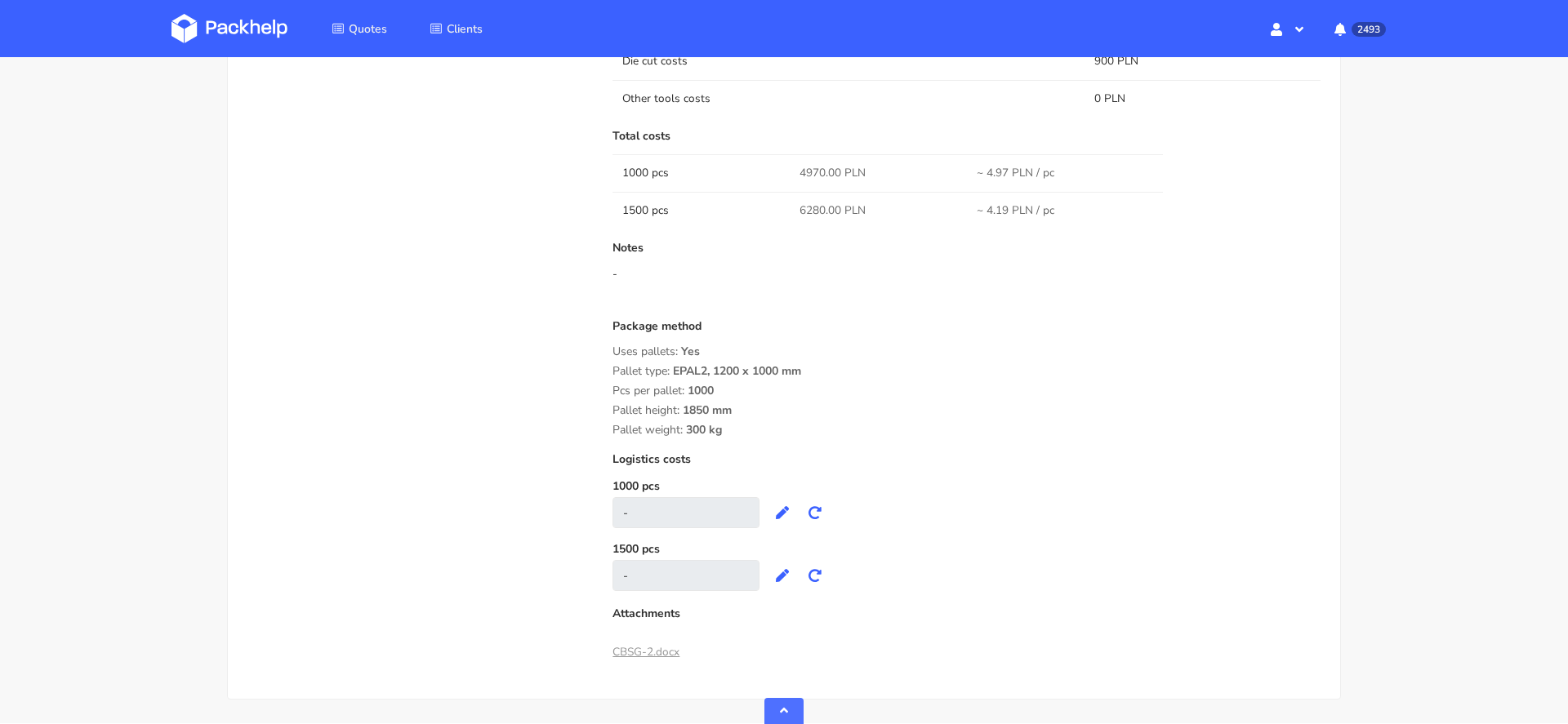
click at [819, 166] on span "4970.00 PLN" at bounding box center [833, 173] width 66 height 16
copy span "4970.00"
click at [817, 203] on span "6280.00 PLN" at bounding box center [833, 210] width 66 height 16
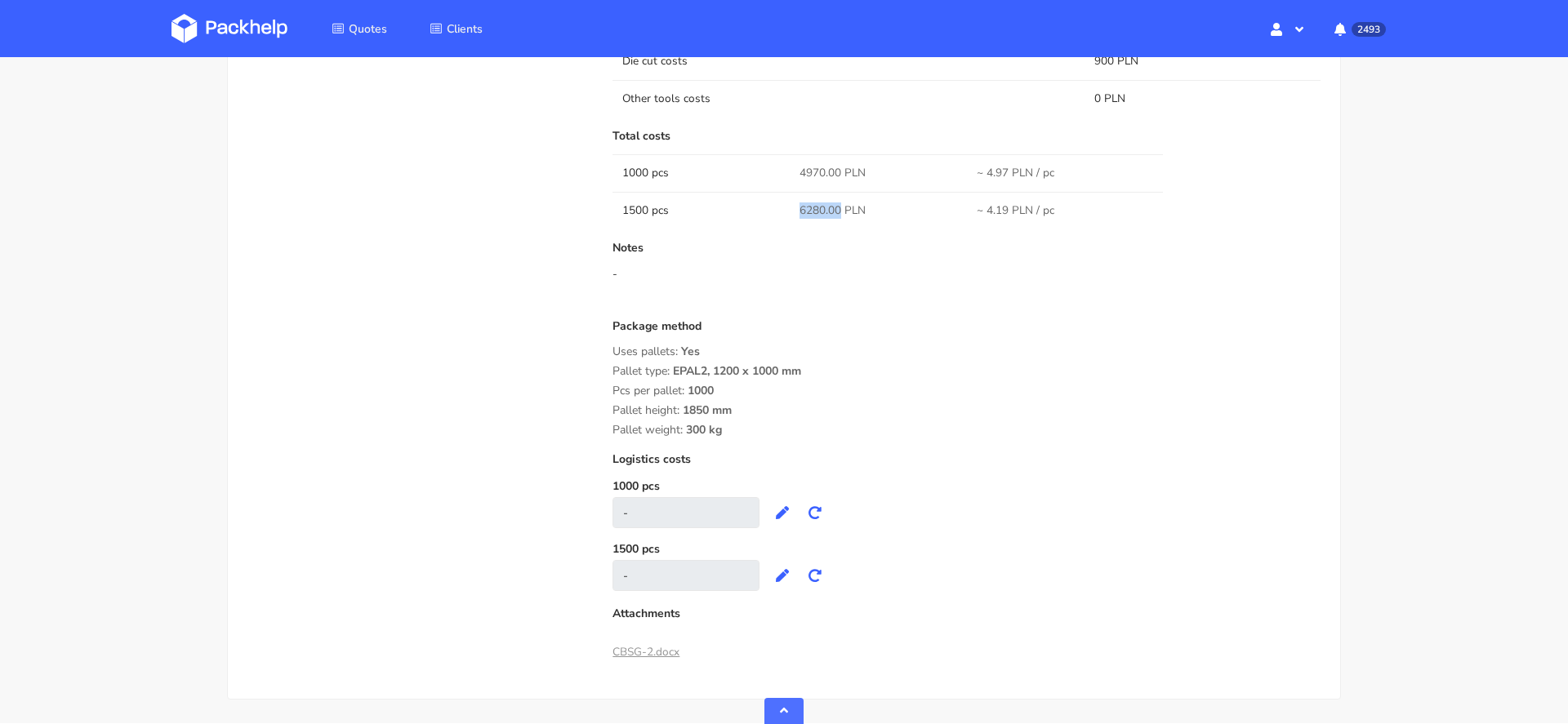
copy span "6280.00"
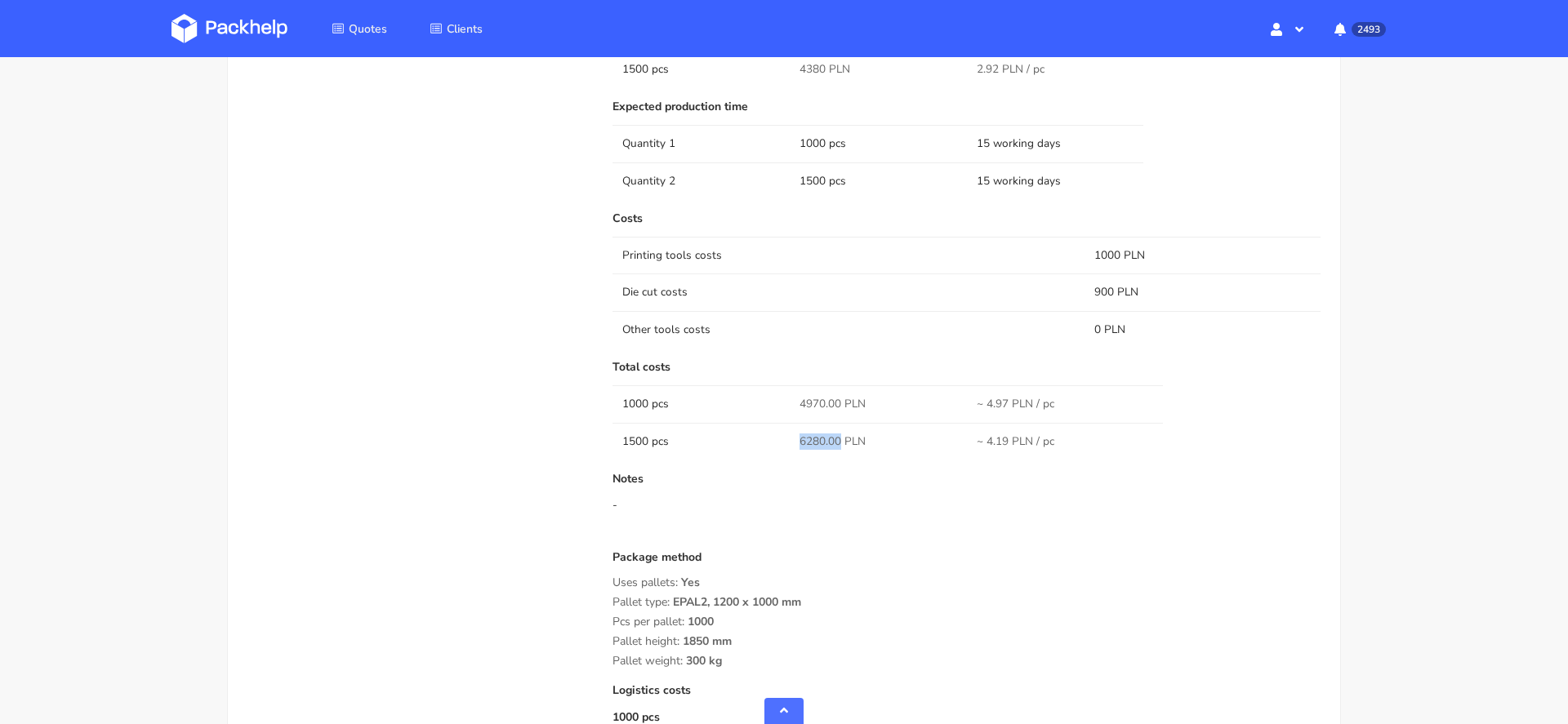
scroll to position [1060, 0]
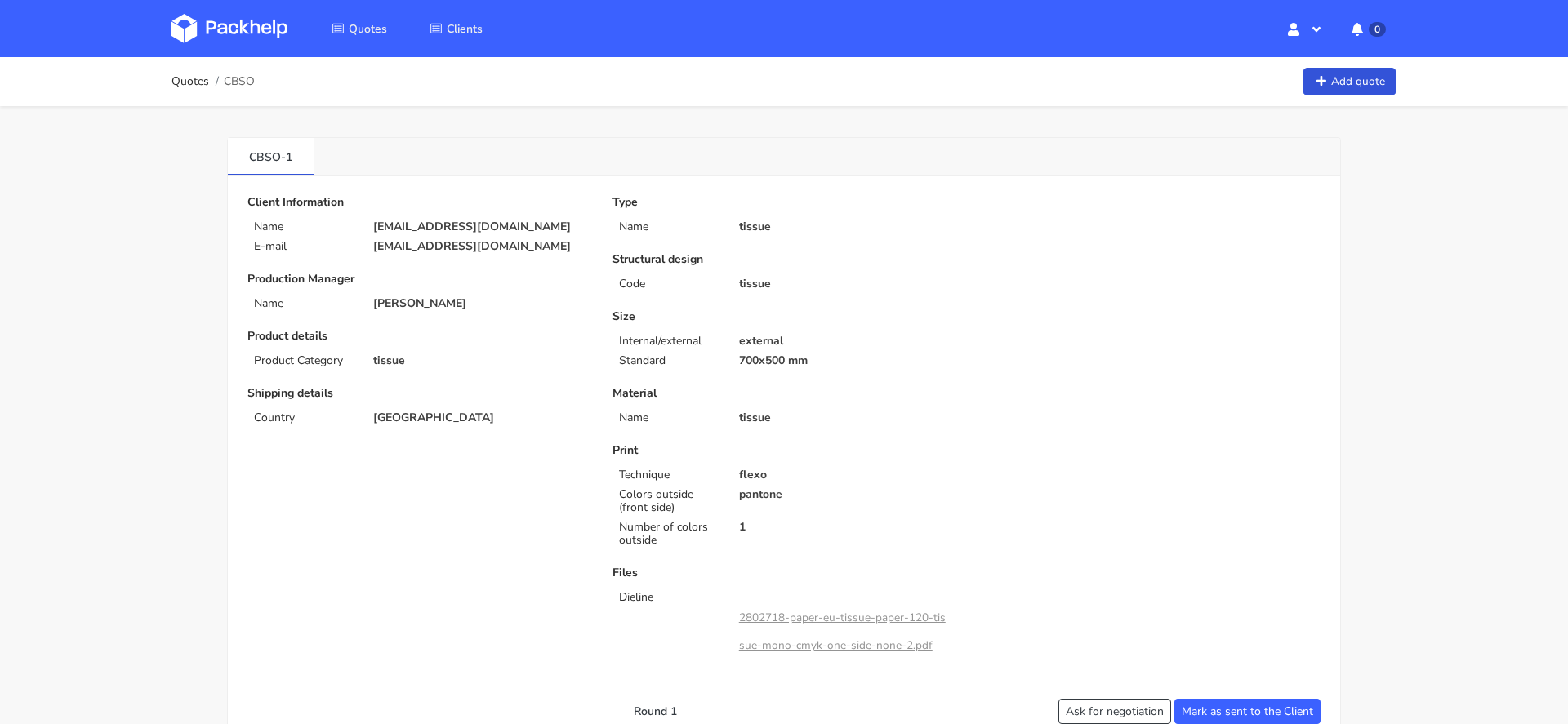
click at [459, 226] on p "[EMAIL_ADDRESS][DOMAIN_NAME]" at bounding box center [481, 227] width 216 height 13
click at [248, 78] on span "CBSO" at bounding box center [239, 81] width 31 height 13
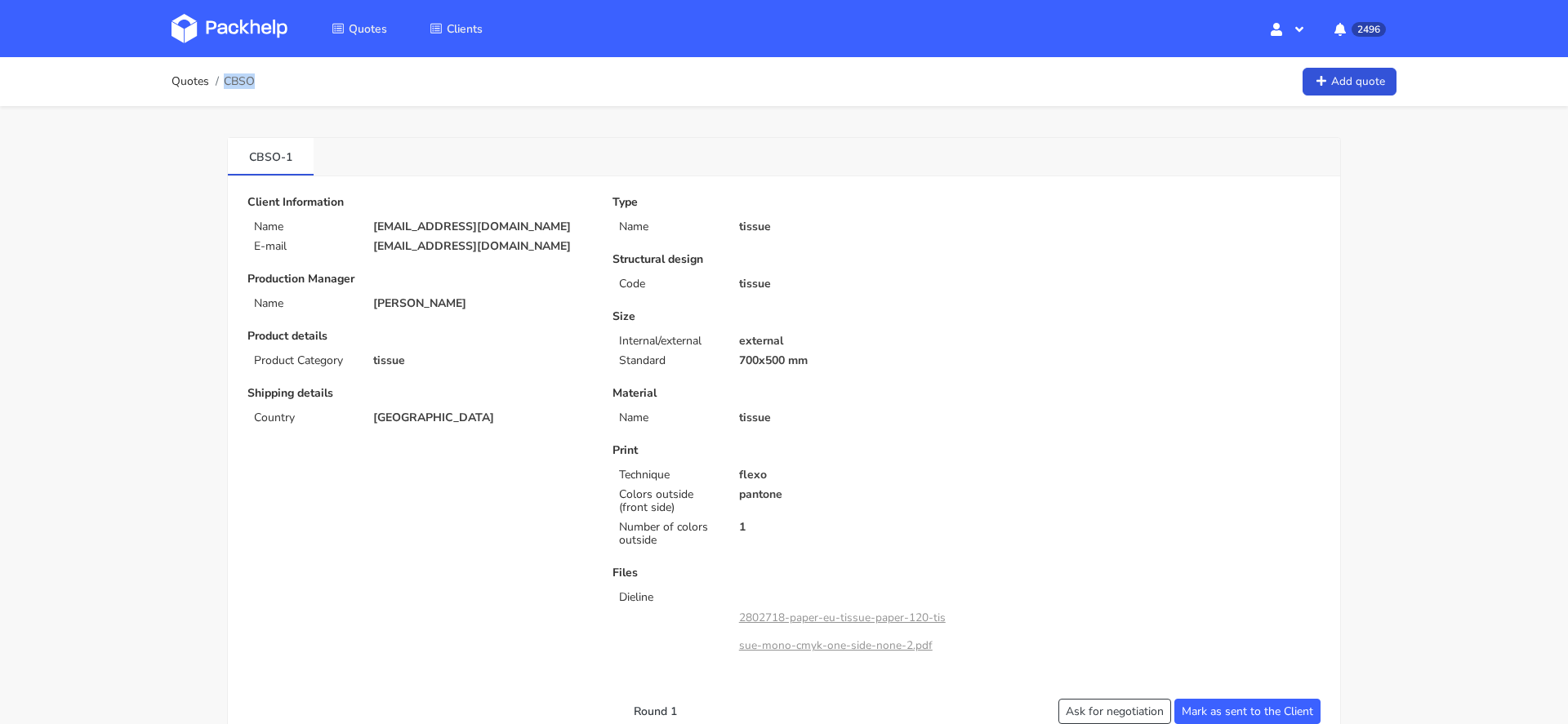
copy span "CBSO"
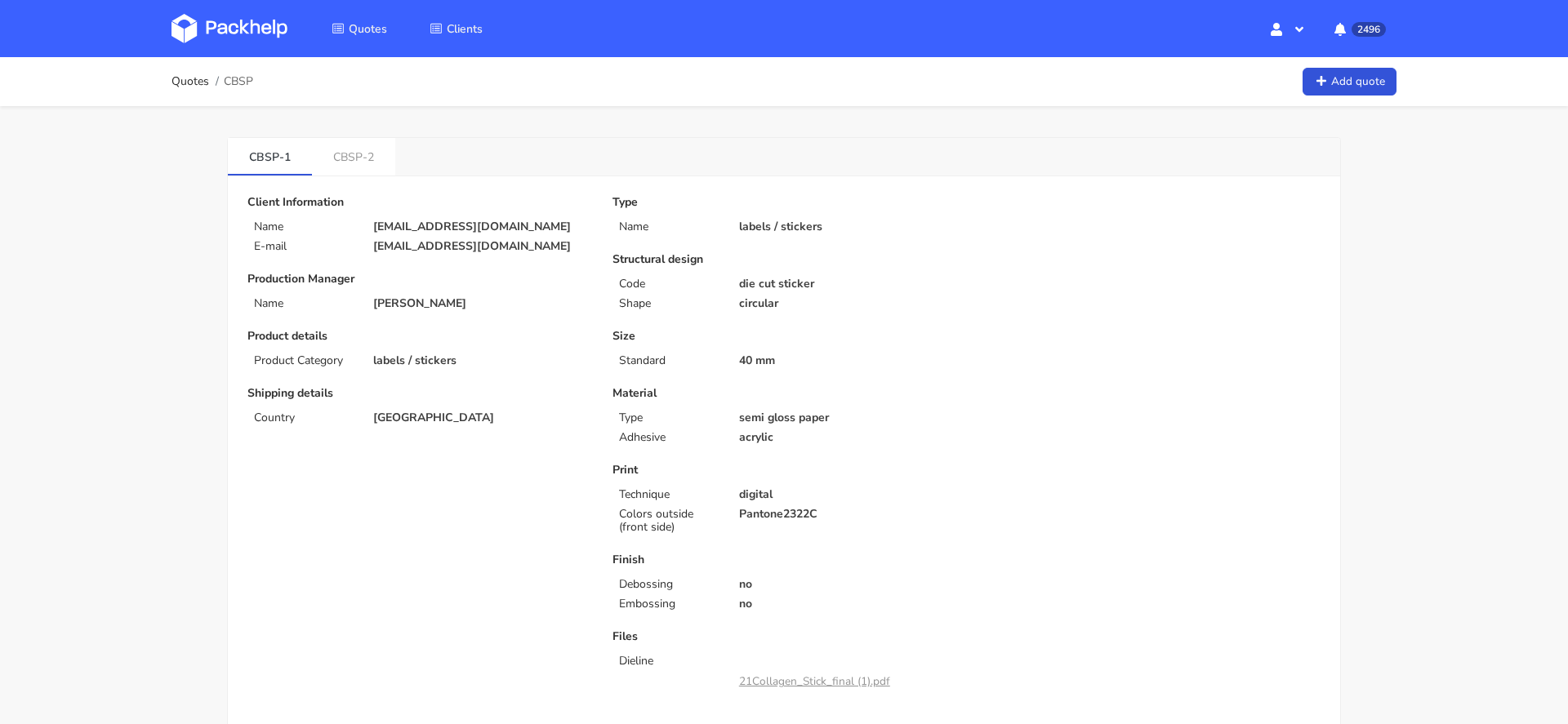
click at [230, 82] on span "CBSP" at bounding box center [239, 81] width 30 height 13
copy span "CBSP"
click at [322, 161] on link "CBSP-2" at bounding box center [354, 156] width 84 height 36
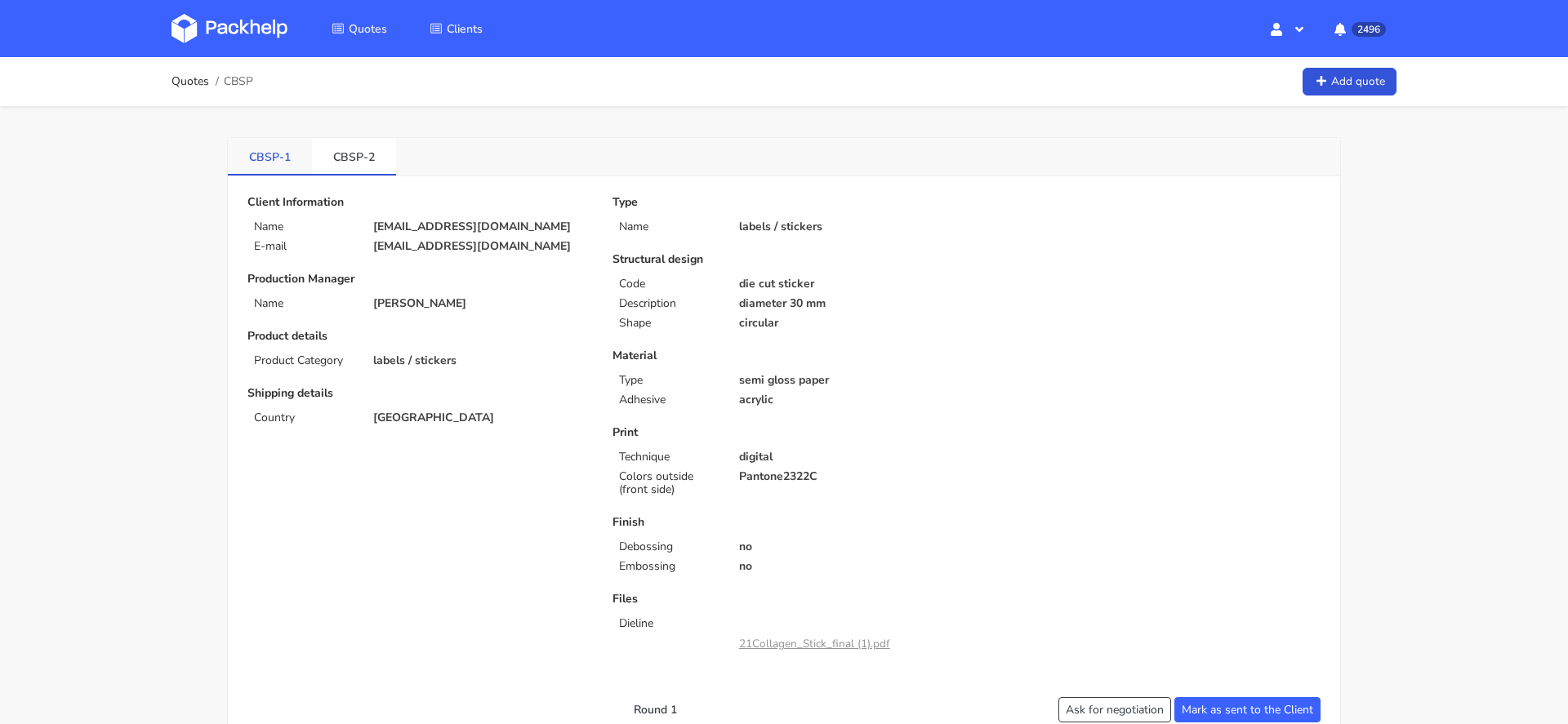
click at [285, 158] on link "CBSP-1" at bounding box center [269, 156] width 84 height 36
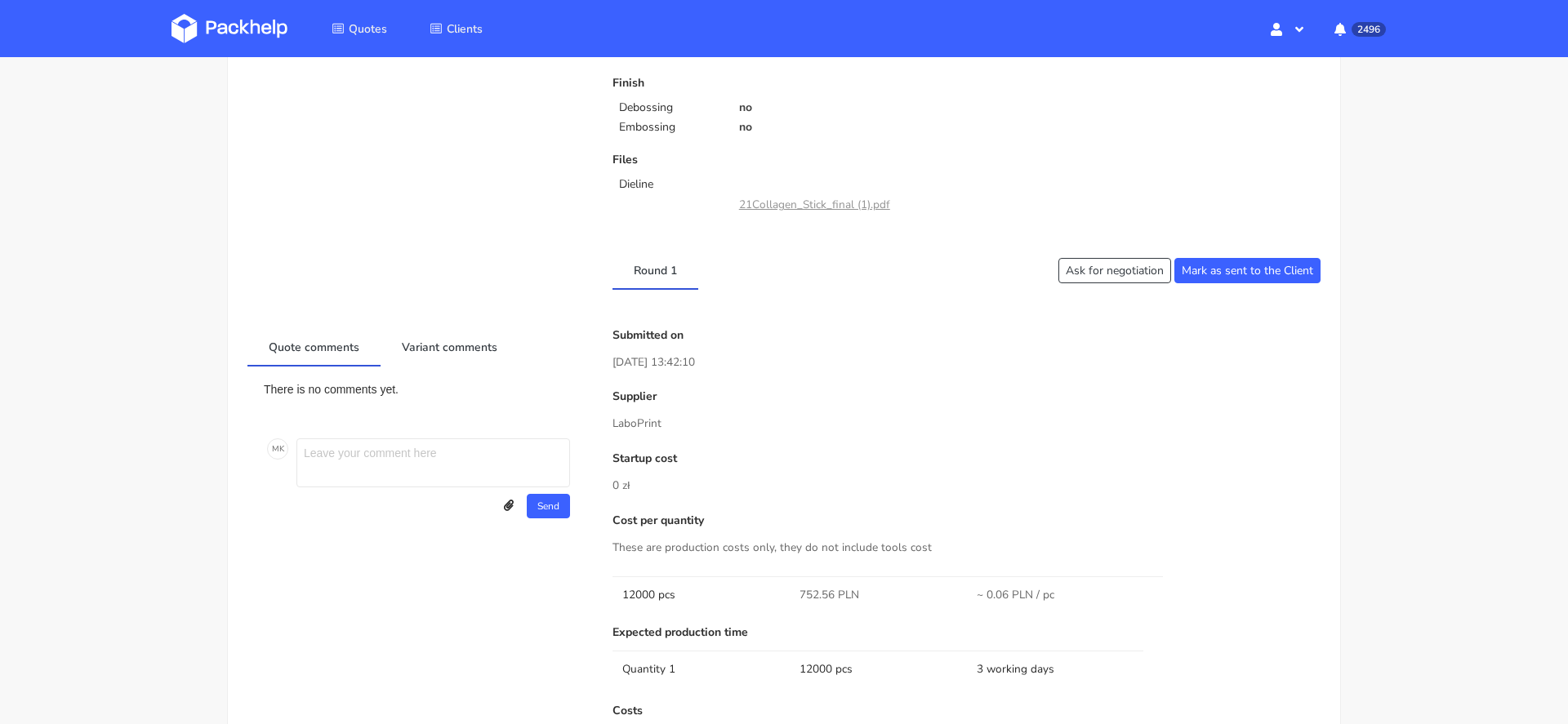
scroll to position [1053, 0]
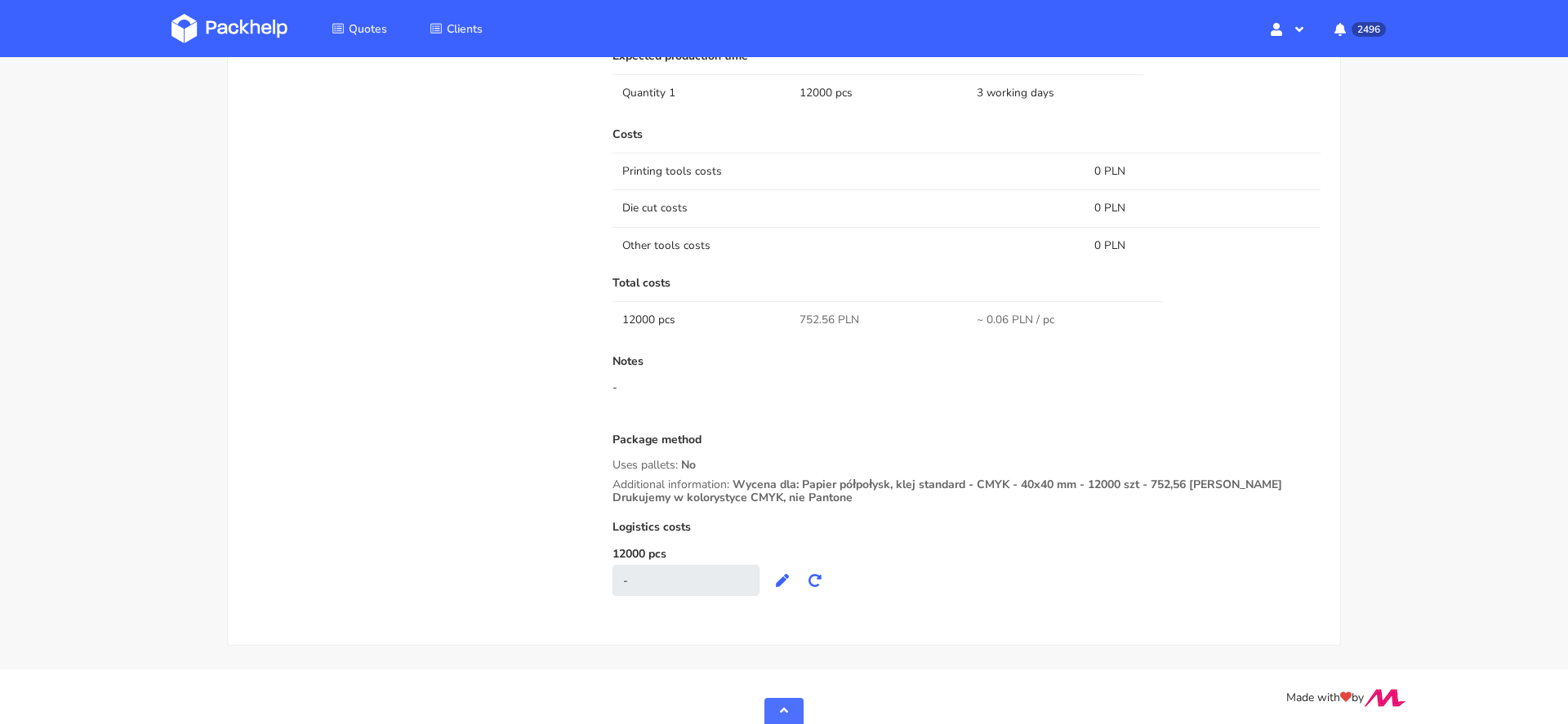
click at [1161, 478] on span "Wycena dla: Papier półpołysk, klej standard - CMYK - 40x40 mm - 12000 szt - 752…" at bounding box center [948, 497] width 670 height 41
click at [1175, 497] on span "Wycena dla: Papier półpołysk, klej standard - CMYK - 40x40 mm - 12000 szt - 752…" at bounding box center [948, 497] width 670 height 41
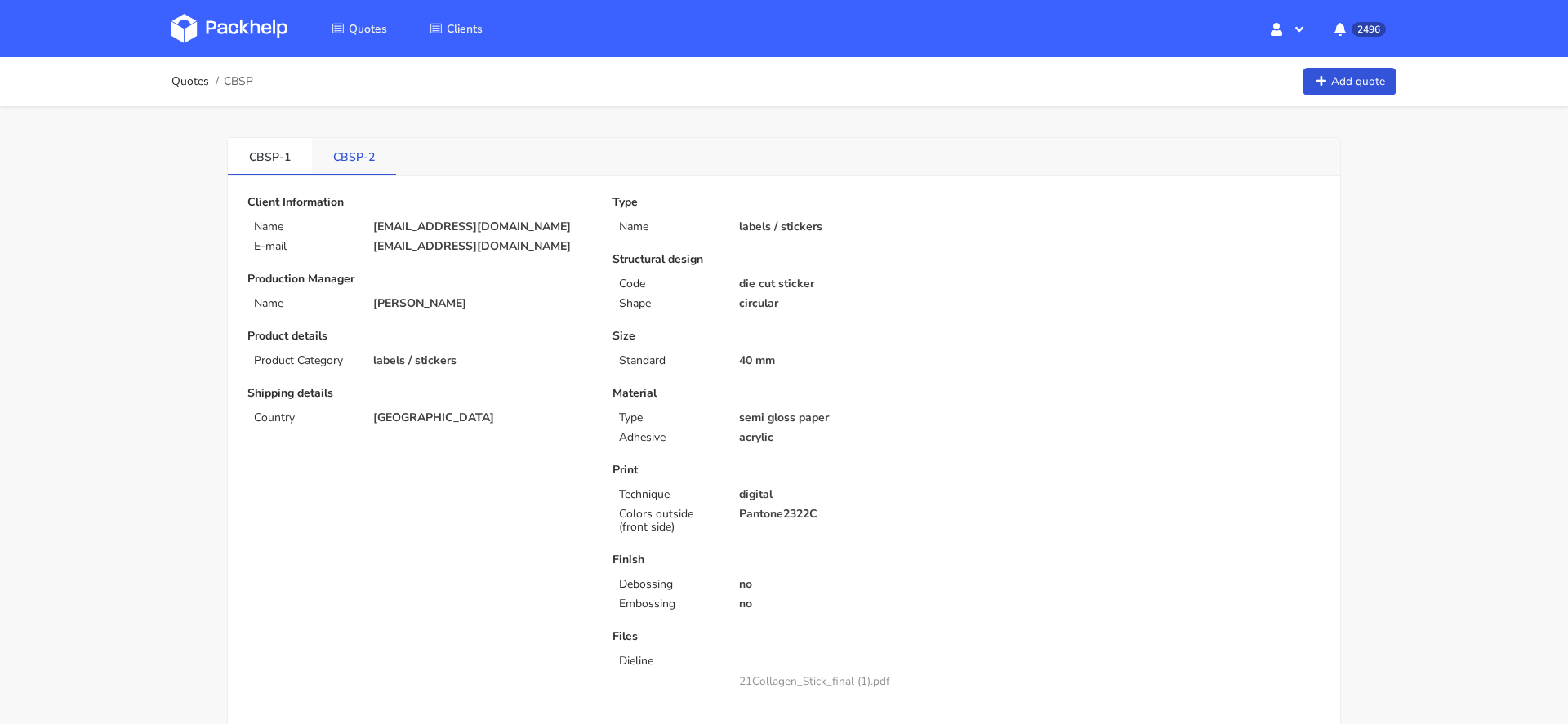
click at [349, 167] on link "CBSP-2" at bounding box center [354, 156] width 84 height 36
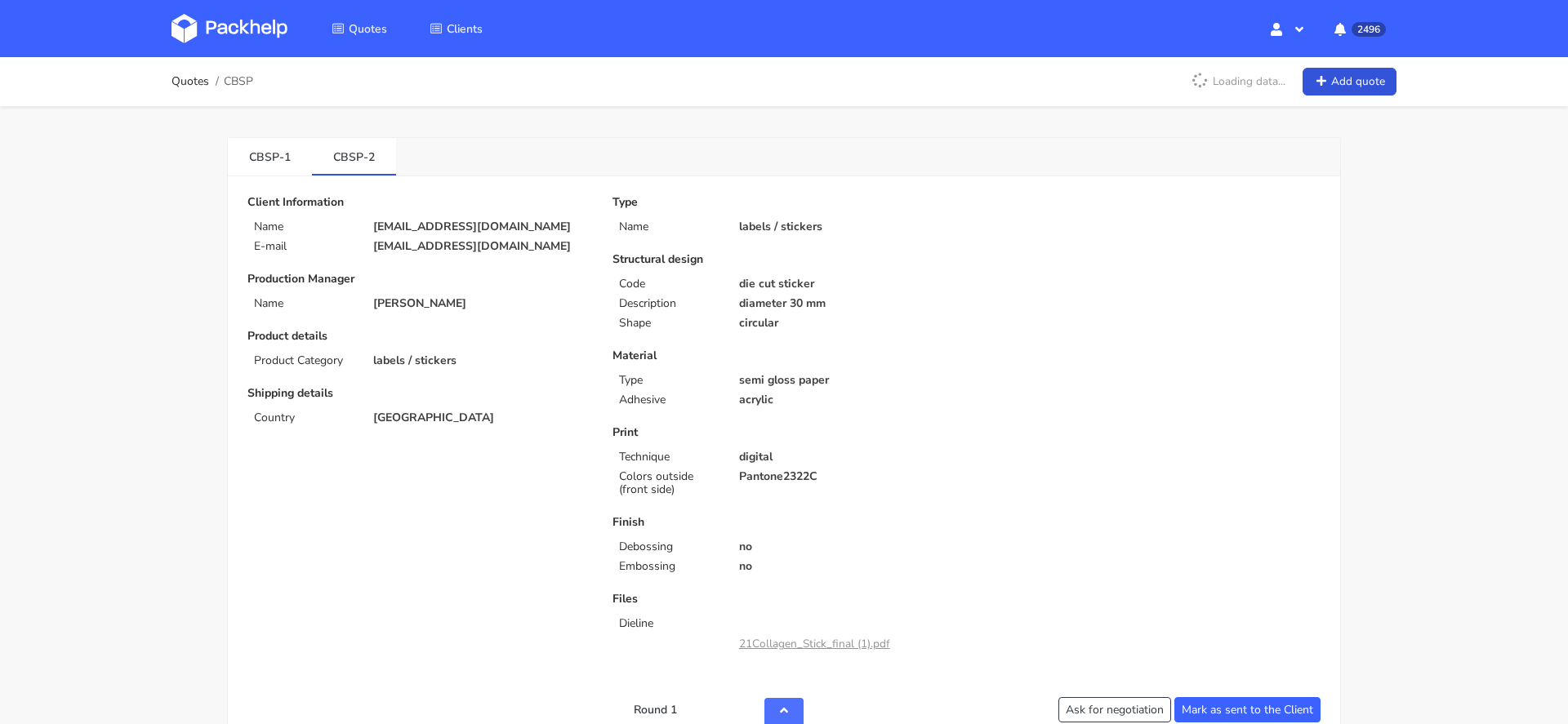
scroll to position [1015, 0]
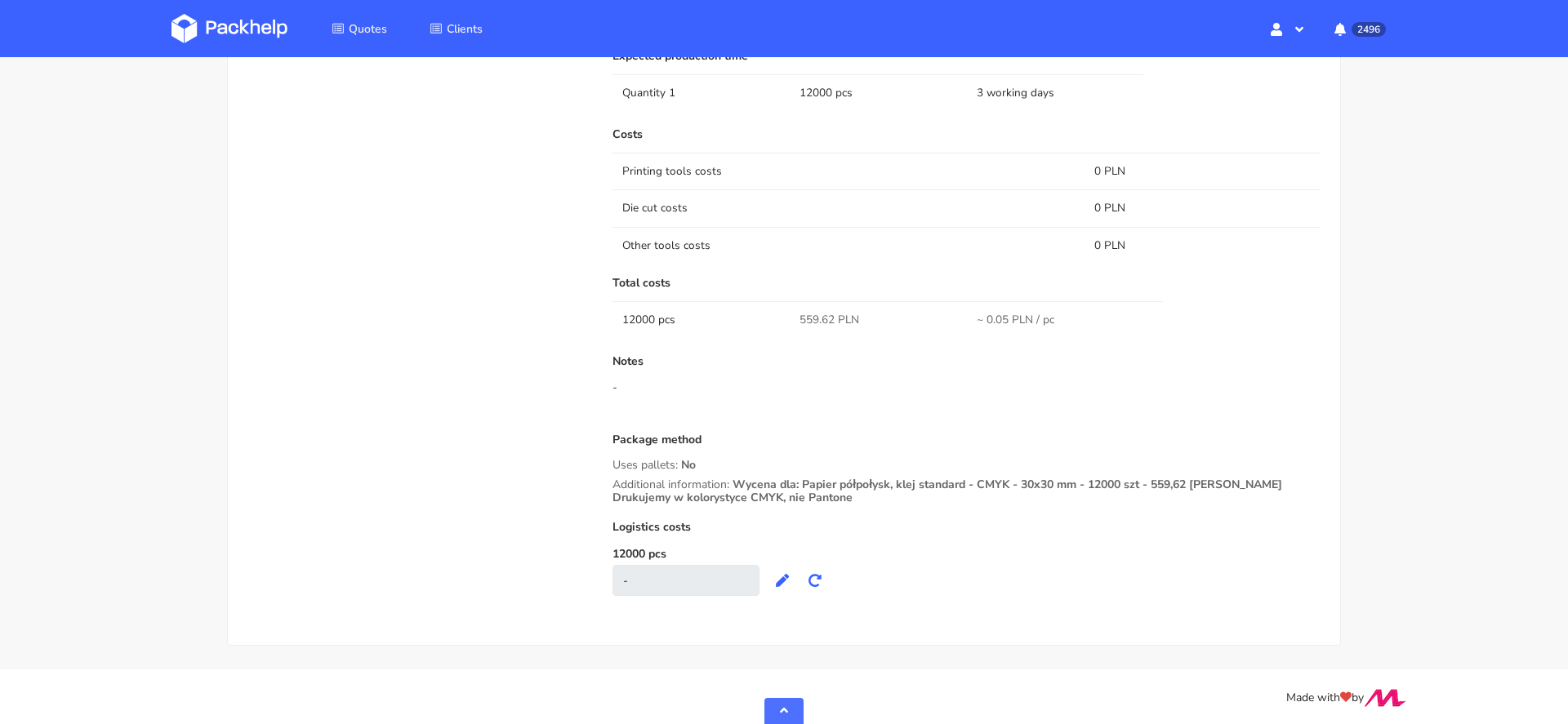
click at [815, 317] on span "559.62 PLN" at bounding box center [829, 319] width 60 height 16
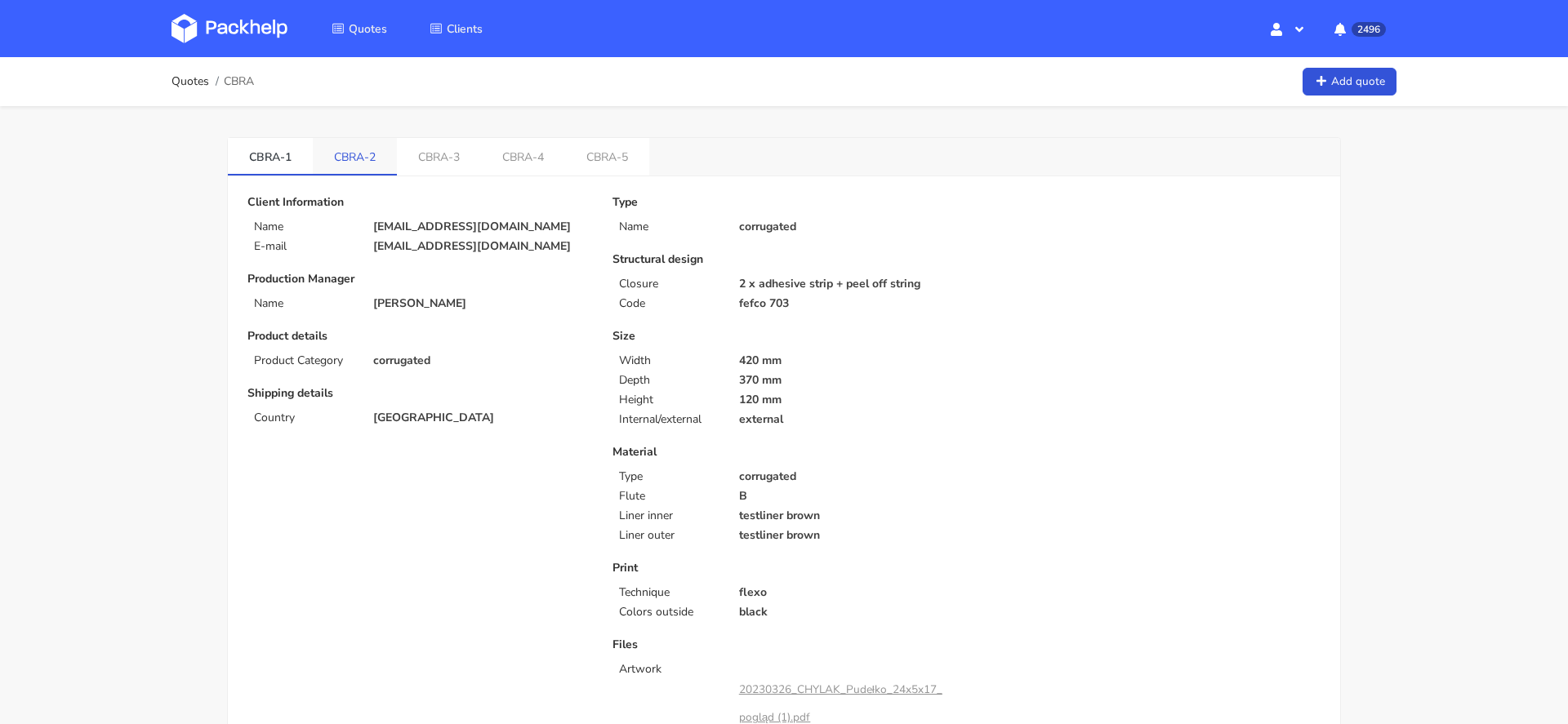
click at [359, 160] on link "CBRA-2" at bounding box center [355, 156] width 84 height 36
click at [435, 164] on link "CBRA-3" at bounding box center [440, 156] width 84 height 36
click at [516, 168] on link "CBRA-4" at bounding box center [524, 156] width 84 height 36
click at [609, 170] on link "CBRA-5" at bounding box center [609, 156] width 84 height 36
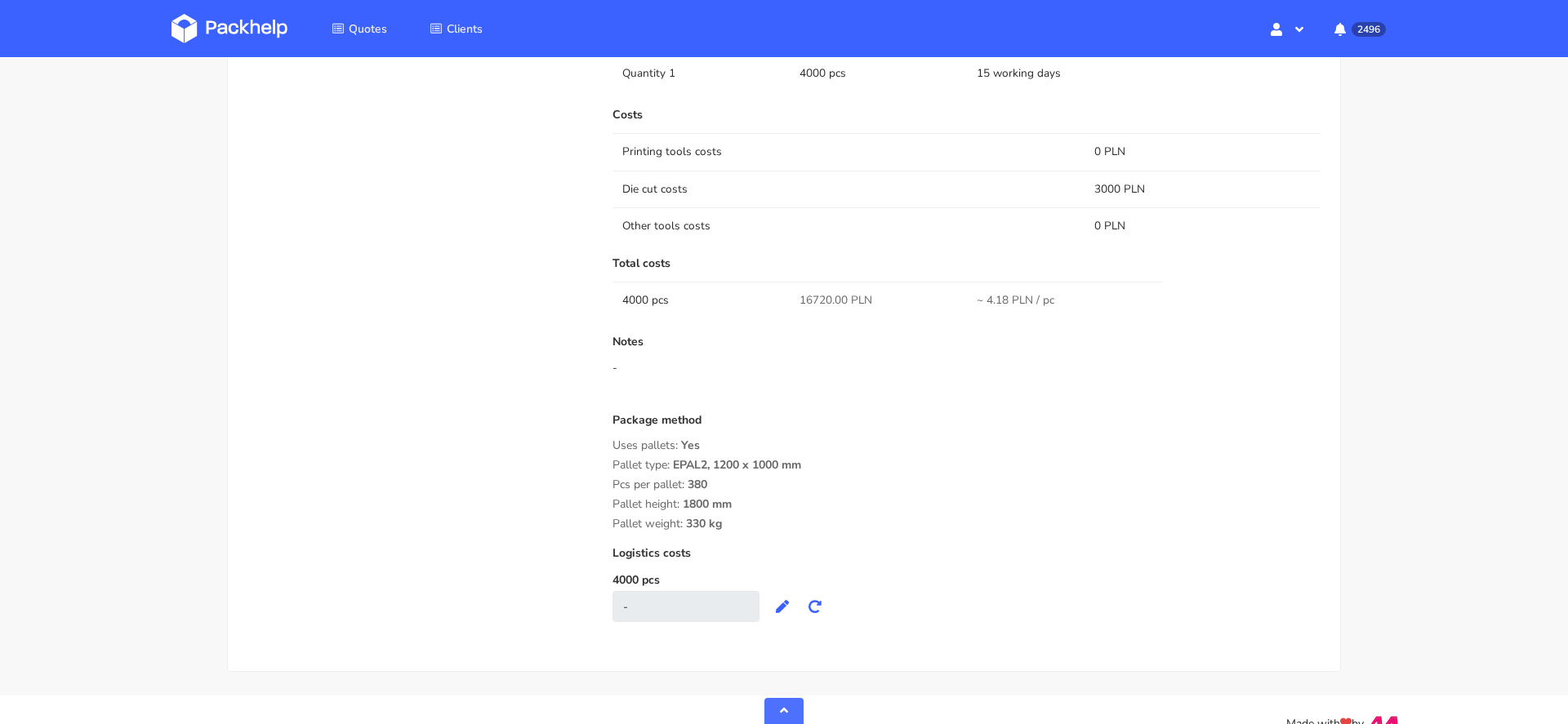
scroll to position [1231, 0]
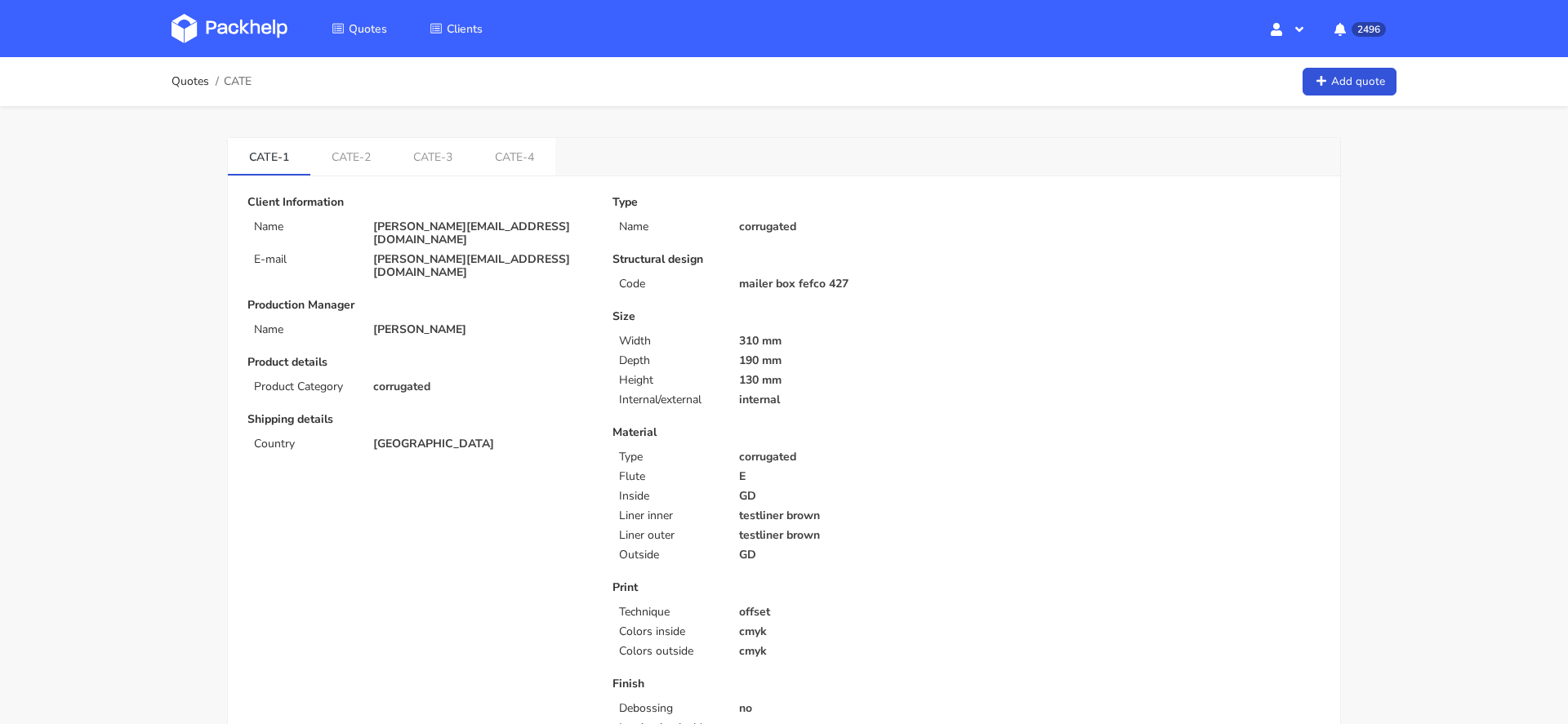
click at [239, 81] on span "CATE" at bounding box center [238, 81] width 28 height 13
copy span "CATE"
click at [519, 163] on link "CATE-4" at bounding box center [515, 156] width 82 height 36
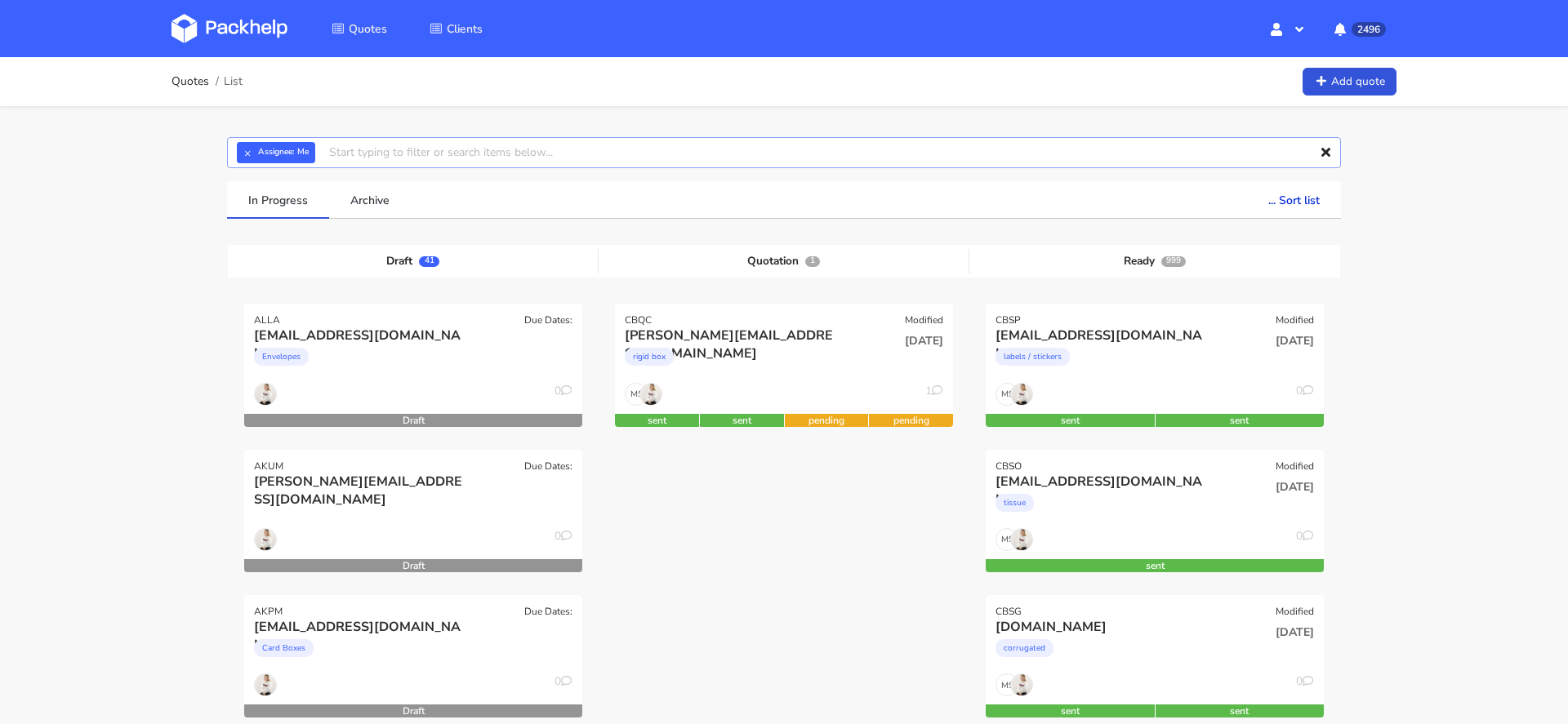
click at [429, 156] on input "text" at bounding box center [783, 152] width 1114 height 31
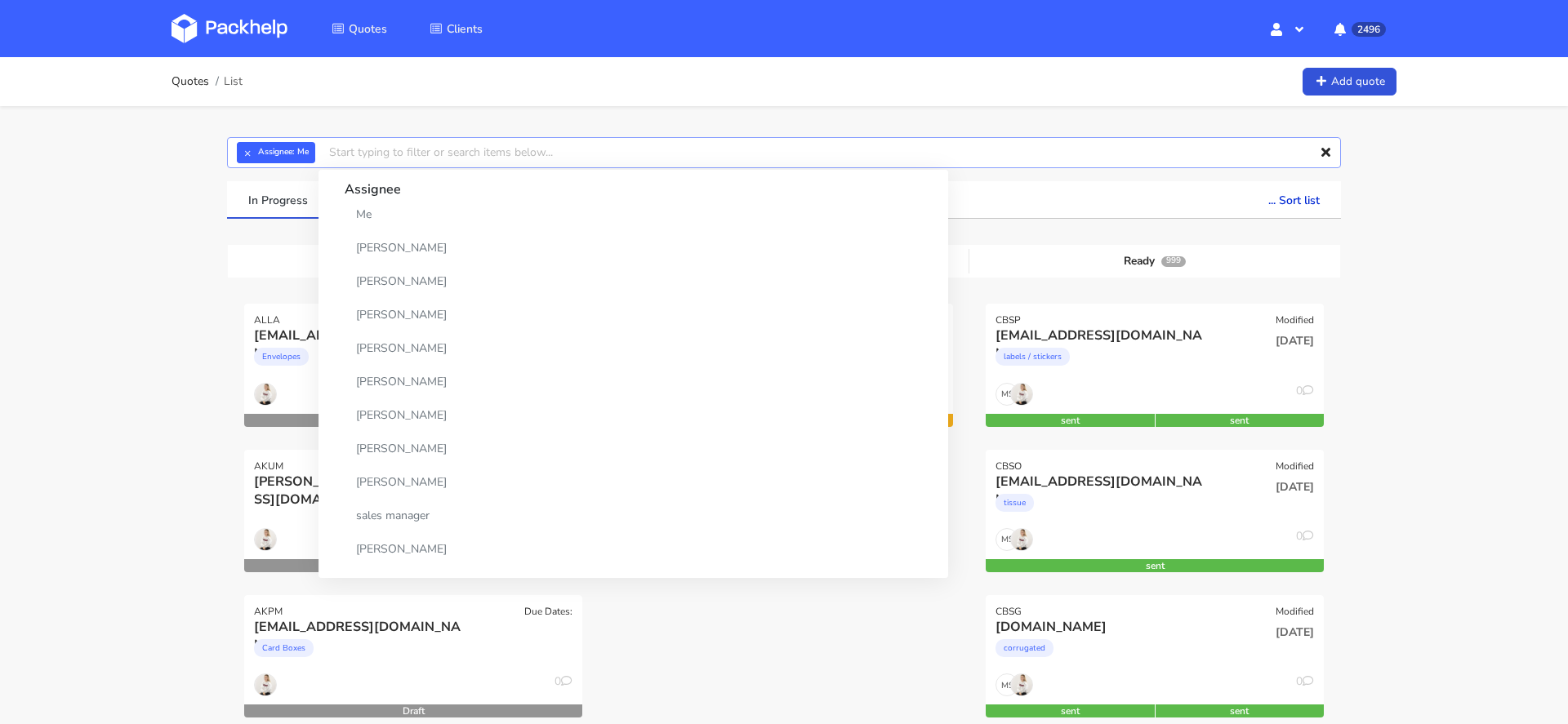
paste input "CATE"
type input "CATE"
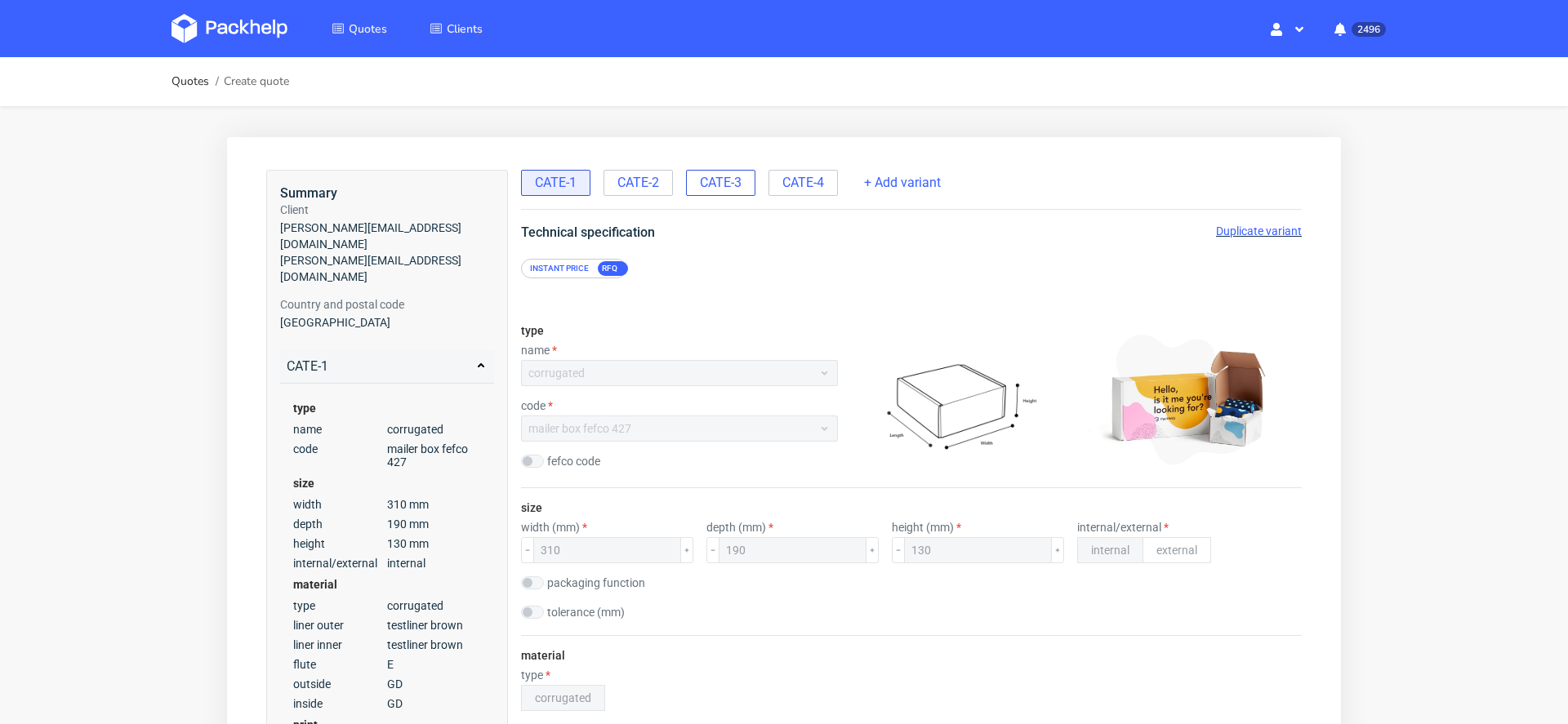
click at [721, 185] on span "CATE-3" at bounding box center [720, 182] width 42 height 18
click at [628, 191] on span "CATE-2" at bounding box center [638, 182] width 42 height 18
click at [565, 187] on span "CATE-1" at bounding box center [556, 182] width 42 height 18
click at [757, 170] on div "CATE-1 CATE-2 CATE-3 CATE-4" at bounding box center [682, 181] width 320 height 30
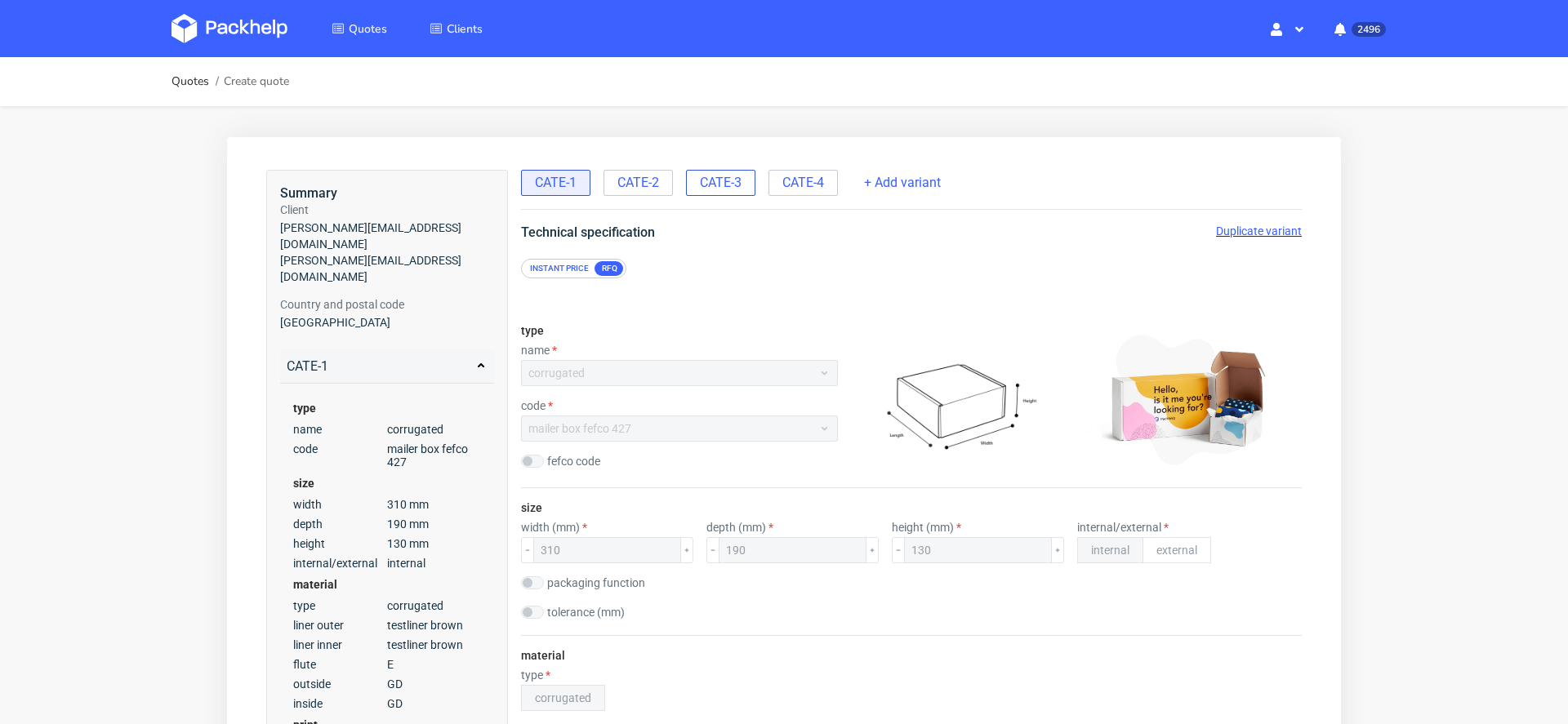
click at [723, 180] on span "CATE-3" at bounding box center [720, 182] width 42 height 18
click at [798, 183] on span "CATE-4" at bounding box center [803, 182] width 42 height 18
click at [727, 179] on span "CATE-3" at bounding box center [720, 182] width 42 height 18
click at [1231, 235] on span "Duplicate variant" at bounding box center [1259, 231] width 86 height 13
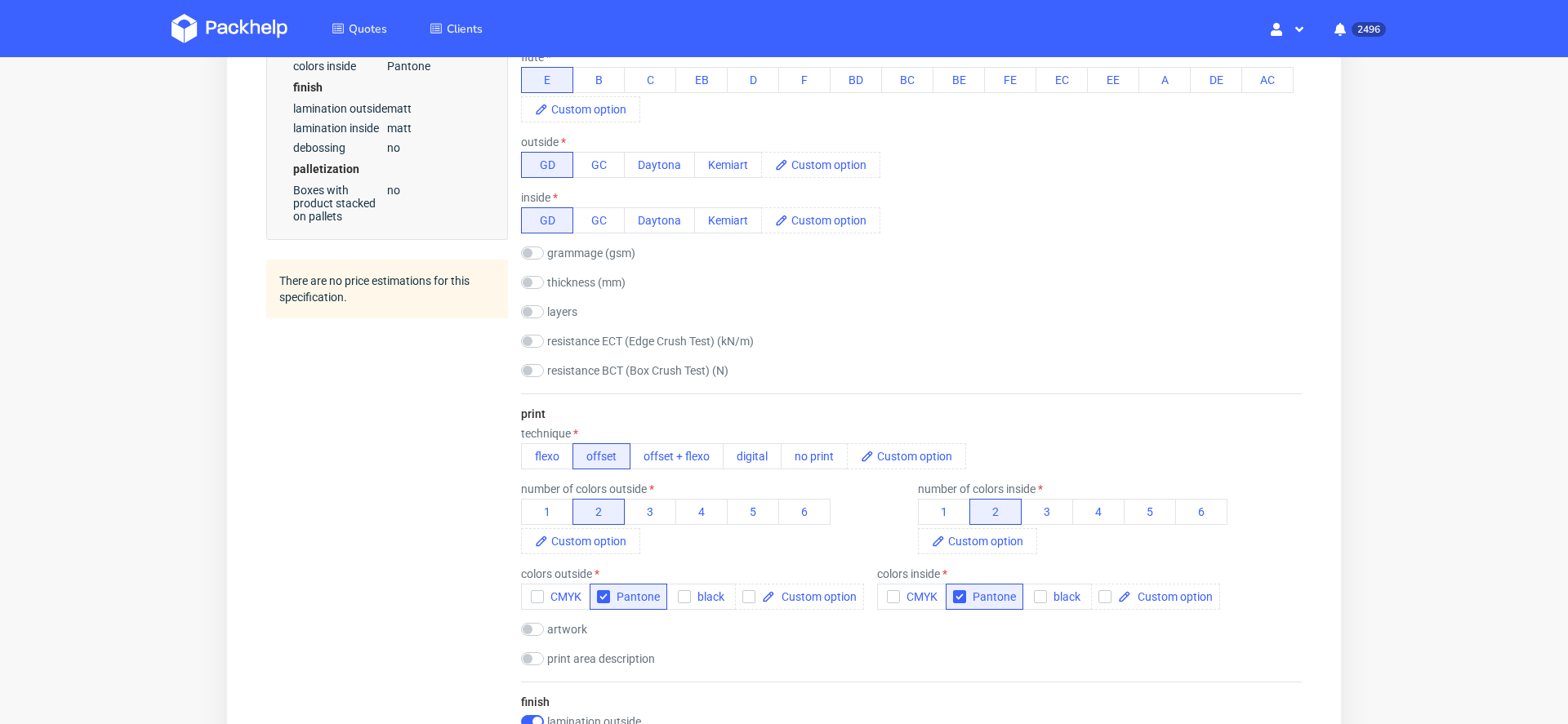
scroll to position [788, 0]
click at [1185, 279] on div "thickness (mm)" at bounding box center [912, 280] width 781 height 16
click at [1368, 461] on div "Your browser does not support iframes." at bounding box center [784, 641] width 1176 height 2645
click at [842, 364] on div "resistance BCT (Box Crush Test) (N)" at bounding box center [912, 369] width 781 height 16
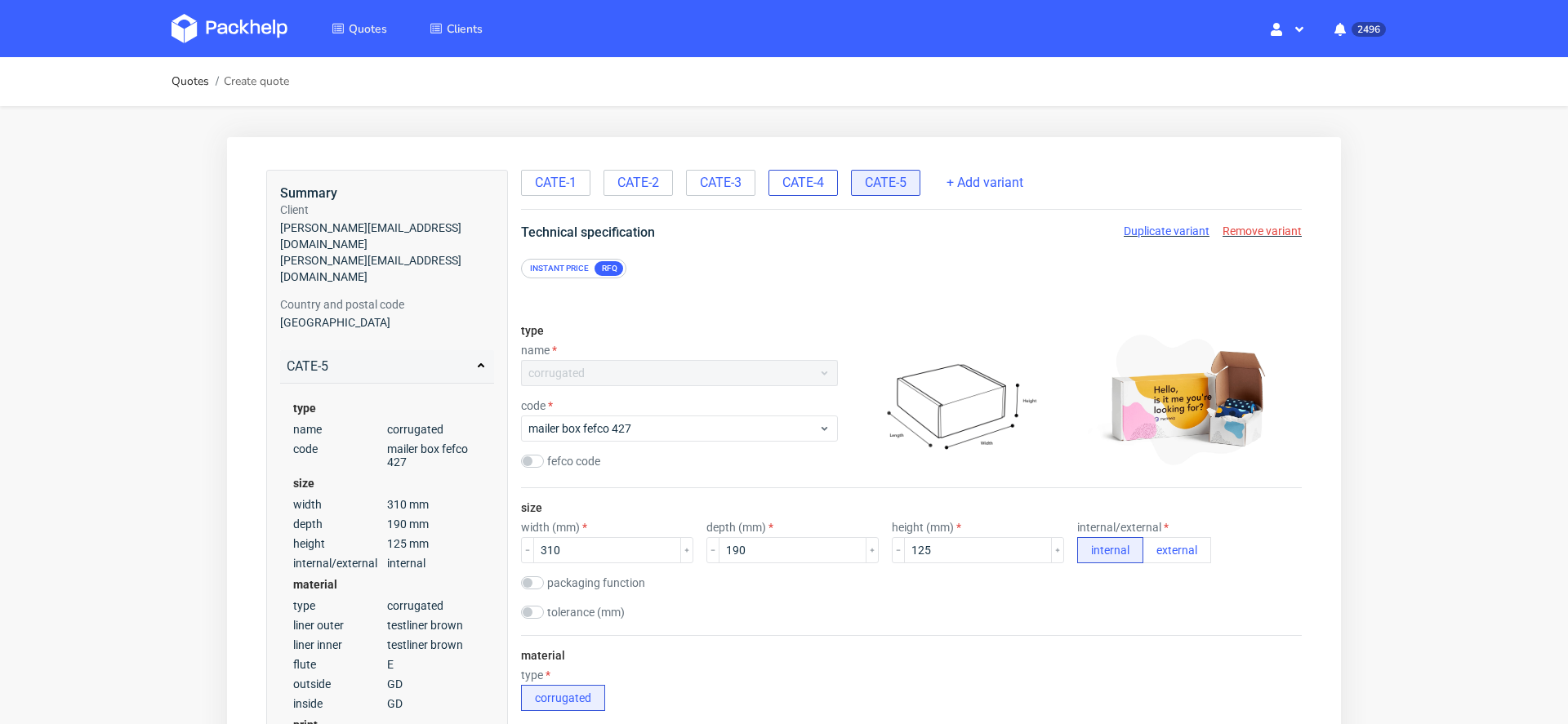
click at [808, 182] on span "CATE-4" at bounding box center [803, 182] width 42 height 18
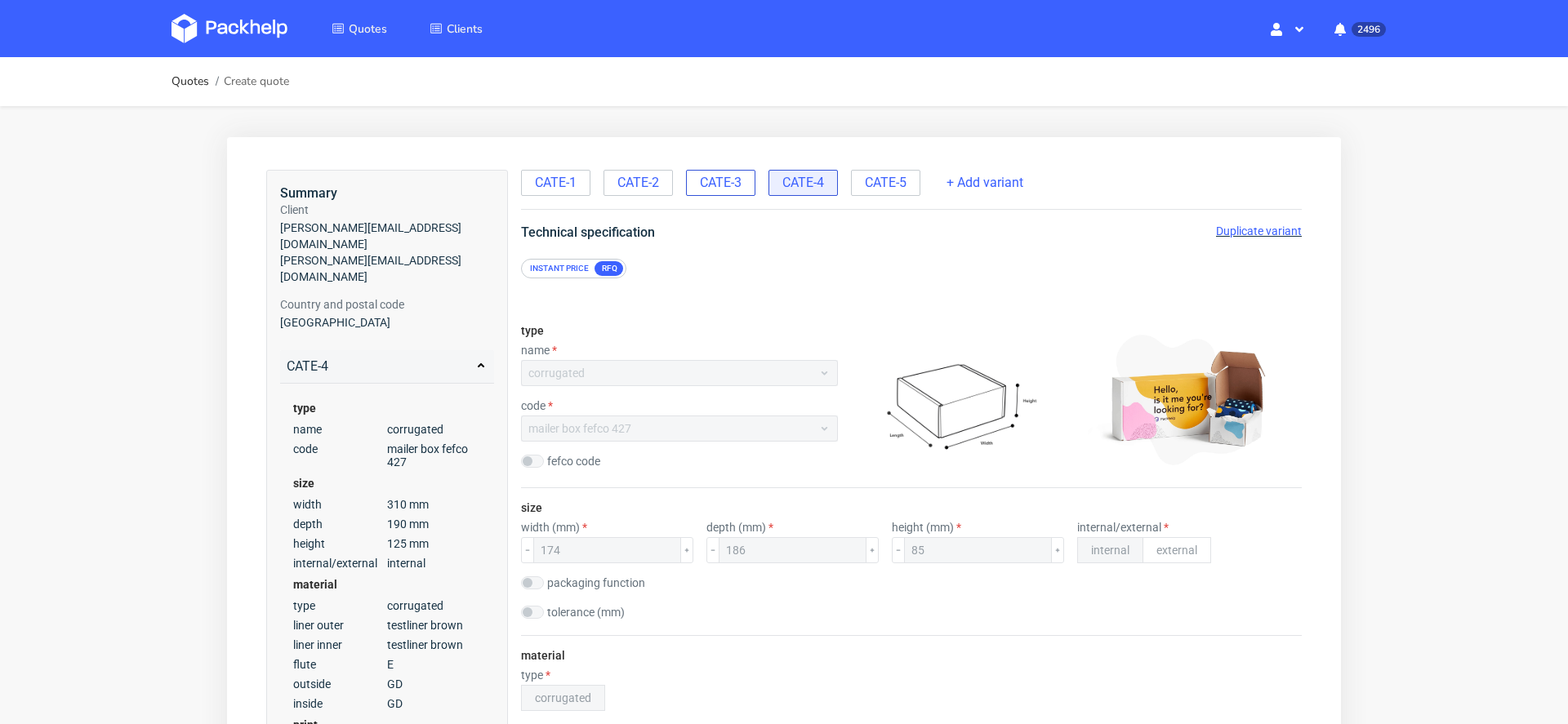
click at [715, 182] on span "CATE-3" at bounding box center [720, 182] width 42 height 18
click at [803, 184] on span "CATE-4" at bounding box center [803, 182] width 42 height 18
click at [890, 177] on span "CATE-5" at bounding box center [885, 182] width 42 height 18
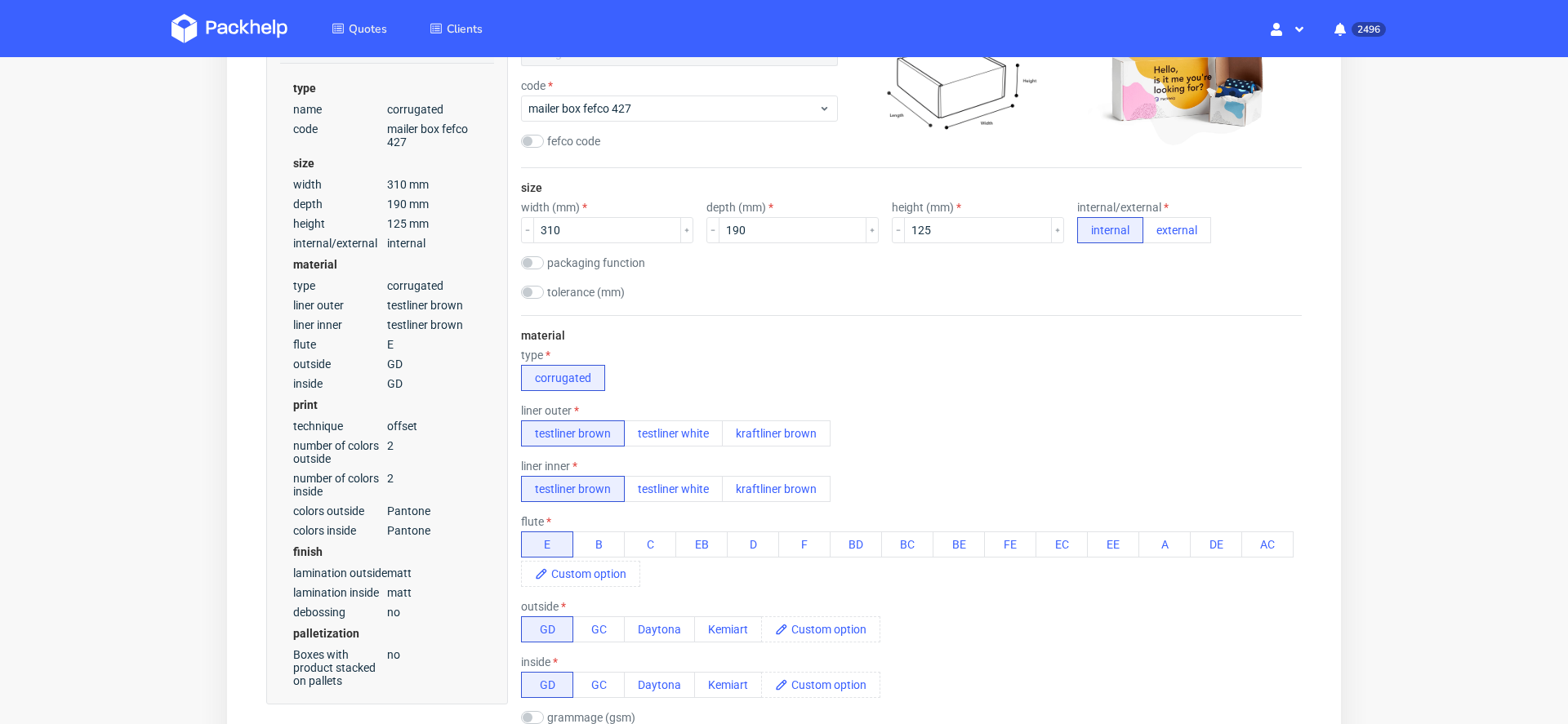
scroll to position [361, 0]
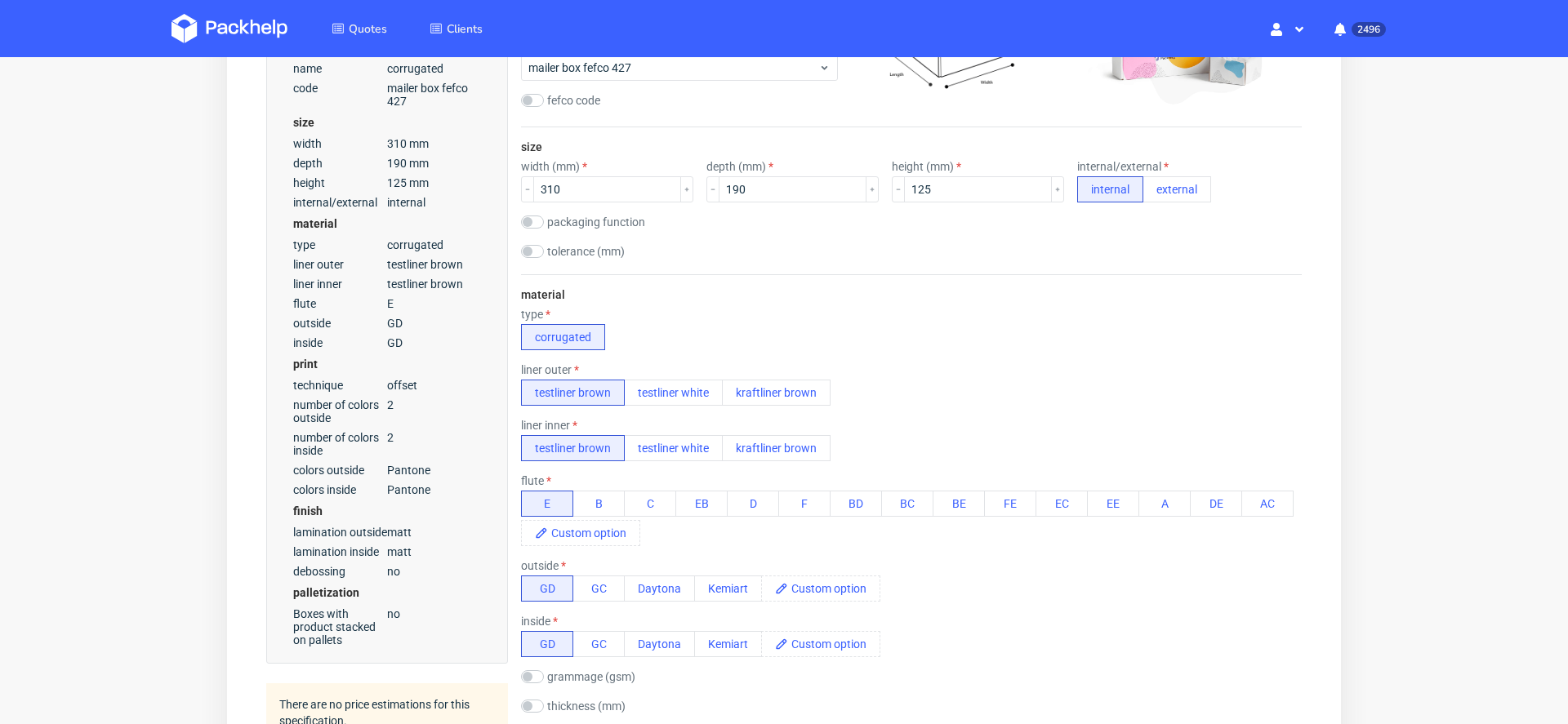
click at [1014, 364] on div "liner outer testliner brown testliner white kraftliner brown" at bounding box center [912, 385] width 781 height 43
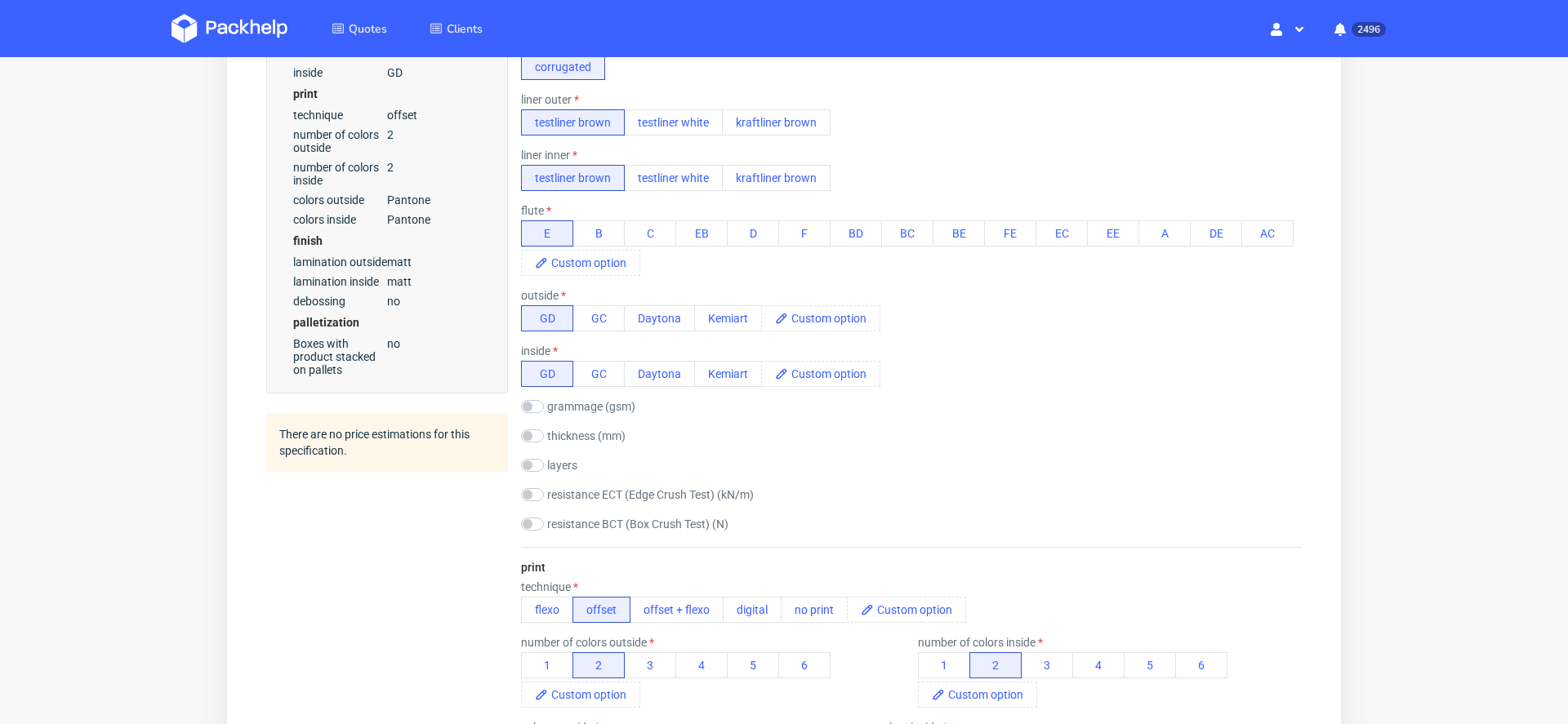
scroll to position [657, 0]
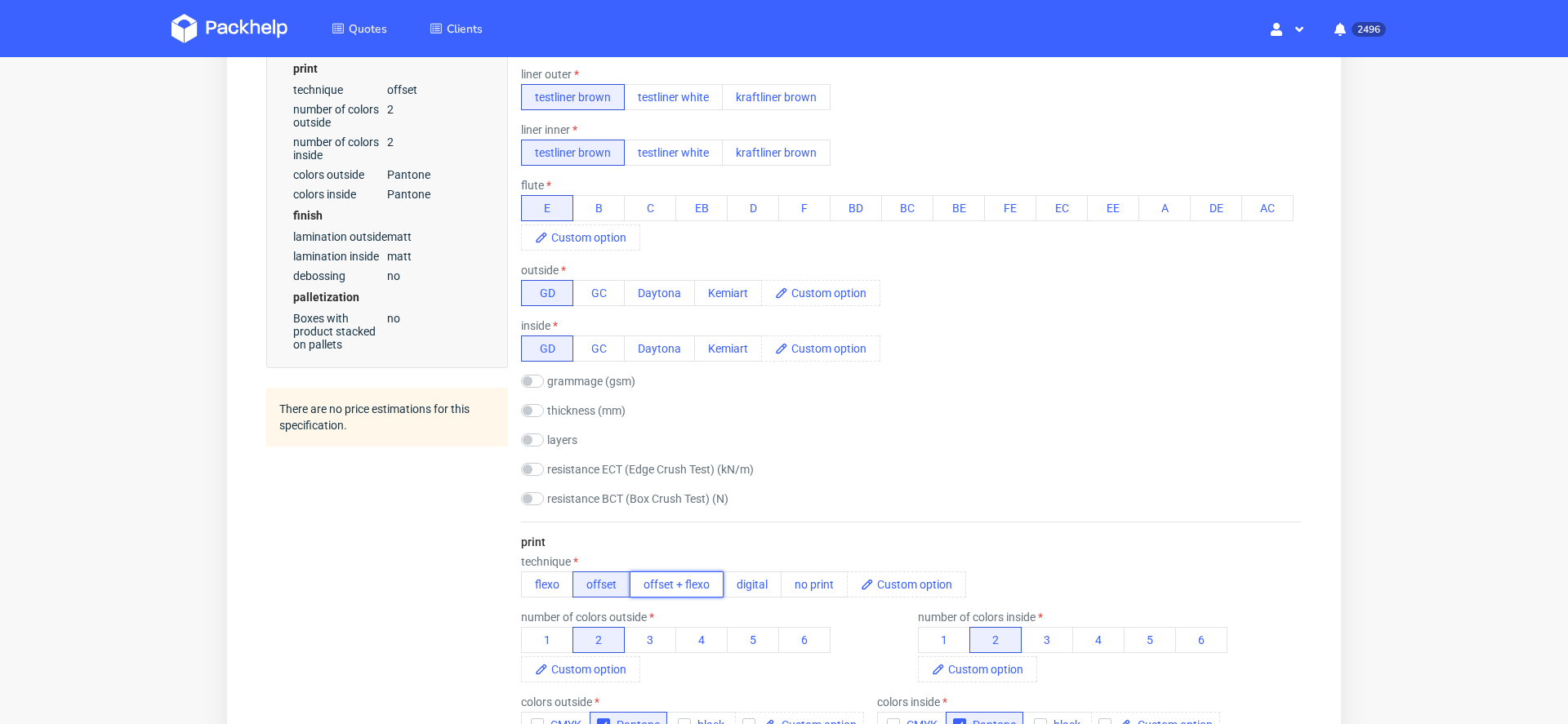
click at [691, 577] on button "offset + flexo" at bounding box center [677, 584] width 94 height 26
click at [535, 265] on input "checkbox" at bounding box center [533, 270] width 23 height 13
checkbox input "false"
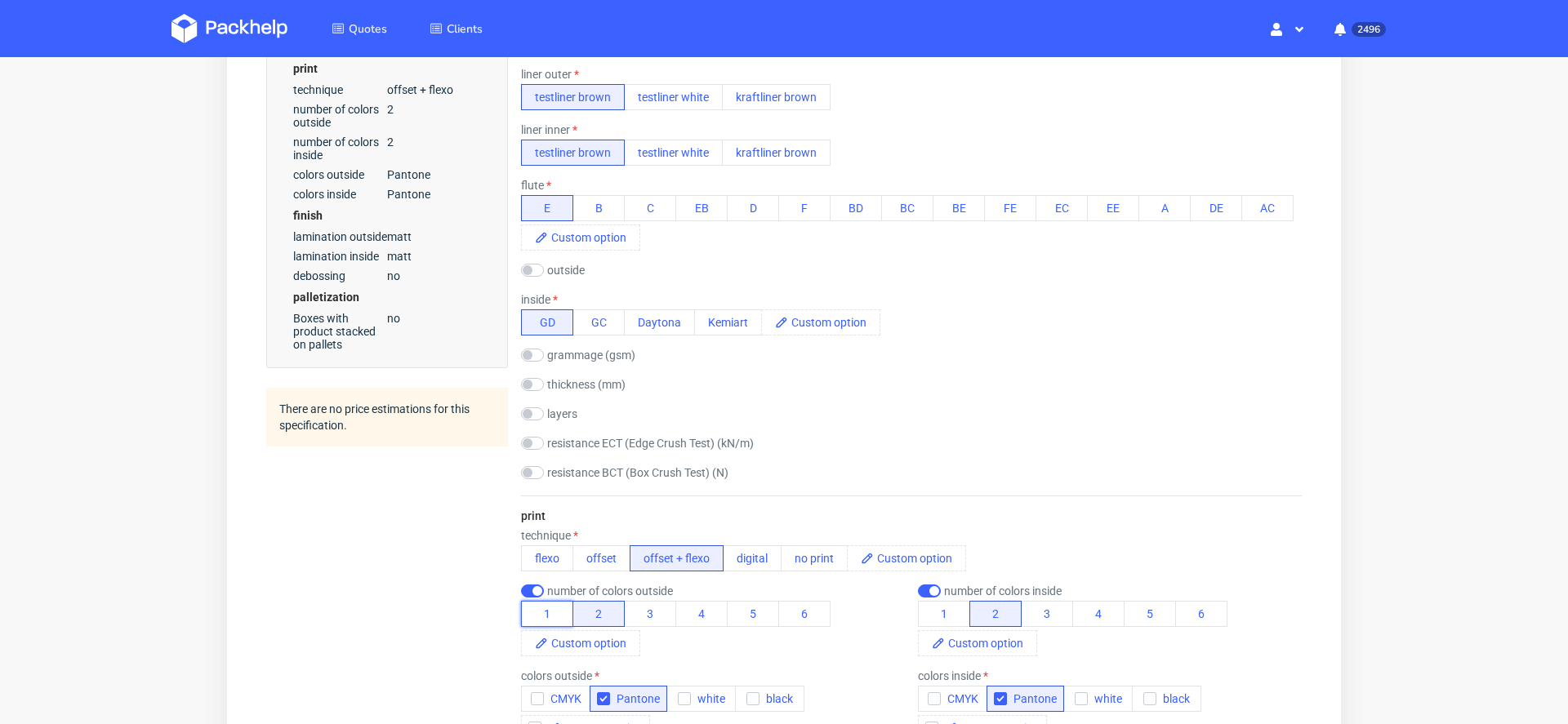
click at [546, 609] on button "1" at bounding box center [547, 613] width 52 height 26
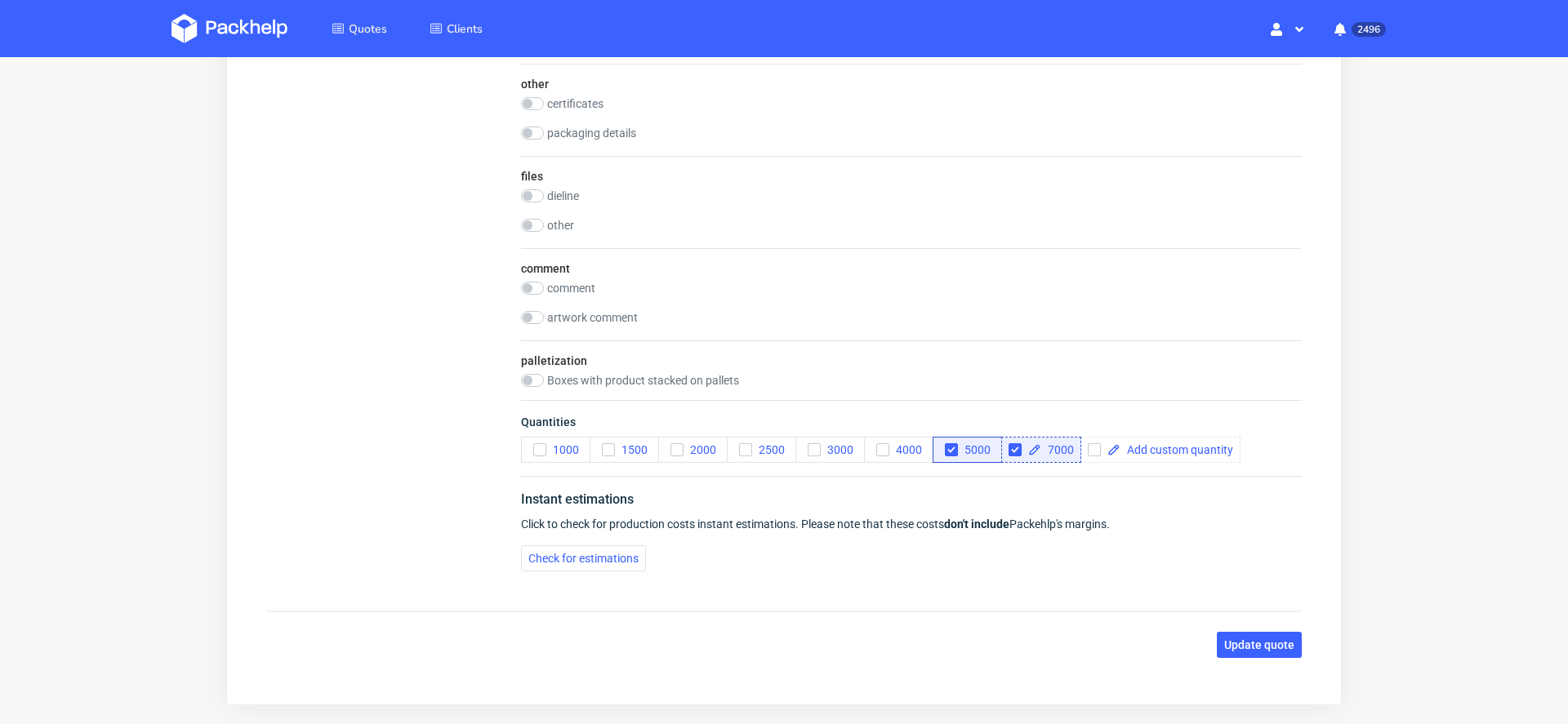
scroll to position [2087, 0]
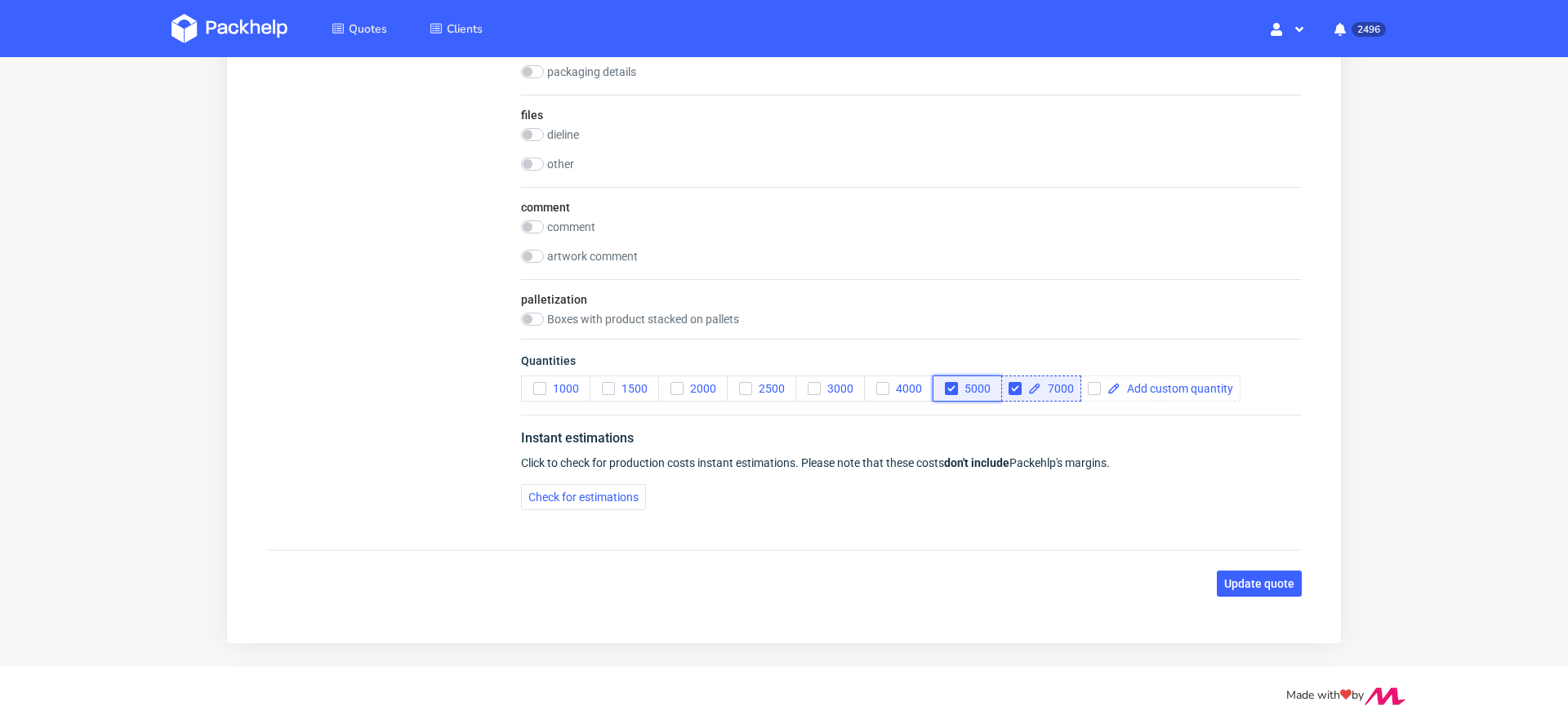
click at [950, 386] on use "button" at bounding box center [951, 388] width 8 height 6
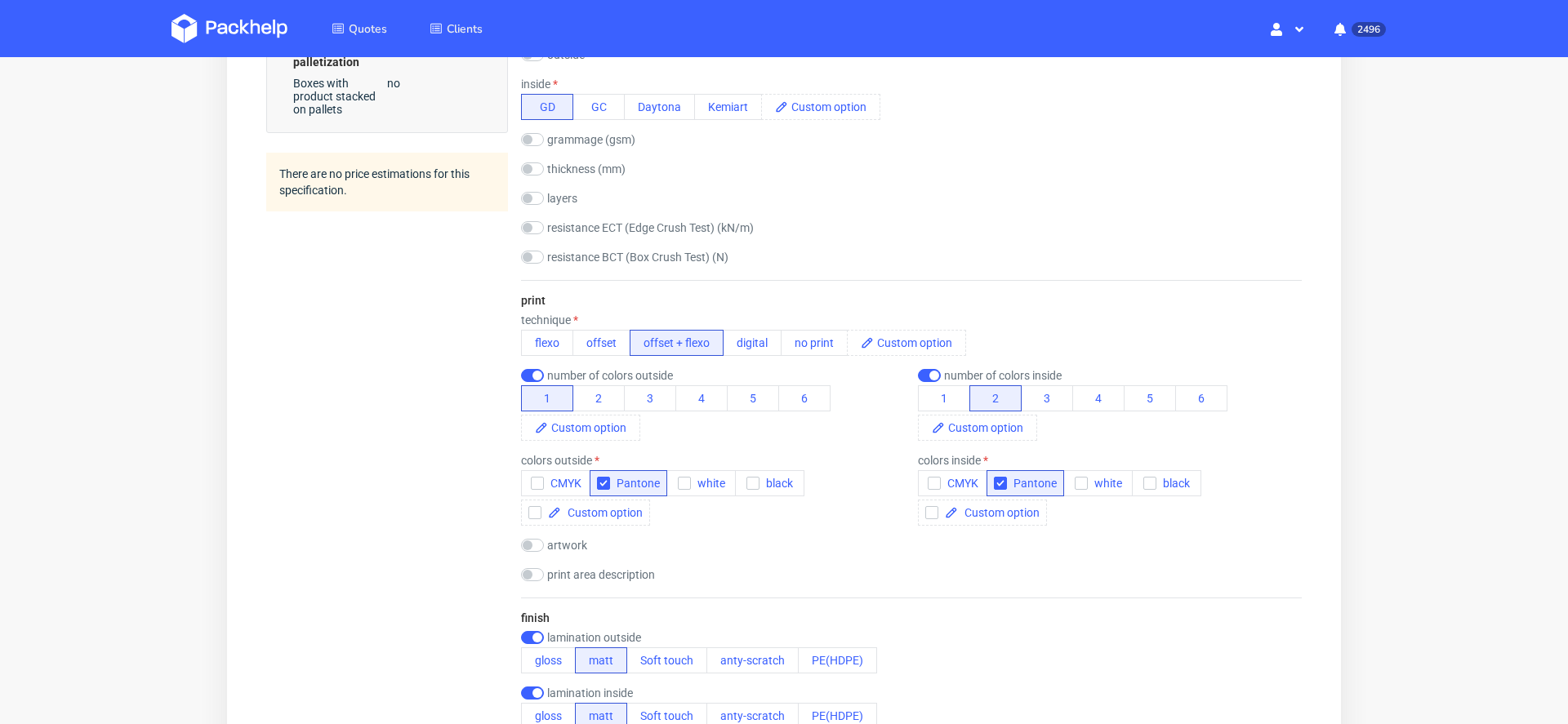
scroll to position [0, 0]
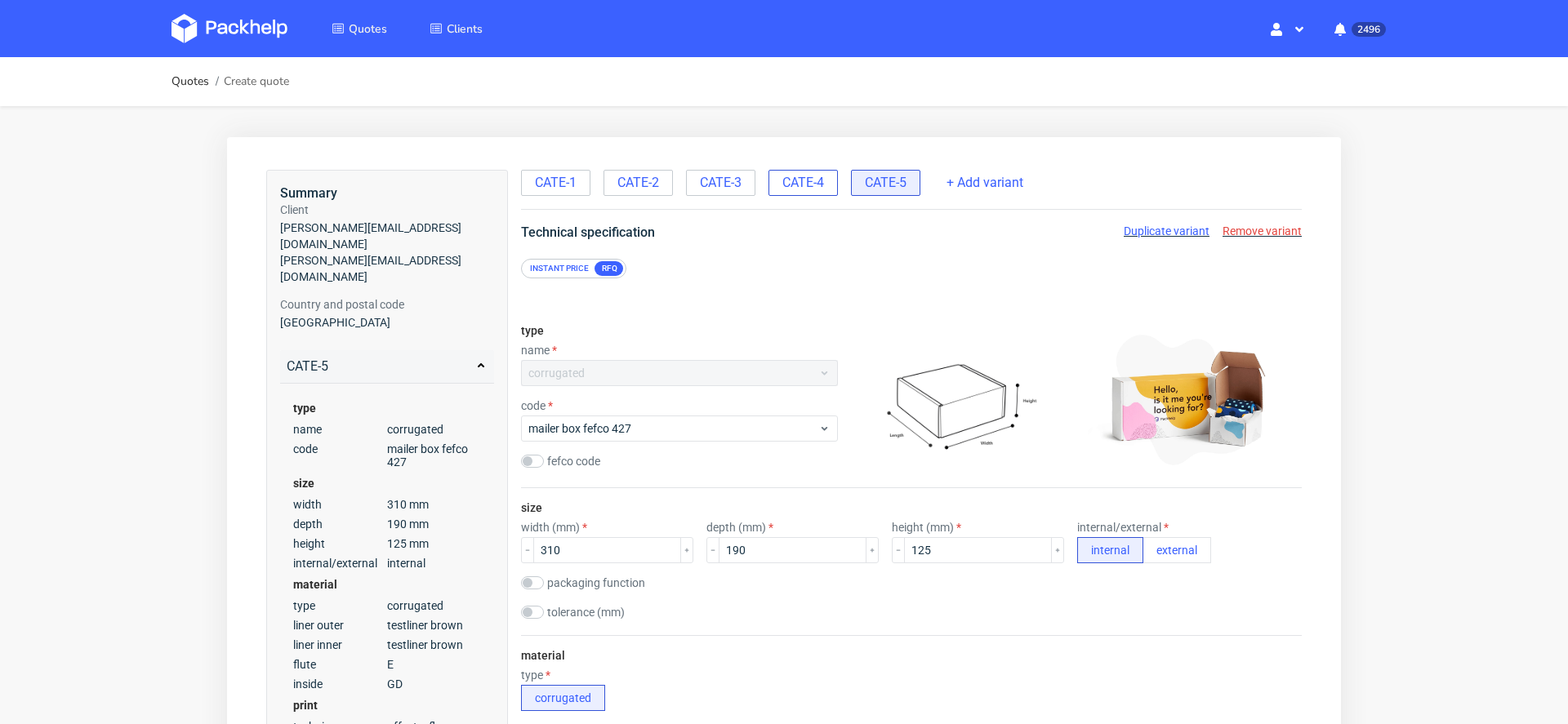
click at [804, 177] on span "CATE-4" at bounding box center [803, 182] width 42 height 18
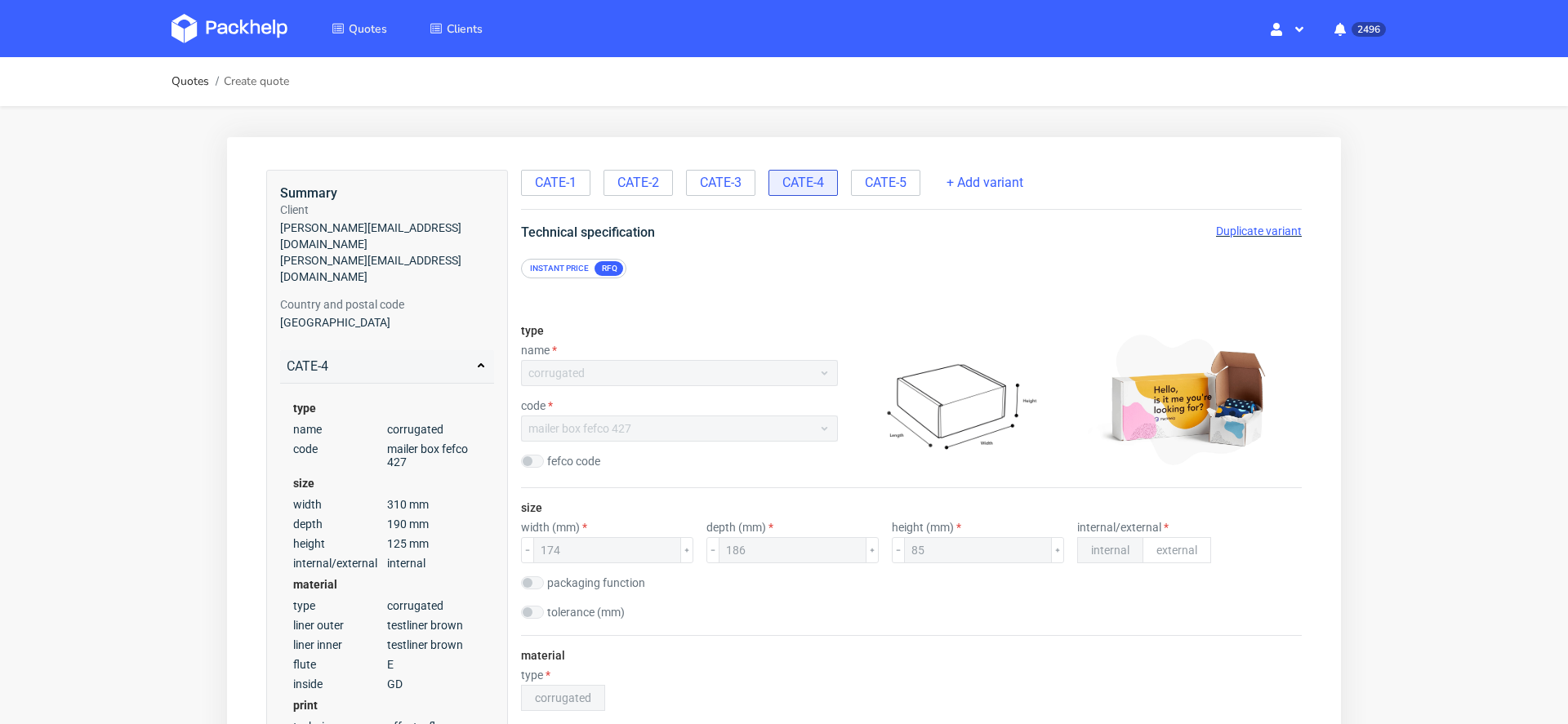
click at [1231, 228] on span "Duplicate variant" at bounding box center [1259, 231] width 86 height 13
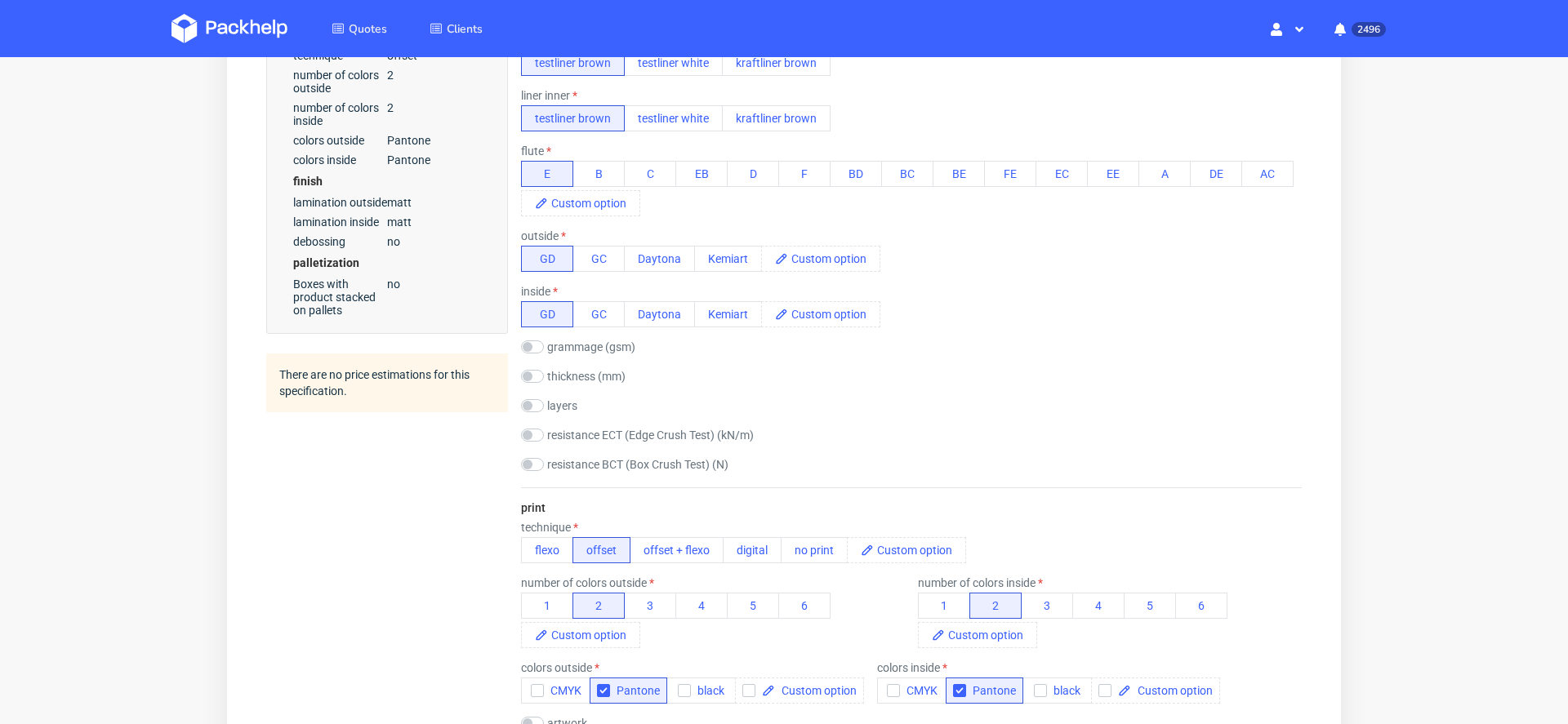
scroll to position [716, 0]
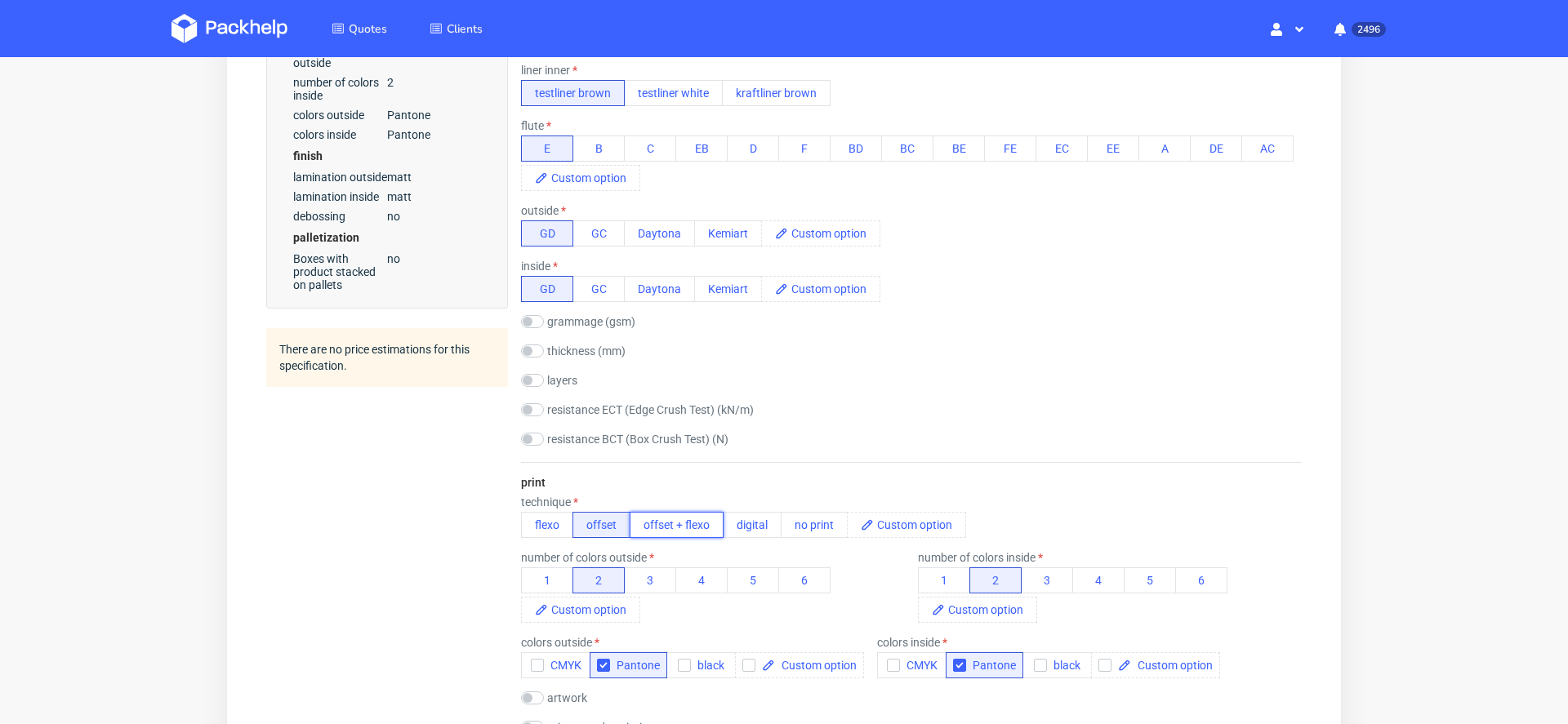
click at [681, 521] on button "offset + flexo" at bounding box center [677, 525] width 94 height 26
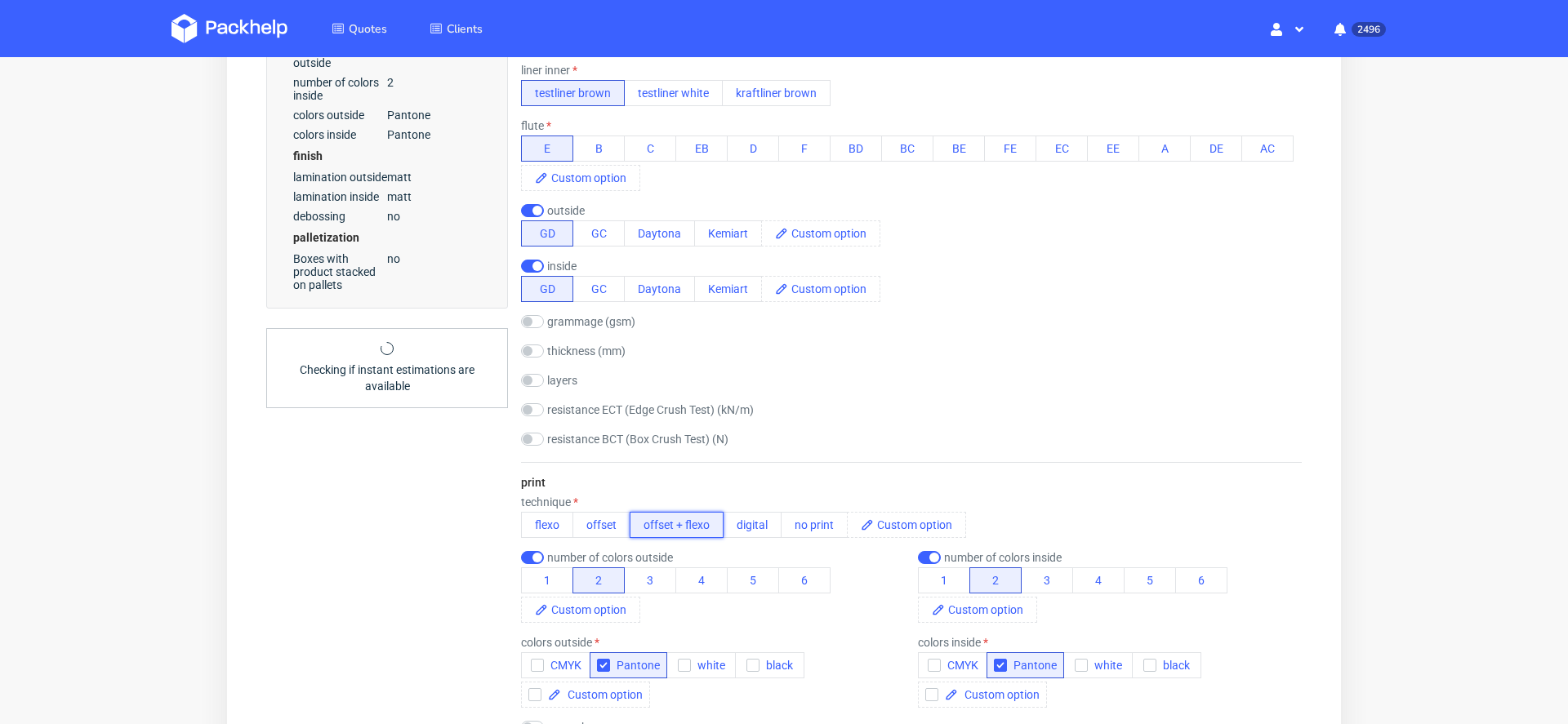
scroll to position [1, 0]
click at [535, 204] on input "checkbox" at bounding box center [533, 210] width 23 height 13
checkbox input "false"
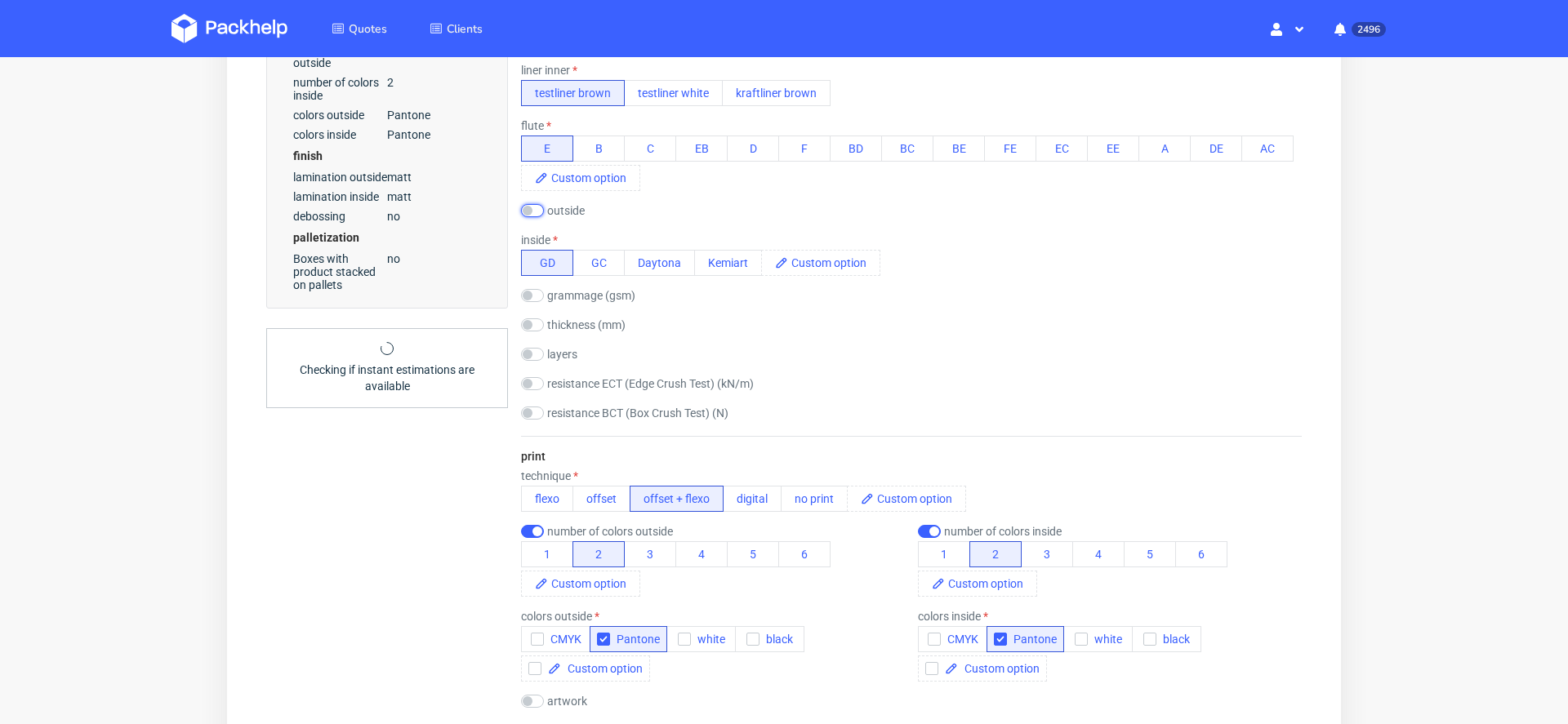
scroll to position [0, 0]
click at [550, 554] on button "1" at bounding box center [547, 554] width 52 height 26
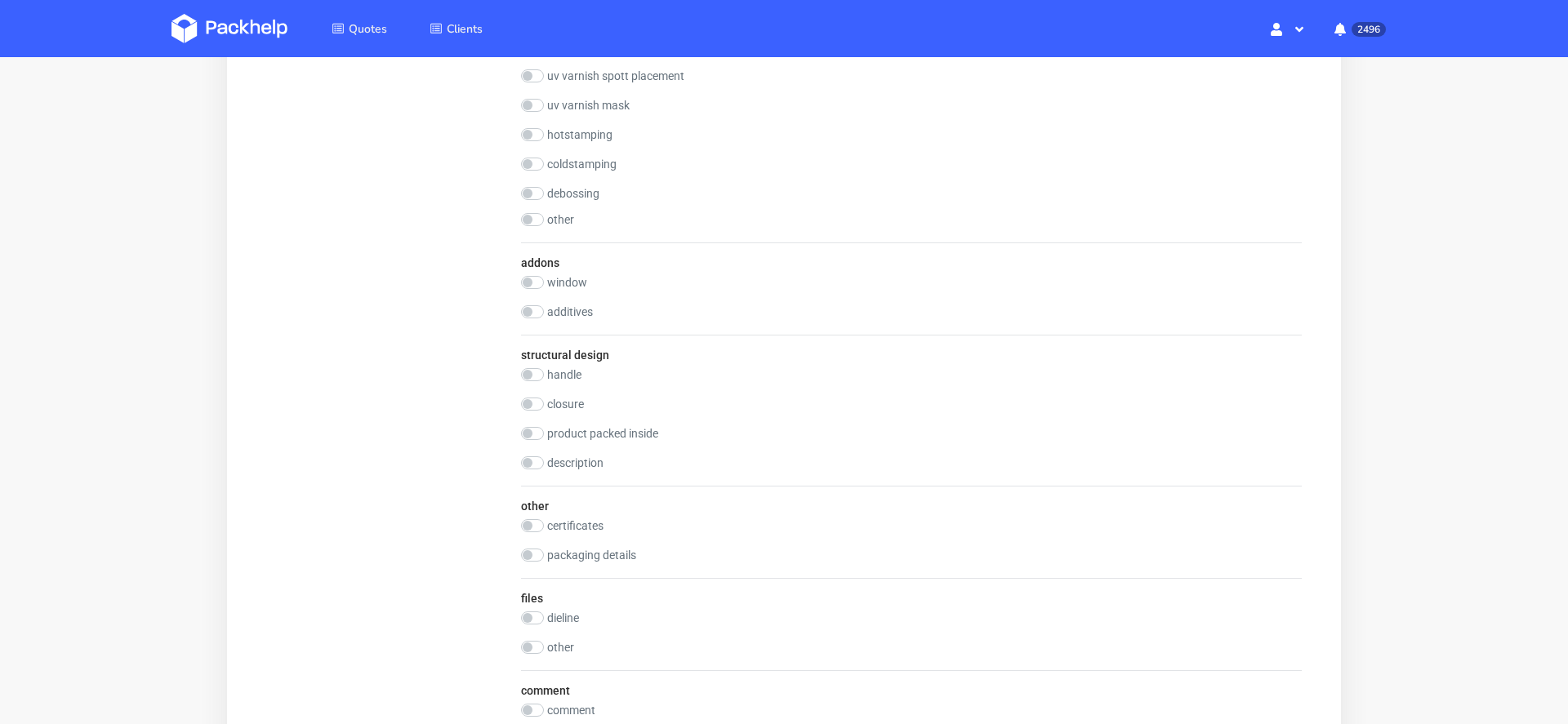
scroll to position [2087, 0]
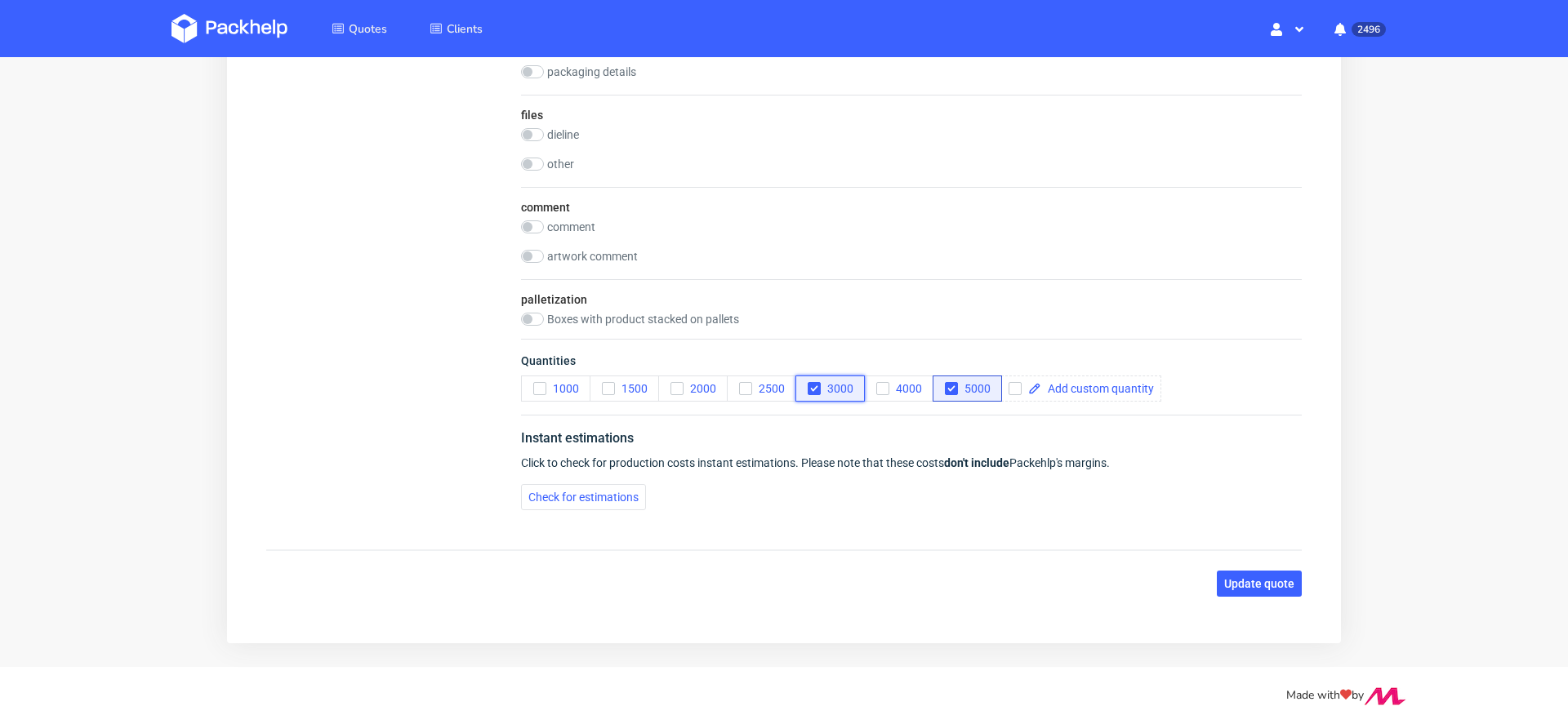
click at [814, 384] on icon "button" at bounding box center [814, 388] width 11 height 11
click at [1260, 580] on span "Update quote" at bounding box center [1260, 583] width 70 height 11
